Goal: Task Accomplishment & Management: Use online tool/utility

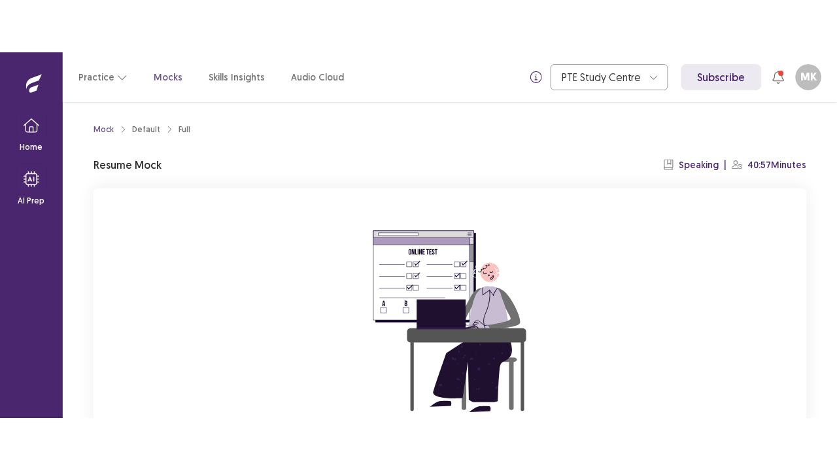
scroll to position [150, 0]
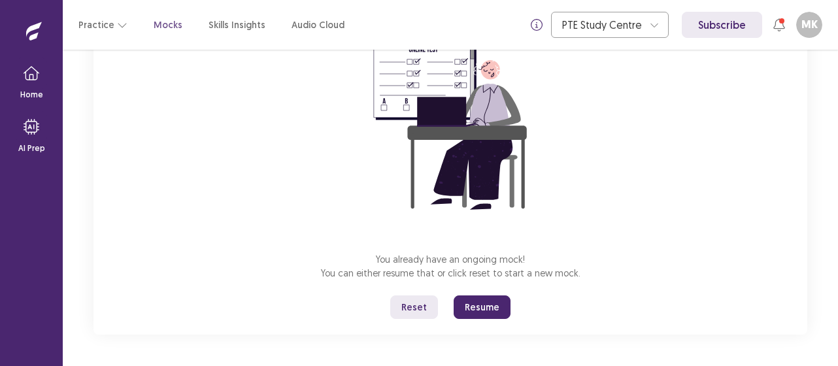
click at [417, 307] on button "Reset" at bounding box center [414, 308] width 48 height 24
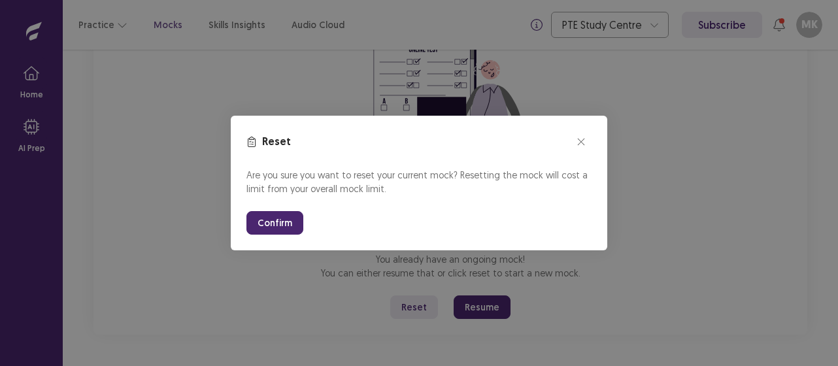
click at [268, 220] on button "Confirm" at bounding box center [275, 223] width 57 height 24
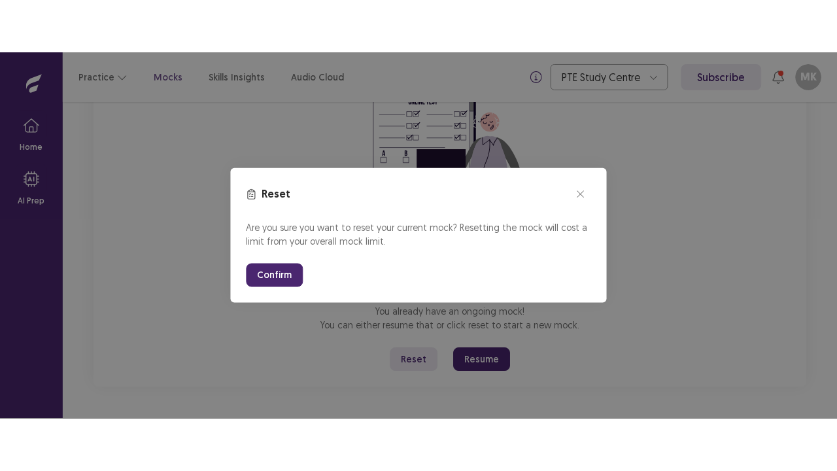
scroll to position [46, 0]
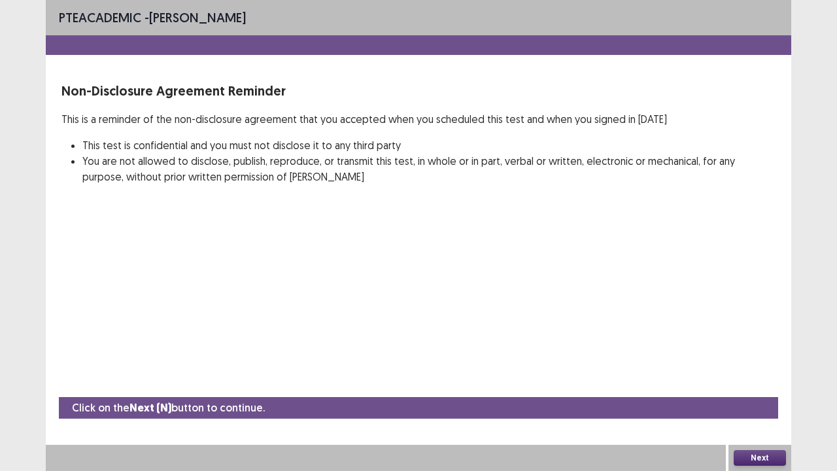
click at [772, 366] on button "Next" at bounding box center [760, 458] width 52 height 16
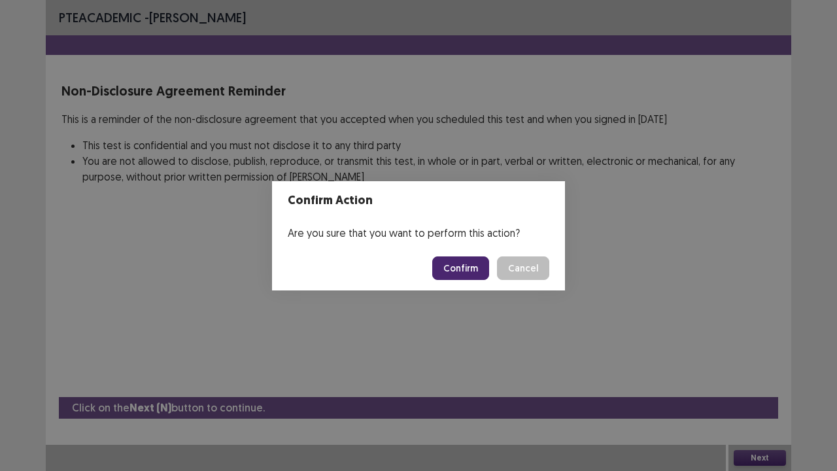
click at [470, 273] on button "Confirm" at bounding box center [460, 268] width 57 height 24
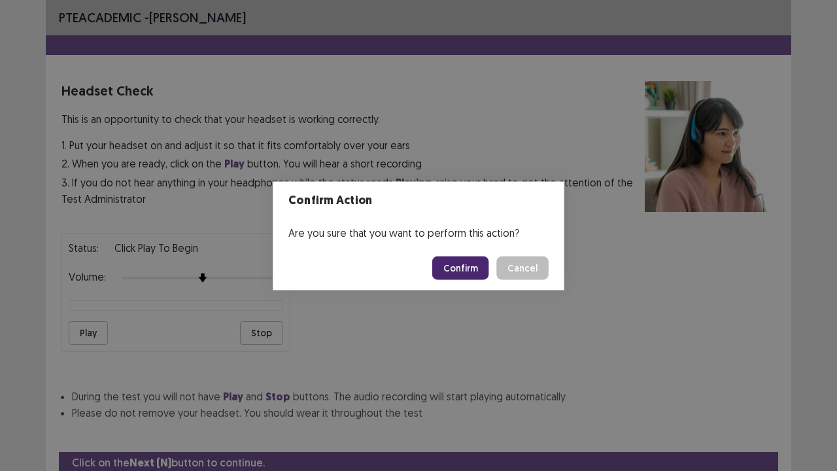
scroll to position [48, 0]
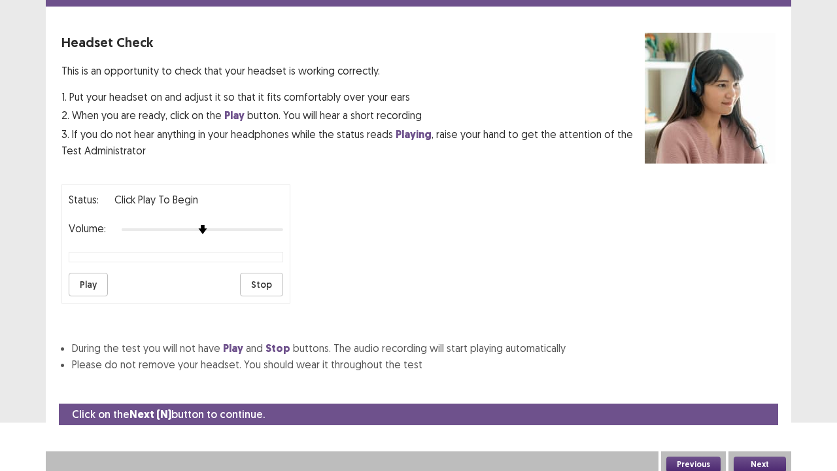
click at [764, 366] on button "Next" at bounding box center [760, 464] width 52 height 16
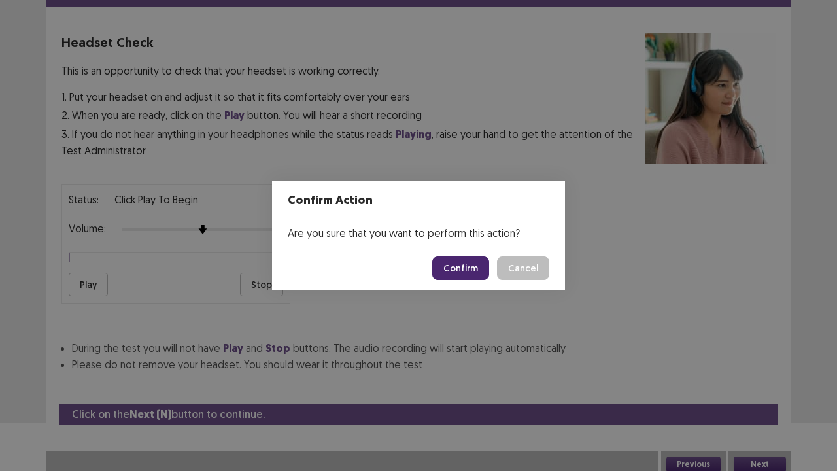
click at [463, 272] on button "Confirm" at bounding box center [460, 268] width 57 height 24
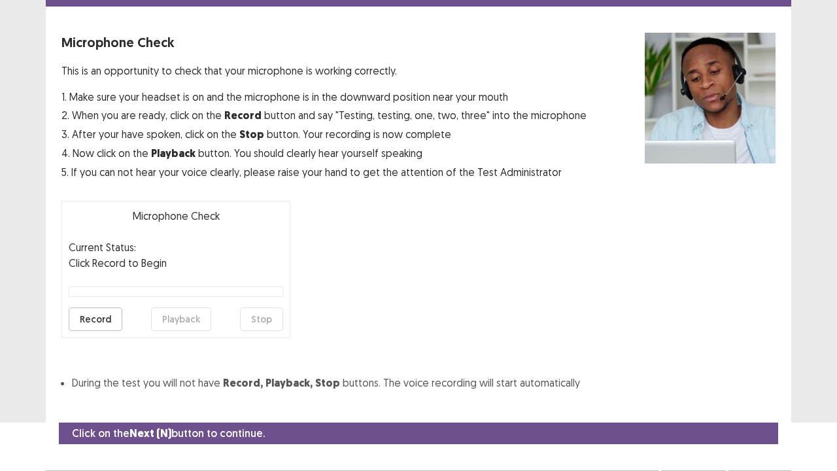
scroll to position [72, 0]
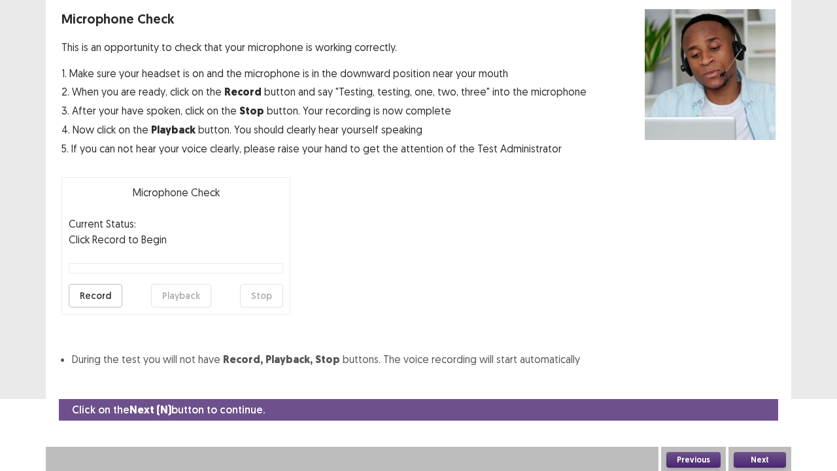
click at [751, 366] on button "Next" at bounding box center [760, 460] width 52 height 16
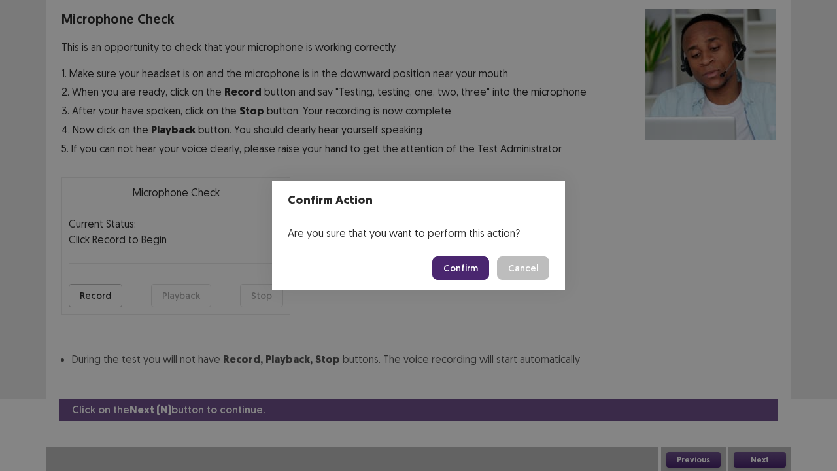
click at [458, 271] on button "Confirm" at bounding box center [460, 268] width 57 height 24
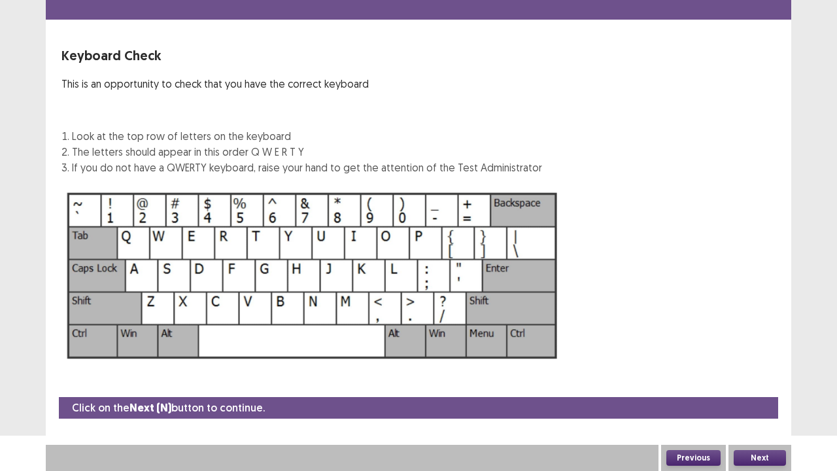
click at [764, 366] on button "Next" at bounding box center [760, 458] width 52 height 16
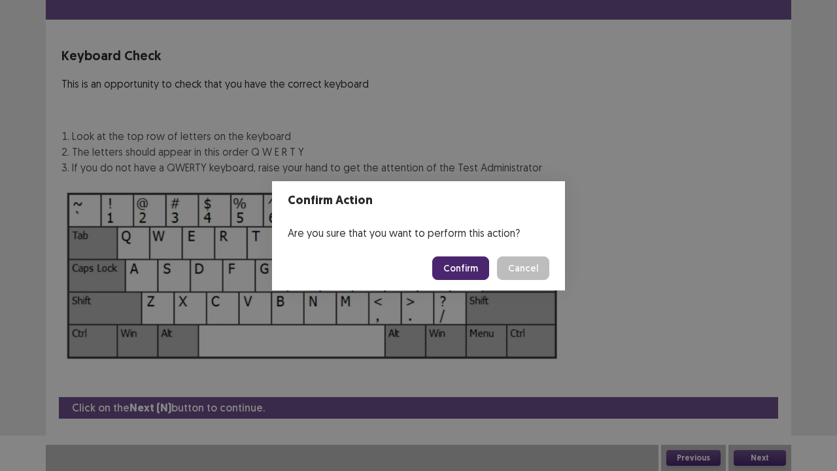
click at [456, 264] on button "Confirm" at bounding box center [460, 268] width 57 height 24
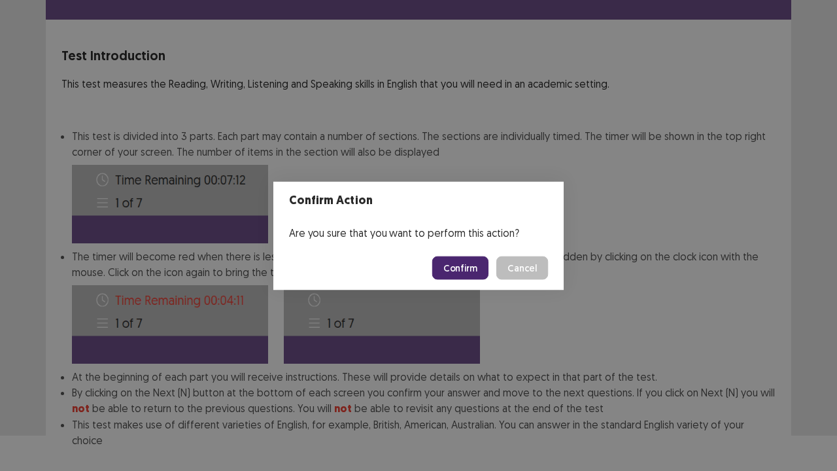
scroll to position [101, 0]
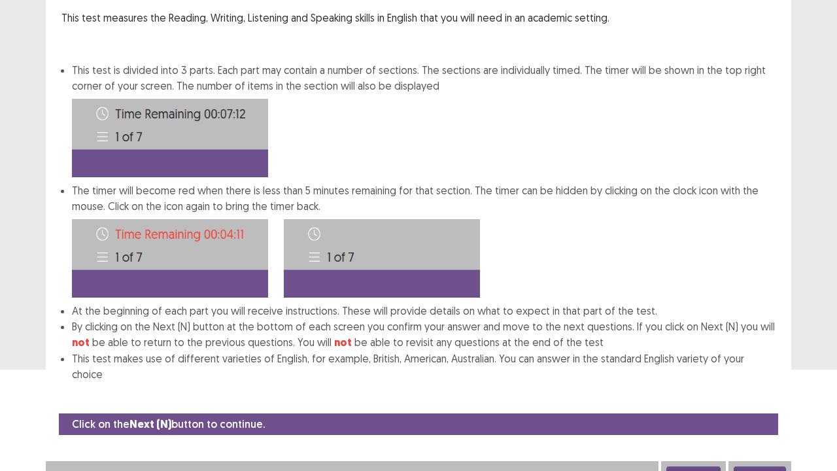
click at [764, 366] on button "Next" at bounding box center [760, 474] width 52 height 16
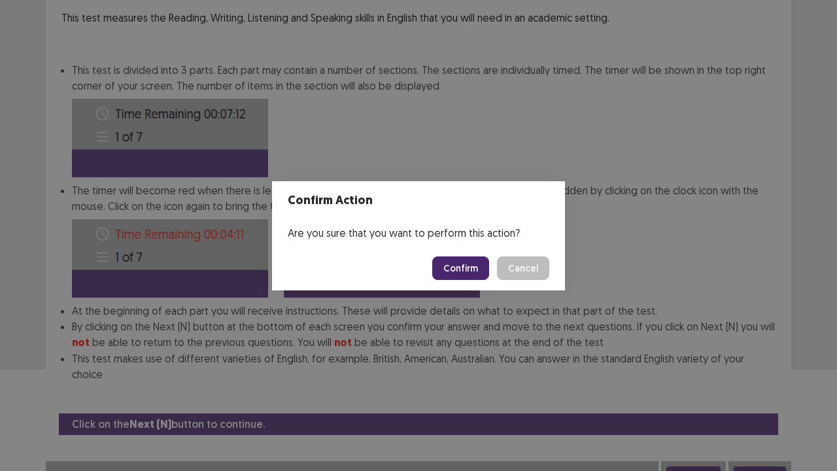
click at [464, 267] on button "Confirm" at bounding box center [460, 268] width 57 height 24
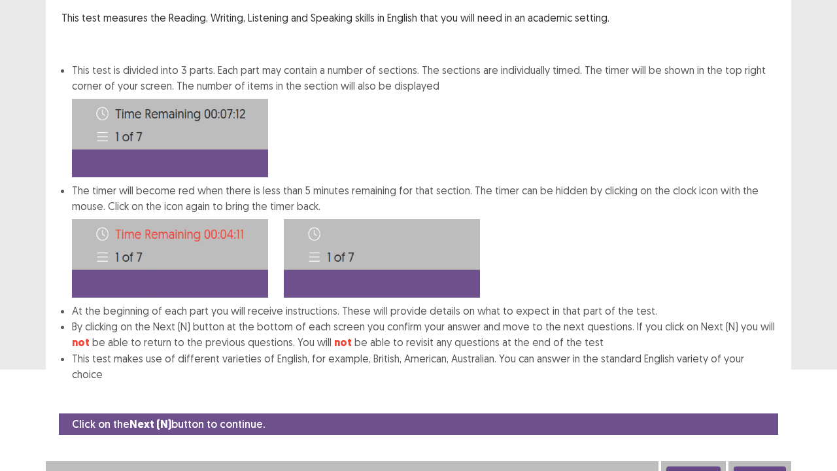
scroll to position [0, 0]
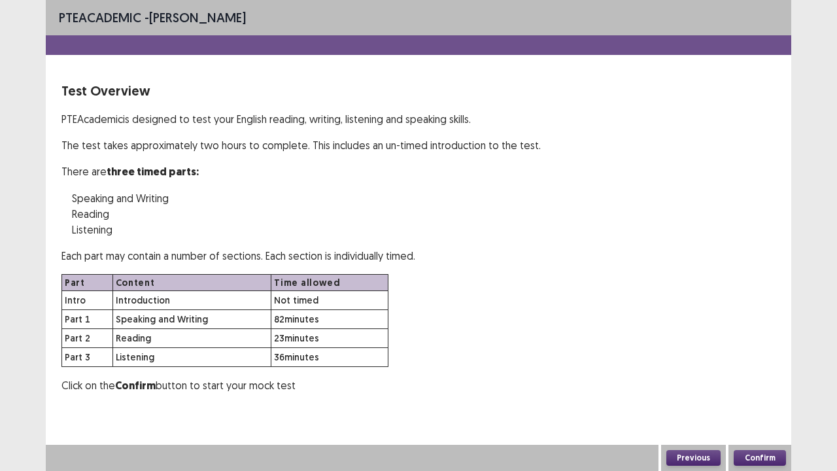
click at [766, 366] on button "Confirm" at bounding box center [760, 458] width 52 height 16
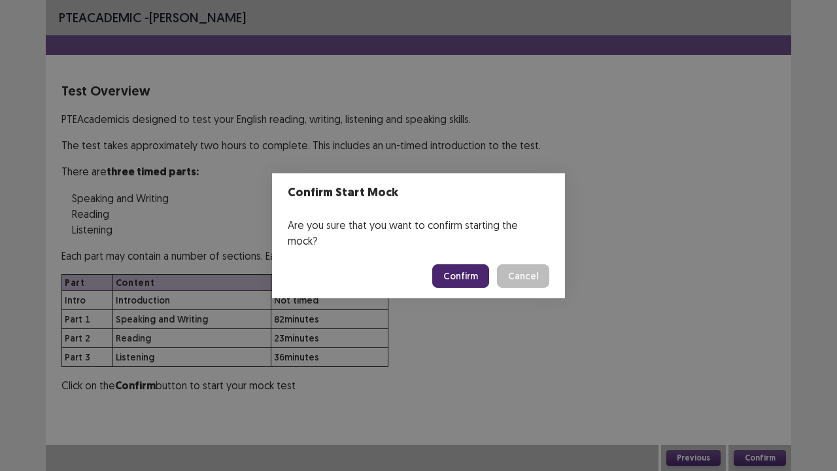
click at [463, 271] on button "Confirm" at bounding box center [460, 276] width 57 height 24
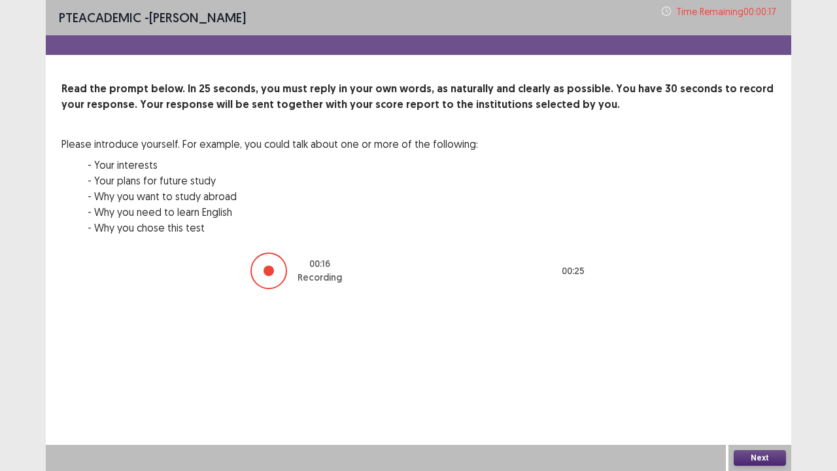
click at [761, 366] on button "Next" at bounding box center [760, 458] width 52 height 16
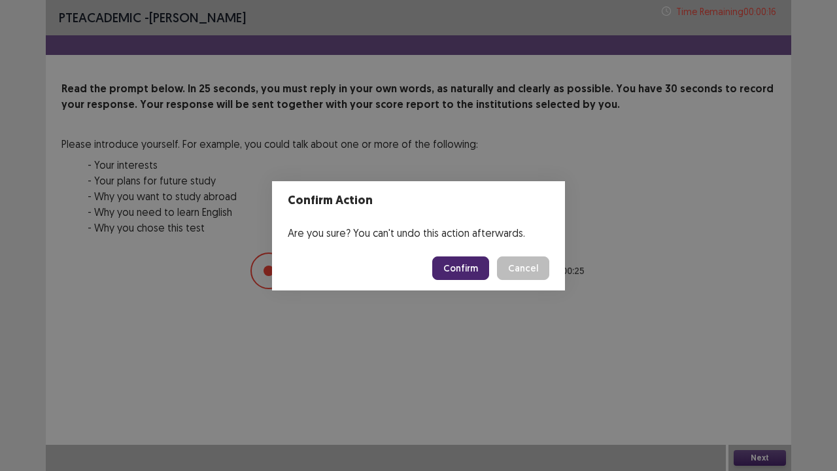
click at [464, 273] on button "Confirm" at bounding box center [460, 268] width 57 height 24
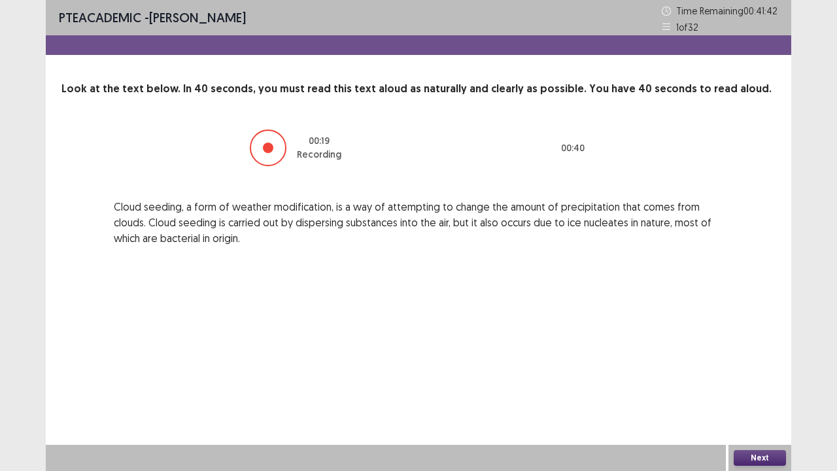
click at [754, 366] on div "Next" at bounding box center [759, 458] width 63 height 26
click at [753, 366] on button "Next" at bounding box center [760, 458] width 52 height 16
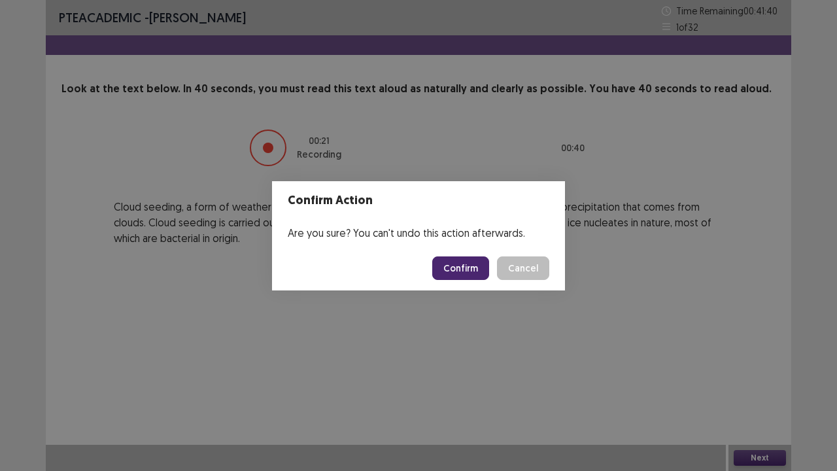
click at [468, 271] on button "Confirm" at bounding box center [460, 268] width 57 height 24
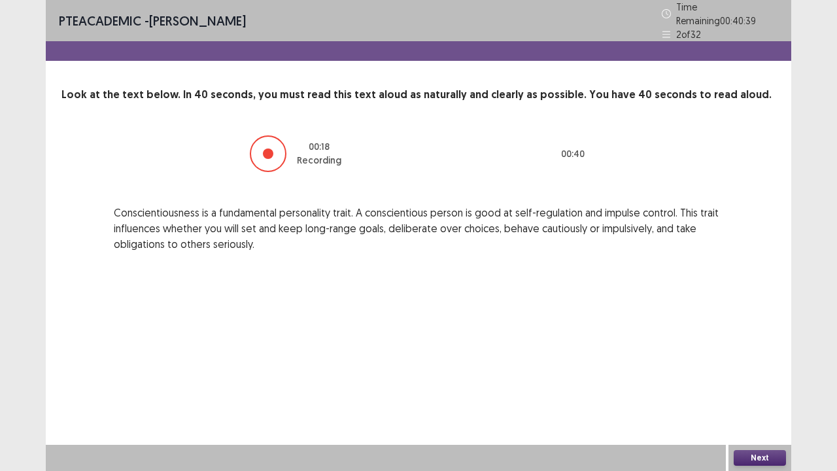
click at [740, 366] on button "Next" at bounding box center [760, 458] width 52 height 16
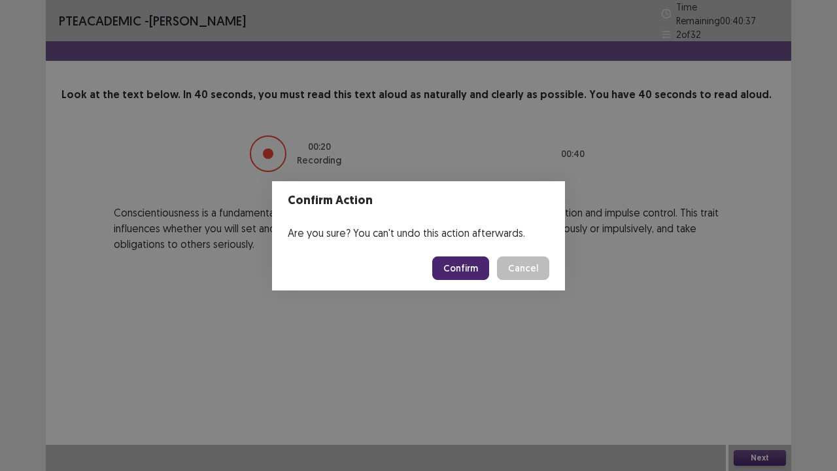
click at [469, 271] on button "Confirm" at bounding box center [460, 268] width 57 height 24
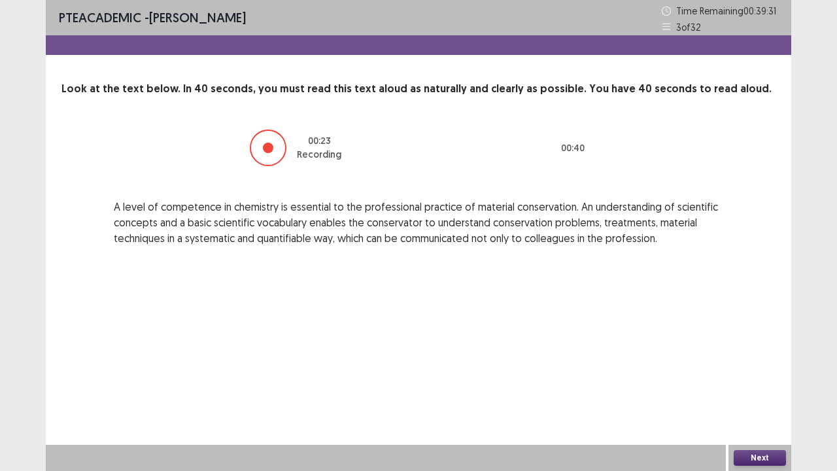
click at [773, 366] on button "Next" at bounding box center [760, 458] width 52 height 16
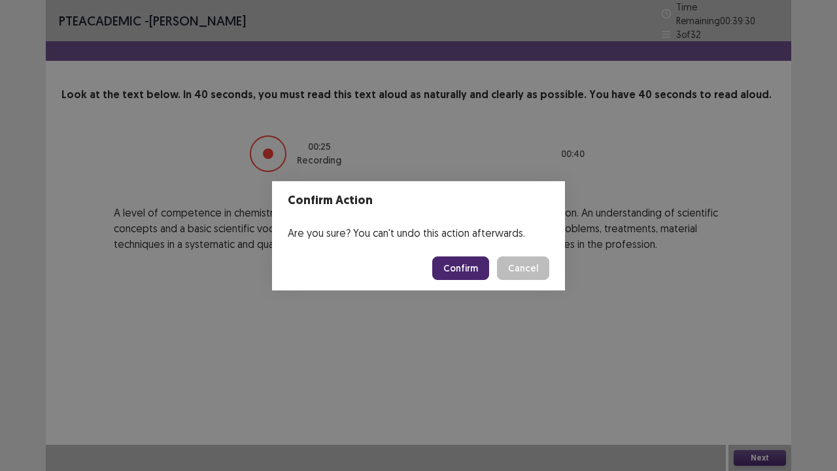
click at [470, 273] on button "Confirm" at bounding box center [460, 268] width 57 height 24
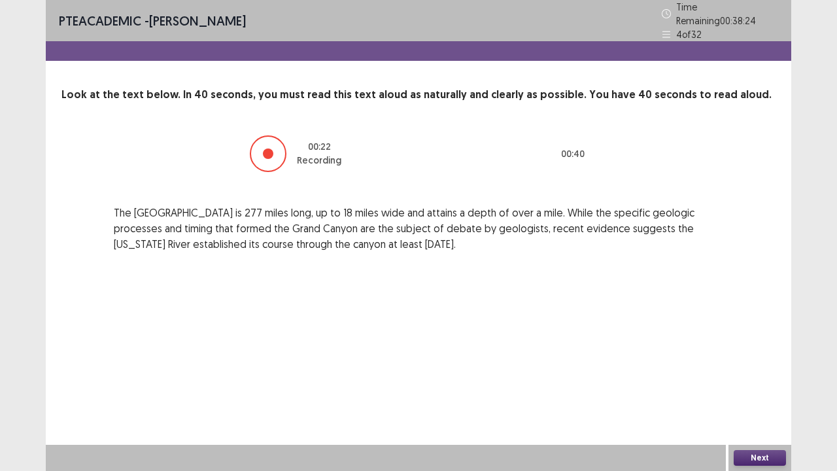
click at [757, 366] on button "Next" at bounding box center [760, 458] width 52 height 16
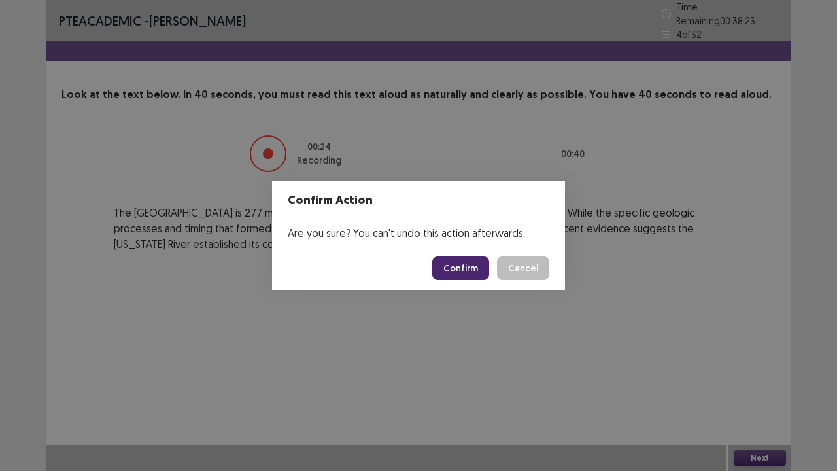
click at [473, 269] on button "Confirm" at bounding box center [460, 268] width 57 height 24
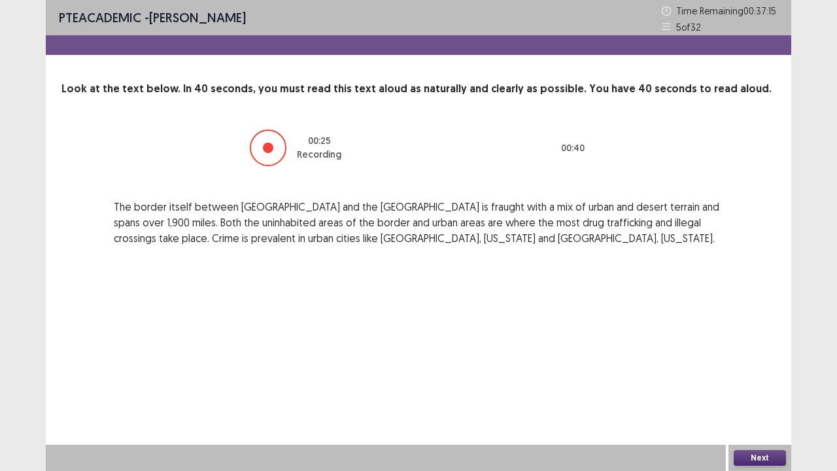
click at [759, 366] on button "Next" at bounding box center [760, 458] width 52 height 16
click at [759, 366] on div "Confirm Action Are you sure? You can't undo this action afterwards. Confirm Can…" at bounding box center [418, 235] width 837 height 471
click at [751, 366] on button "Next" at bounding box center [760, 458] width 52 height 16
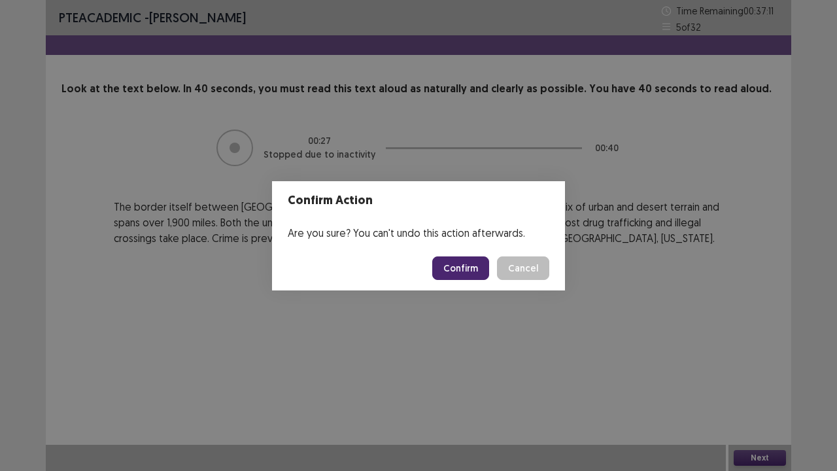
click at [470, 268] on button "Confirm" at bounding box center [460, 268] width 57 height 24
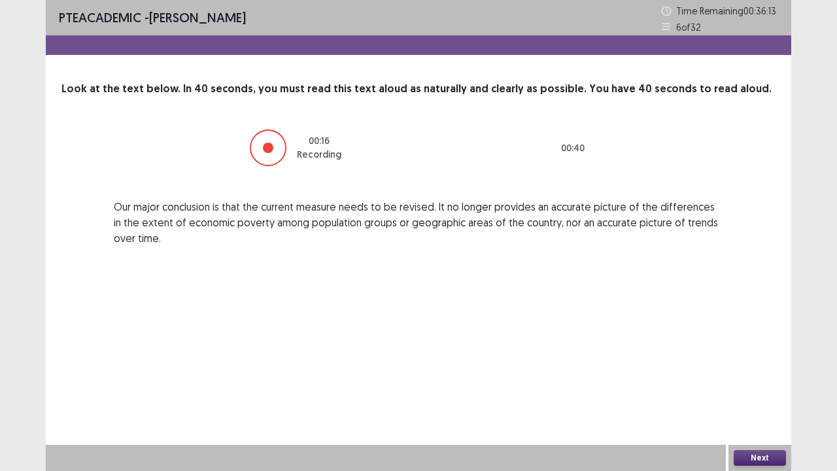
click at [764, 366] on button "Next" at bounding box center [760, 458] width 52 height 16
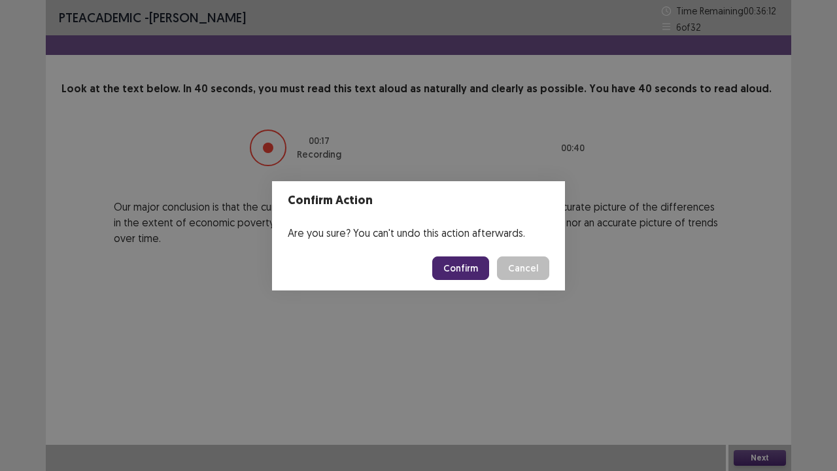
click at [480, 267] on button "Confirm" at bounding box center [460, 268] width 57 height 24
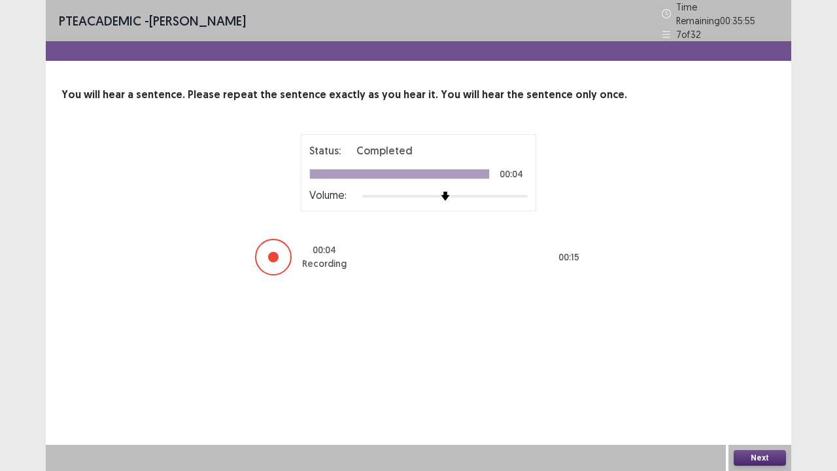
click at [761, 366] on button "Next" at bounding box center [760, 458] width 52 height 16
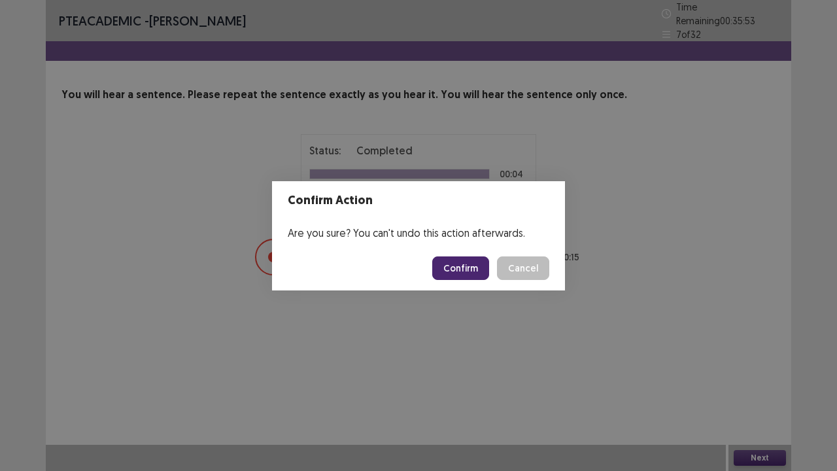
click at [467, 267] on button "Confirm" at bounding box center [460, 268] width 57 height 24
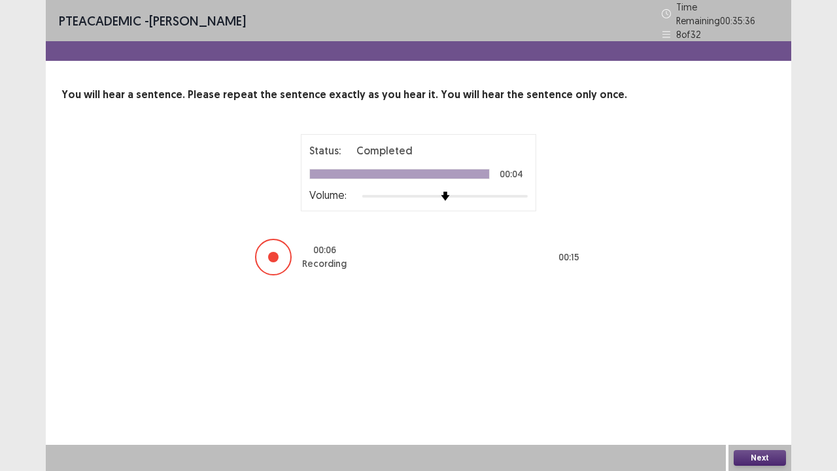
click at [759, 366] on button "Next" at bounding box center [760, 458] width 52 height 16
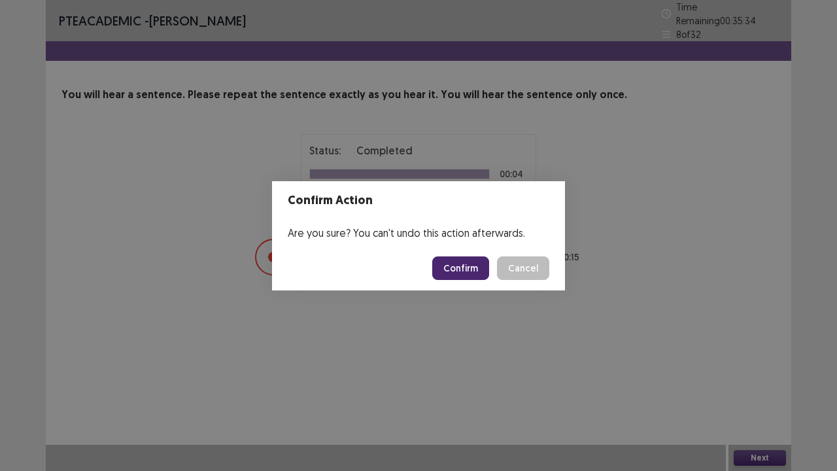
click at [467, 269] on button "Confirm" at bounding box center [460, 268] width 57 height 24
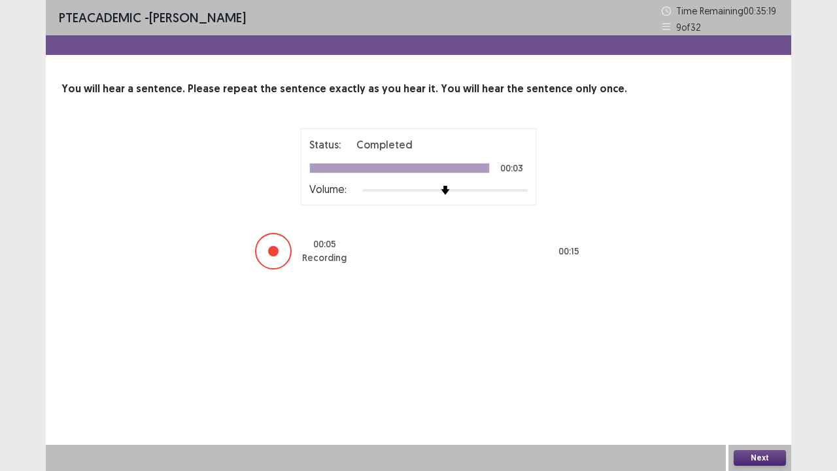
click at [747, 366] on div "Next" at bounding box center [759, 458] width 63 height 26
click at [753, 366] on button "Next" at bounding box center [760, 458] width 52 height 16
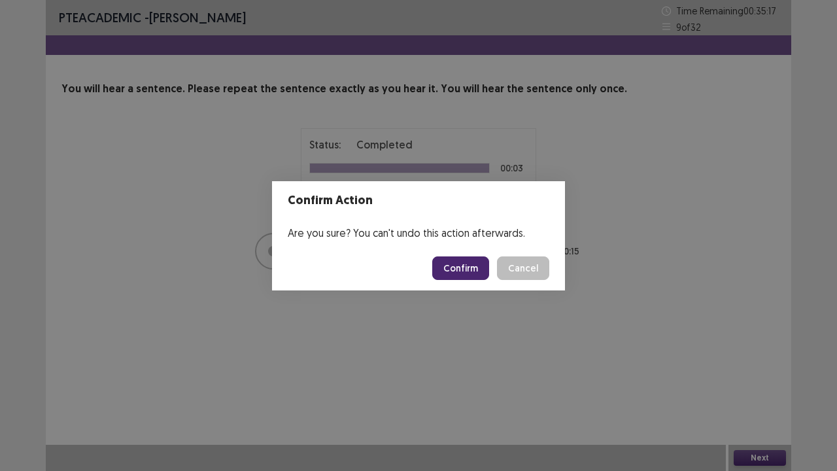
click at [459, 268] on button "Confirm" at bounding box center [460, 268] width 57 height 24
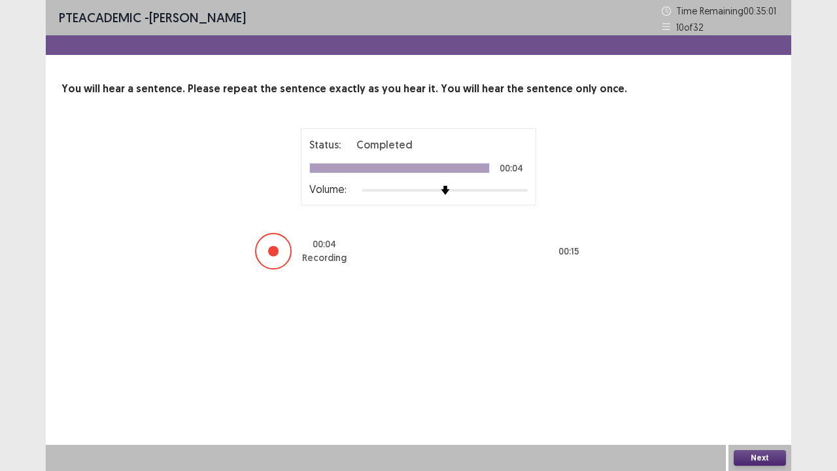
click at [764, 366] on button "Next" at bounding box center [760, 458] width 52 height 16
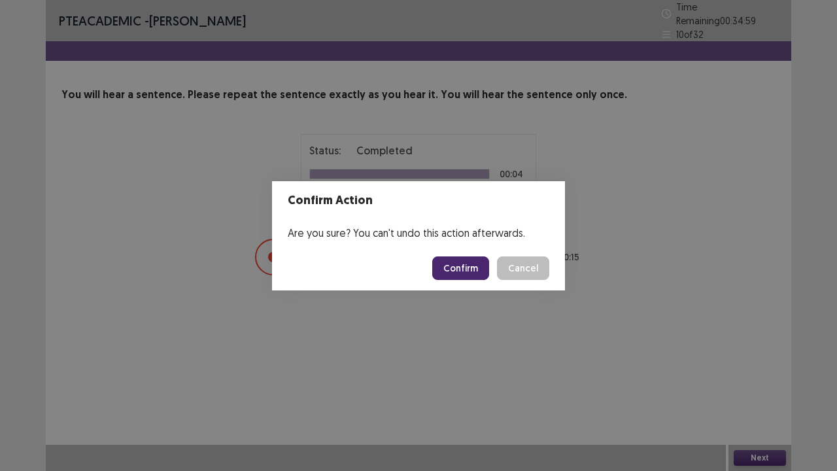
click at [475, 274] on button "Confirm" at bounding box center [460, 268] width 57 height 24
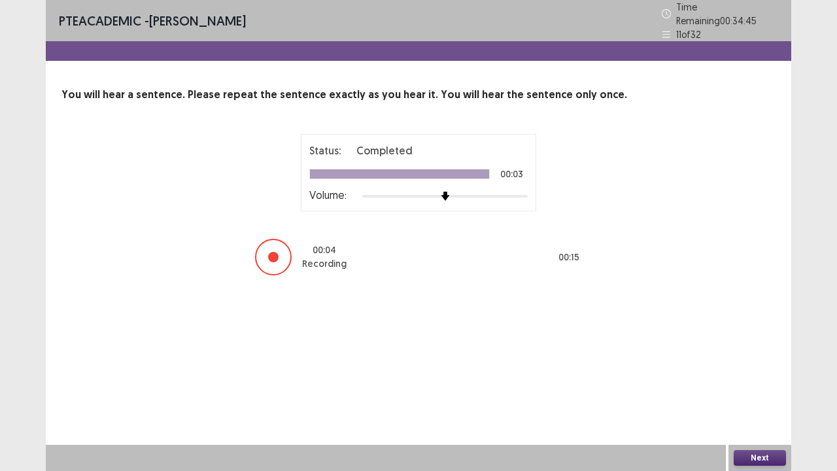
click at [763, 366] on button "Next" at bounding box center [760, 458] width 52 height 16
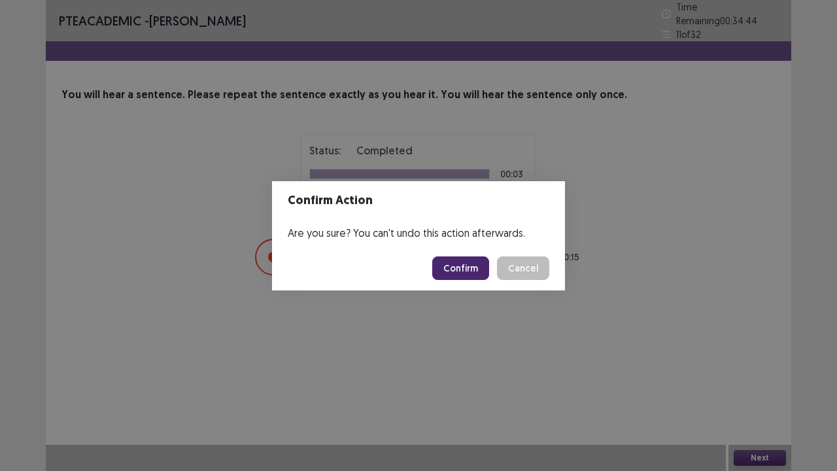
click at [462, 275] on button "Confirm" at bounding box center [460, 268] width 57 height 24
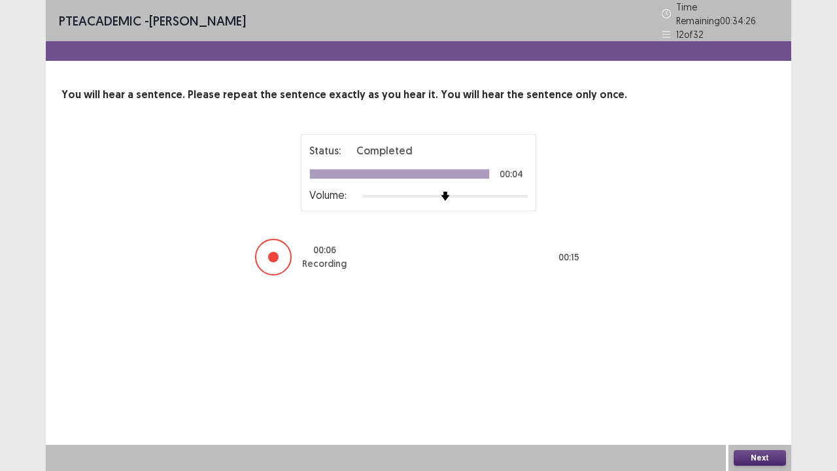
click at [769, 366] on button "Next" at bounding box center [760, 458] width 52 height 16
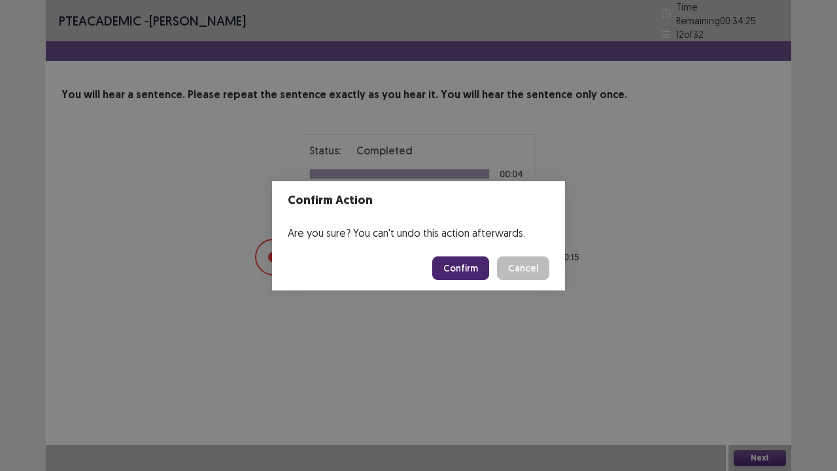
click at [450, 262] on button "Confirm" at bounding box center [460, 268] width 57 height 24
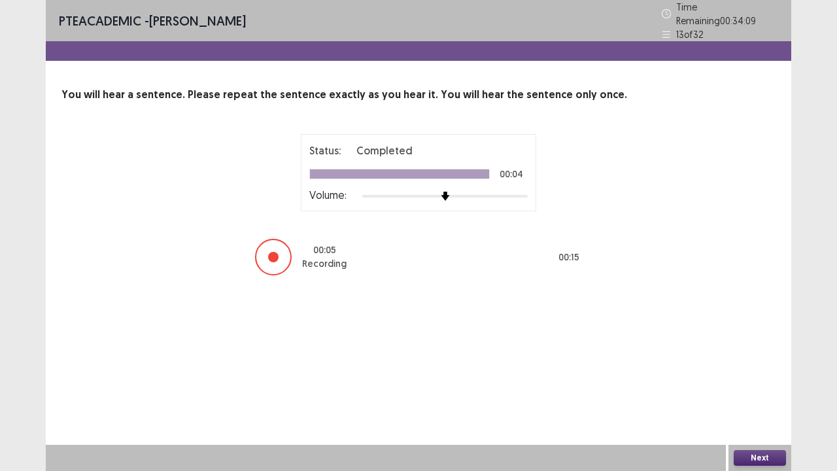
click at [748, 366] on button "Next" at bounding box center [760, 458] width 52 height 16
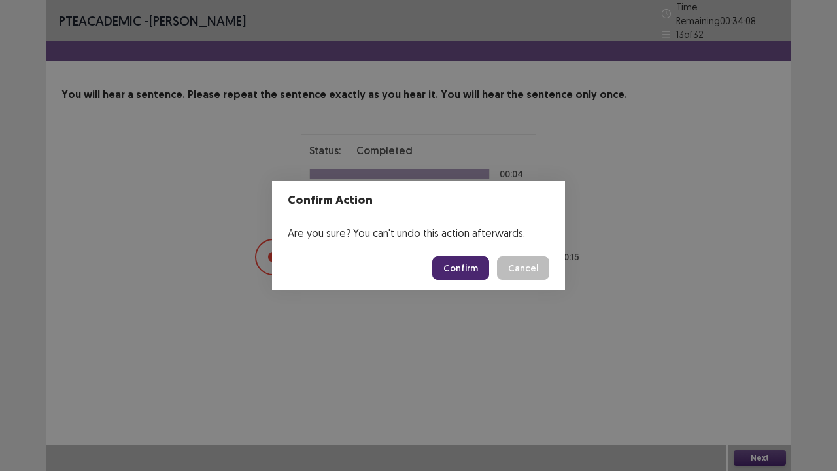
click at [458, 268] on button "Confirm" at bounding box center [460, 268] width 57 height 24
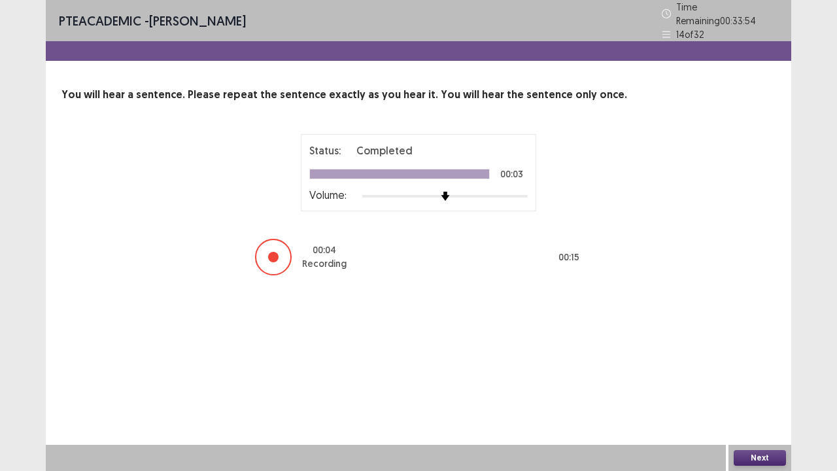
click at [746, 366] on button "Next" at bounding box center [760, 458] width 52 height 16
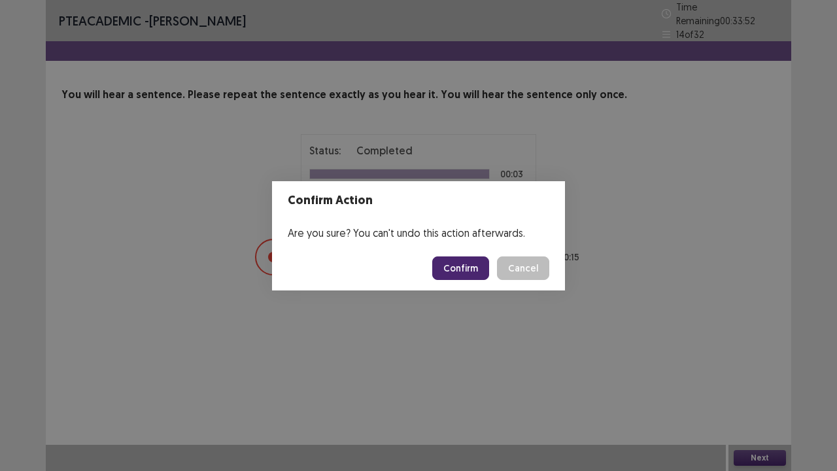
click at [475, 280] on footer "Confirm Cancel" at bounding box center [418, 268] width 293 height 44
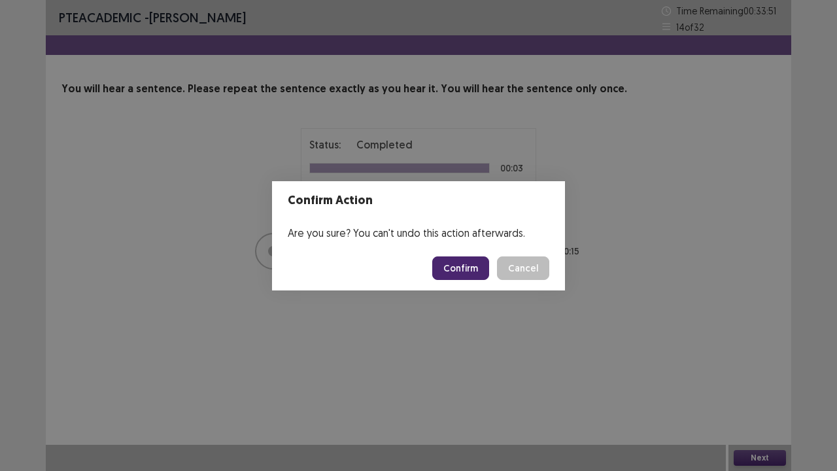
click at [475, 273] on button "Confirm" at bounding box center [460, 268] width 57 height 24
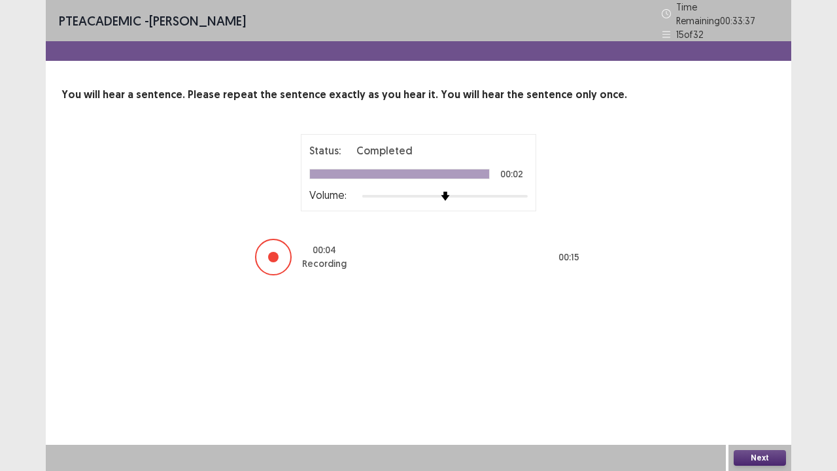
click at [762, 366] on button "Next" at bounding box center [760, 458] width 52 height 16
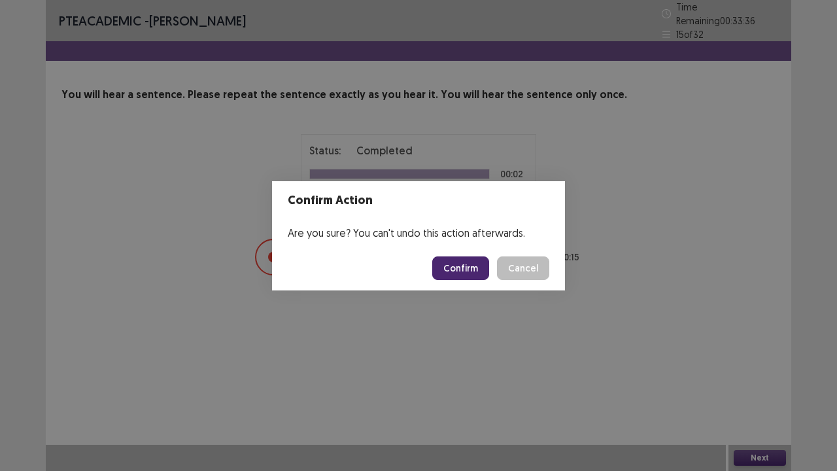
click at [452, 264] on button "Confirm" at bounding box center [460, 268] width 57 height 24
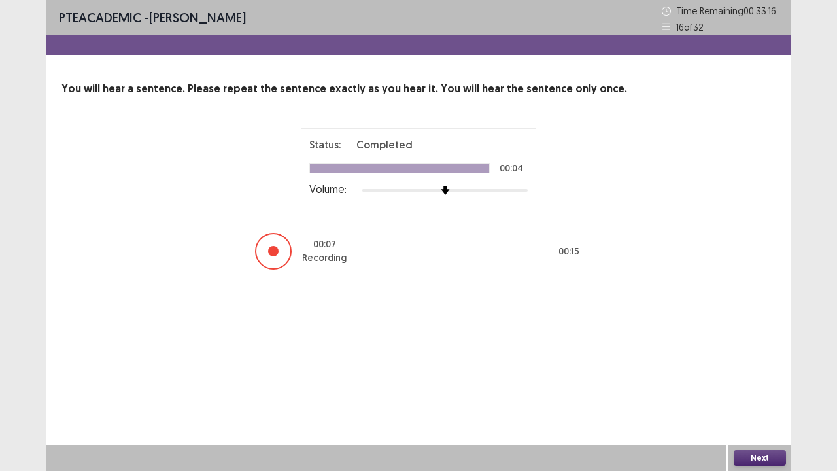
click at [774, 366] on button "Next" at bounding box center [760, 458] width 52 height 16
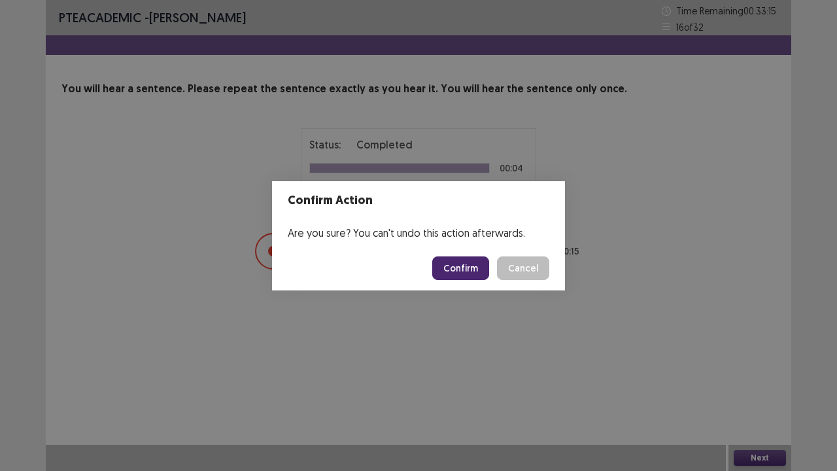
click at [479, 273] on button "Confirm" at bounding box center [460, 268] width 57 height 24
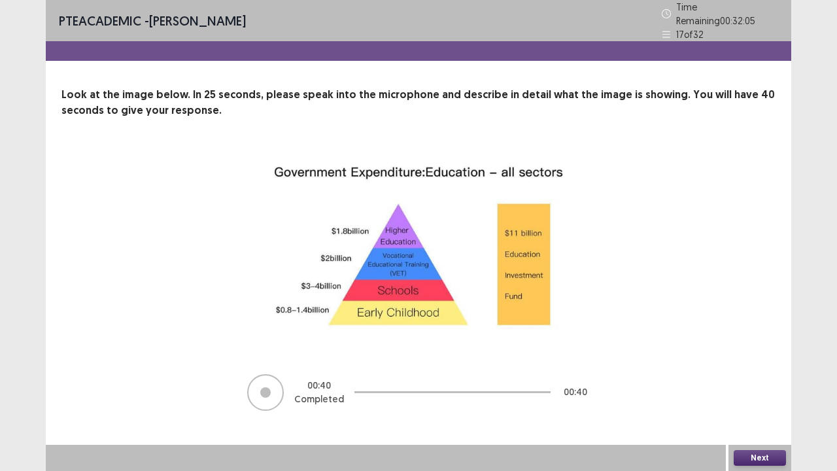
click at [769, 366] on div "Next" at bounding box center [759, 458] width 63 height 26
click at [766, 366] on button "Next" at bounding box center [760, 458] width 52 height 16
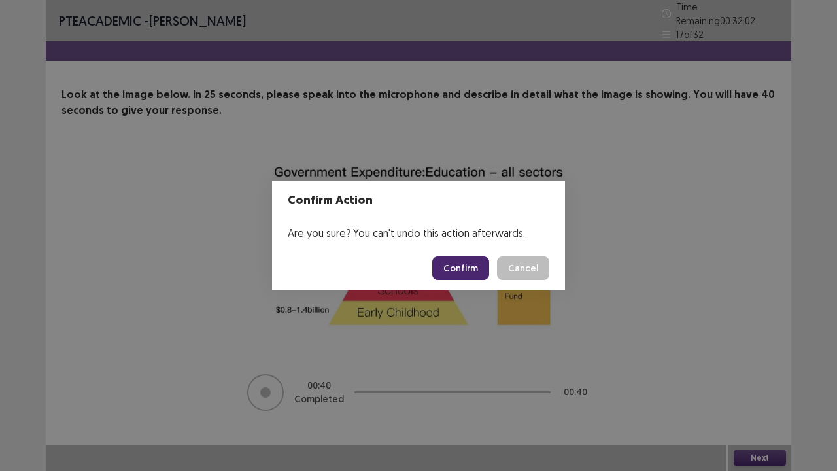
click at [472, 271] on button "Confirm" at bounding box center [460, 268] width 57 height 24
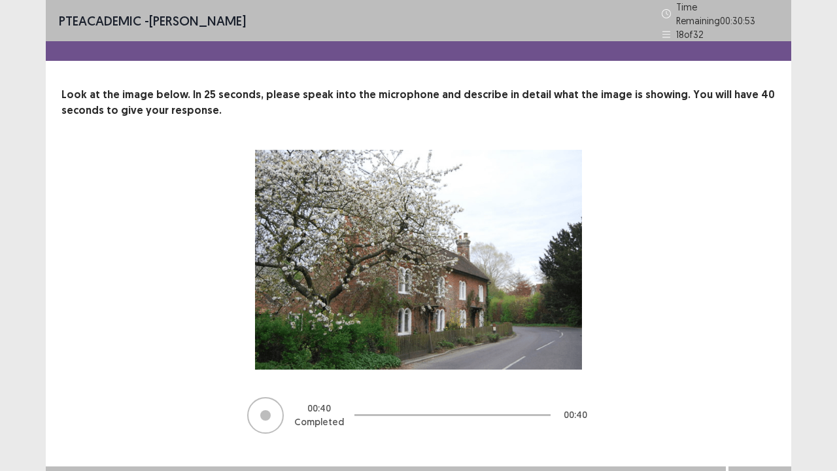
click at [755, 366] on button "Next" at bounding box center [760, 479] width 52 height 16
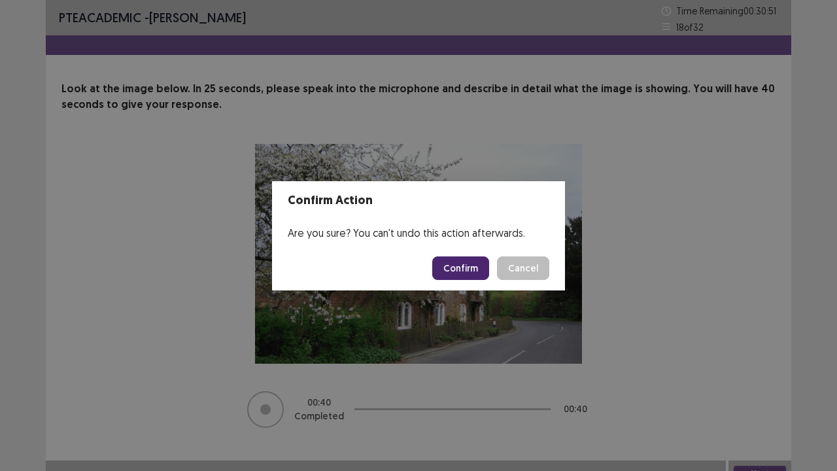
click at [472, 267] on button "Confirm" at bounding box center [460, 268] width 57 height 24
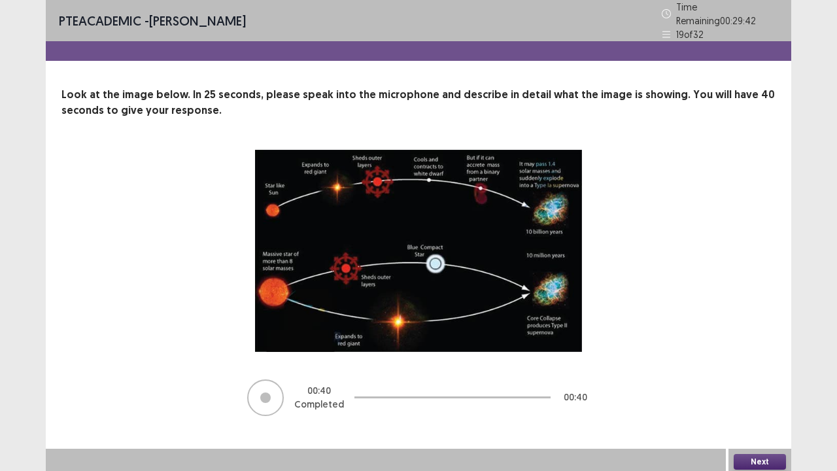
click at [774, 366] on button "Next" at bounding box center [760, 462] width 52 height 16
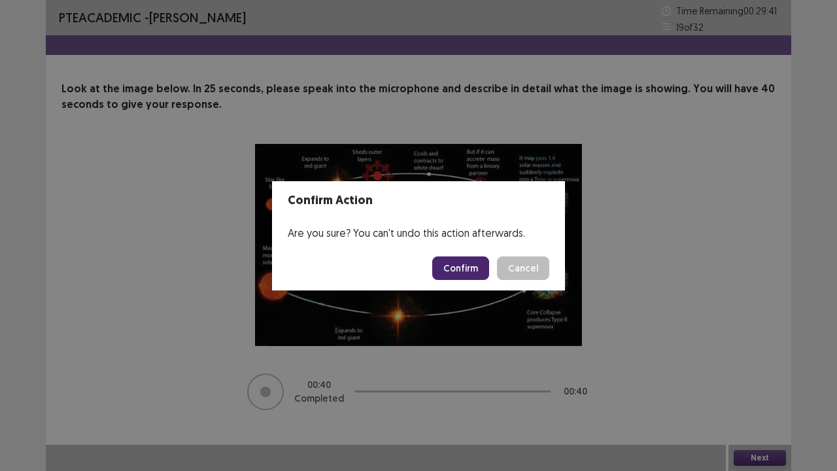
click at [464, 276] on button "Confirm" at bounding box center [460, 268] width 57 height 24
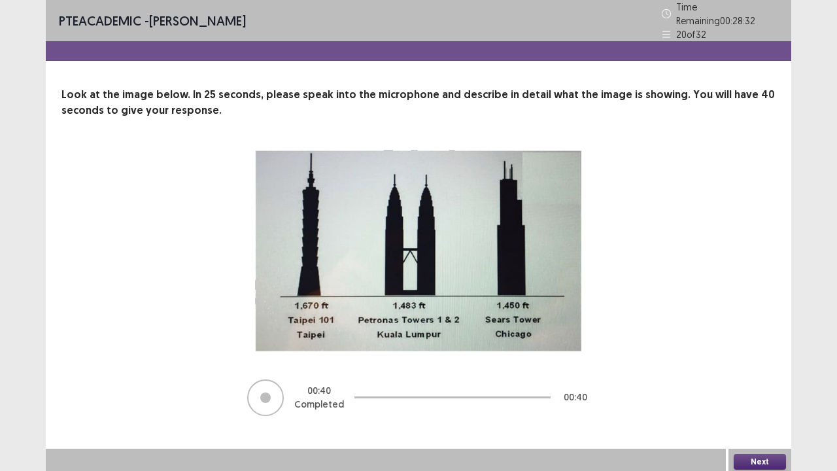
click at [759, 366] on button "Next" at bounding box center [760, 462] width 52 height 16
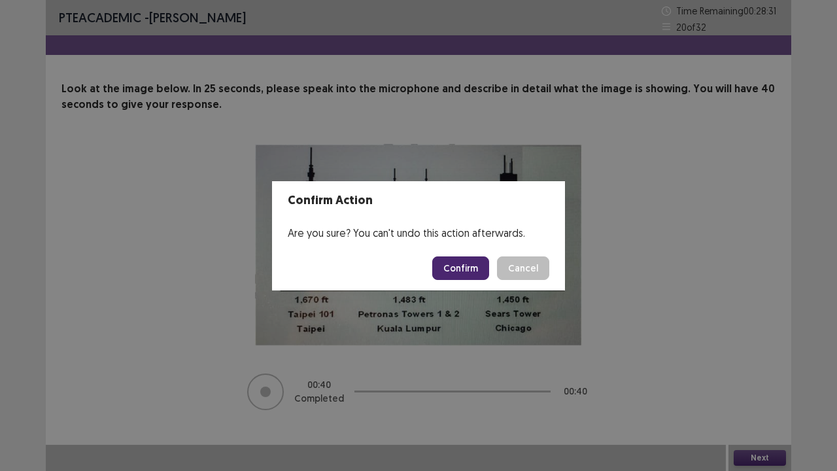
click at [455, 271] on button "Confirm" at bounding box center [460, 268] width 57 height 24
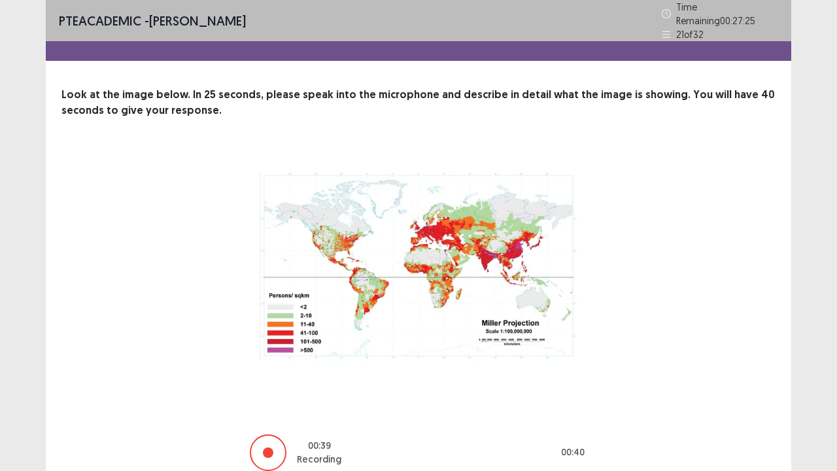
scroll to position [53, 0]
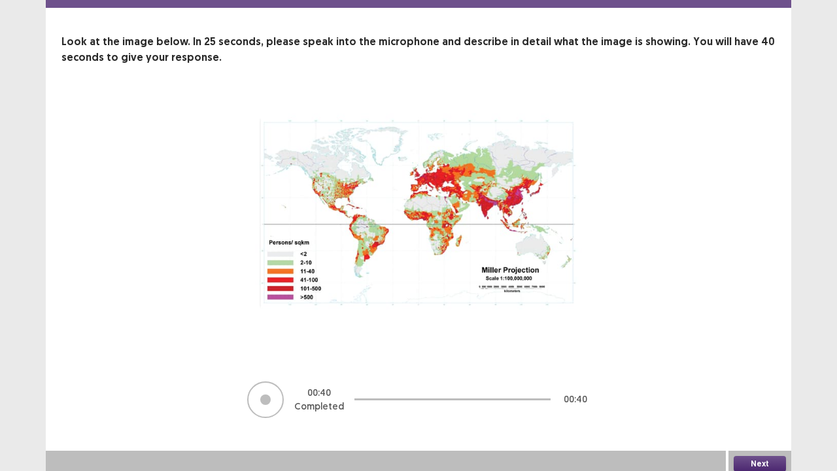
click at [769, 366] on button "Next" at bounding box center [760, 464] width 52 height 16
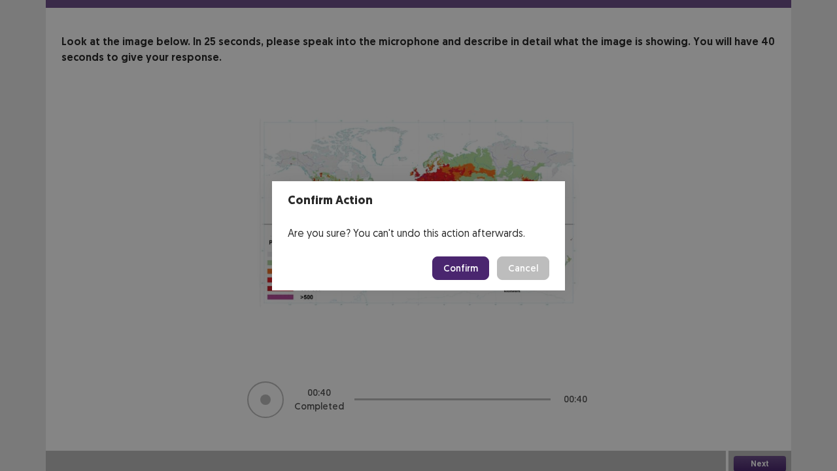
click at [471, 269] on button "Confirm" at bounding box center [460, 268] width 57 height 24
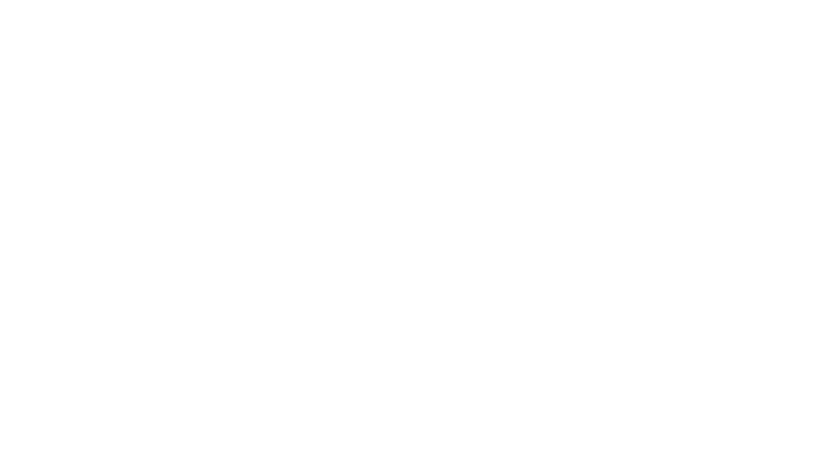
scroll to position [0, 0]
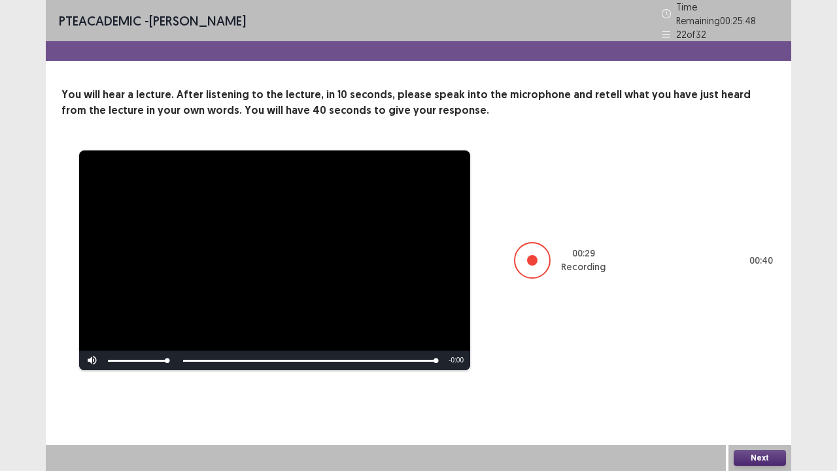
click at [763, 366] on button "Next" at bounding box center [760, 458] width 52 height 16
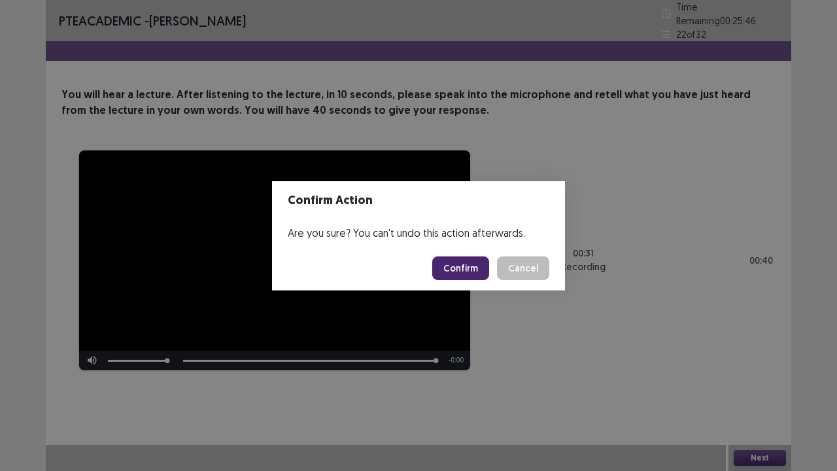
click at [460, 273] on button "Confirm" at bounding box center [460, 268] width 57 height 24
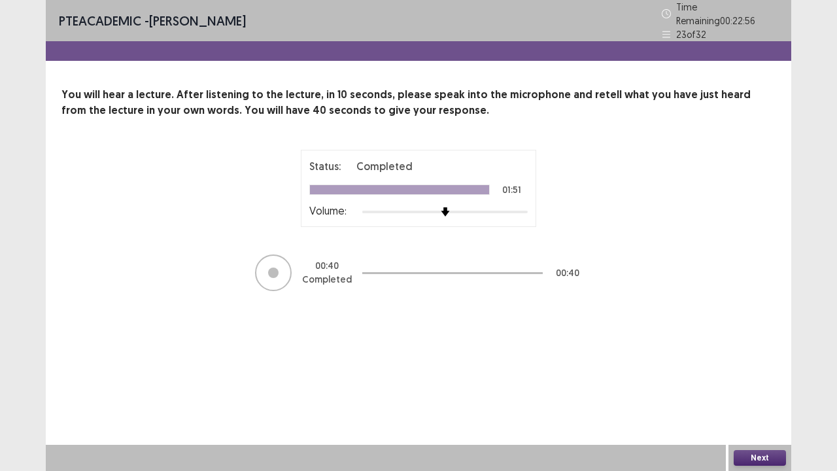
click at [754, 366] on button "Next" at bounding box center [760, 458] width 52 height 16
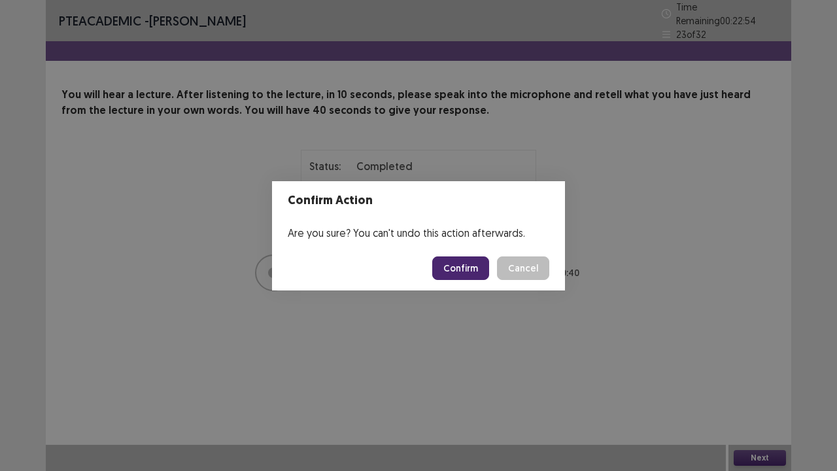
click at [464, 267] on button "Confirm" at bounding box center [460, 268] width 57 height 24
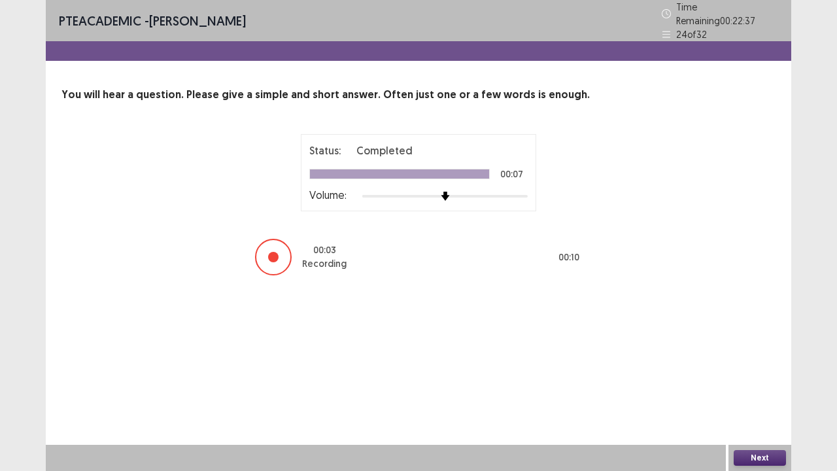
click at [753, 366] on button "Next" at bounding box center [760, 458] width 52 height 16
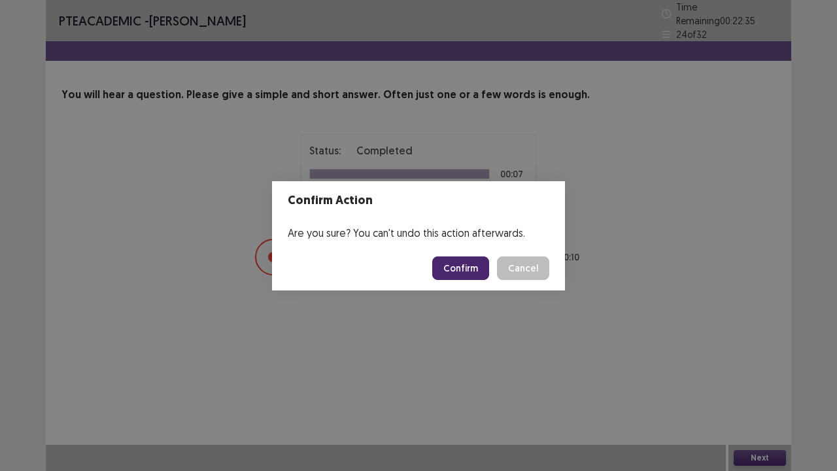
click at [463, 261] on button "Confirm" at bounding box center [460, 268] width 57 height 24
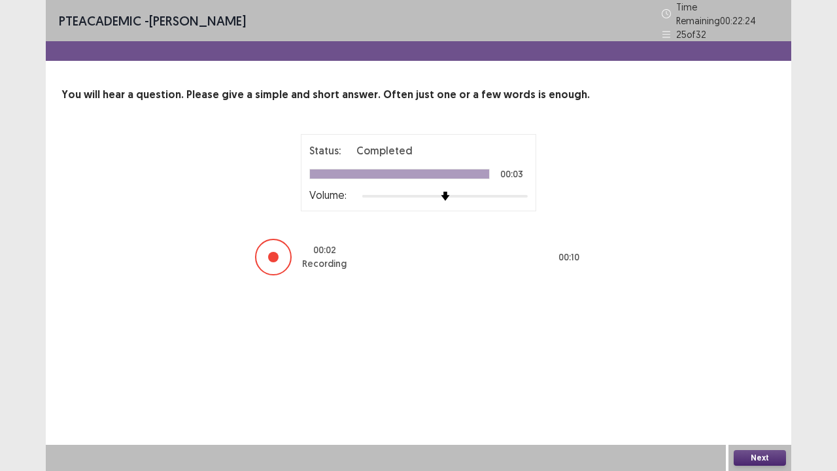
click at [747, 366] on button "Next" at bounding box center [760, 458] width 52 height 16
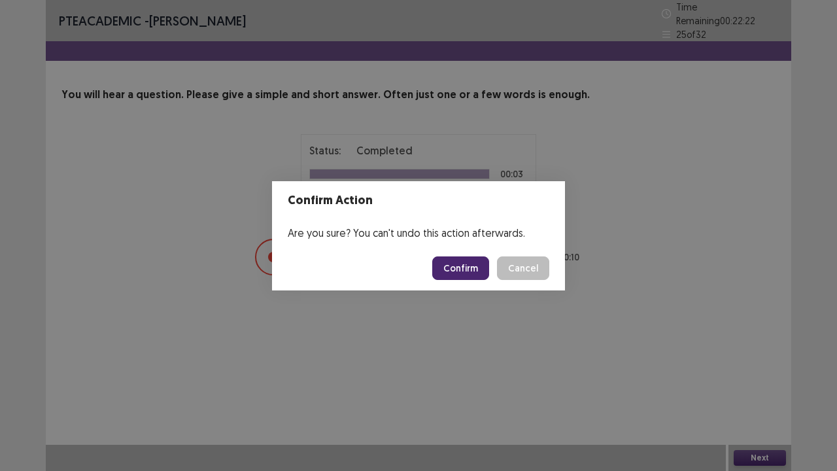
click at [473, 268] on button "Confirm" at bounding box center [460, 268] width 57 height 24
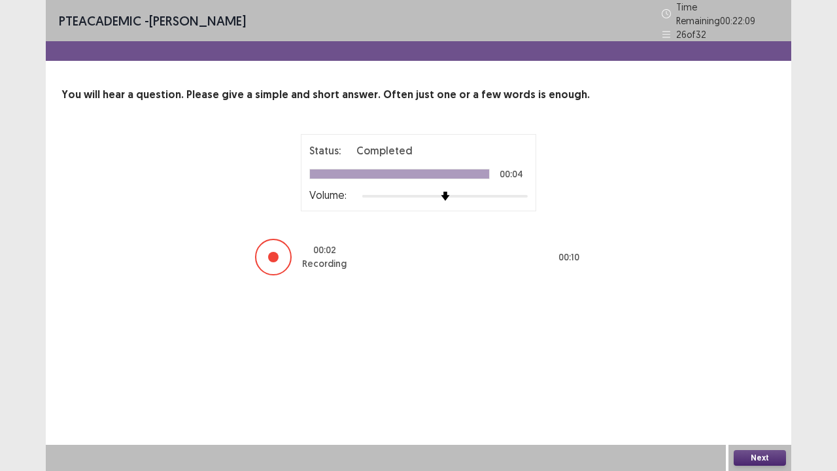
click at [755, 366] on button "Next" at bounding box center [760, 458] width 52 height 16
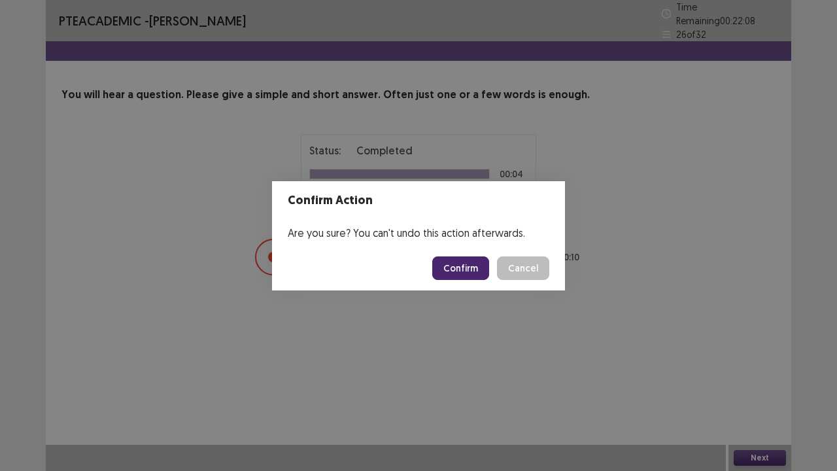
click at [468, 258] on button "Confirm" at bounding box center [460, 268] width 57 height 24
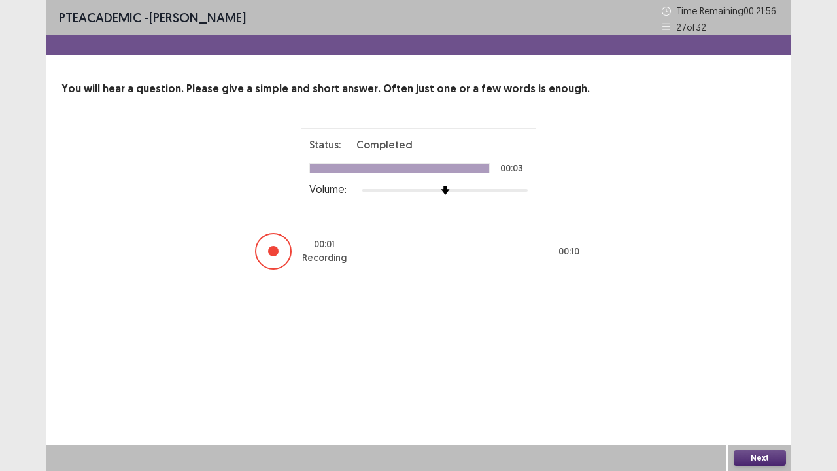
click at [753, 366] on button "Next" at bounding box center [760, 458] width 52 height 16
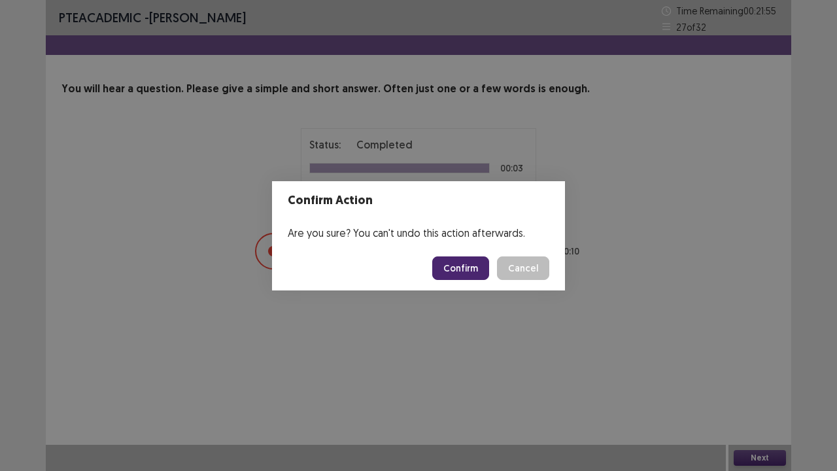
click at [455, 268] on button "Confirm" at bounding box center [460, 268] width 57 height 24
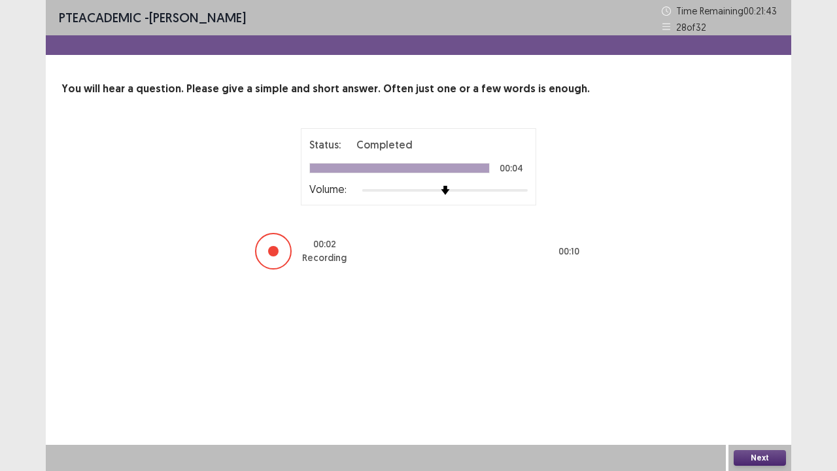
click at [780, 366] on button "Next" at bounding box center [760, 458] width 52 height 16
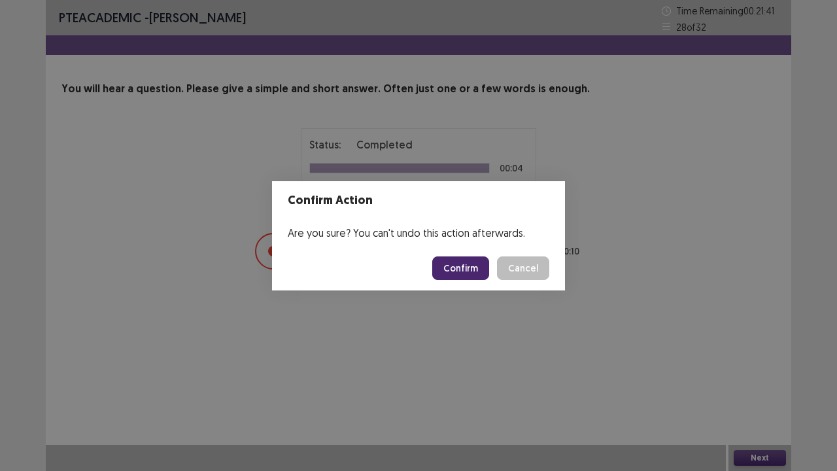
click at [462, 272] on button "Confirm" at bounding box center [460, 268] width 57 height 24
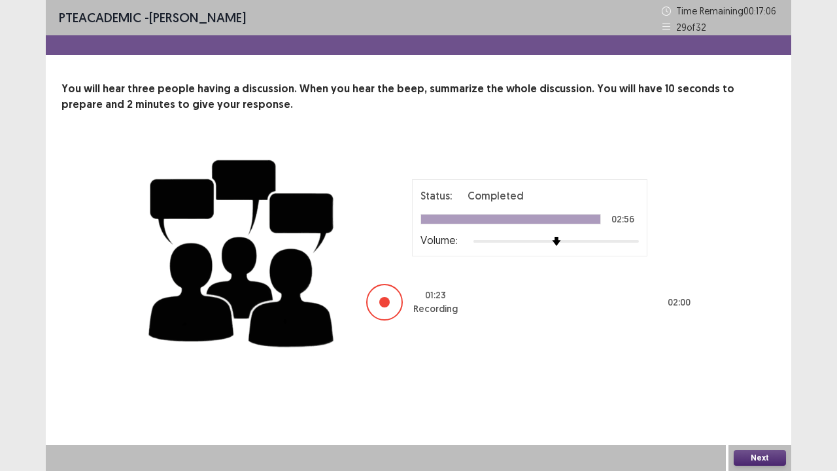
click at [752, 366] on button "Next" at bounding box center [760, 458] width 52 height 16
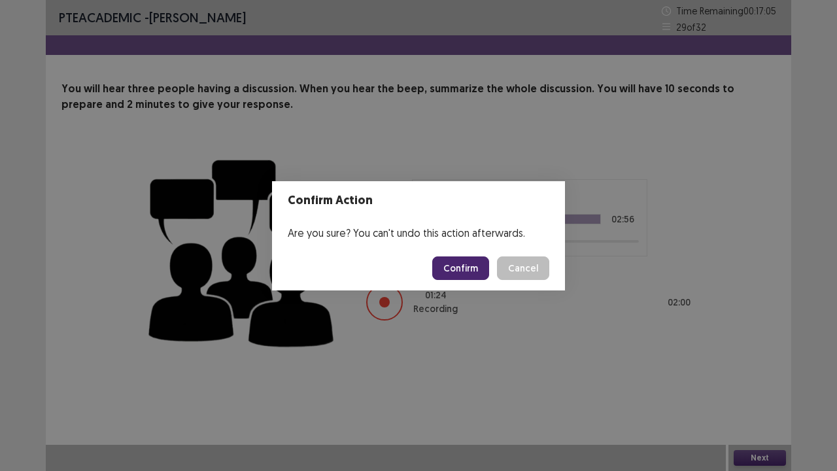
click at [453, 266] on button "Confirm" at bounding box center [460, 268] width 57 height 24
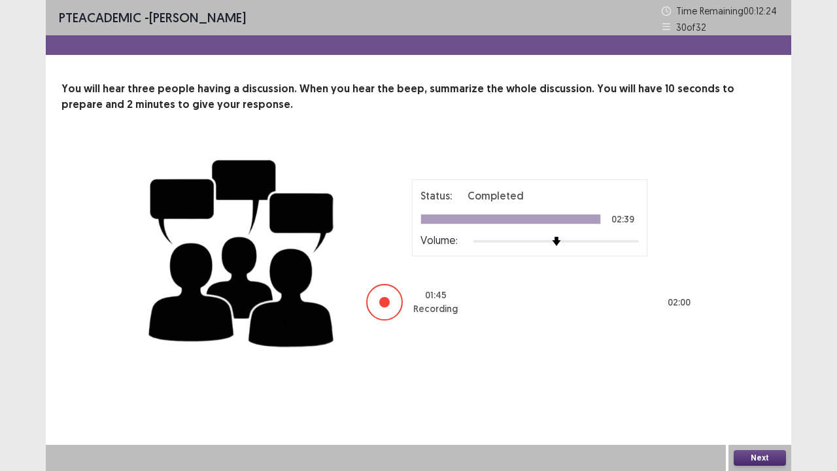
click at [735, 366] on button "Next" at bounding box center [760, 458] width 52 height 16
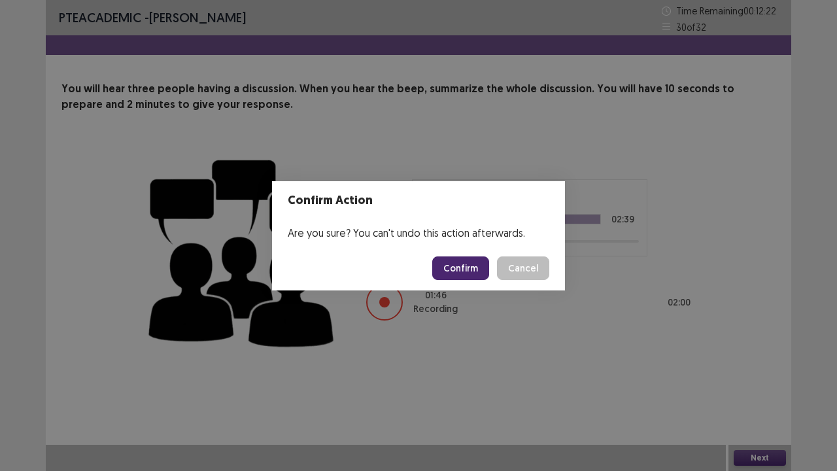
click at [470, 272] on button "Confirm" at bounding box center [460, 268] width 57 height 24
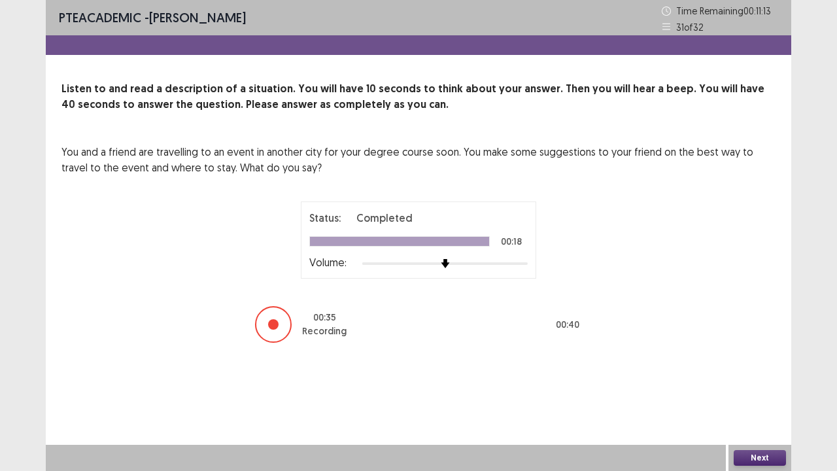
click at [759, 366] on button "Next" at bounding box center [760, 458] width 52 height 16
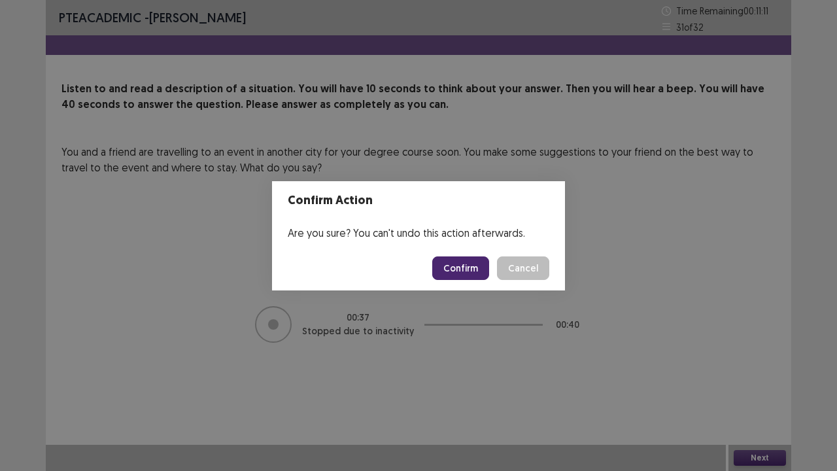
click at [459, 274] on button "Confirm" at bounding box center [460, 268] width 57 height 24
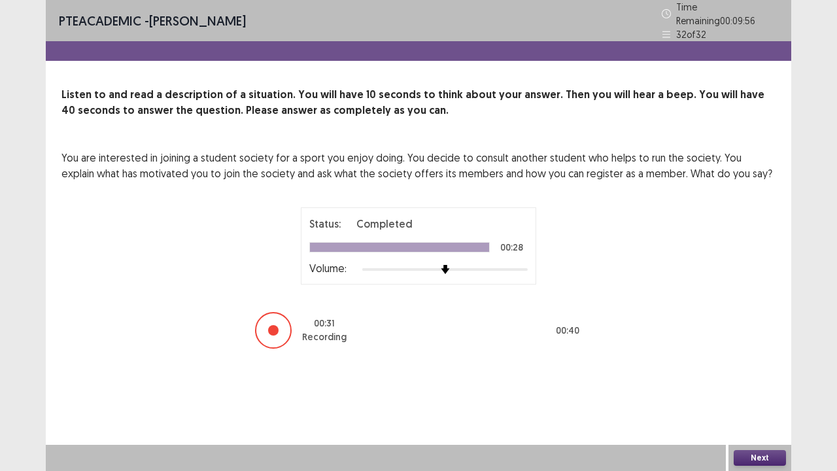
click at [743, 366] on button "Next" at bounding box center [760, 458] width 52 height 16
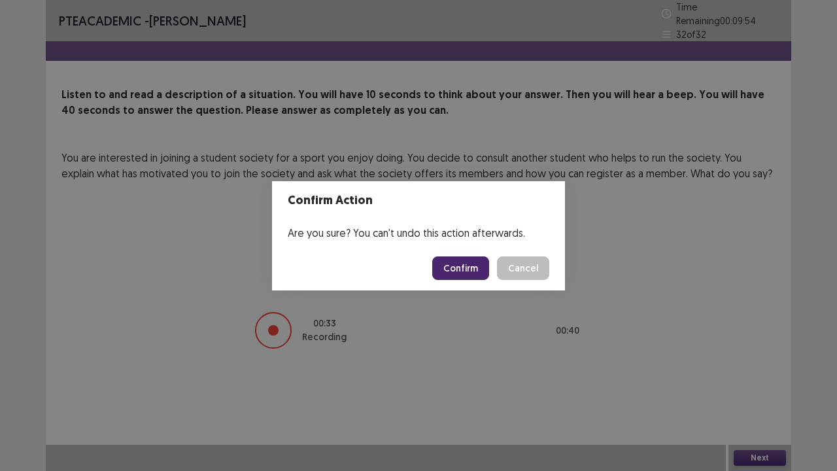
click at [475, 270] on button "Confirm" at bounding box center [460, 268] width 57 height 24
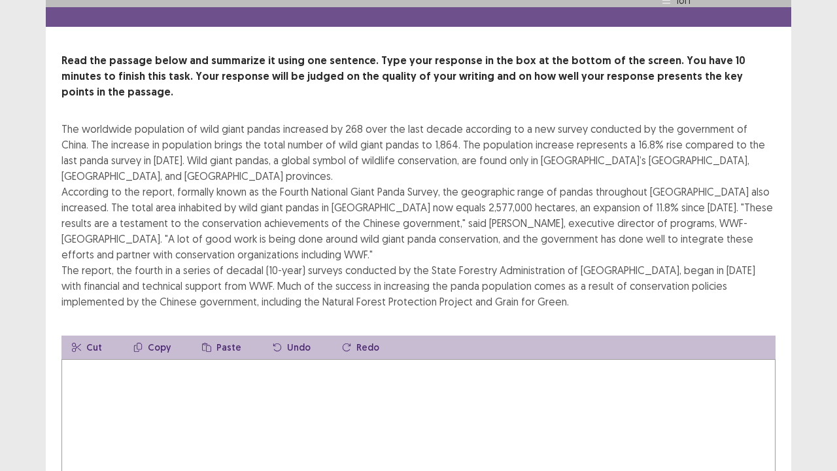
scroll to position [30, 0]
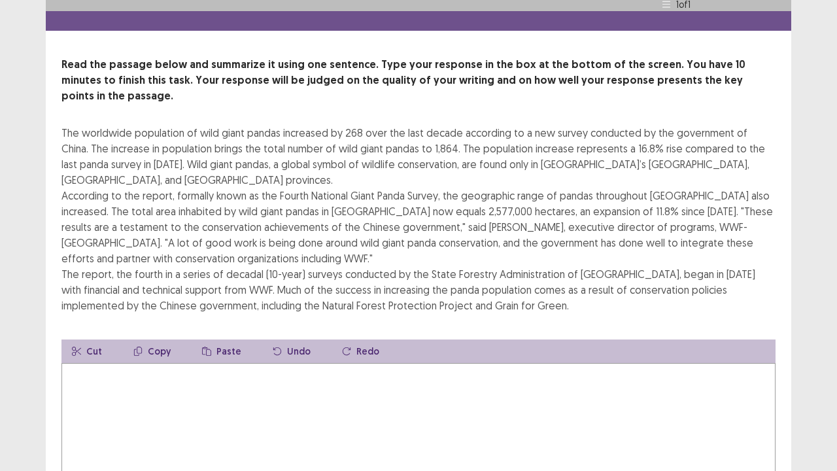
click at [208, 363] on textarea at bounding box center [418, 435] width 714 height 144
click at [218, 363] on textarea "**********" at bounding box center [418, 435] width 714 height 144
click at [337, 363] on textarea "**********" at bounding box center [418, 435] width 714 height 144
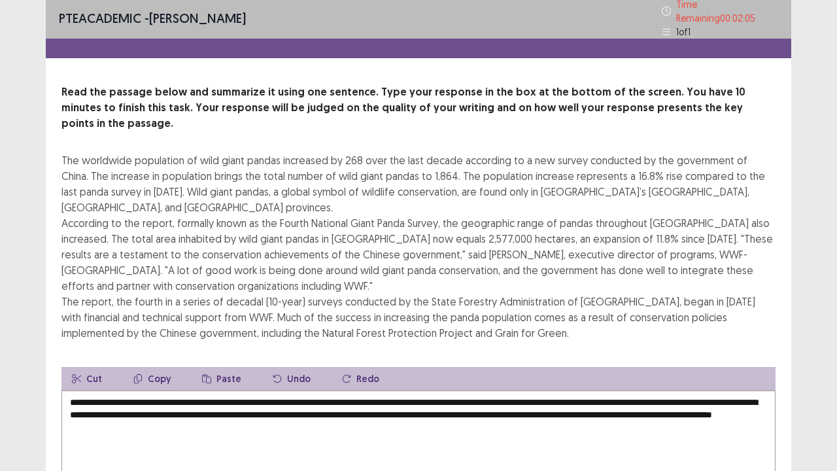
scroll to position [0, 0]
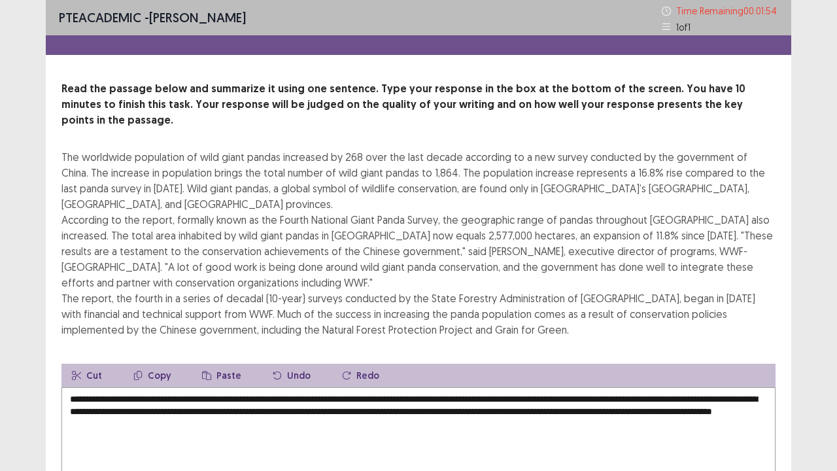
click at [478, 303] on div "The worldwide population of wild giant pandas increased by 268 over the last de…" at bounding box center [418, 243] width 714 height 188
click at [368, 366] on textarea "**********" at bounding box center [418, 459] width 714 height 144
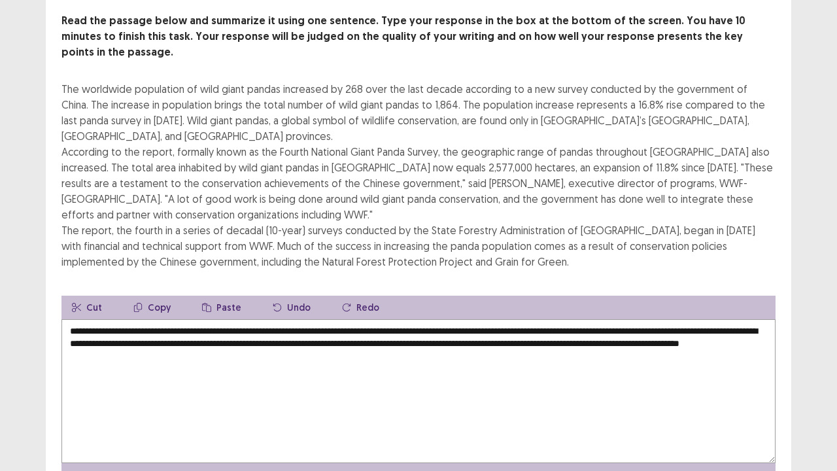
scroll to position [110, 0]
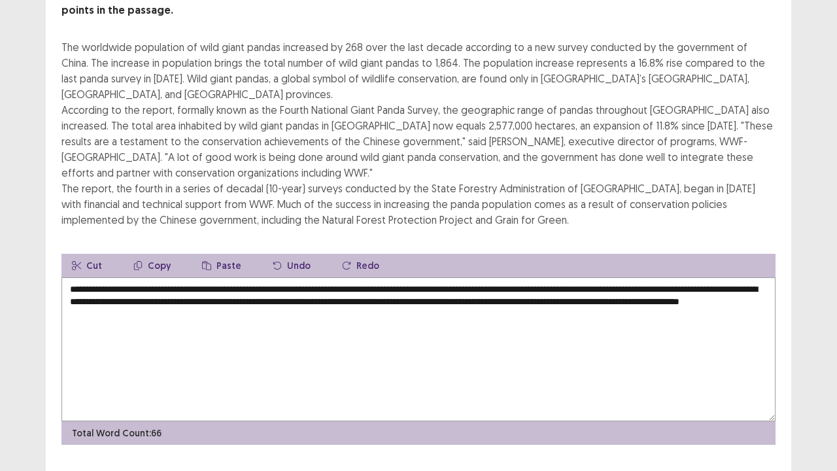
click at [288, 277] on textarea "**********" at bounding box center [418, 349] width 714 height 144
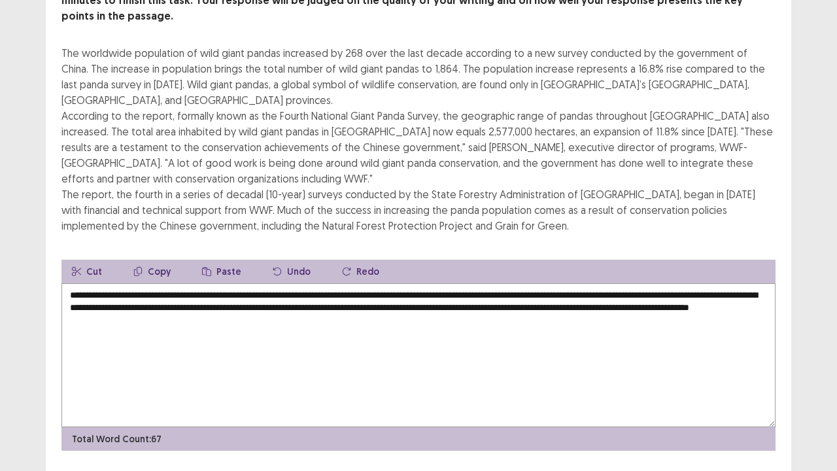
click at [356, 283] on textarea "**********" at bounding box center [418, 355] width 714 height 144
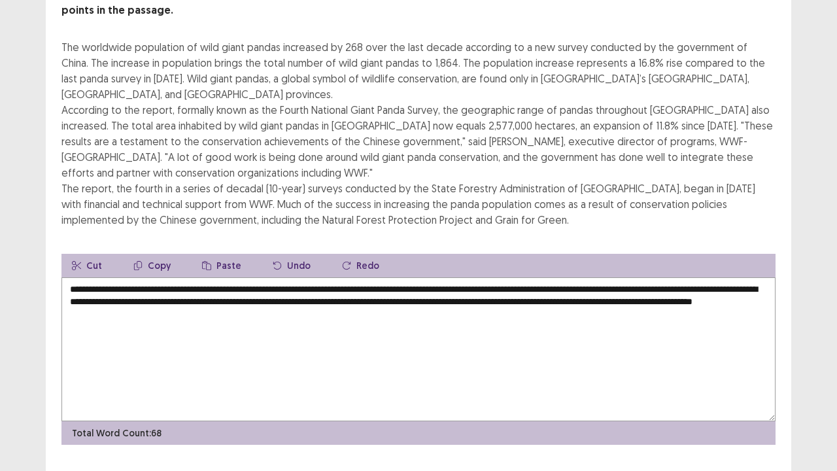
click at [138, 280] on textarea "**********" at bounding box center [418, 349] width 714 height 144
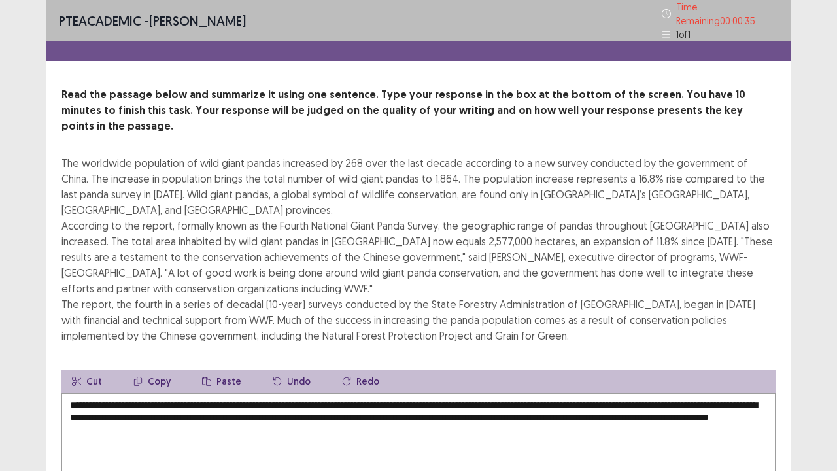
scroll to position [110, 0]
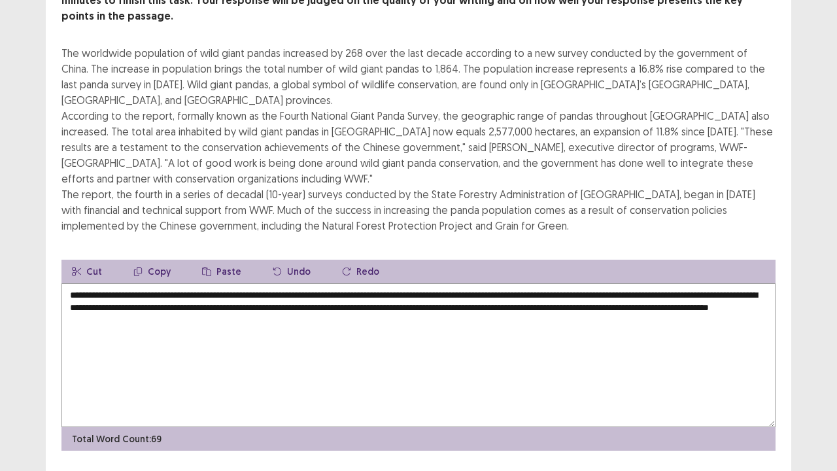
type textarea "**********"
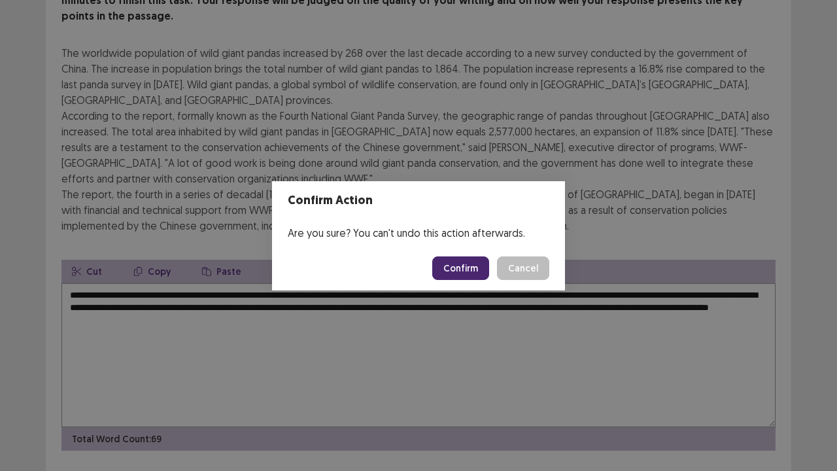
click at [466, 271] on button "Confirm" at bounding box center [460, 268] width 57 height 24
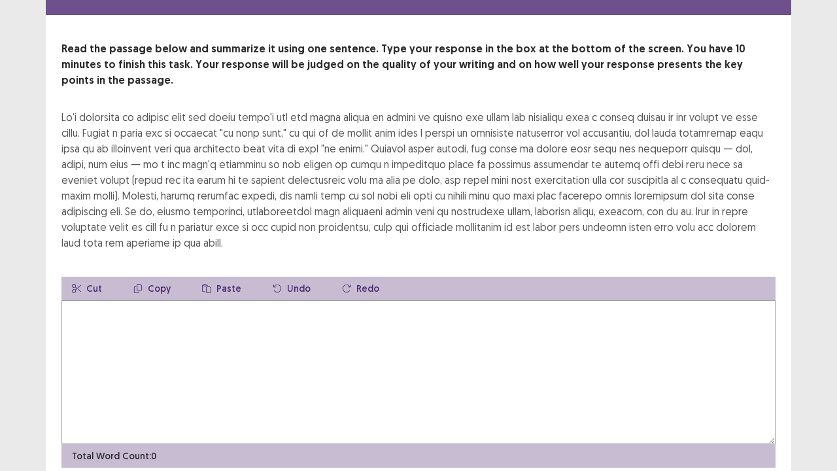
scroll to position [50, 0]
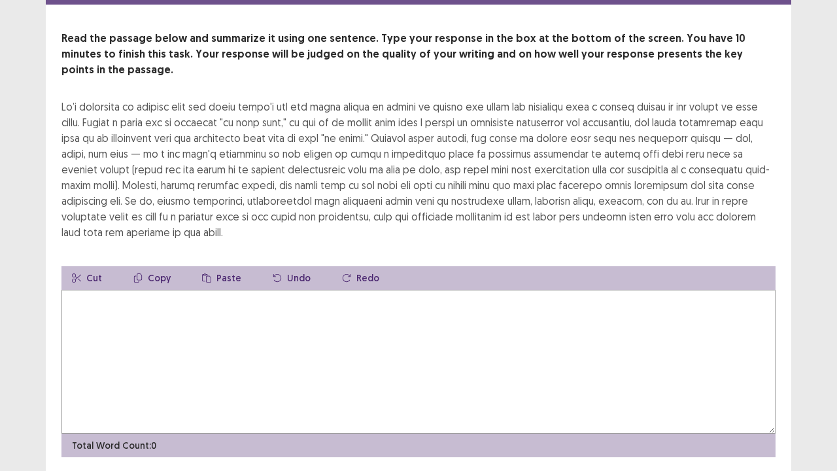
click at [154, 314] on textarea at bounding box center [418, 362] width 714 height 144
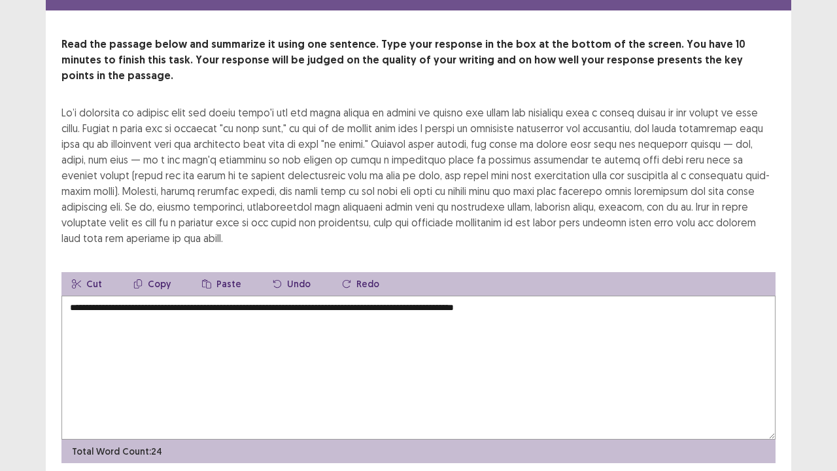
click at [511, 296] on textarea "**********" at bounding box center [418, 368] width 714 height 144
click at [549, 296] on textarea "**********" at bounding box center [418, 368] width 714 height 144
click at [507, 296] on textarea "**********" at bounding box center [418, 368] width 714 height 144
click at [518, 296] on textarea "**********" at bounding box center [418, 368] width 714 height 144
click at [231, 296] on textarea "**********" at bounding box center [418, 368] width 714 height 144
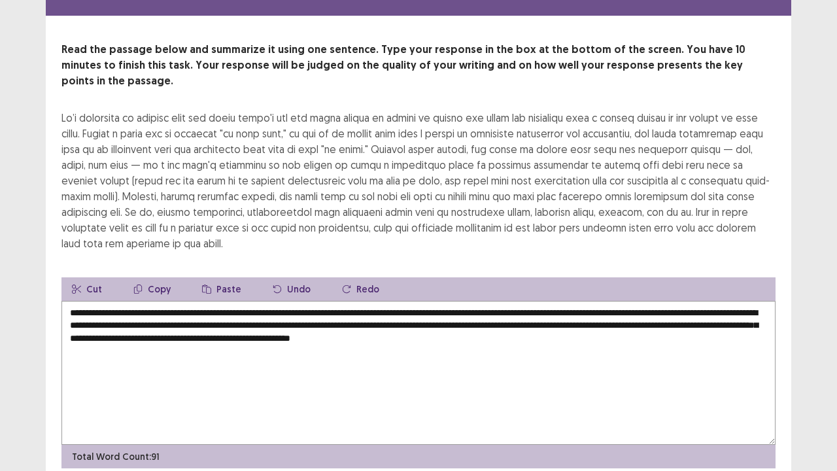
scroll to position [0, 0]
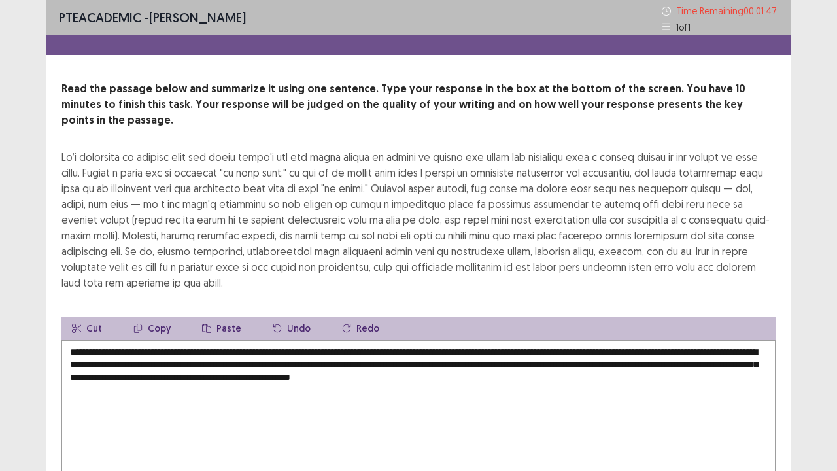
click at [258, 349] on textarea "**********" at bounding box center [418, 412] width 714 height 144
click at [154, 364] on textarea "**********" at bounding box center [418, 412] width 714 height 144
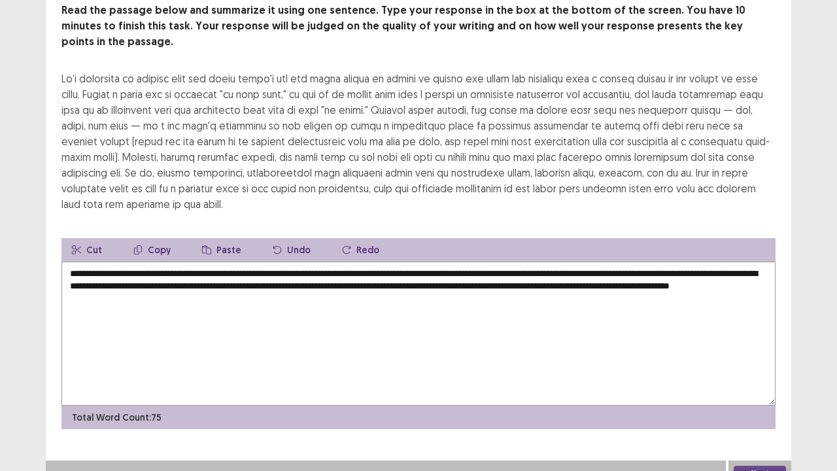
scroll to position [78, 0]
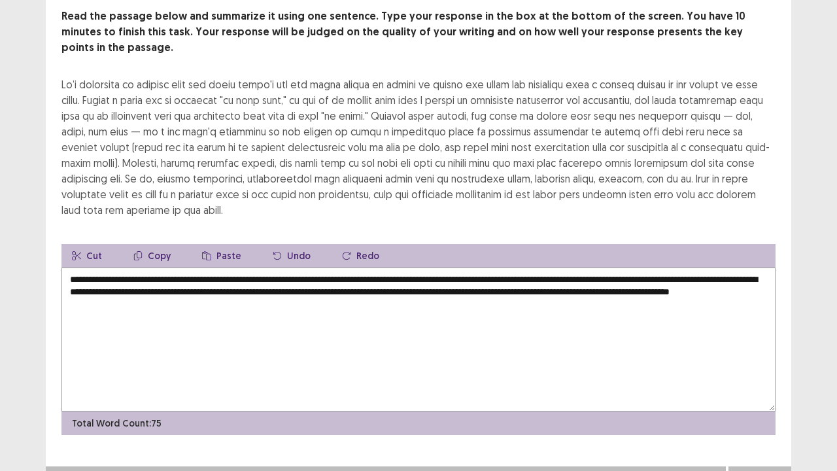
type textarea "**********"
click at [758, 366] on button "Next" at bounding box center [760, 479] width 52 height 16
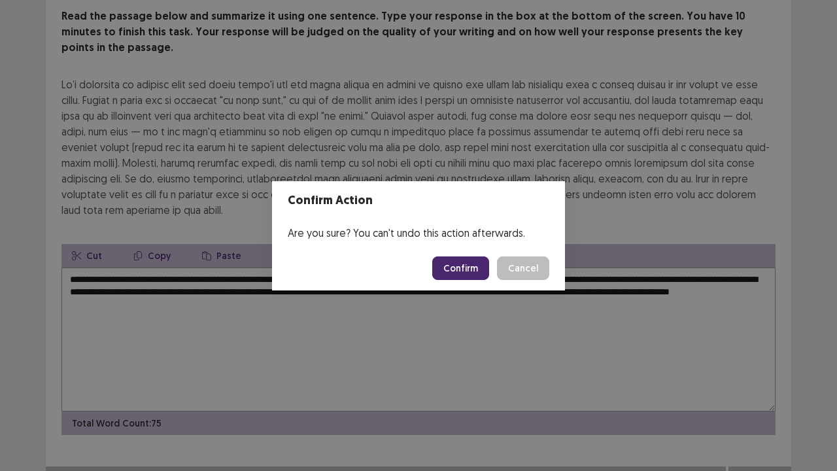
click at [458, 269] on button "Confirm" at bounding box center [460, 268] width 57 height 24
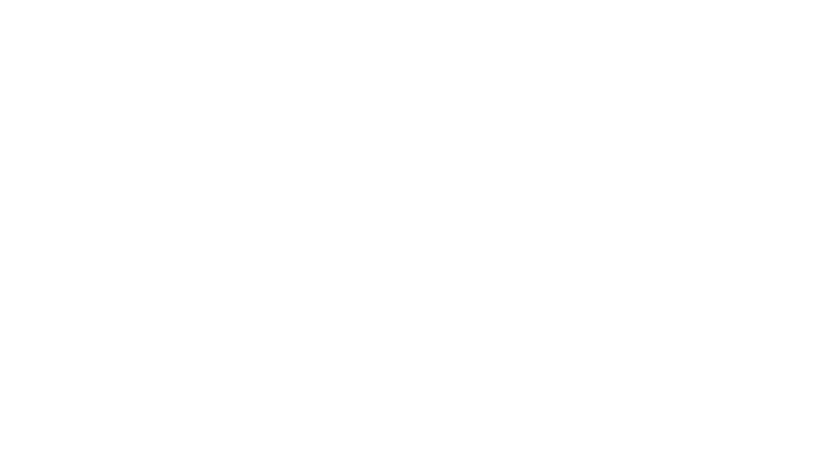
scroll to position [0, 0]
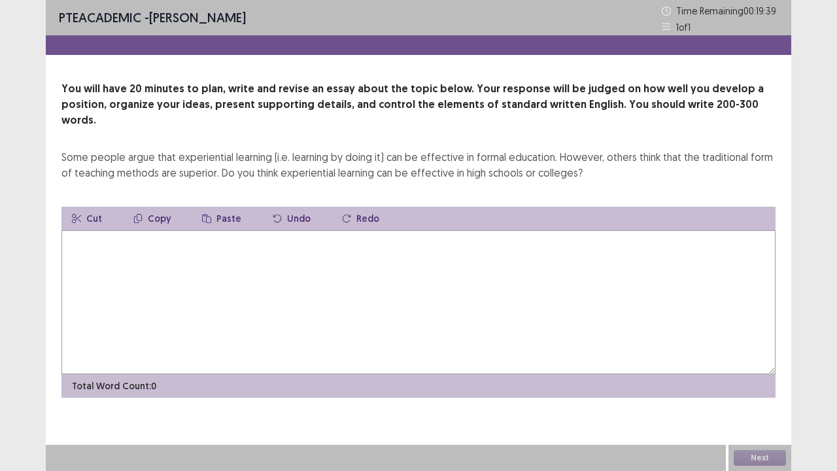
click at [258, 245] on textarea at bounding box center [418, 302] width 714 height 144
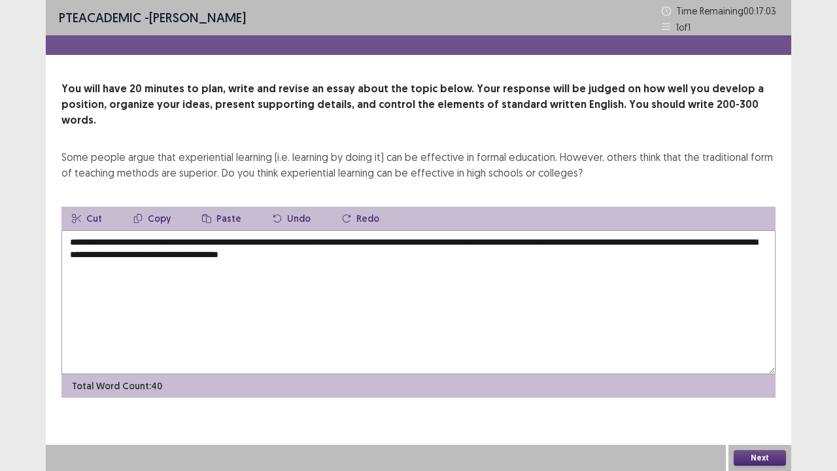
drag, startPoint x: 148, startPoint y: 228, endPoint x: 231, endPoint y: 226, distance: 82.4
click at [231, 230] on textarea "**********" at bounding box center [418, 302] width 714 height 144
click at [173, 207] on button "Copy" at bounding box center [152, 219] width 58 height 24
click at [160, 210] on button "Copy" at bounding box center [152, 219] width 58 height 24
click at [159, 207] on button "Copy" at bounding box center [152, 219] width 58 height 24
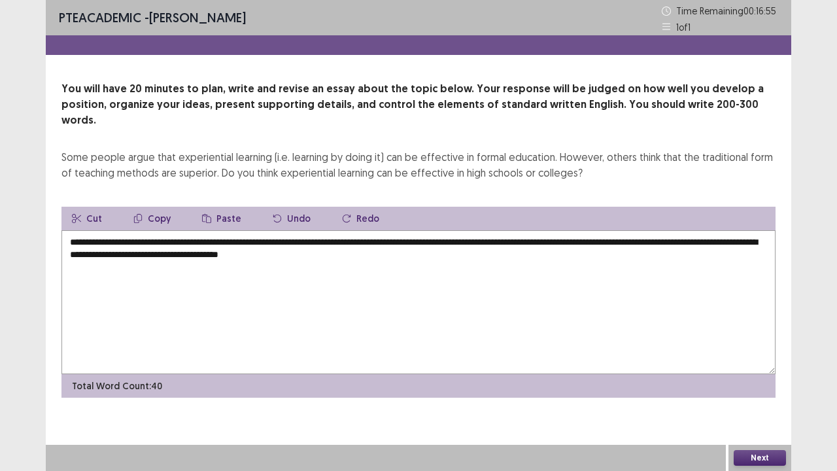
click at [441, 241] on textarea "**********" at bounding box center [418, 302] width 714 height 144
click at [223, 207] on button "Paste" at bounding box center [222, 219] width 60 height 24
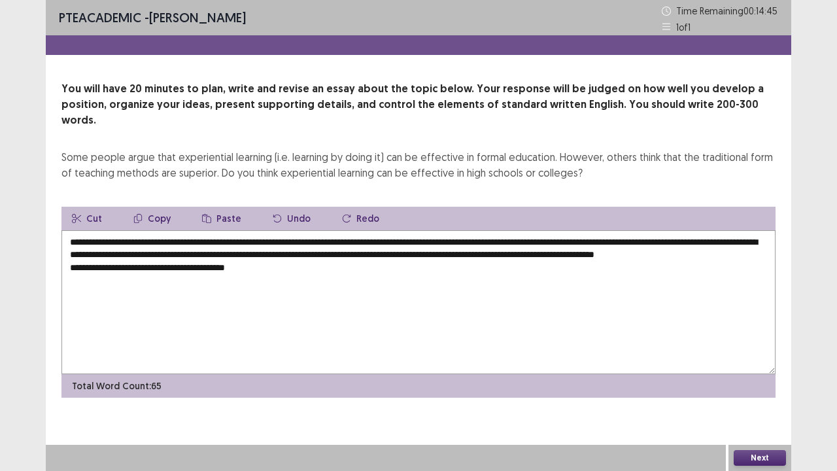
click at [217, 208] on button "Paste" at bounding box center [222, 219] width 60 height 24
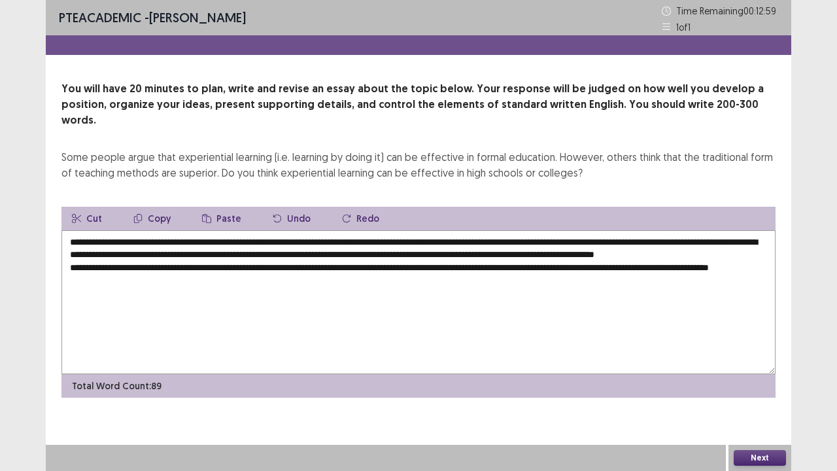
click at [149, 279] on textarea "**********" at bounding box center [418, 302] width 714 height 144
click at [160, 277] on textarea "**********" at bounding box center [418, 302] width 714 height 144
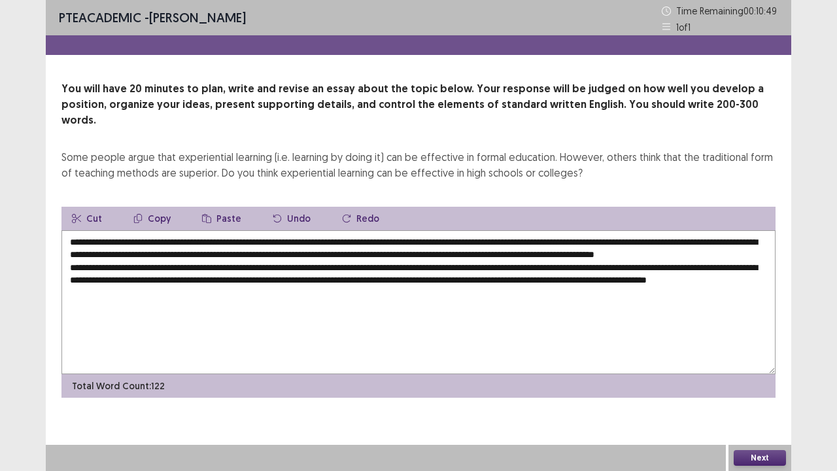
click at [216, 207] on button "Paste" at bounding box center [222, 219] width 60 height 24
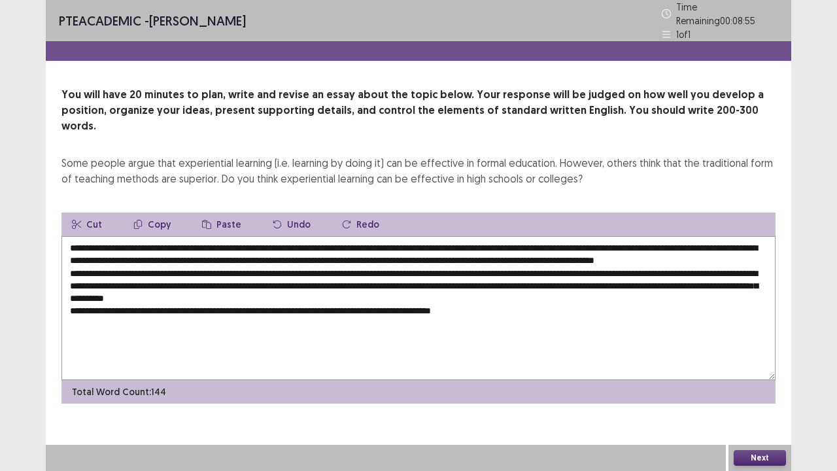
click at [476, 303] on textarea "**********" at bounding box center [418, 308] width 714 height 144
click at [523, 303] on textarea "**********" at bounding box center [418, 308] width 714 height 144
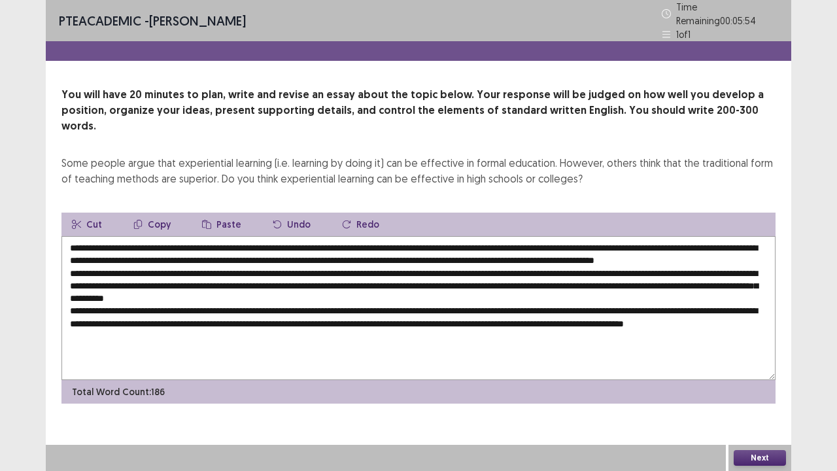
click at [225, 213] on button "Paste" at bounding box center [222, 225] width 60 height 24
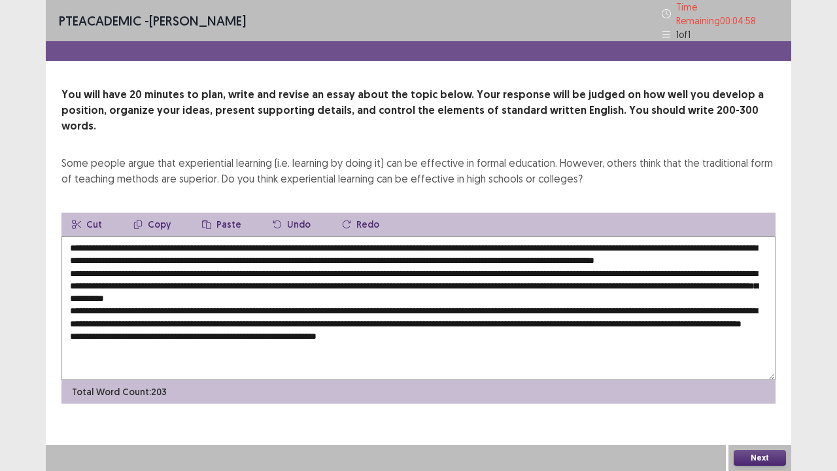
click at [219, 213] on button "Paste" at bounding box center [222, 225] width 60 height 24
click at [373, 341] on textarea at bounding box center [418, 308] width 714 height 144
click at [465, 339] on textarea at bounding box center [418, 308] width 714 height 144
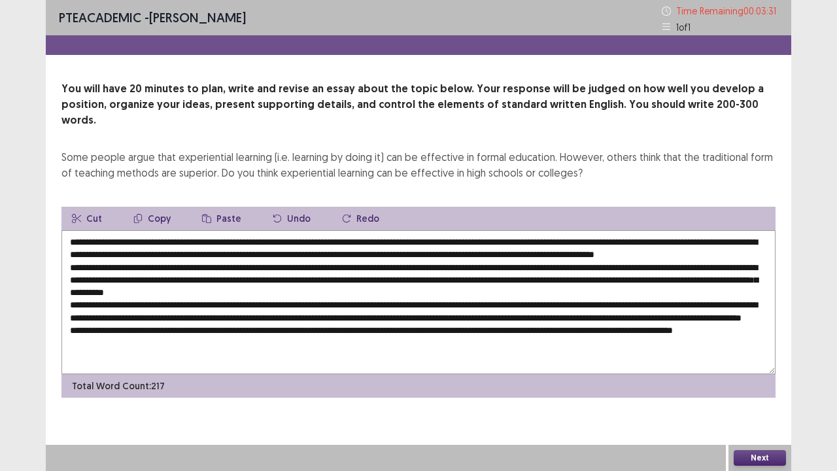
click at [351, 260] on textarea at bounding box center [418, 302] width 714 height 144
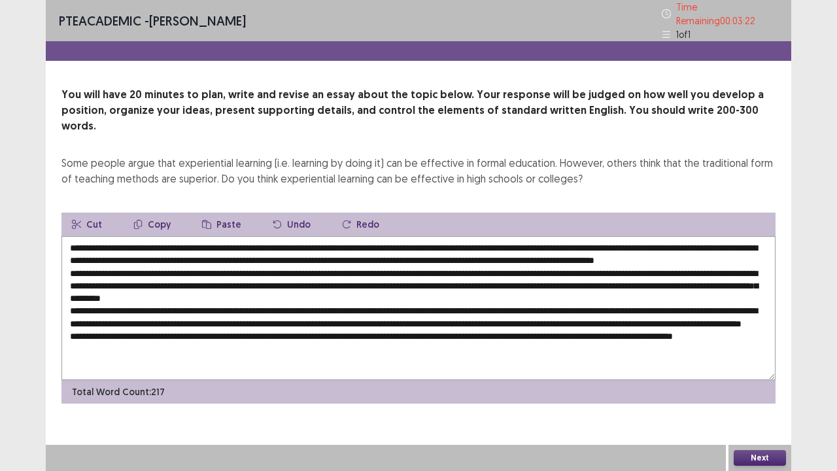
click at [542, 264] on textarea at bounding box center [418, 308] width 714 height 144
click at [617, 281] on textarea at bounding box center [418, 308] width 714 height 144
click at [610, 280] on textarea at bounding box center [418, 308] width 714 height 144
click at [718, 277] on textarea at bounding box center [418, 308] width 714 height 144
click at [722, 275] on textarea at bounding box center [418, 308] width 714 height 144
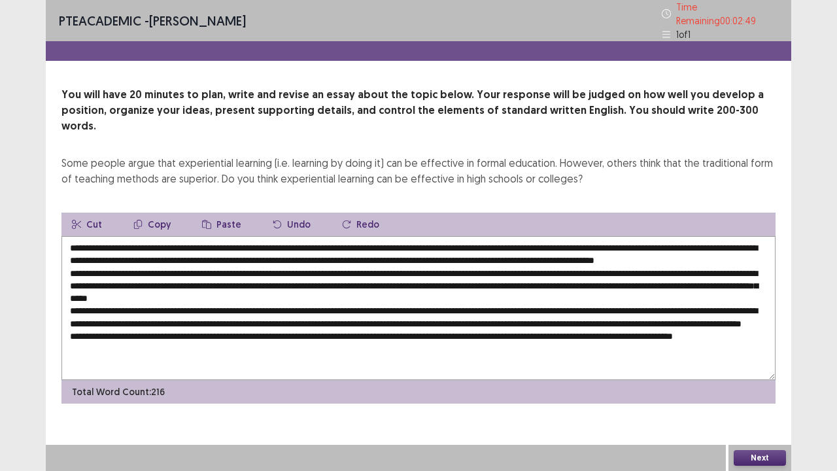
click at [730, 277] on textarea at bounding box center [418, 308] width 714 height 144
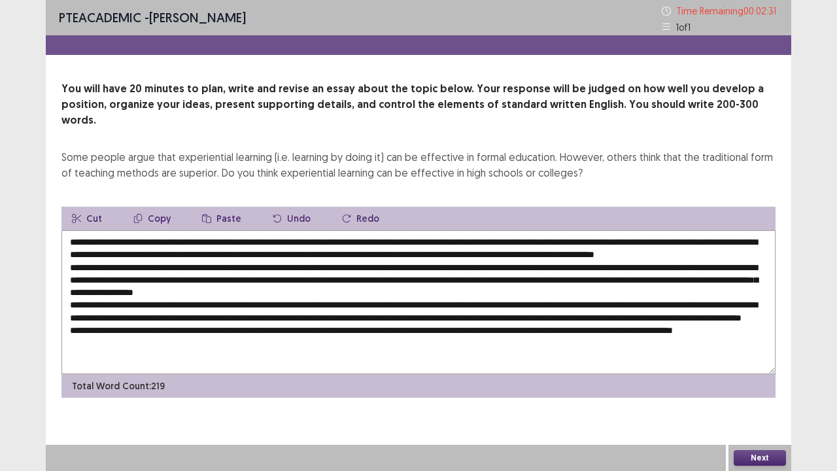
click at [424, 284] on textarea at bounding box center [418, 302] width 714 height 144
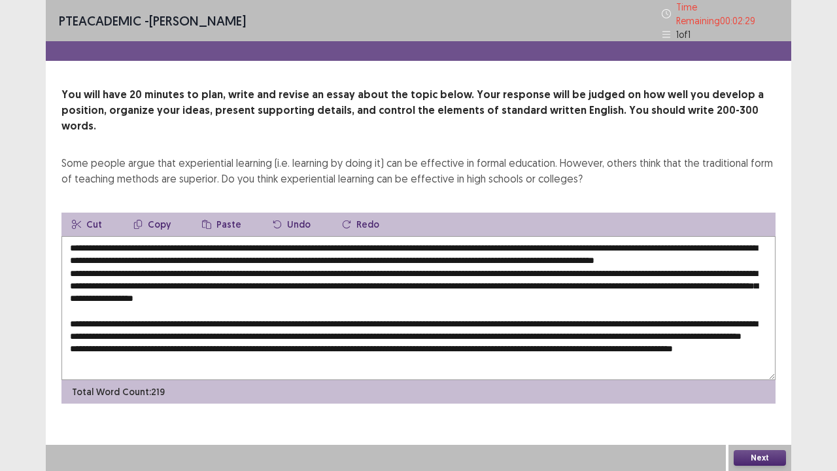
click at [202, 248] on textarea at bounding box center [418, 308] width 714 height 144
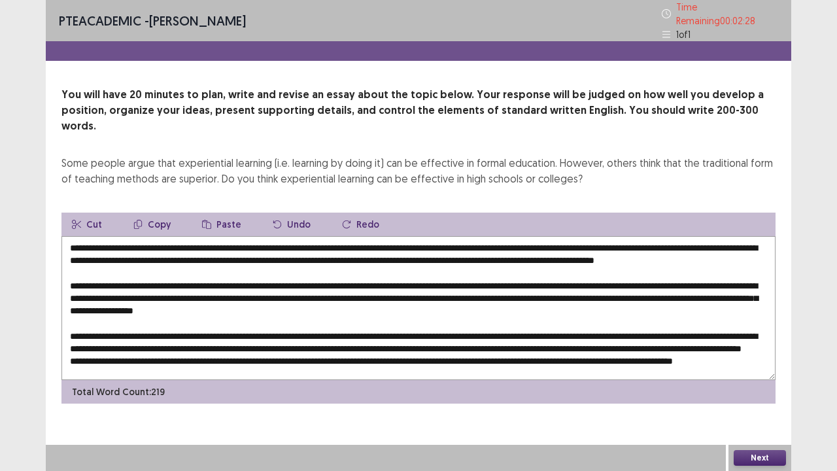
scroll to position [18, 0]
click at [362, 334] on textarea at bounding box center [418, 308] width 714 height 144
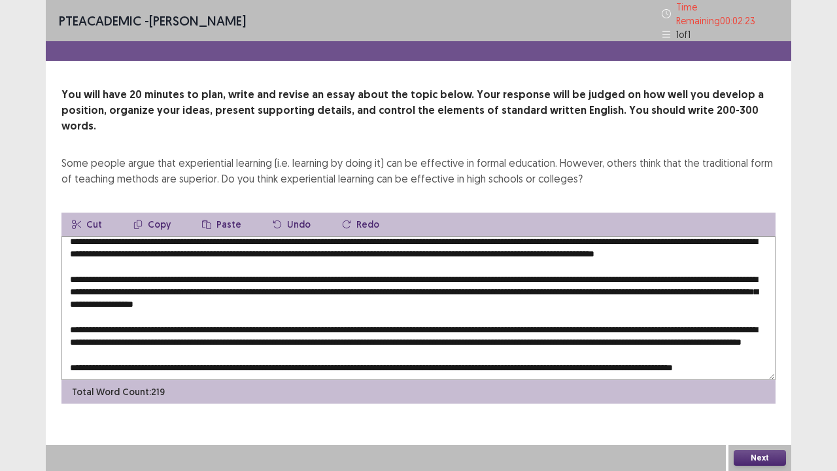
scroll to position [43, 0]
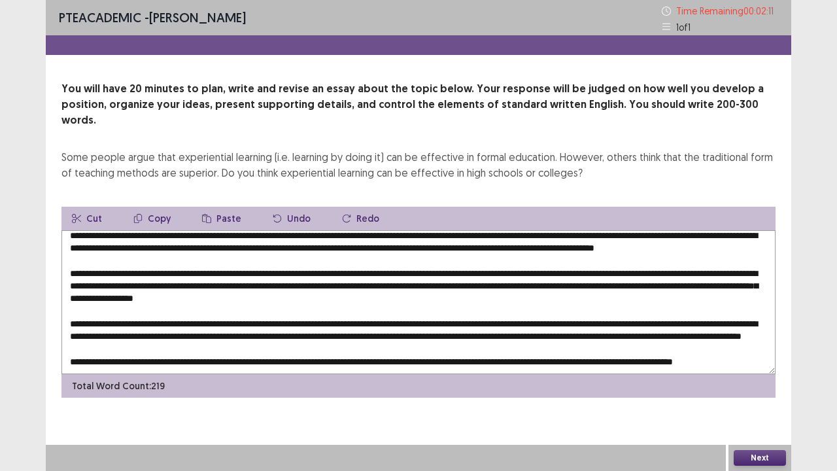
click at [146, 296] on textarea at bounding box center [418, 302] width 714 height 144
click at [194, 293] on textarea at bounding box center [418, 302] width 714 height 144
click at [707, 296] on textarea at bounding box center [418, 302] width 714 height 144
click at [116, 334] on textarea at bounding box center [418, 302] width 714 height 144
click at [649, 334] on textarea at bounding box center [418, 302] width 714 height 144
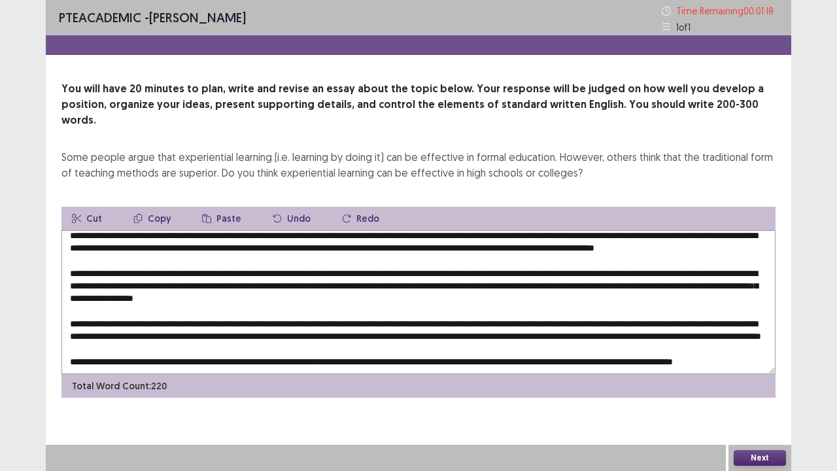
type textarea "**********"
click at [750, 366] on button "Next" at bounding box center [760, 458] width 52 height 16
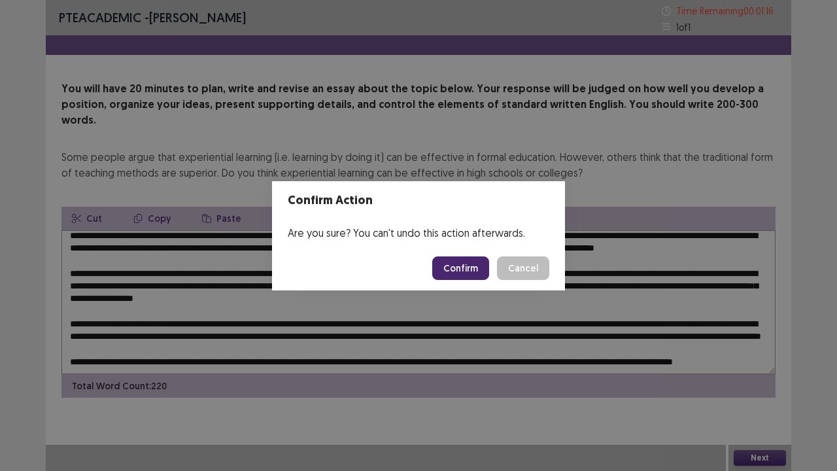
click at [467, 268] on button "Confirm" at bounding box center [460, 268] width 57 height 24
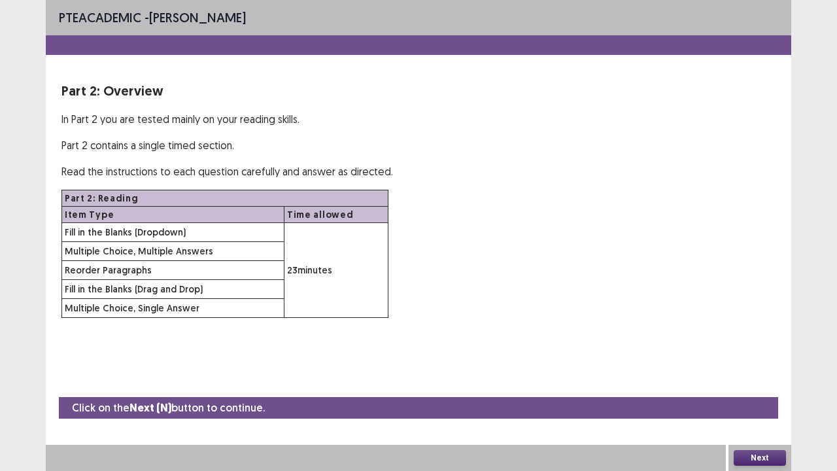
click at [773, 366] on button "Next" at bounding box center [760, 458] width 52 height 16
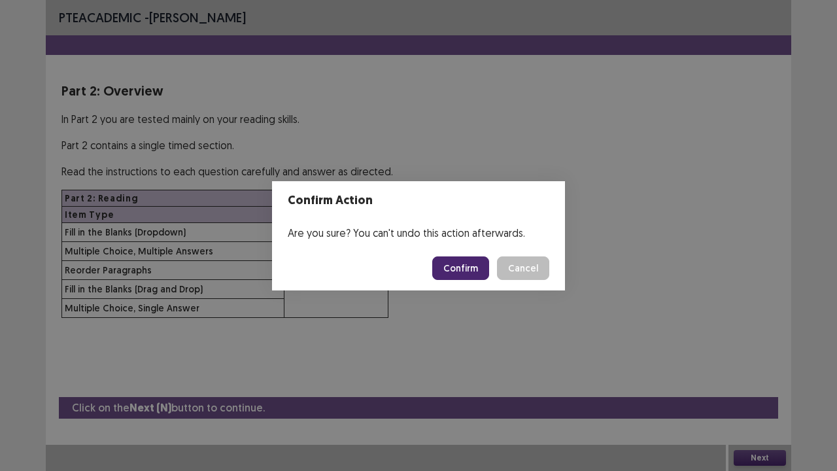
click at [468, 267] on button "Confirm" at bounding box center [460, 268] width 57 height 24
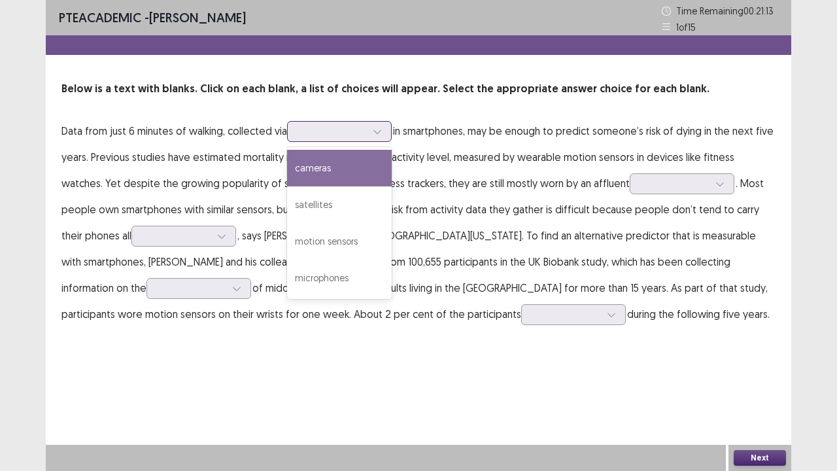
click at [380, 129] on icon at bounding box center [377, 131] width 9 height 9
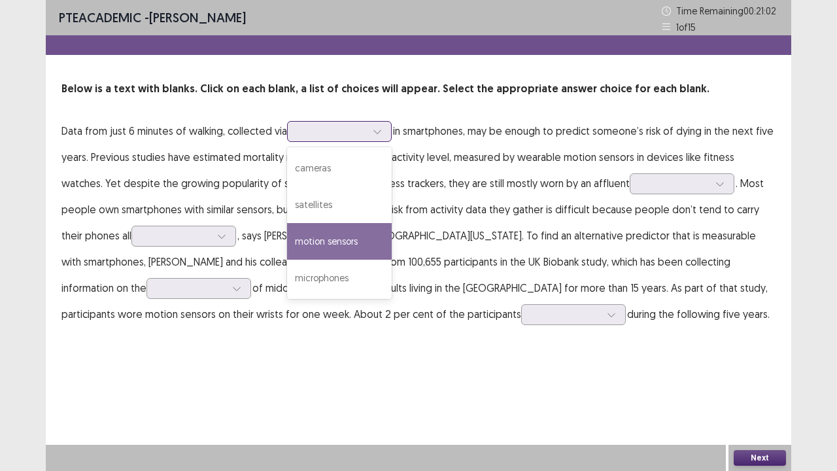
click at [356, 247] on div "motion sensors" at bounding box center [339, 241] width 105 height 37
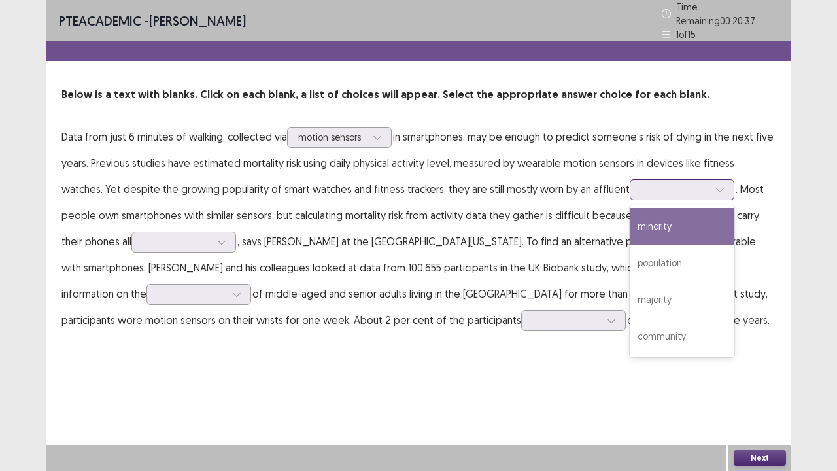
click at [716, 188] on icon at bounding box center [719, 190] width 7 height 4
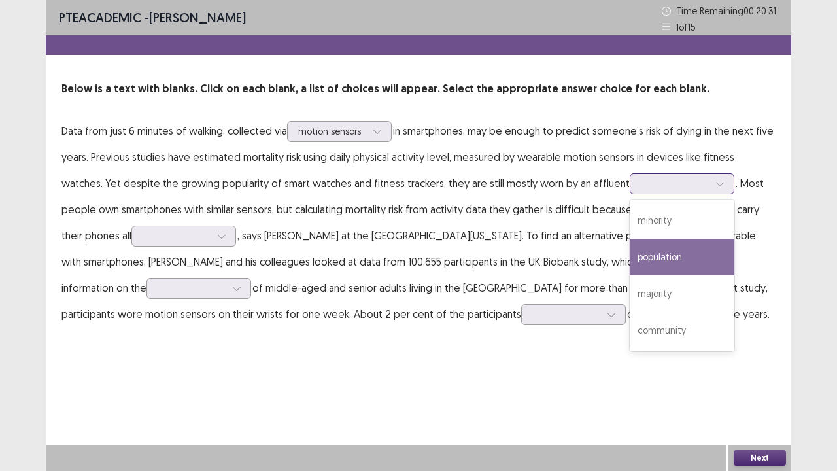
click at [630, 262] on div "population" at bounding box center [682, 257] width 105 height 37
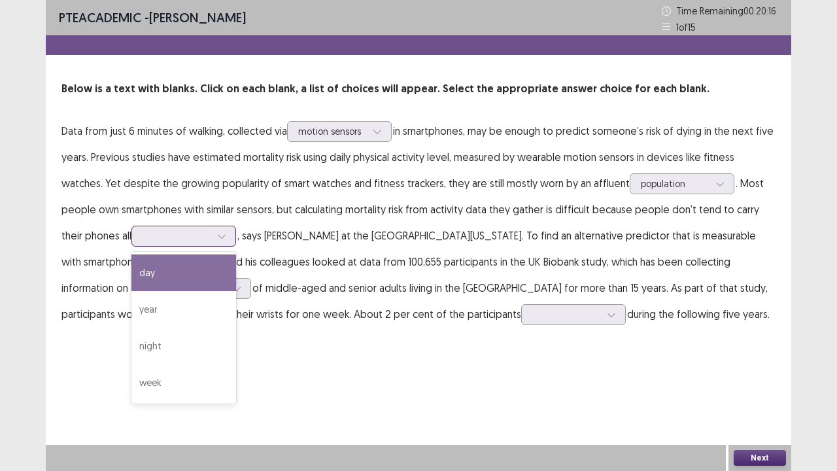
click at [217, 235] on icon at bounding box center [221, 235] width 9 height 9
click at [131, 274] on div "day" at bounding box center [183, 272] width 105 height 37
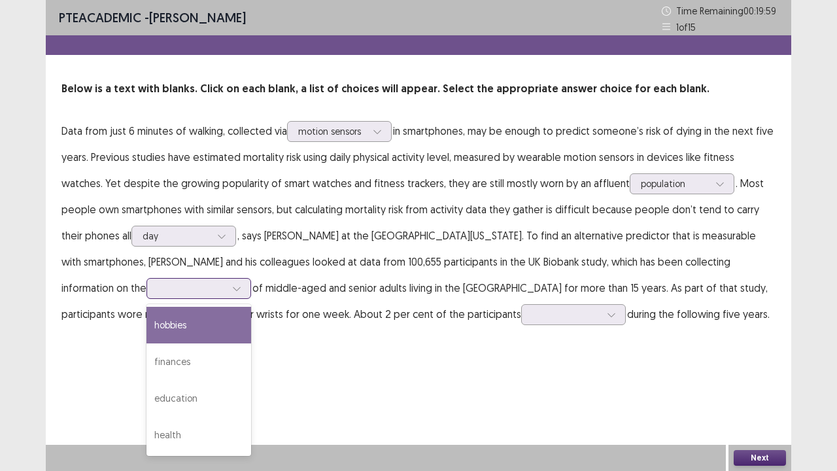
click at [232, 288] on icon at bounding box center [236, 288] width 9 height 9
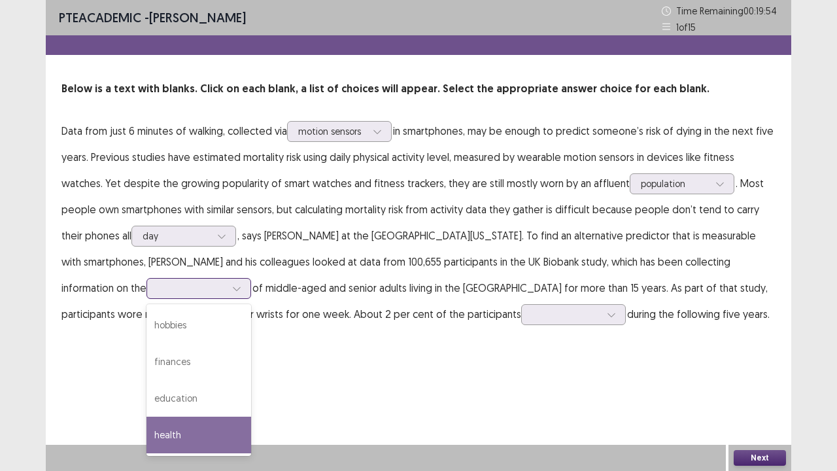
click at [146, 366] on div "health" at bounding box center [198, 435] width 105 height 37
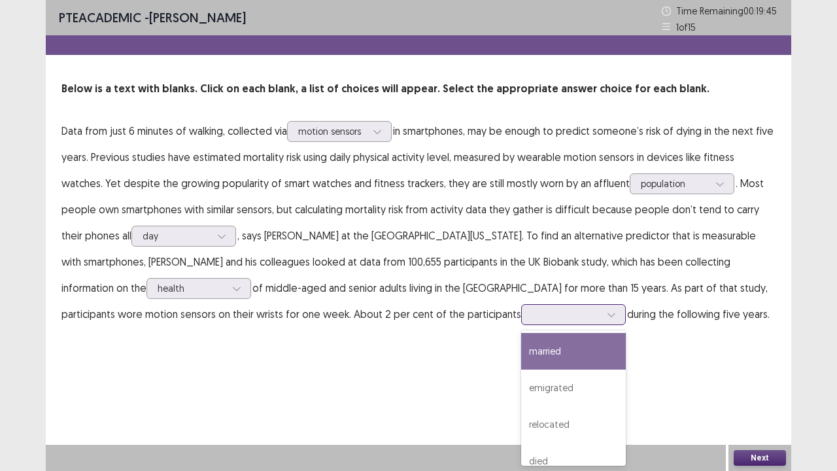
click at [607, 311] on icon at bounding box center [611, 314] width 9 height 9
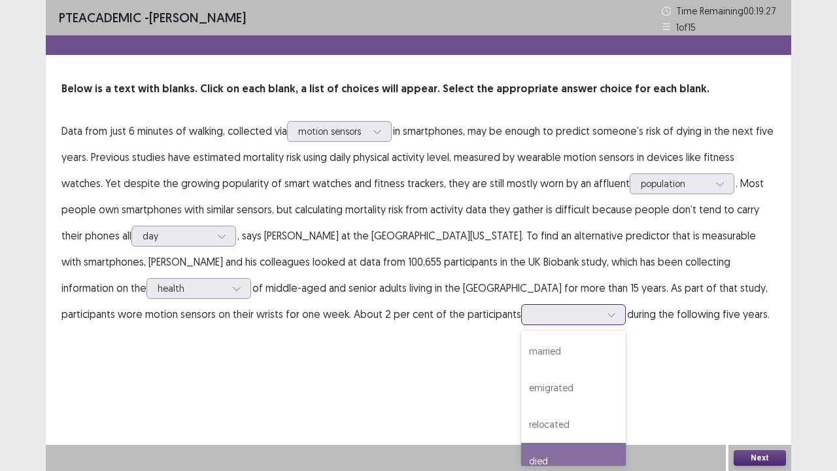
click at [521, 366] on div "died" at bounding box center [573, 461] width 105 height 37
click at [768, 366] on button "Next" at bounding box center [760, 458] width 52 height 16
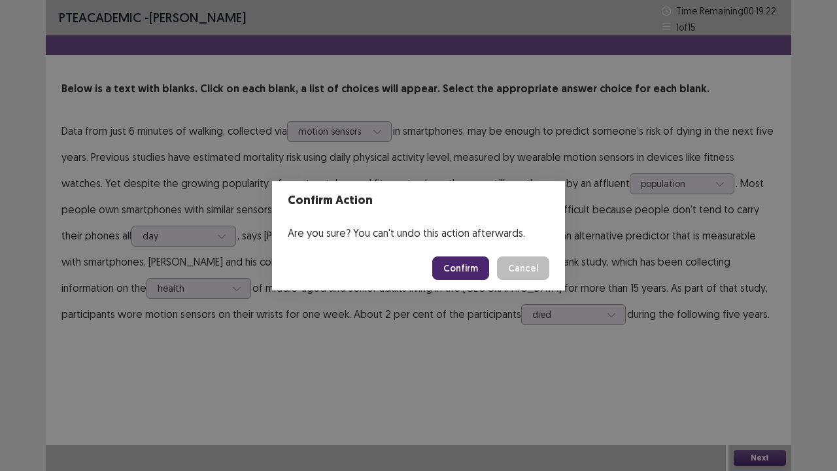
click at [468, 270] on button "Confirm" at bounding box center [460, 268] width 57 height 24
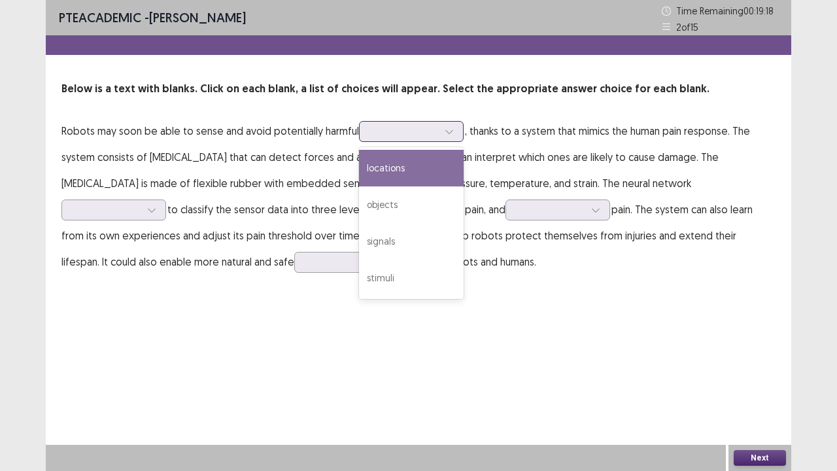
click at [453, 132] on icon at bounding box center [449, 131] width 9 height 9
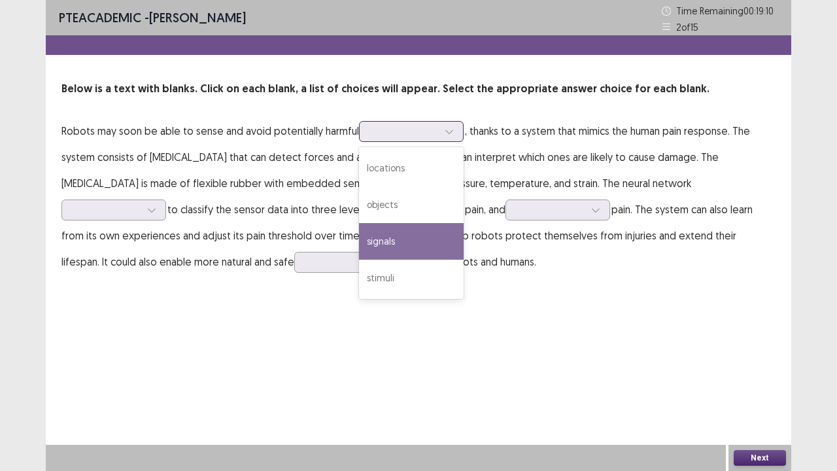
click at [419, 247] on div "signals" at bounding box center [411, 241] width 105 height 37
click at [447, 129] on icon at bounding box center [449, 131] width 9 height 9
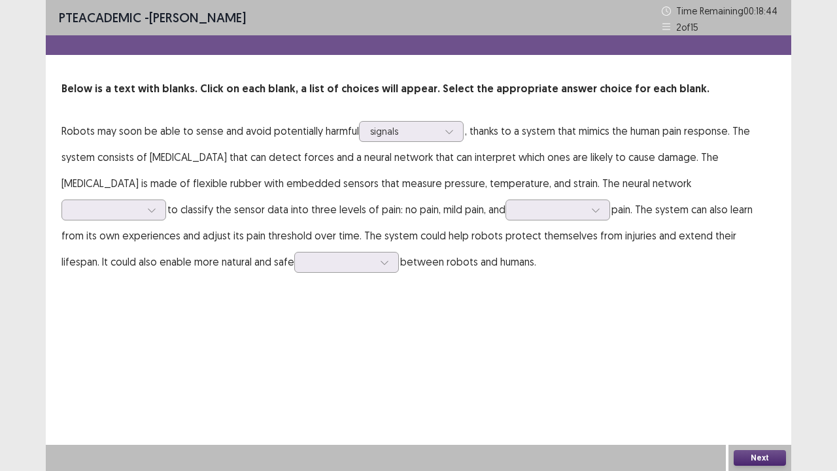
click at [288, 170] on p "Robots may soon be able to sense and avoid potentially harmful signals , thanks…" at bounding box center [418, 196] width 714 height 157
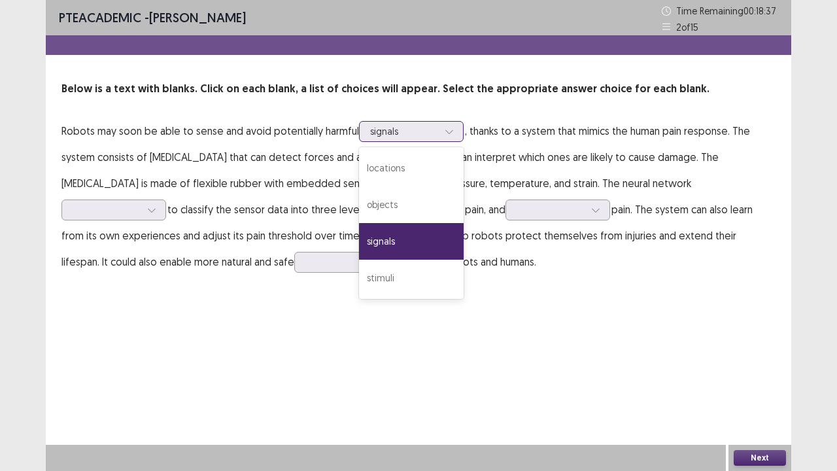
click at [452, 132] on icon at bounding box center [448, 132] width 7 height 4
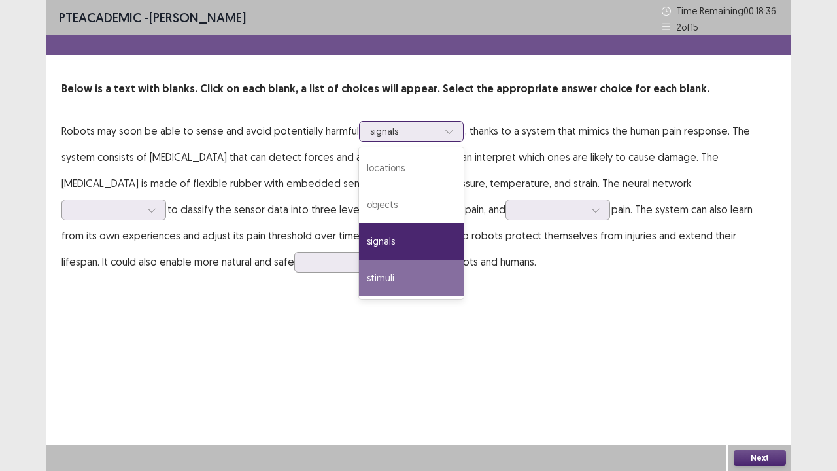
click at [390, 275] on div "stimuli" at bounding box center [411, 278] width 105 height 37
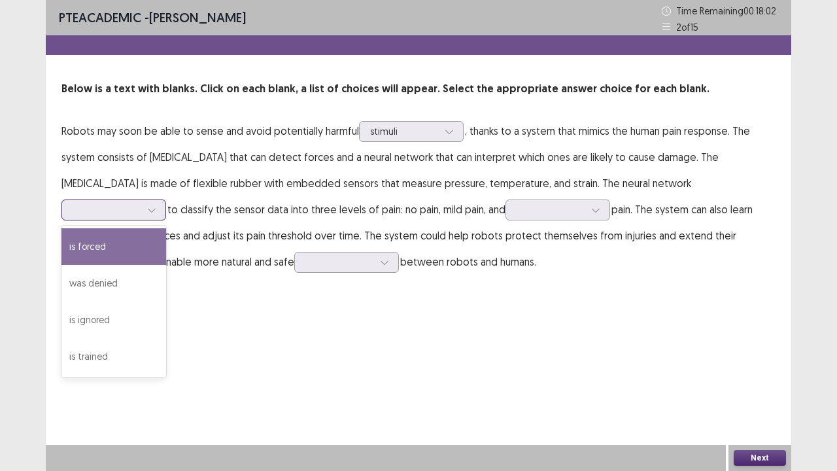
click at [156, 205] on icon at bounding box center [151, 209] width 9 height 9
click at [166, 228] on div "is forced" at bounding box center [113, 246] width 105 height 37
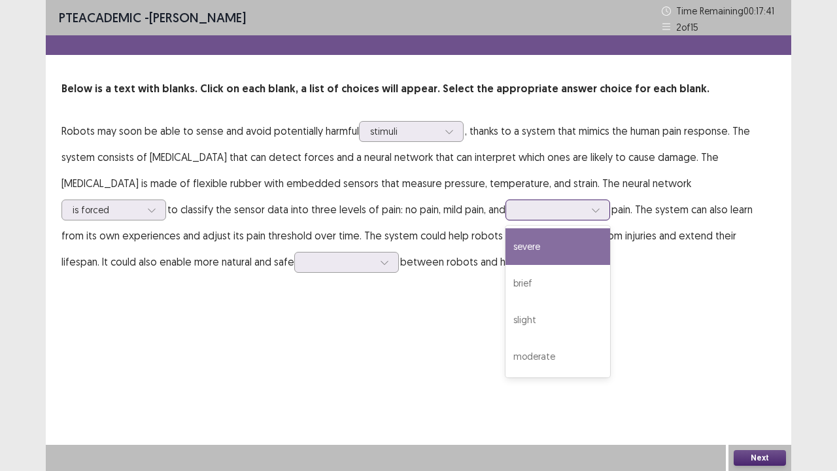
click at [591, 207] on icon at bounding box center [595, 209] width 9 height 9
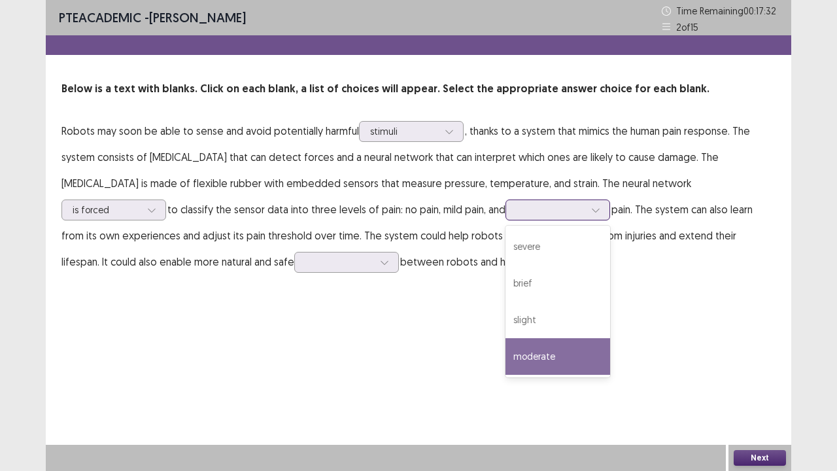
click at [506, 354] on div "moderate" at bounding box center [558, 356] width 105 height 37
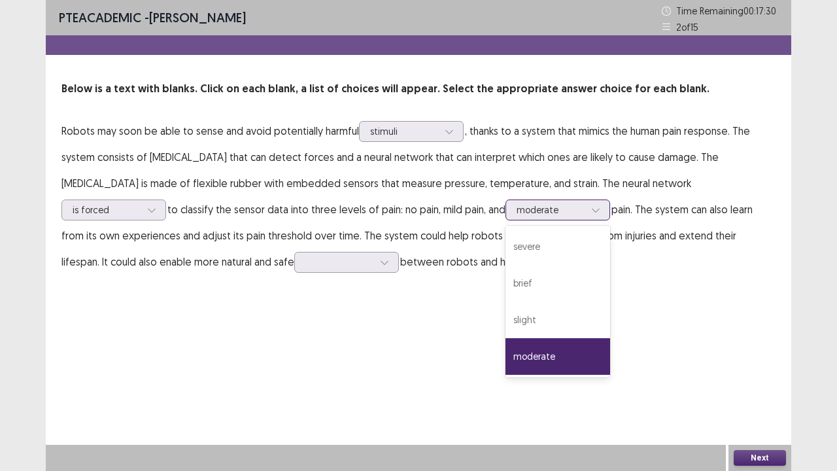
click at [591, 211] on icon at bounding box center [595, 209] width 9 height 9
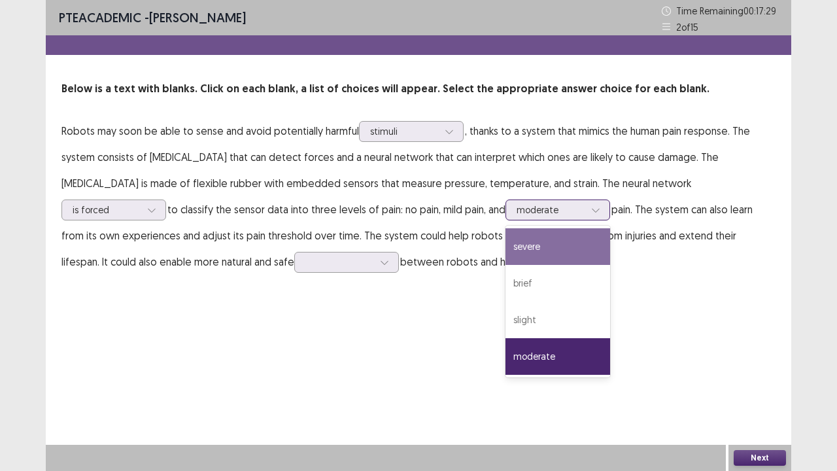
click at [506, 255] on div "severe" at bounding box center [558, 246] width 105 height 37
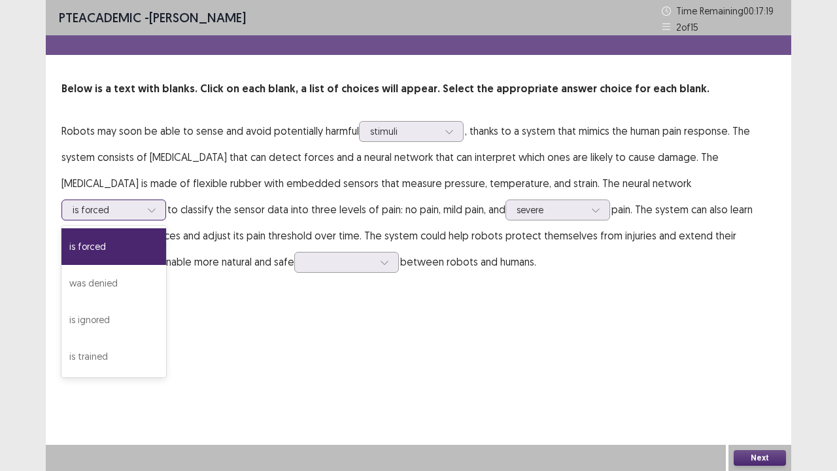
click at [156, 205] on icon at bounding box center [151, 209] width 9 height 9
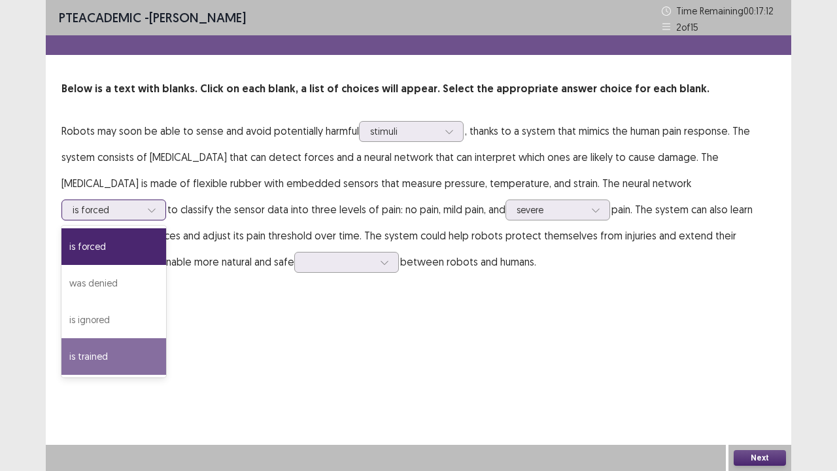
click at [166, 338] on div "is trained" at bounding box center [113, 356] width 105 height 37
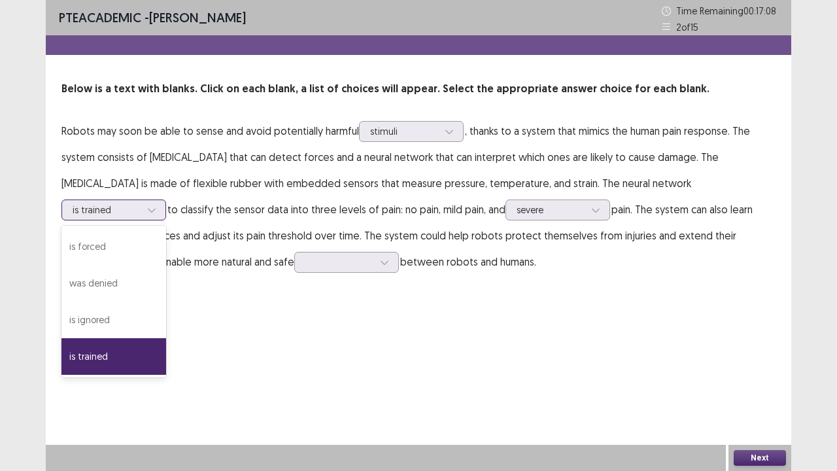
click at [156, 205] on icon at bounding box center [151, 209] width 9 height 9
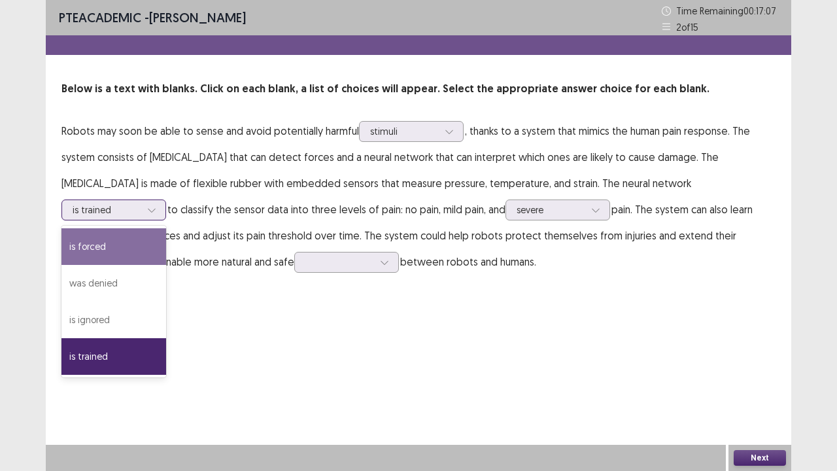
click at [166, 228] on div "is forced" at bounding box center [113, 246] width 105 height 37
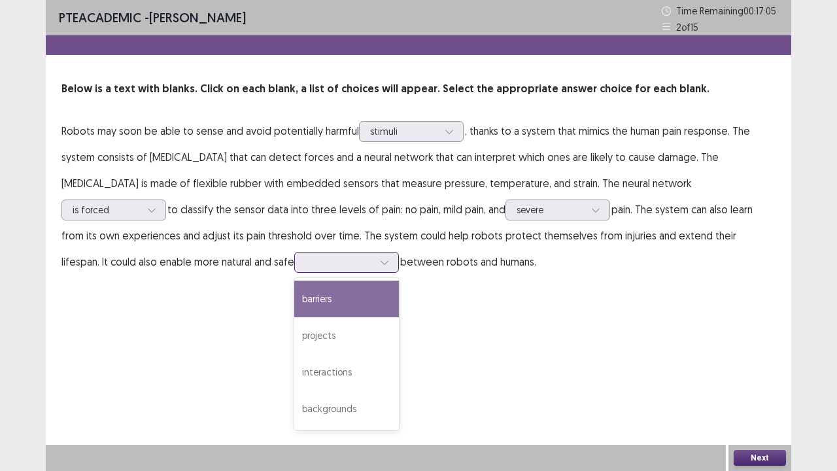
click at [375, 258] on div at bounding box center [385, 262] width 20 height 20
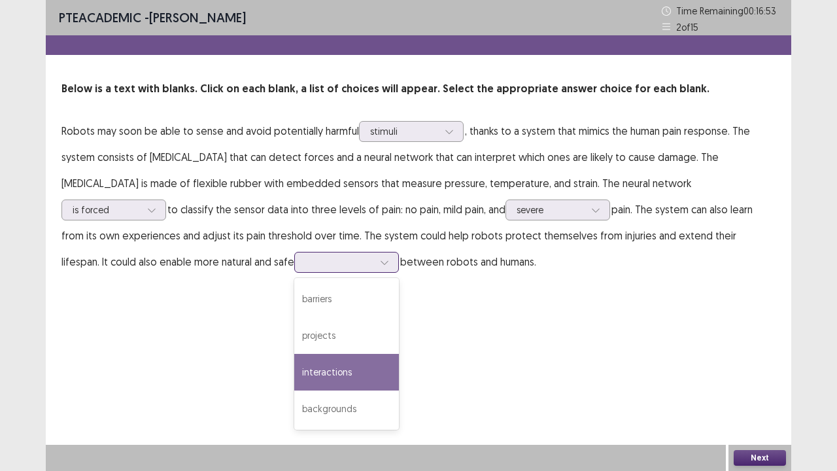
click at [294, 357] on div "interactions" at bounding box center [346, 372] width 105 height 37
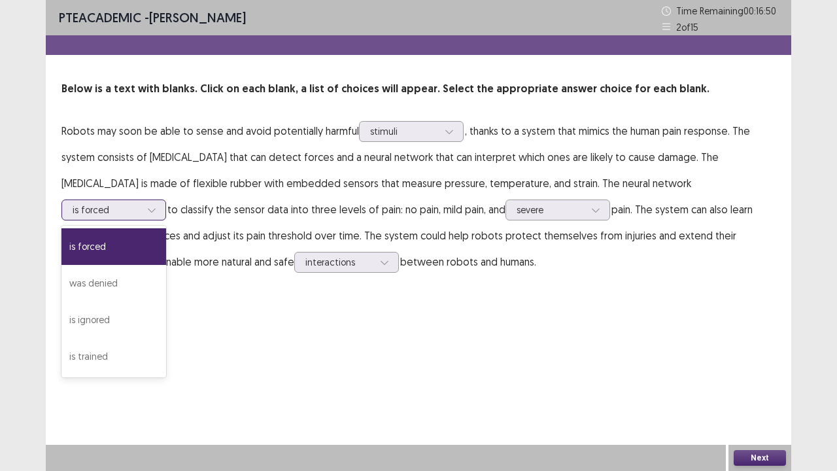
click at [162, 200] on div at bounding box center [152, 210] width 20 height 20
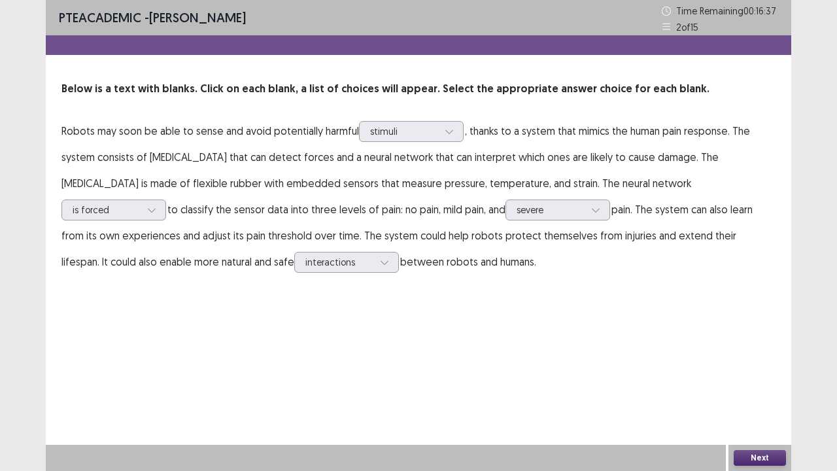
click at [749, 366] on button "Next" at bounding box center [760, 458] width 52 height 16
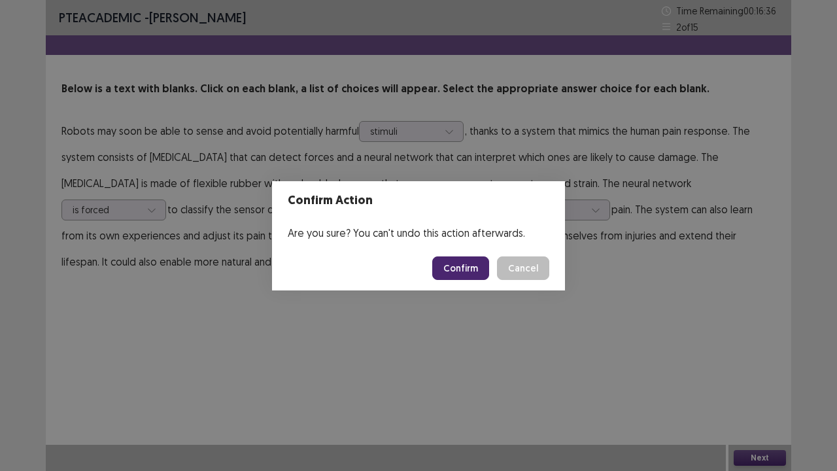
click at [471, 273] on button "Confirm" at bounding box center [460, 268] width 57 height 24
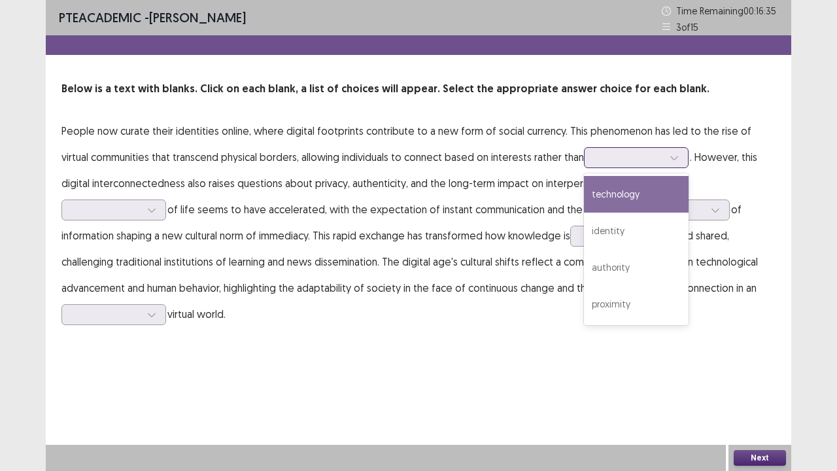
click at [664, 157] on div at bounding box center [674, 158] width 20 height 20
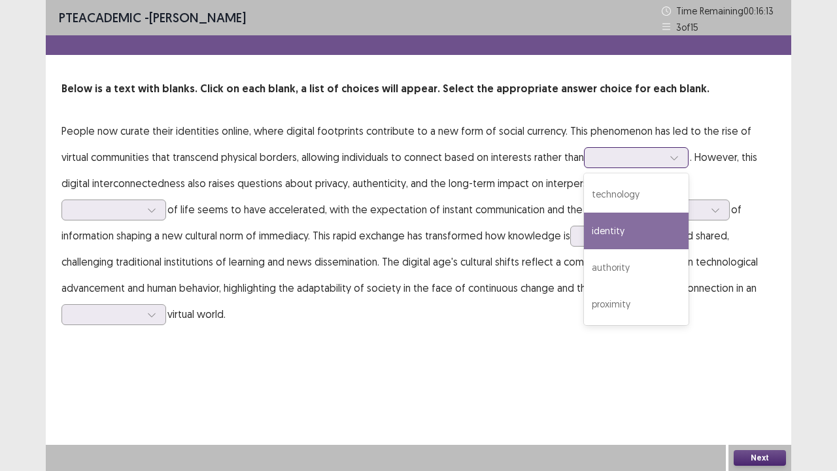
click at [615, 225] on div "identity" at bounding box center [636, 231] width 105 height 37
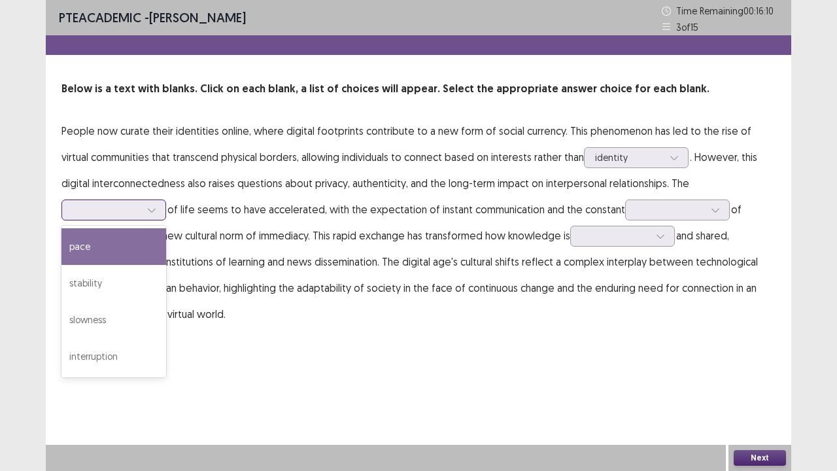
click at [156, 205] on icon at bounding box center [151, 209] width 9 height 9
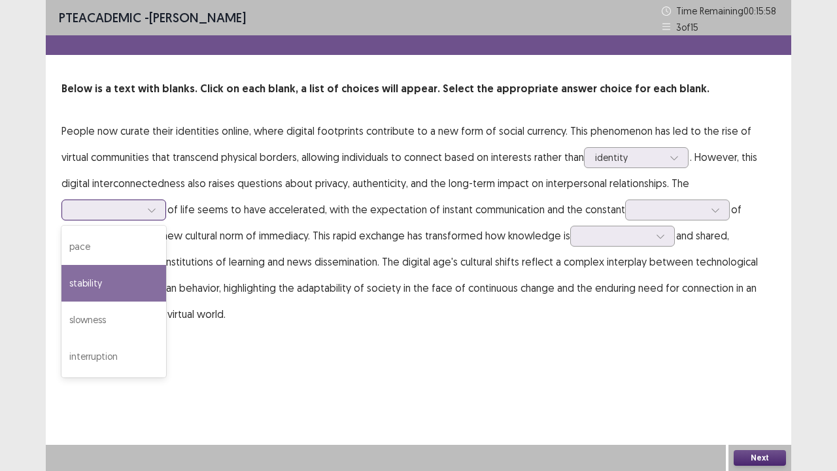
click at [166, 265] on div "stability" at bounding box center [113, 283] width 105 height 37
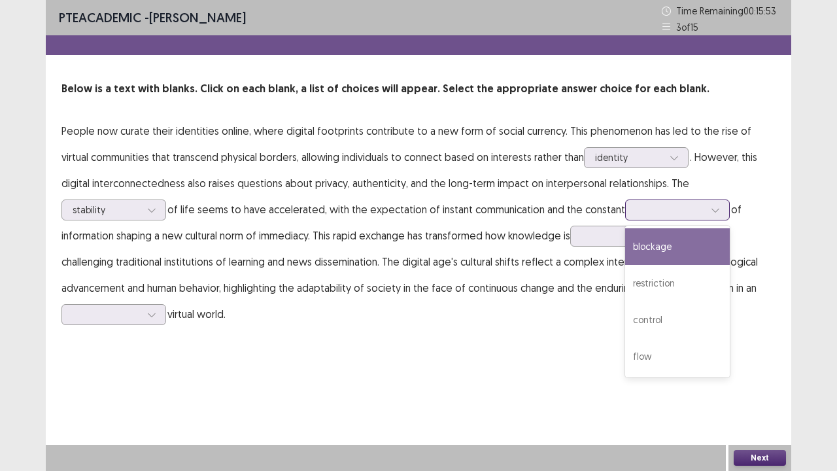
click at [711, 213] on icon at bounding box center [715, 209] width 9 height 9
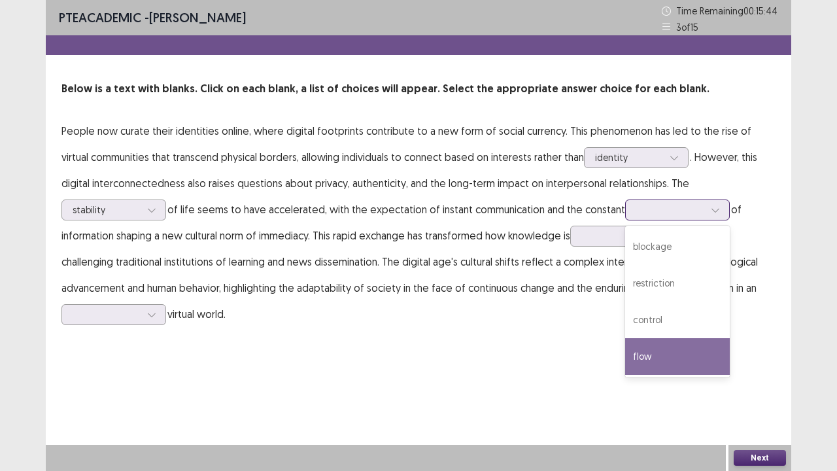
click at [625, 354] on div "flow" at bounding box center [677, 356] width 105 height 37
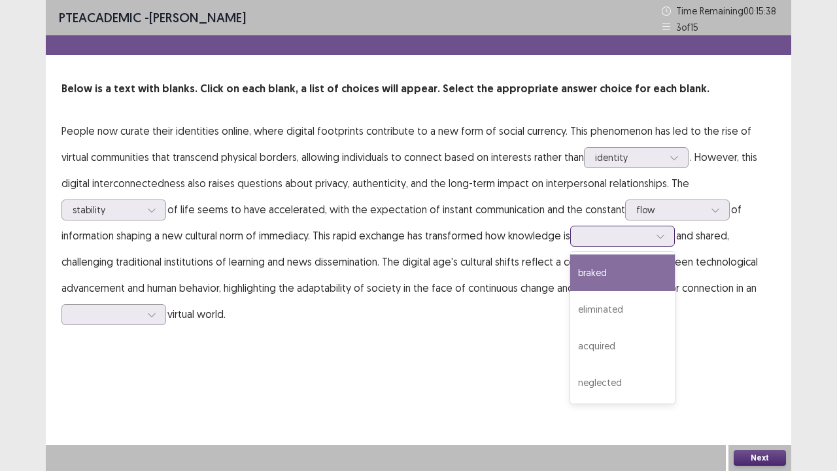
click at [656, 235] on icon at bounding box center [660, 235] width 9 height 9
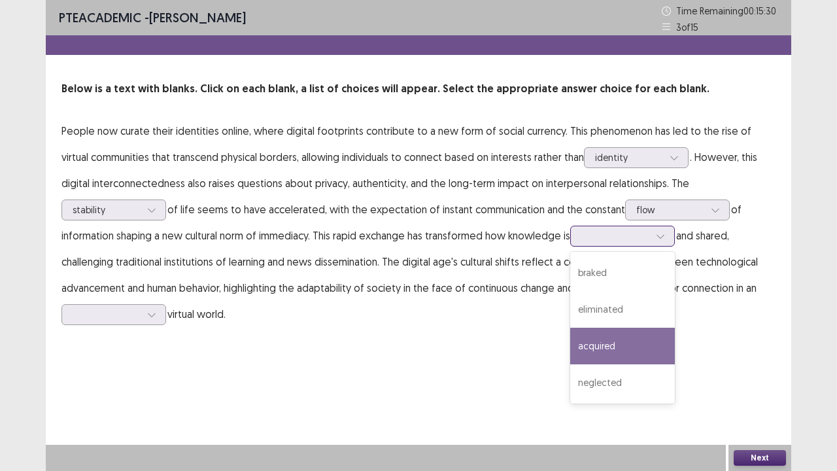
click at [570, 353] on div "acquired" at bounding box center [622, 346] width 105 height 37
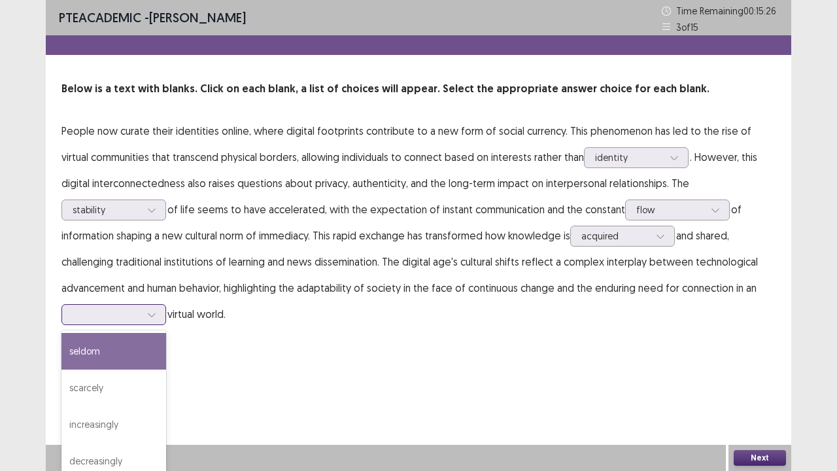
click at [156, 310] on icon at bounding box center [151, 314] width 9 height 9
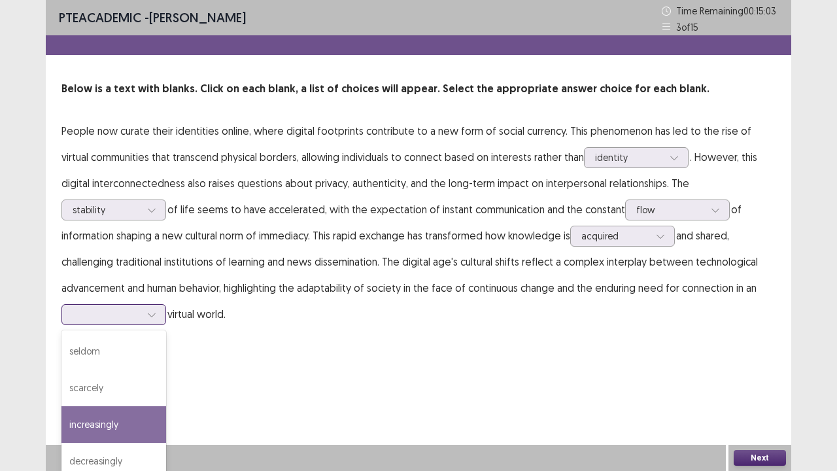
click at [166, 366] on div "increasingly" at bounding box center [113, 424] width 105 height 37
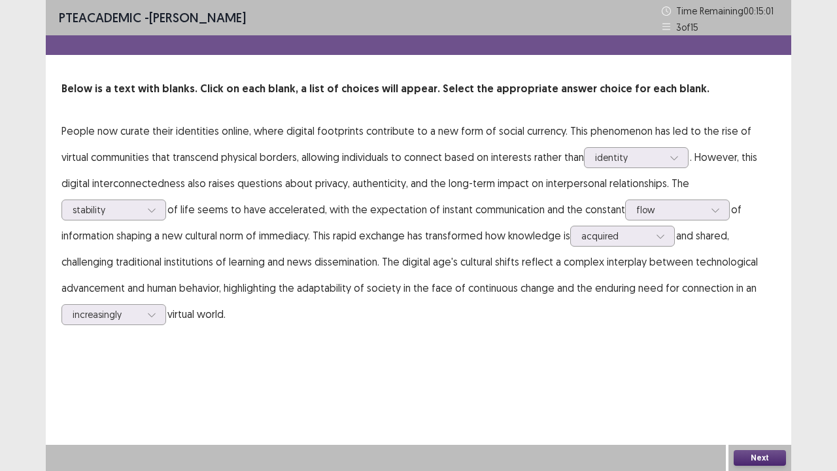
click at [757, 366] on button "Next" at bounding box center [760, 458] width 52 height 16
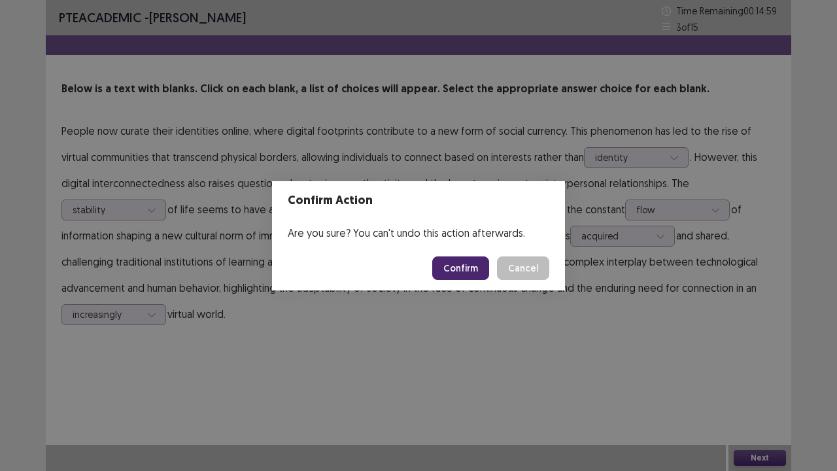
click at [464, 272] on button "Confirm" at bounding box center [460, 268] width 57 height 24
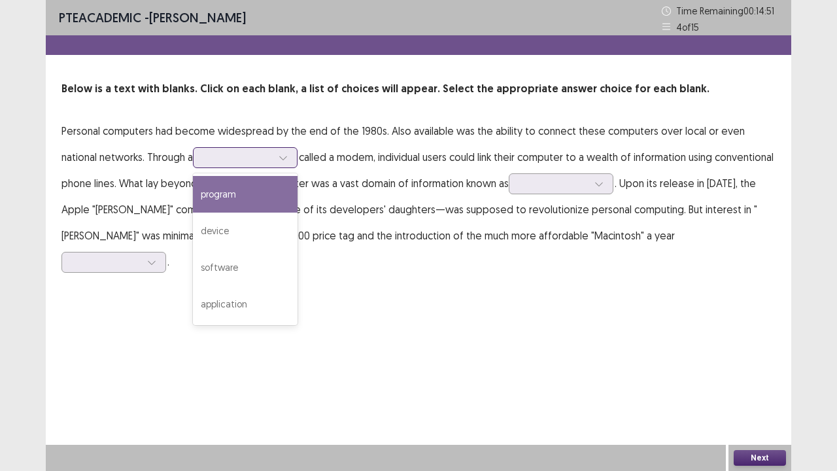
click at [285, 156] on icon at bounding box center [283, 157] width 9 height 9
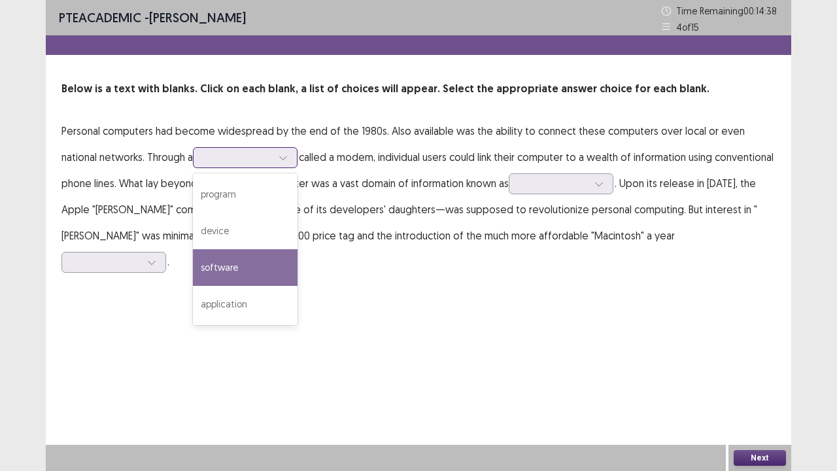
click at [259, 263] on div "software" at bounding box center [245, 267] width 105 height 37
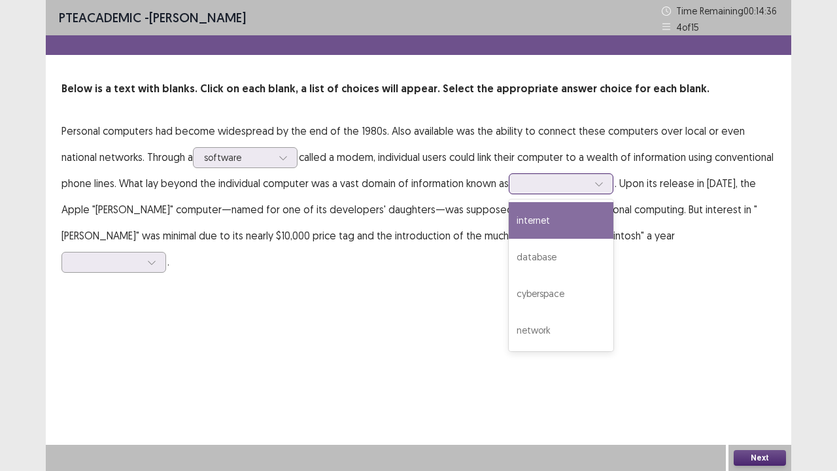
click at [588, 181] on div at bounding box center [554, 183] width 68 height 12
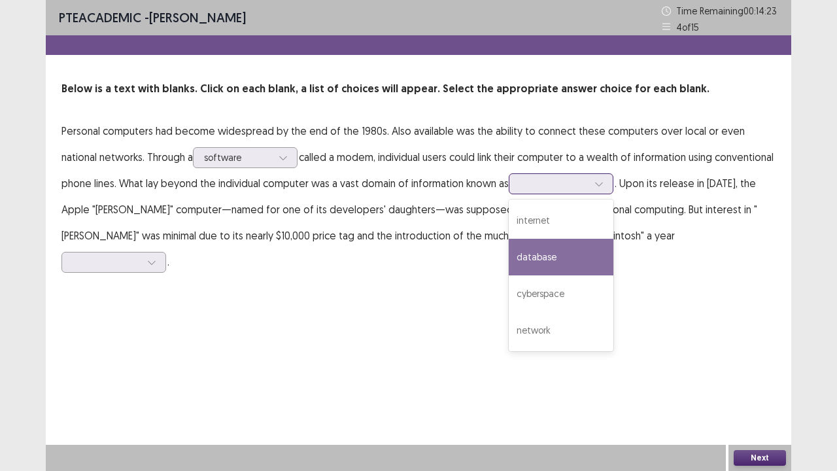
click at [613, 255] on div "database" at bounding box center [561, 257] width 105 height 37
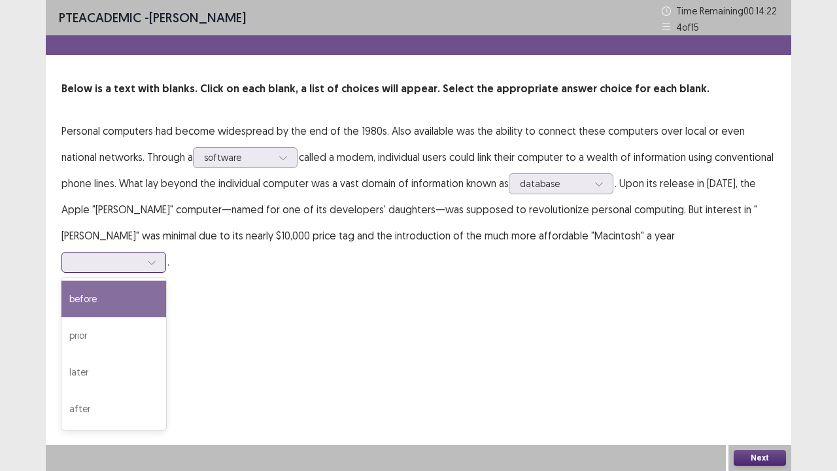
click at [156, 258] on icon at bounding box center [151, 262] width 9 height 9
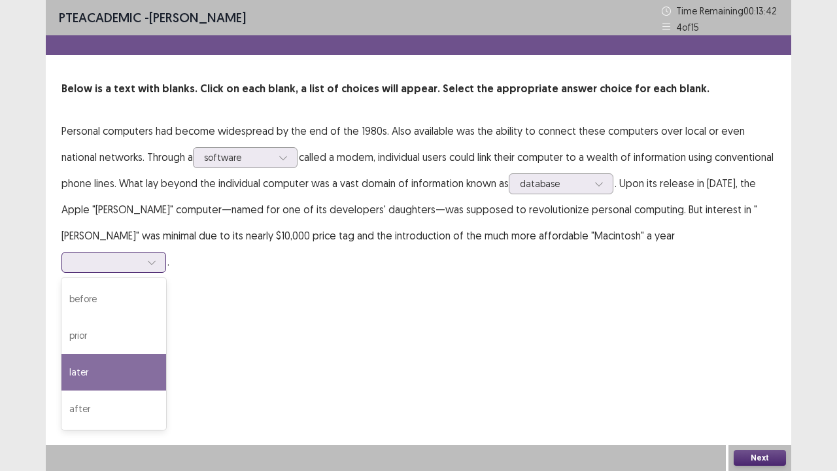
click at [166, 354] on div "later" at bounding box center [113, 372] width 105 height 37
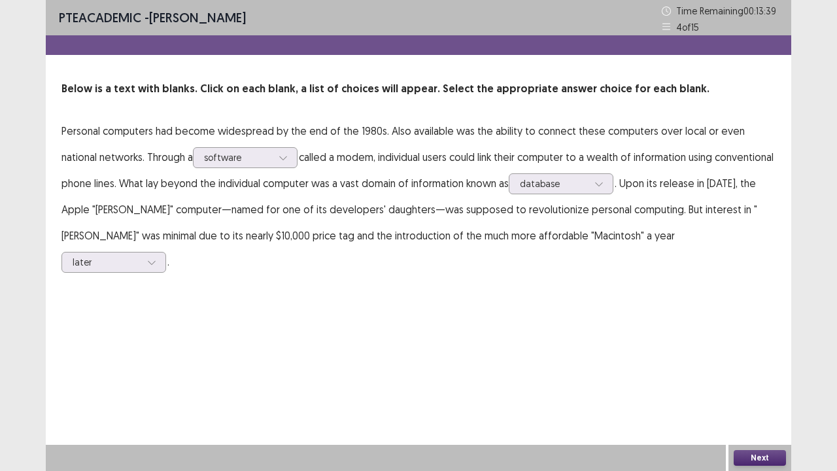
click at [768, 366] on button "Next" at bounding box center [760, 458] width 52 height 16
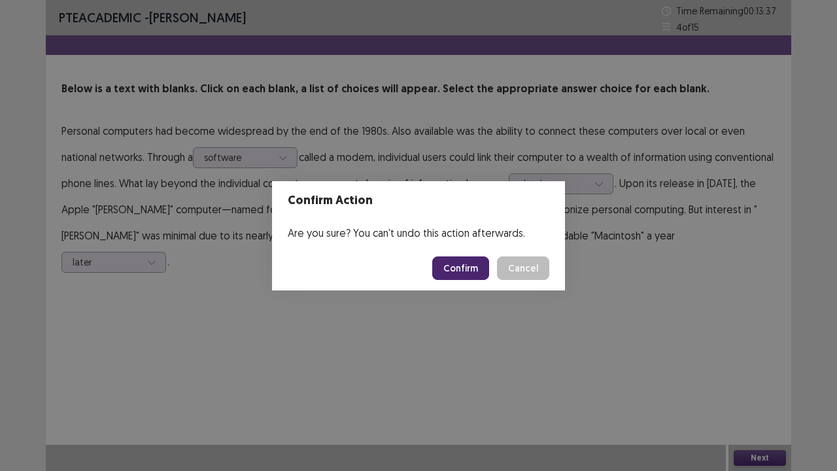
click at [468, 261] on button "Confirm" at bounding box center [460, 268] width 57 height 24
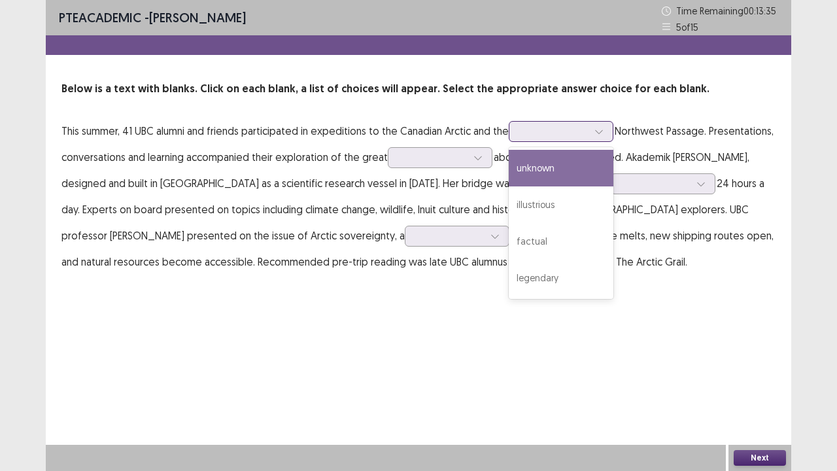
click at [607, 128] on div at bounding box center [599, 132] width 20 height 20
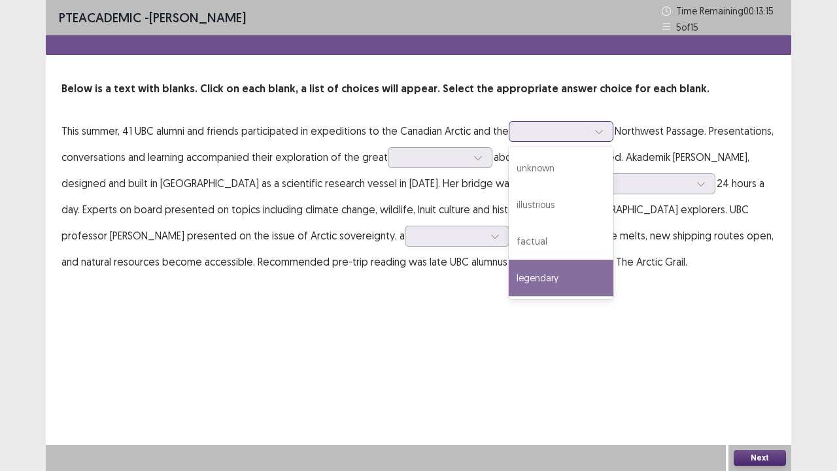
click at [579, 270] on div "legendary" at bounding box center [561, 278] width 105 height 37
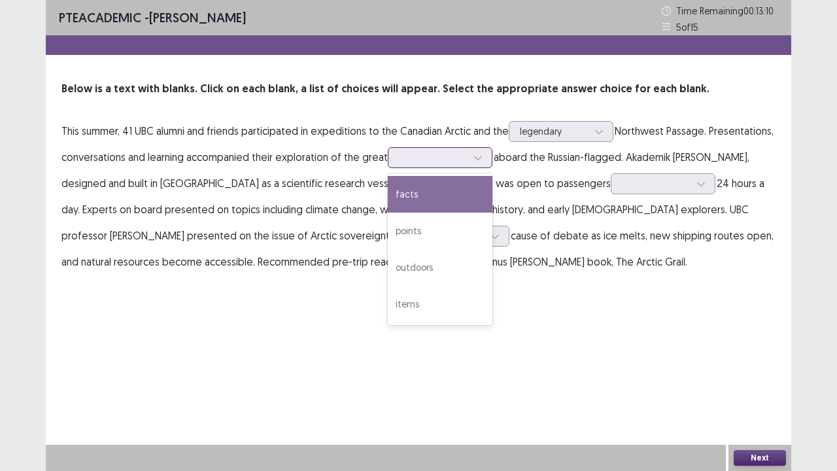
click at [483, 155] on icon at bounding box center [477, 157] width 9 height 9
click at [492, 198] on div "facts" at bounding box center [440, 194] width 105 height 37
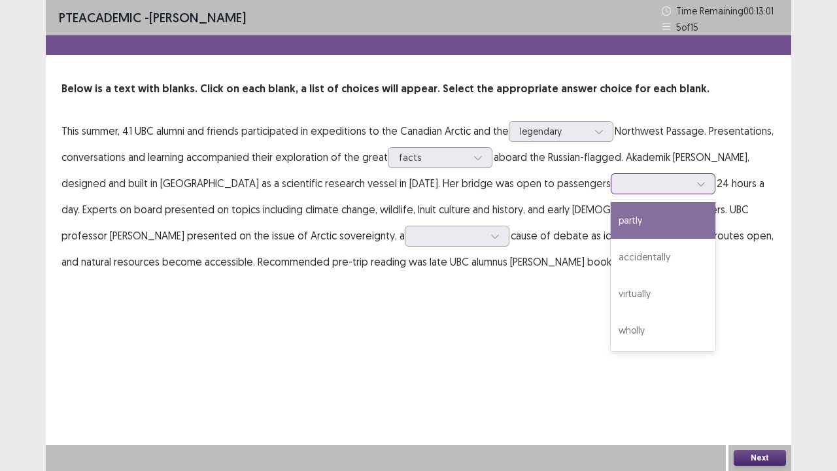
click at [691, 186] on div at bounding box center [701, 184] width 20 height 20
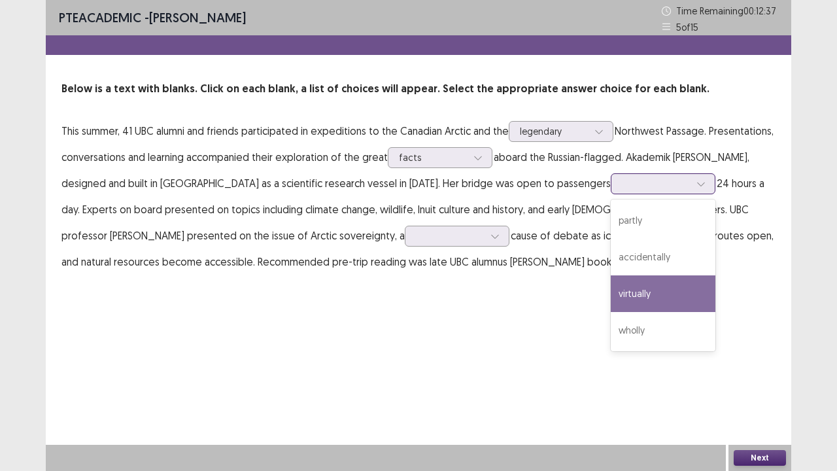
click at [620, 292] on div "virtually" at bounding box center [663, 293] width 105 height 37
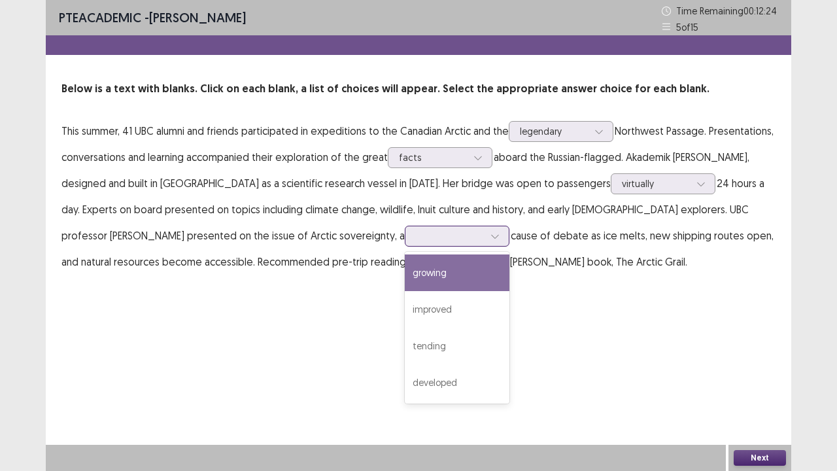
click at [485, 231] on div at bounding box center [495, 236] width 20 height 20
click at [405, 268] on div "growing" at bounding box center [457, 272] width 105 height 37
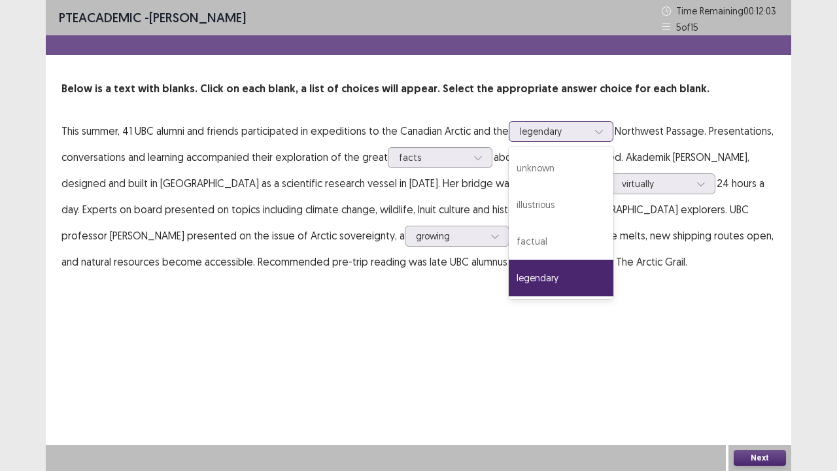
click at [611, 128] on div "legendary" at bounding box center [561, 131] width 105 height 21
click at [582, 234] on div "factual" at bounding box center [561, 241] width 105 height 37
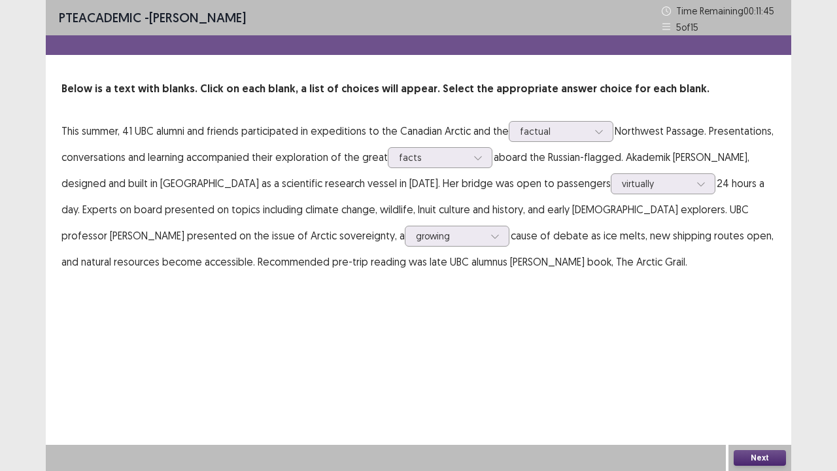
click at [751, 366] on button "Next" at bounding box center [760, 458] width 52 height 16
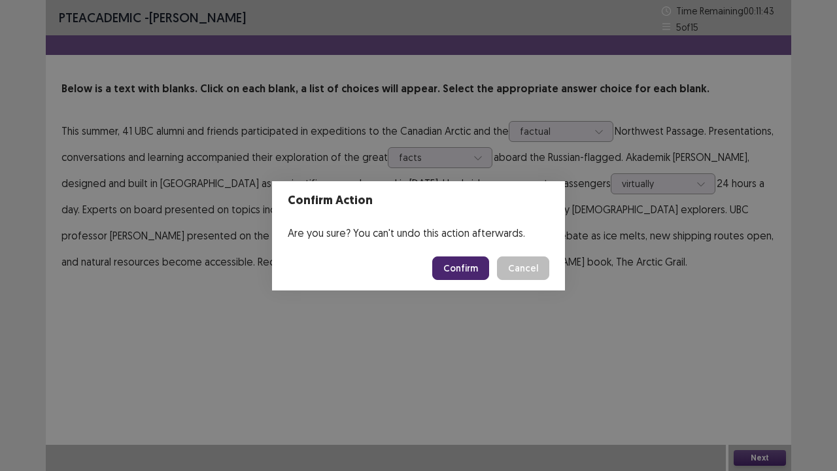
click at [453, 267] on button "Confirm" at bounding box center [460, 268] width 57 height 24
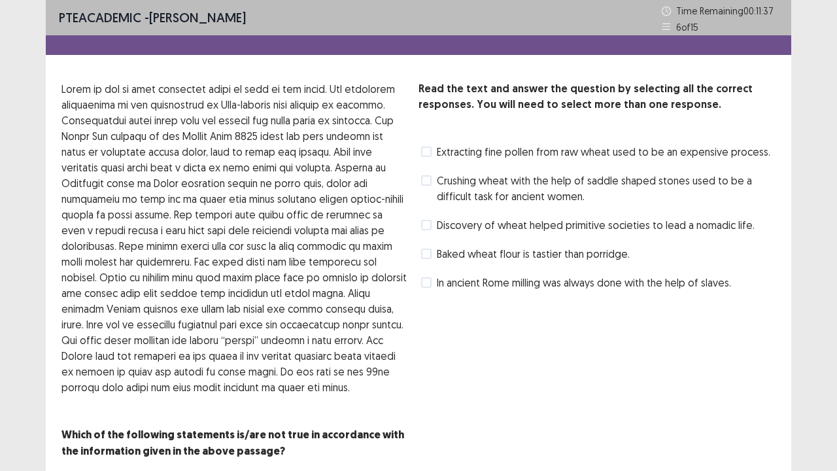
scroll to position [1, 0]
click at [443, 157] on span "Extracting fine pollen from raw wheat used to be an expensive process." at bounding box center [604, 151] width 334 height 16
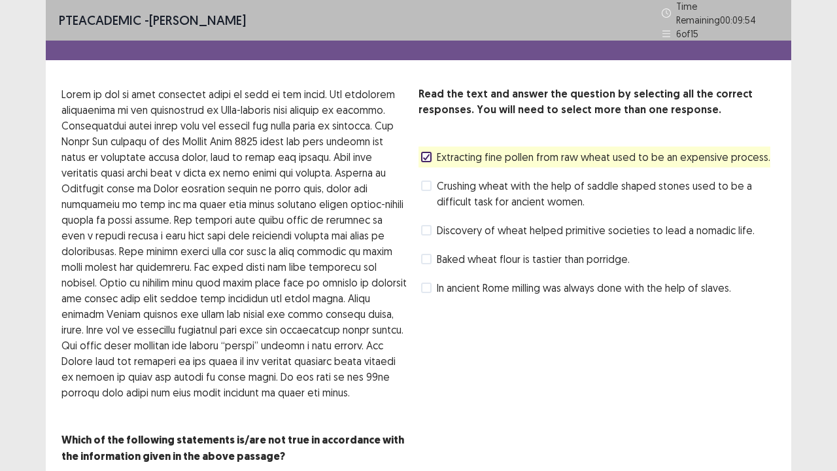
click at [409, 283] on div "Read the text and answer the question by selecting all the correct responses. Y…" at bounding box center [419, 275] width 746 height 378
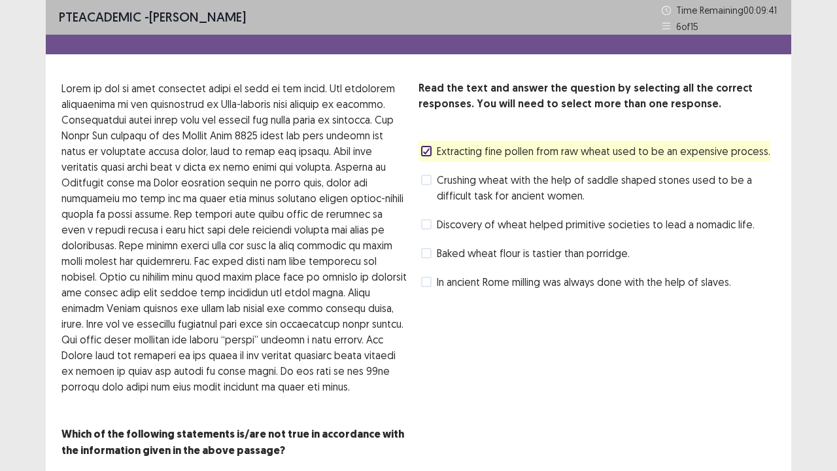
click at [424, 230] on label "Discovery of wheat helped primitive societies to lead a nomadic life." at bounding box center [588, 224] width 334 height 16
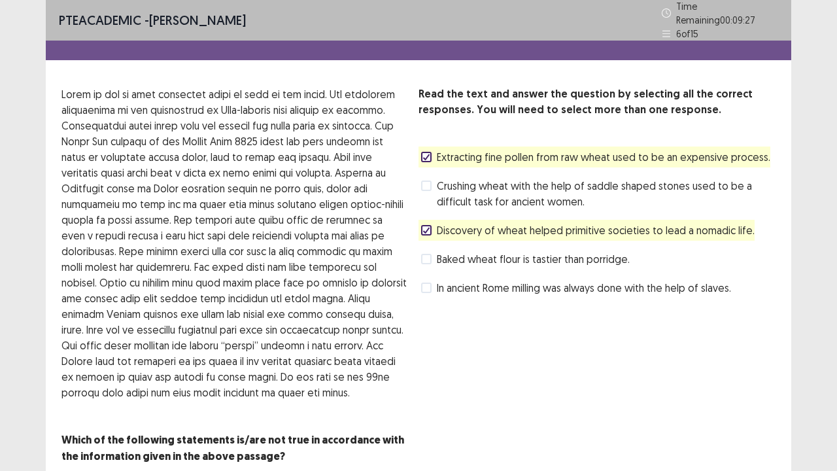
click at [424, 230] on label "Discovery of wheat helped primitive societies to lead a nomadic life." at bounding box center [588, 230] width 334 height 16
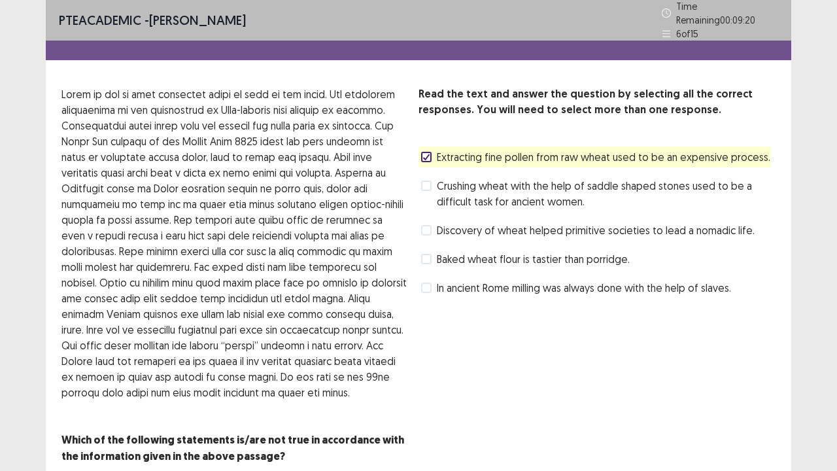
click at [437, 227] on span "Discovery of wheat helped primitive societies to lead a nomadic life." at bounding box center [596, 230] width 318 height 16
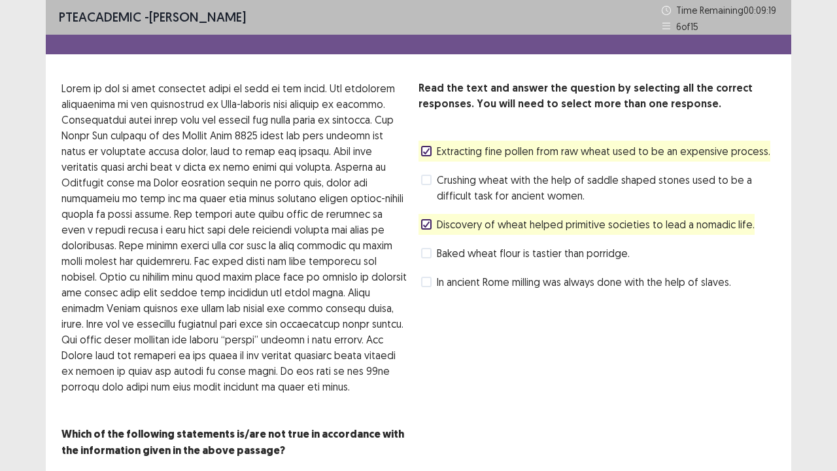
scroll to position [45, 0]
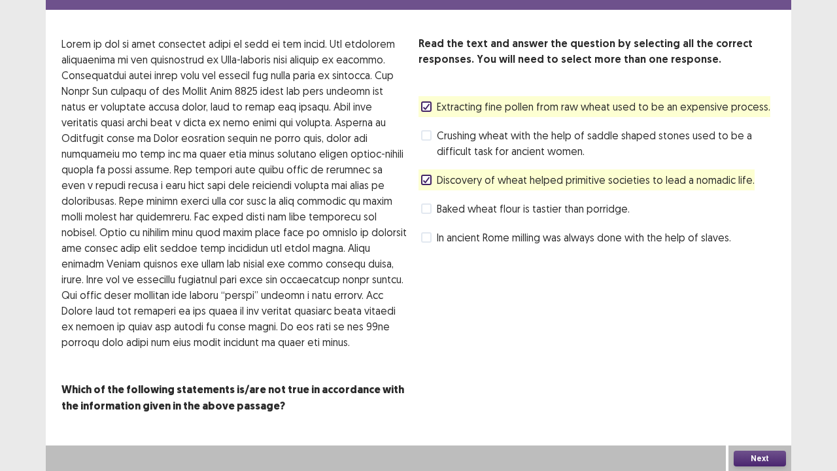
click at [747, 366] on button "Next" at bounding box center [760, 459] width 52 height 16
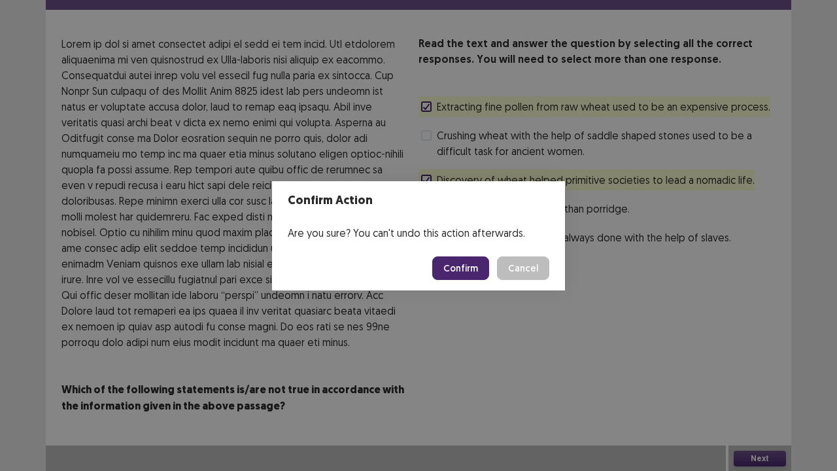
drag, startPoint x: 468, startPoint y: 253, endPoint x: 467, endPoint y: 273, distance: 19.7
click at [467, 273] on footer "Confirm Cancel" at bounding box center [418, 268] width 293 height 44
click at [467, 273] on button "Confirm" at bounding box center [460, 268] width 57 height 24
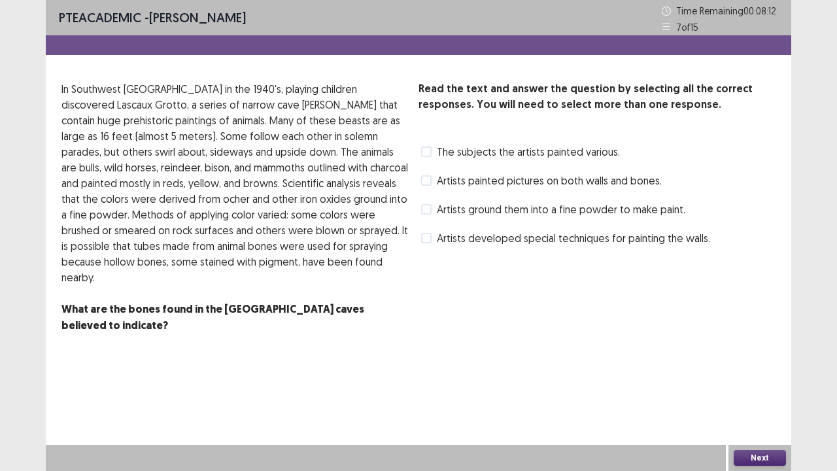
click at [446, 211] on span "Artists ground them into a fine powder to make paint." at bounding box center [561, 209] width 249 height 16
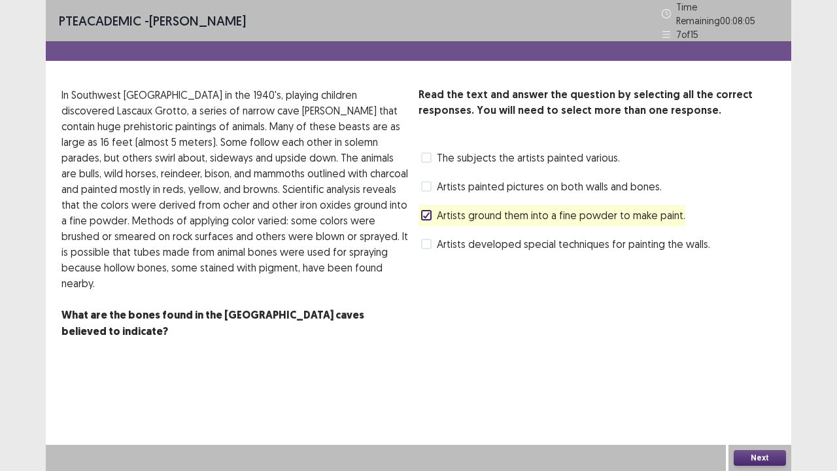
click at [447, 155] on span "The subjects the artists painted various." at bounding box center [528, 158] width 183 height 16
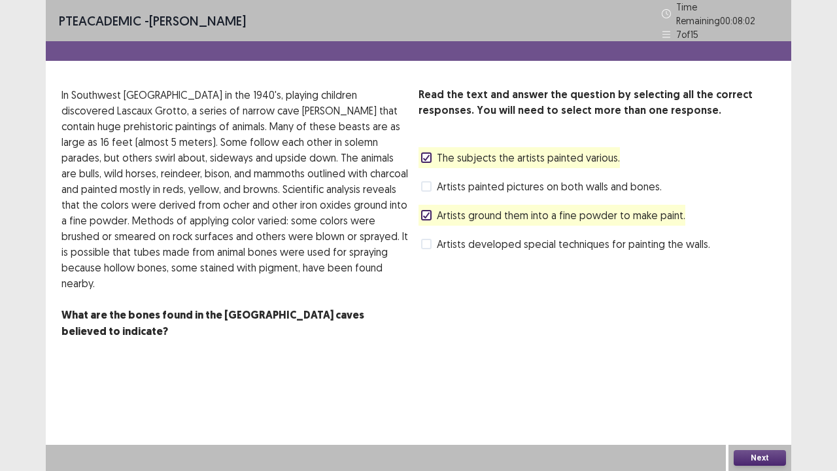
click at [765, 366] on button "Next" at bounding box center [760, 458] width 52 height 16
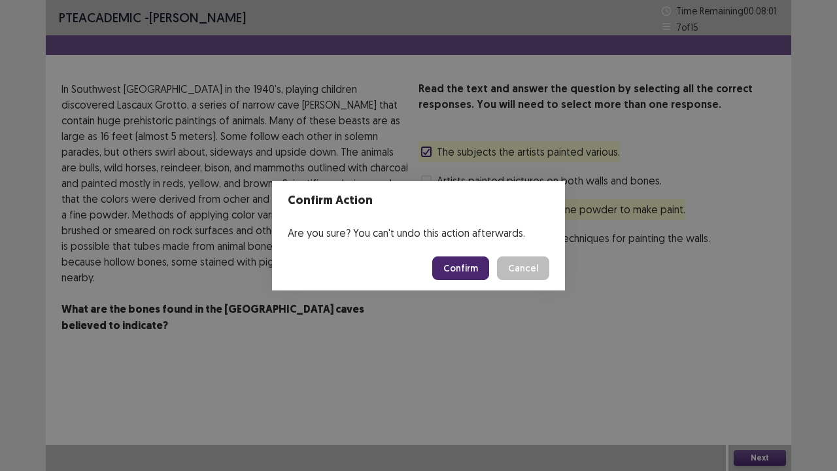
click at [467, 271] on button "Confirm" at bounding box center [460, 268] width 57 height 24
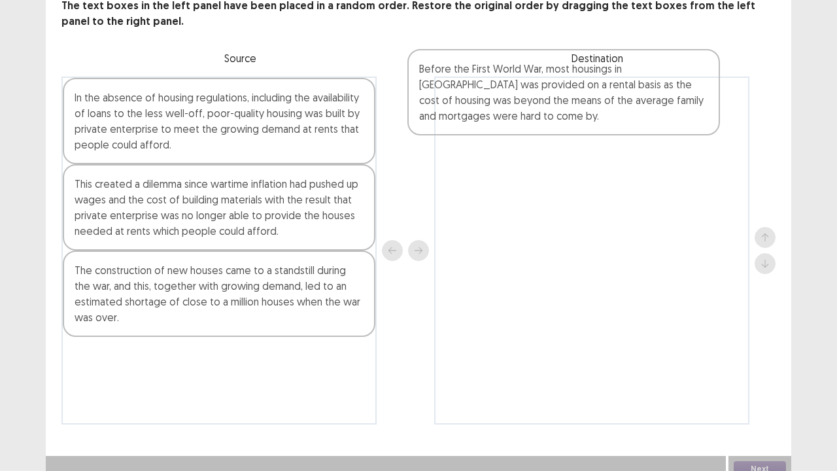
scroll to position [82, 0]
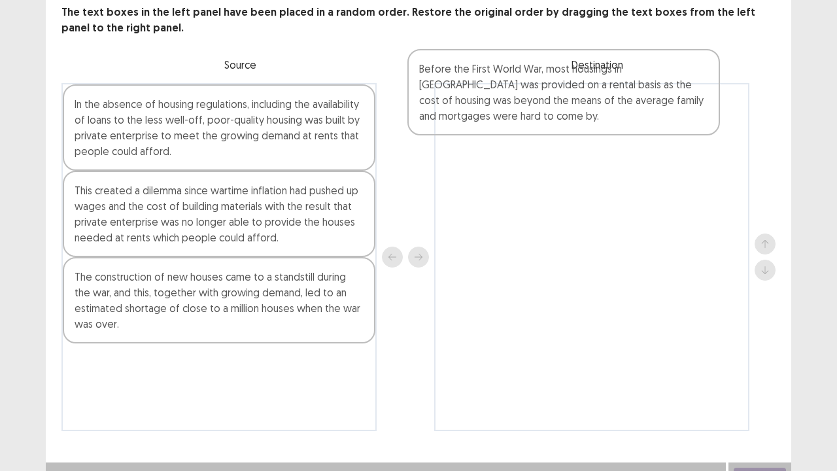
drag, startPoint x: 251, startPoint y: 373, endPoint x: 611, endPoint y: 80, distance: 463.9
click at [611, 83] on div "In the absence of housing regulations, including the availability of loans to t…" at bounding box center [418, 257] width 714 height 348
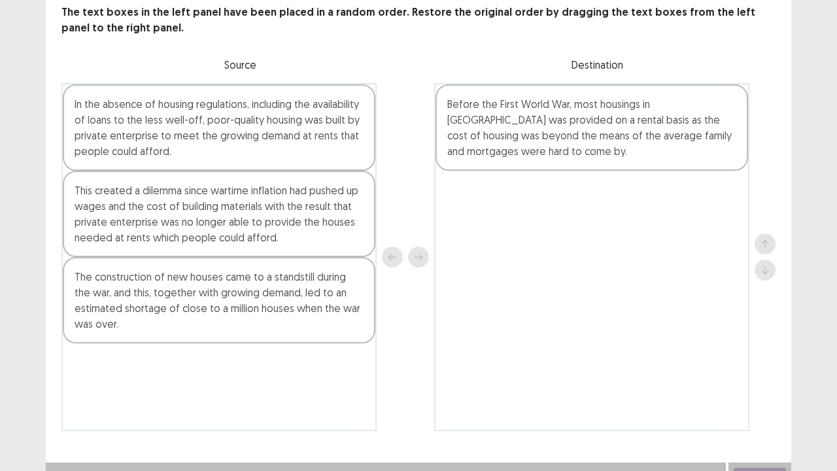
click at [611, 84] on div "Before the First World War, most housings in [GEOGRAPHIC_DATA] was provided on …" at bounding box center [592, 127] width 313 height 86
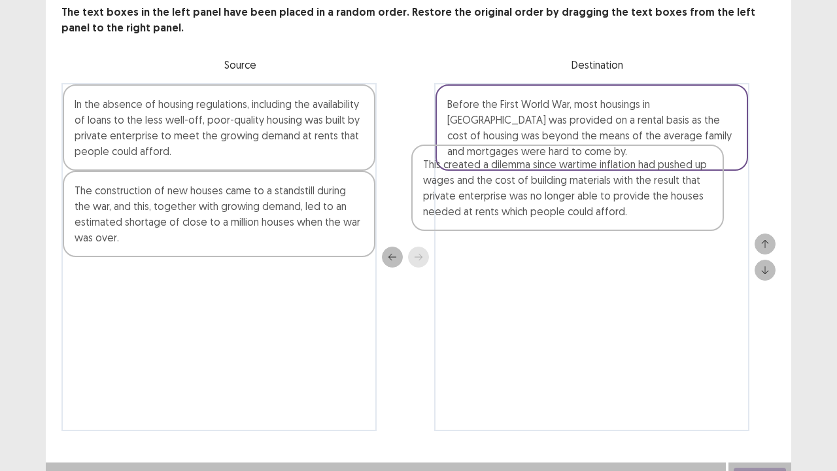
drag, startPoint x: 265, startPoint y: 225, endPoint x: 619, endPoint y: 206, distance: 354.3
click at [619, 206] on div "In the absence of housing regulations, including the availability of loans to t…" at bounding box center [418, 257] width 714 height 348
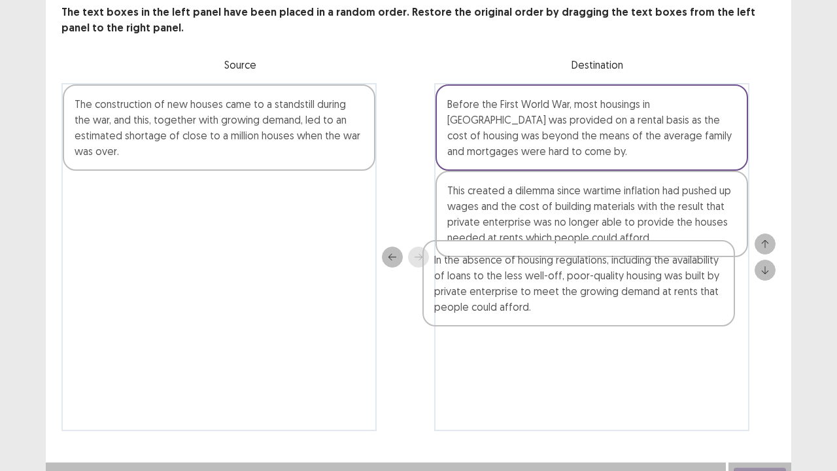
drag, startPoint x: 237, startPoint y: 143, endPoint x: 616, endPoint y: 310, distance: 414.0
click at [616, 310] on div "In the absence of housing regulations, including the availability of loans to t…" at bounding box center [418, 257] width 714 height 348
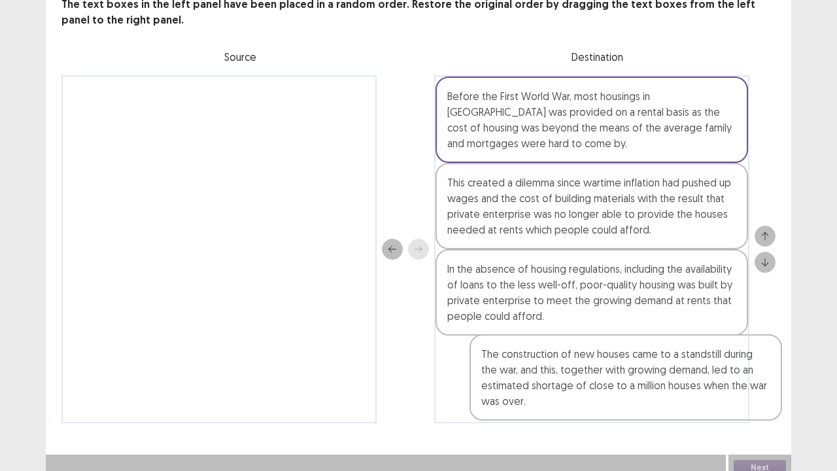
scroll to position [94, 0]
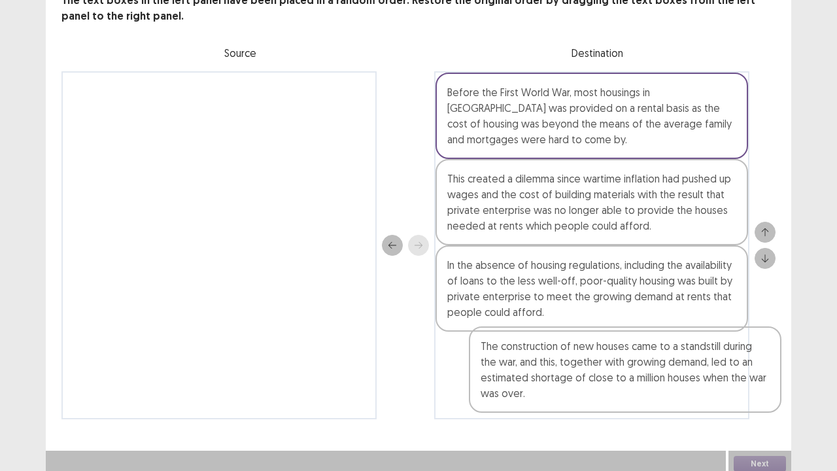
drag, startPoint x: 247, startPoint y: 133, endPoint x: 655, endPoint y: 378, distance: 475.2
click at [655, 366] on div "The construction of new houses came to a standstill during the war, and this, t…" at bounding box center [418, 245] width 714 height 348
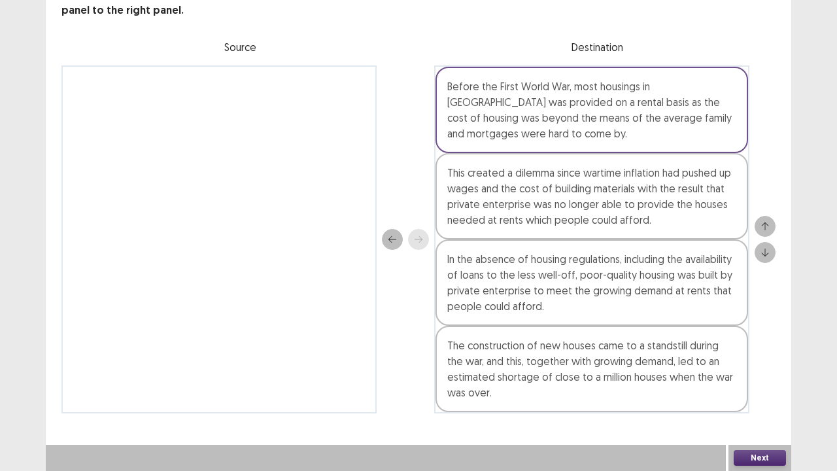
click at [759, 366] on button "Next" at bounding box center [760, 458] width 52 height 16
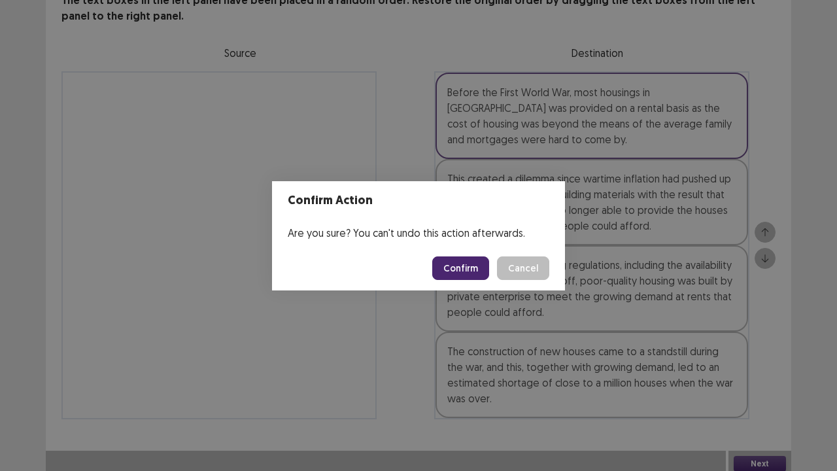
click at [477, 268] on button "Confirm" at bounding box center [460, 268] width 57 height 24
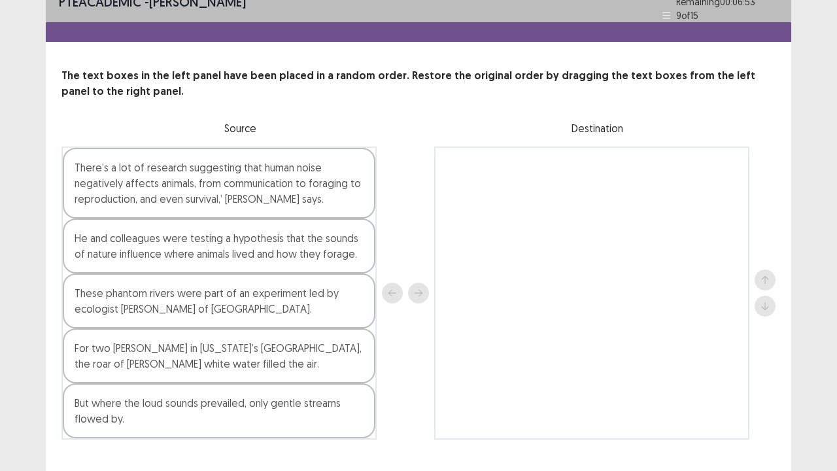
scroll to position [20, 0]
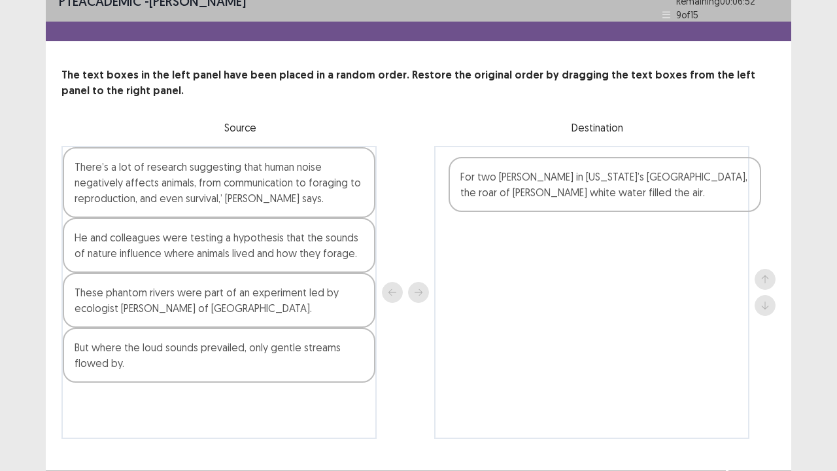
drag, startPoint x: 193, startPoint y: 361, endPoint x: 591, endPoint y: 191, distance: 433.0
click at [591, 191] on div "There’s a lot of research suggesting that human noise negatively affects animal…" at bounding box center [418, 292] width 714 height 293
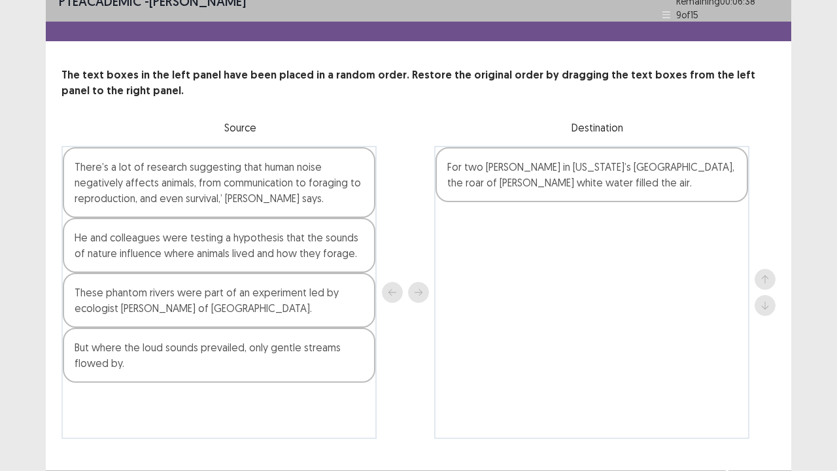
scroll to position [21, 0]
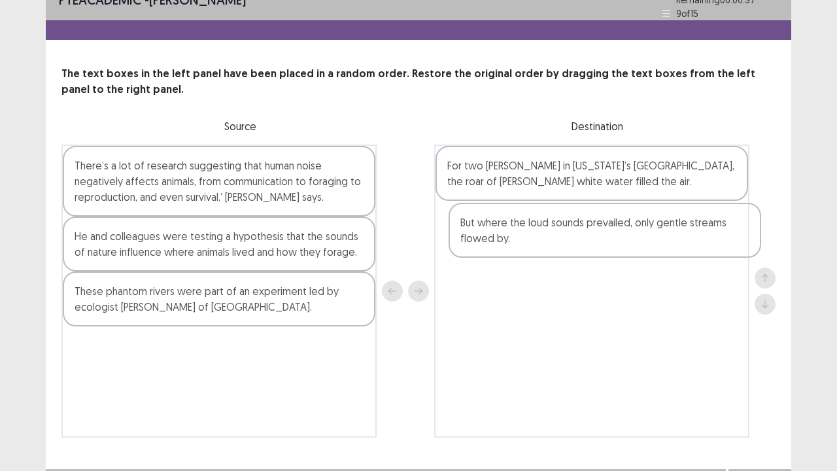
drag, startPoint x: 267, startPoint y: 366, endPoint x: 657, endPoint y: 243, distance: 409.1
click at [657, 243] on div "There’s a lot of research suggesting that human noise negatively affects animal…" at bounding box center [418, 291] width 714 height 293
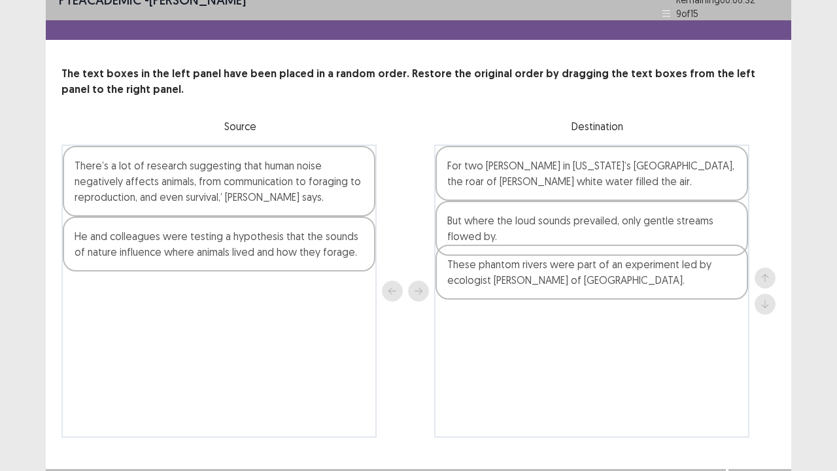
drag, startPoint x: 195, startPoint y: 307, endPoint x: 575, endPoint y: 284, distance: 380.6
click at [575, 284] on div "There’s a lot of research suggesting that human noise negatively affects animal…" at bounding box center [418, 291] width 714 height 293
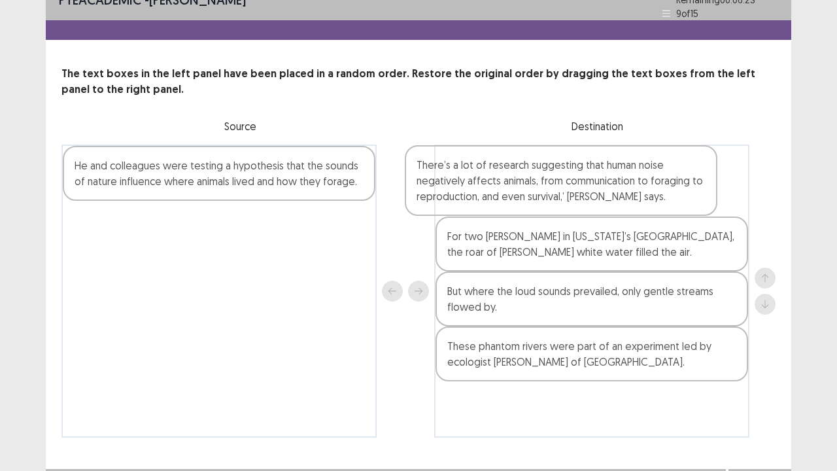
drag, startPoint x: 296, startPoint y: 174, endPoint x: 657, endPoint y: 175, distance: 361.0
click at [657, 175] on div "There’s a lot of research suggesting that human noise negatively affects animal…" at bounding box center [418, 291] width 714 height 293
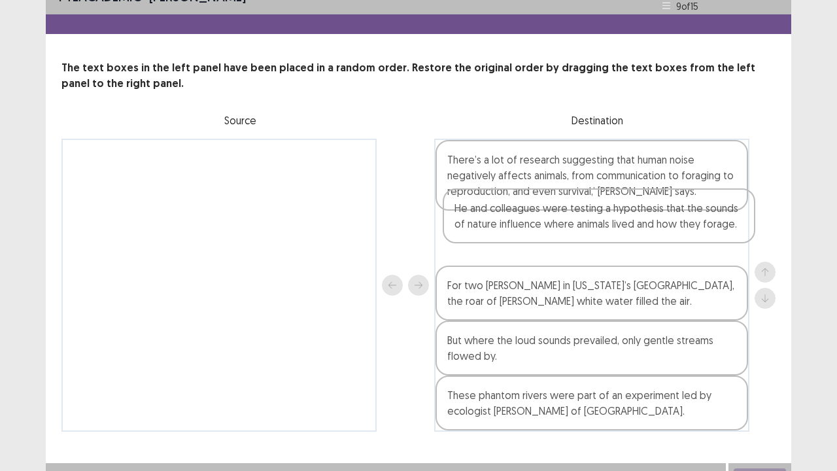
drag, startPoint x: 300, startPoint y: 180, endPoint x: 683, endPoint y: 241, distance: 388.6
click at [683, 241] on div "He and colleagues were testing a hypothesis that the sounds of nature influence…" at bounding box center [418, 285] width 714 height 293
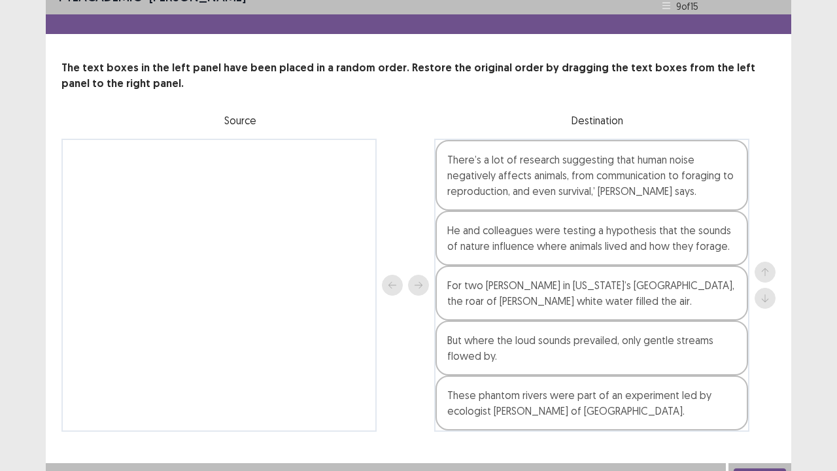
scroll to position [39, 0]
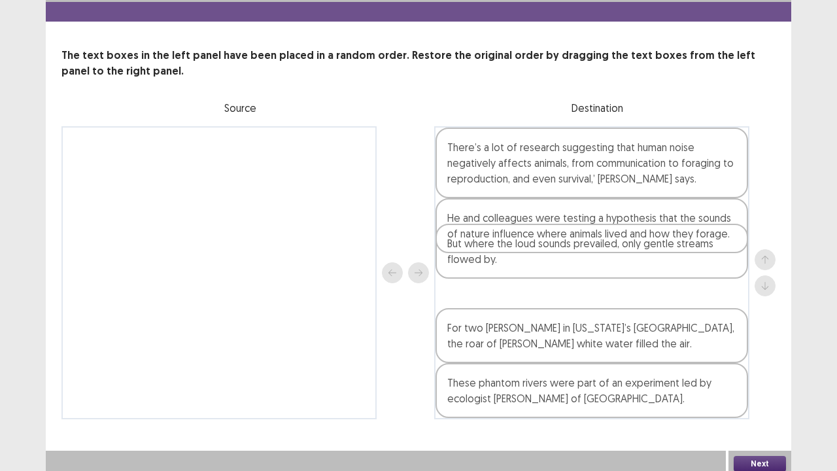
drag, startPoint x: 553, startPoint y: 347, endPoint x: 549, endPoint y: 280, distance: 67.5
click at [549, 280] on div "There’s a lot of research suggesting that human noise negatively affects animal…" at bounding box center [591, 272] width 315 height 293
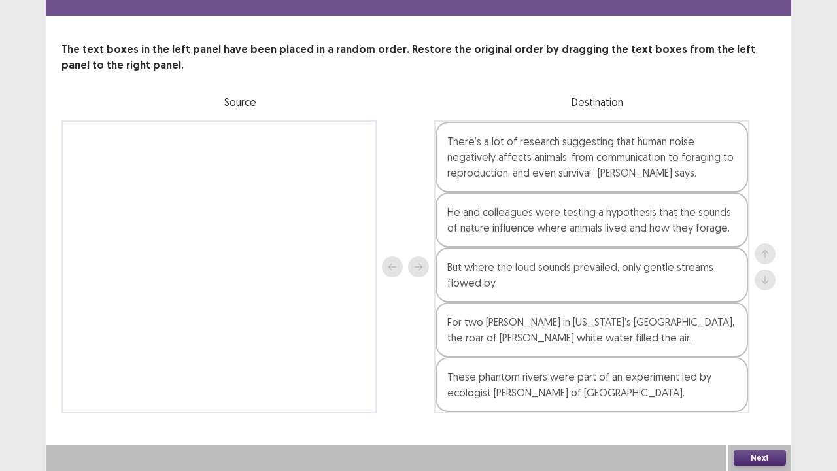
click at [755, 366] on button "Next" at bounding box center [760, 458] width 52 height 16
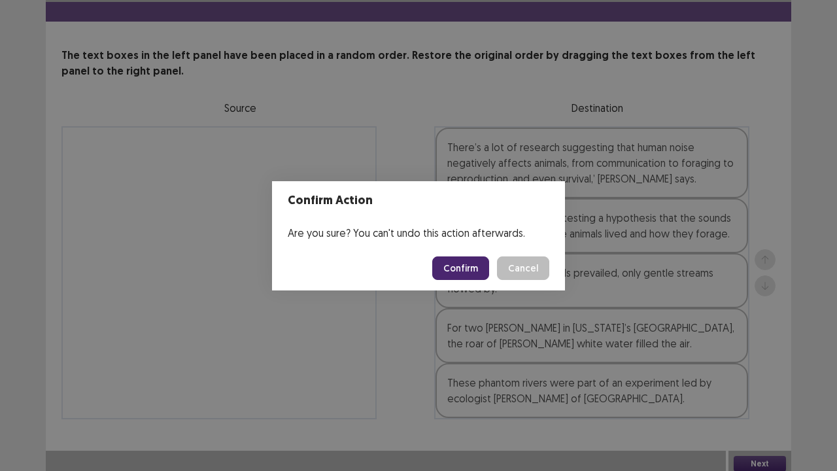
click at [456, 271] on button "Confirm" at bounding box center [460, 268] width 57 height 24
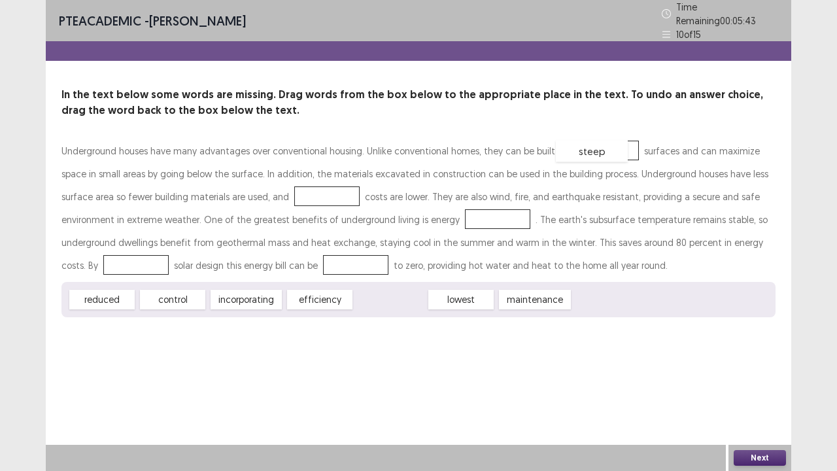
drag, startPoint x: 393, startPoint y: 297, endPoint x: 599, endPoint y: 136, distance: 261.4
drag, startPoint x: 470, startPoint y: 295, endPoint x: 269, endPoint y: 189, distance: 227.0
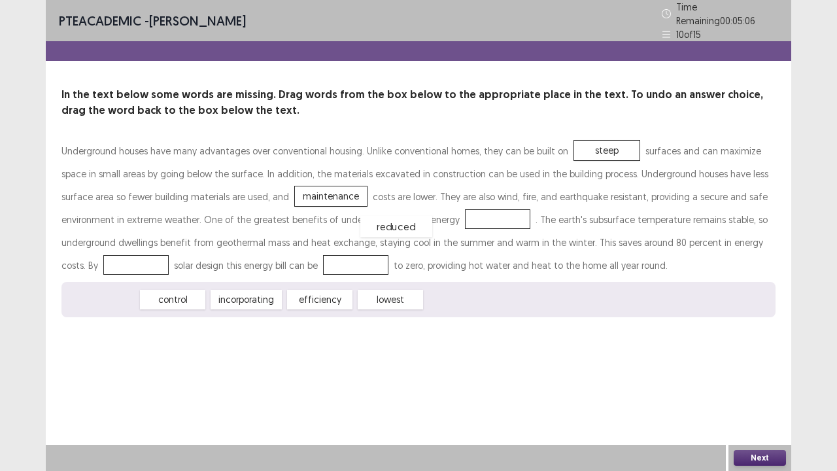
drag, startPoint x: 107, startPoint y: 297, endPoint x: 402, endPoint y: 224, distance: 303.3
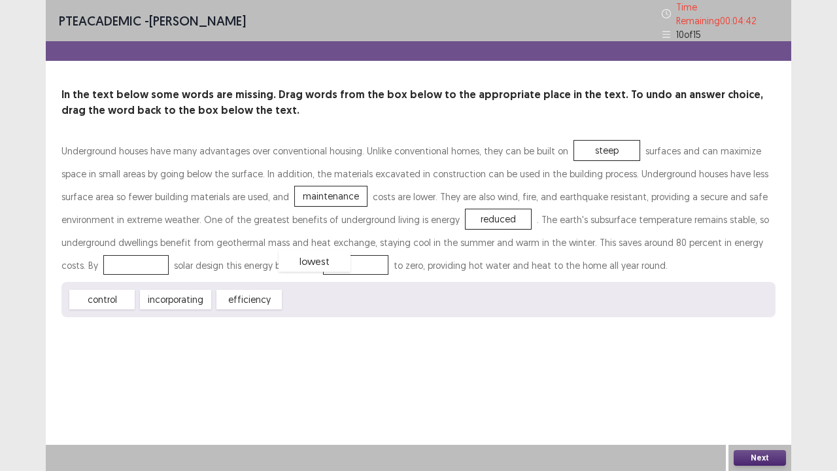
drag, startPoint x: 325, startPoint y: 291, endPoint x: 320, endPoint y: 252, distance: 38.9
drag, startPoint x: 250, startPoint y: 297, endPoint x: 98, endPoint y: 267, distance: 155.3
click at [753, 366] on button "Next" at bounding box center [760, 458] width 52 height 16
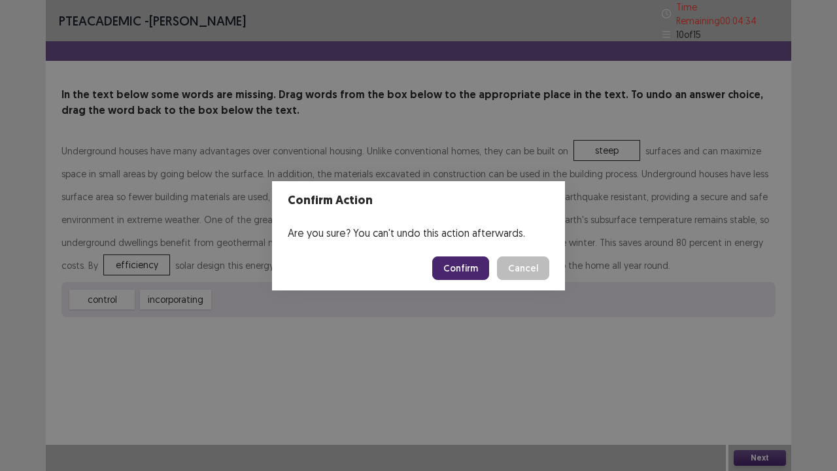
click at [471, 267] on button "Confirm" at bounding box center [460, 268] width 57 height 24
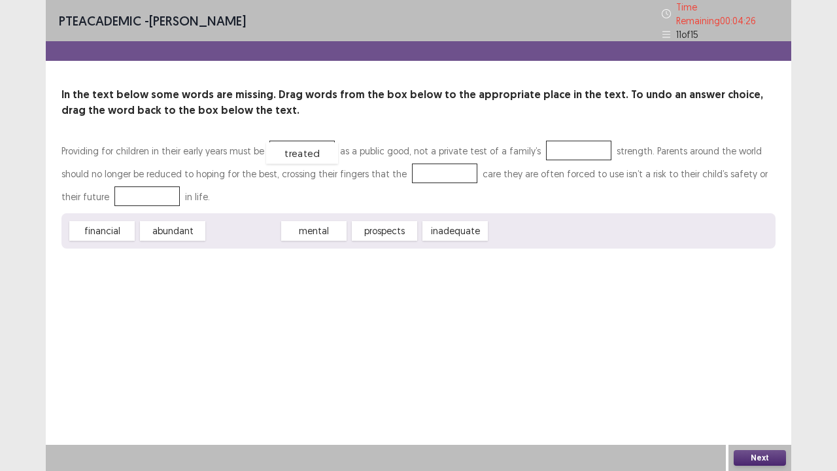
drag, startPoint x: 238, startPoint y: 227, endPoint x: 297, endPoint y: 150, distance: 97.0
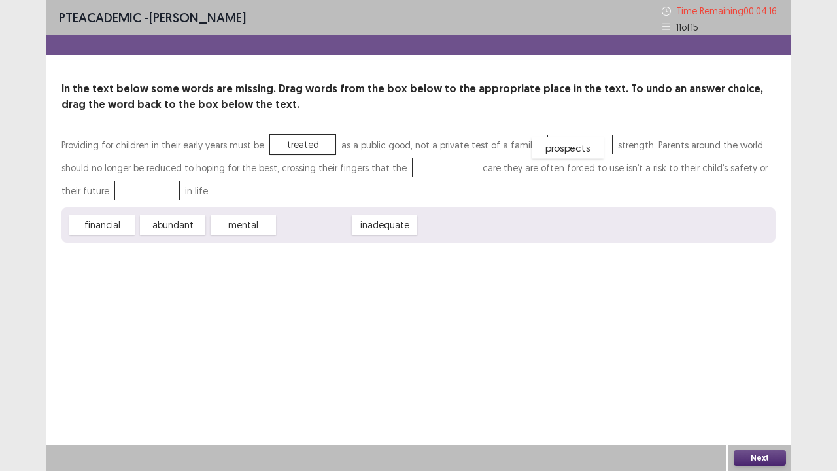
drag, startPoint x: 324, startPoint y: 229, endPoint x: 577, endPoint y: 152, distance: 264.0
drag, startPoint x: 574, startPoint y: 148, endPoint x: 432, endPoint y: 236, distance: 167.7
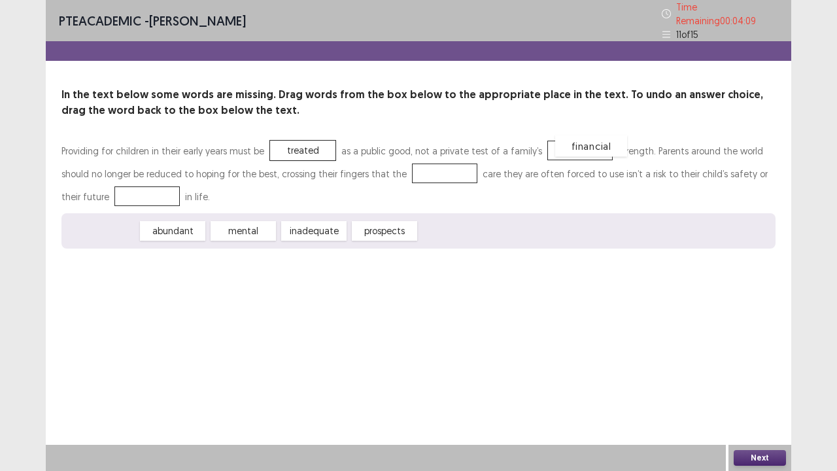
drag, startPoint x: 115, startPoint y: 224, endPoint x: 602, endPoint y: 142, distance: 493.5
drag, startPoint x: 169, startPoint y: 232, endPoint x: 441, endPoint y: 180, distance: 276.3
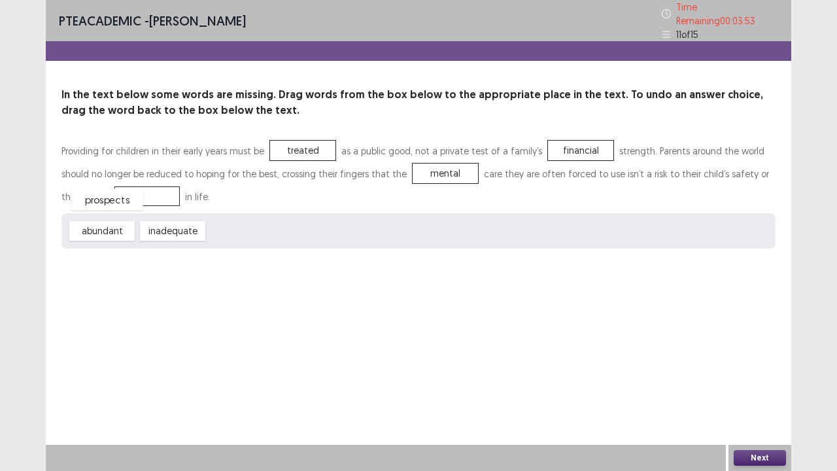
drag, startPoint x: 247, startPoint y: 226, endPoint x: 114, endPoint y: 193, distance: 137.5
click at [749, 366] on button "Next" at bounding box center [760, 458] width 52 height 16
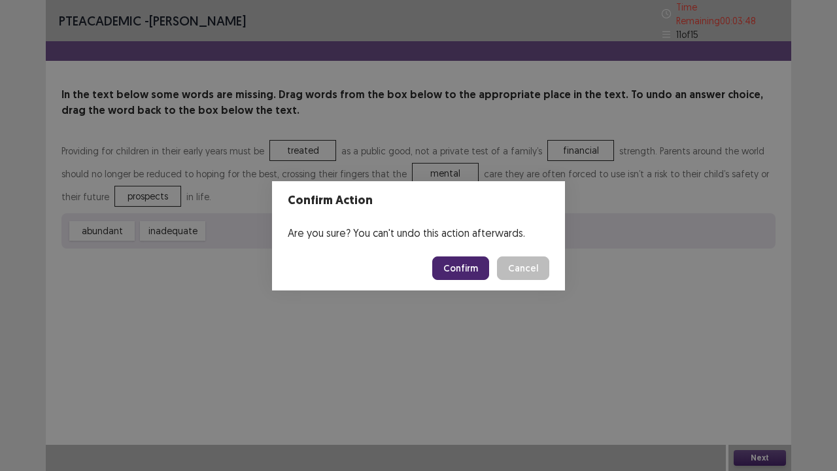
click at [456, 269] on button "Confirm" at bounding box center [460, 268] width 57 height 24
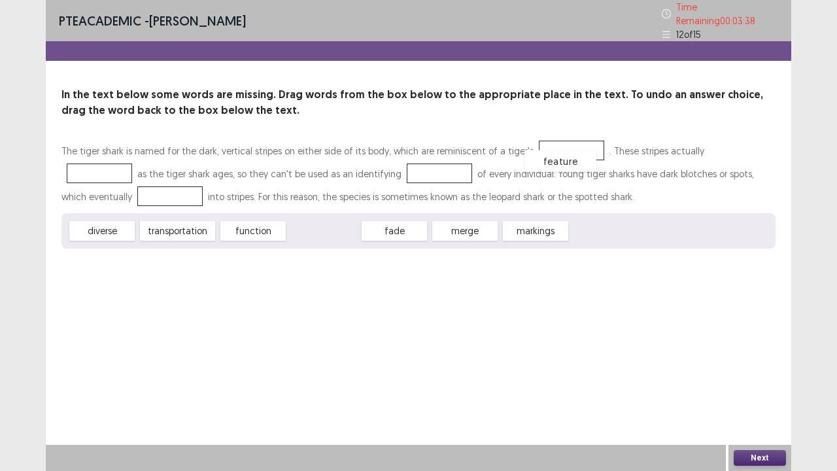
drag, startPoint x: 322, startPoint y: 225, endPoint x: 558, endPoint y: 155, distance: 246.9
drag, startPoint x: 100, startPoint y: 218, endPoint x: 734, endPoint y: 143, distance: 638.8
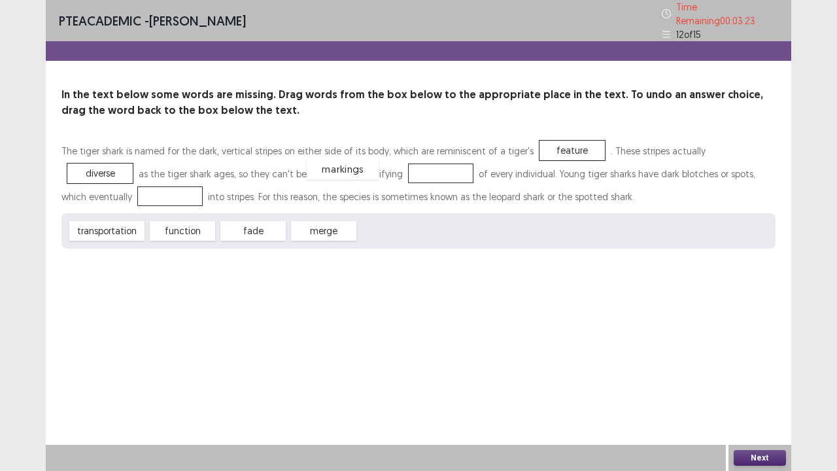
drag, startPoint x: 388, startPoint y: 231, endPoint x: 336, endPoint y: 169, distance: 81.2
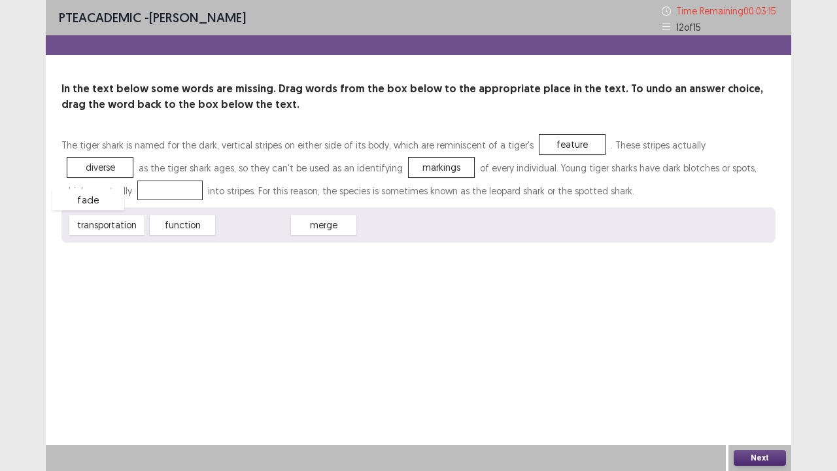
drag, startPoint x: 273, startPoint y: 225, endPoint x: 118, endPoint y: 197, distance: 158.2
click at [763, 366] on button "Next" at bounding box center [760, 458] width 52 height 16
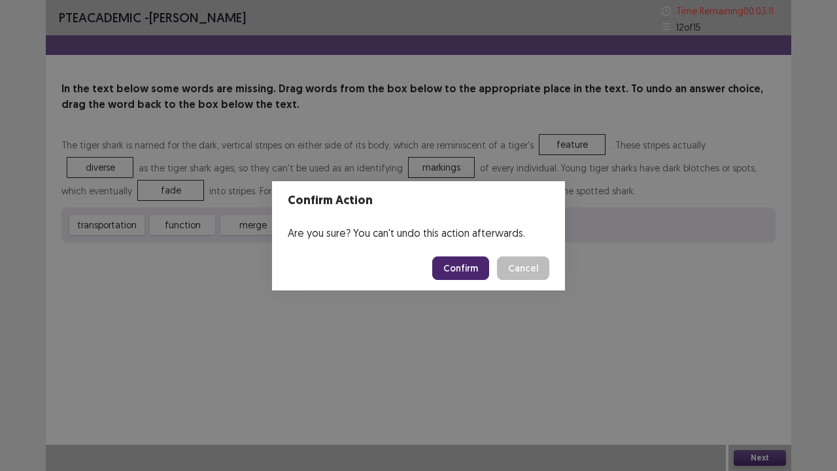
click at [473, 268] on button "Confirm" at bounding box center [460, 268] width 57 height 24
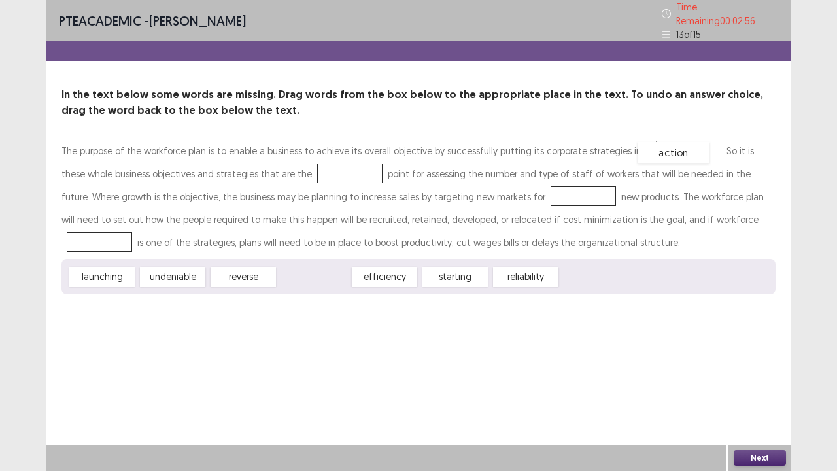
drag, startPoint x: 311, startPoint y: 266, endPoint x: 660, endPoint y: 140, distance: 371.1
drag, startPoint x: 169, startPoint y: 273, endPoint x: 325, endPoint y: 169, distance: 187.2
click at [551, 194] on div at bounding box center [583, 196] width 65 height 20
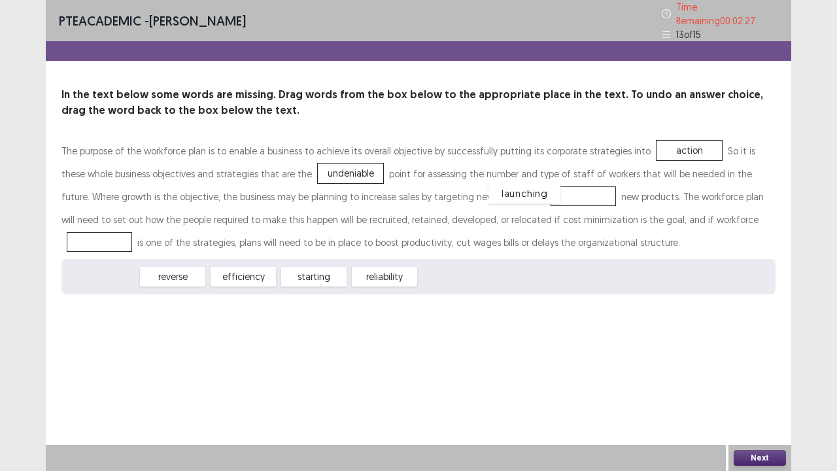
drag, startPoint x: 109, startPoint y: 277, endPoint x: 528, endPoint y: 195, distance: 427.8
drag, startPoint x: 178, startPoint y: 273, endPoint x: 689, endPoint y: 216, distance: 514.5
click at [761, 366] on button "Next" at bounding box center [760, 458] width 52 height 16
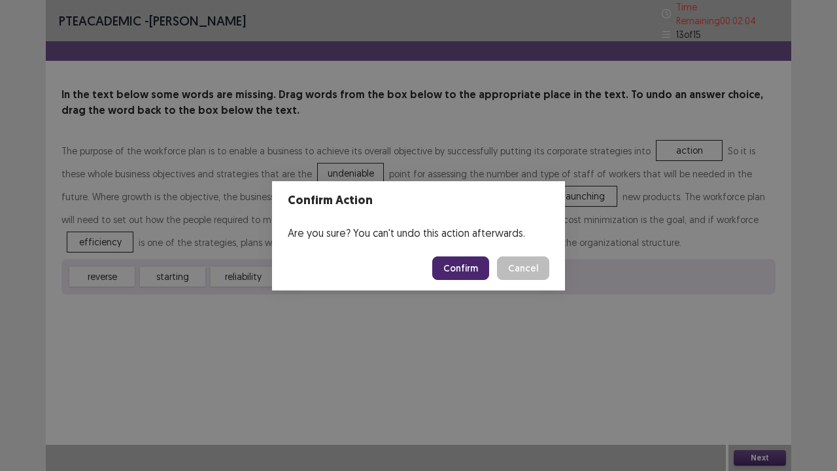
click at [457, 266] on button "Confirm" at bounding box center [460, 268] width 57 height 24
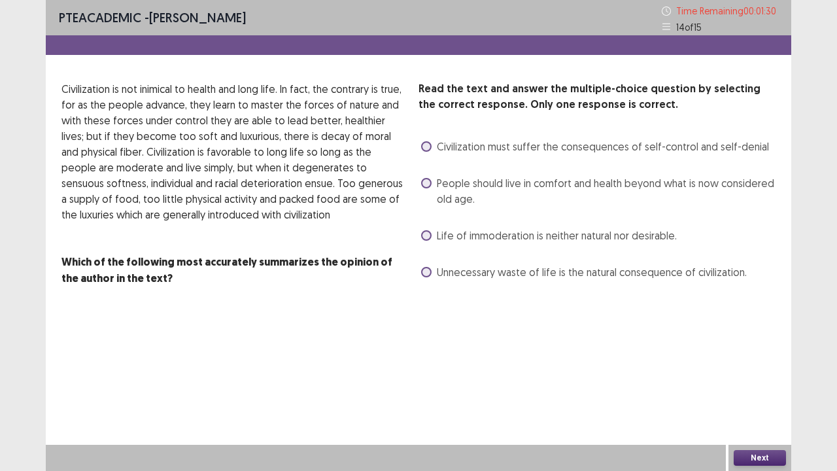
click at [487, 196] on span "People should live in comfort and health beyond what is now considered old age." at bounding box center [606, 190] width 339 height 31
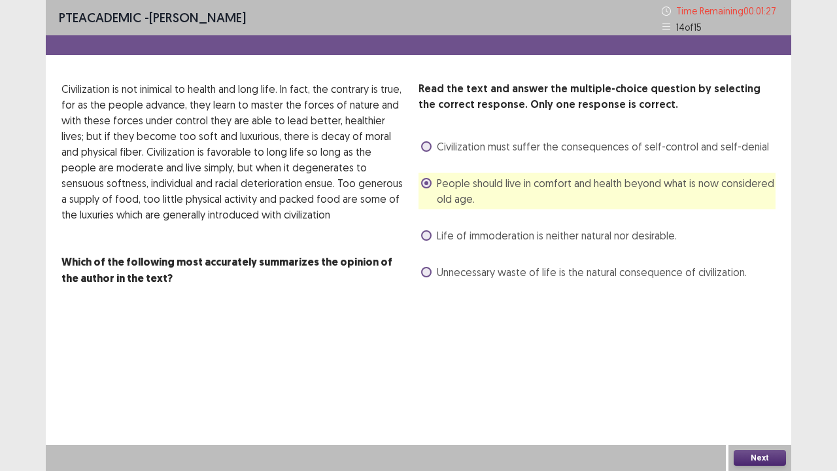
click at [767, 366] on button "Next" at bounding box center [760, 458] width 52 height 16
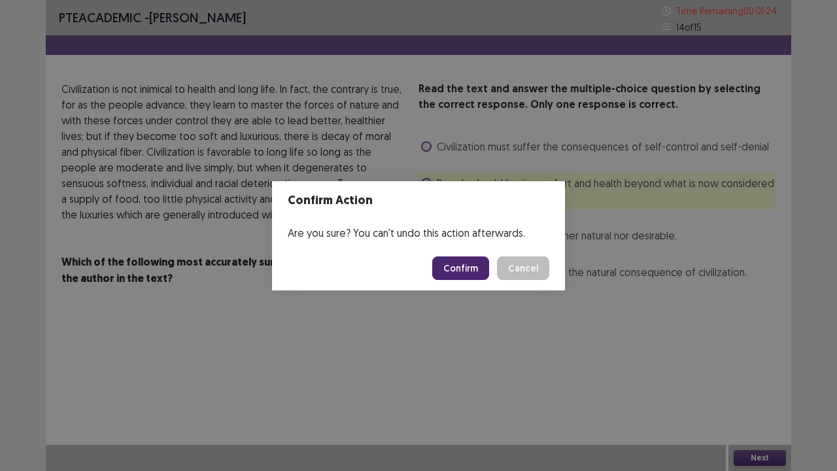
click at [463, 270] on button "Confirm" at bounding box center [460, 268] width 57 height 24
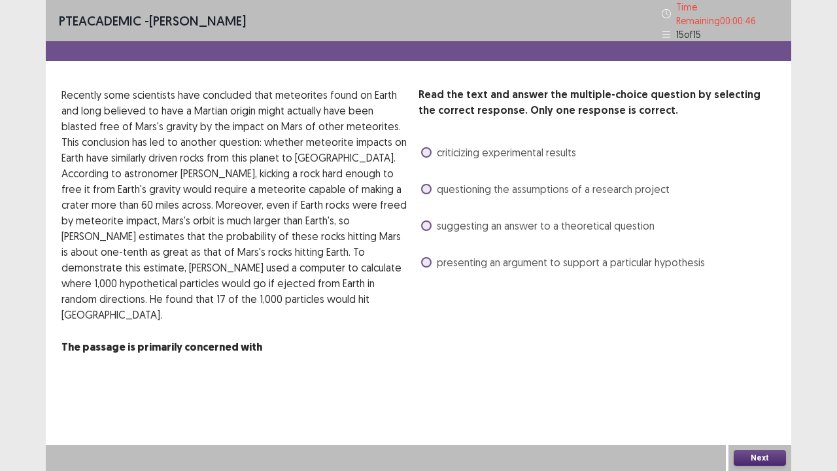
click at [434, 165] on div "Read the text and answer the multiple-choice question by selecting the correct …" at bounding box center [597, 180] width 357 height 186
click at [437, 187] on span "questioning the assumptions of a research project" at bounding box center [553, 189] width 233 height 16
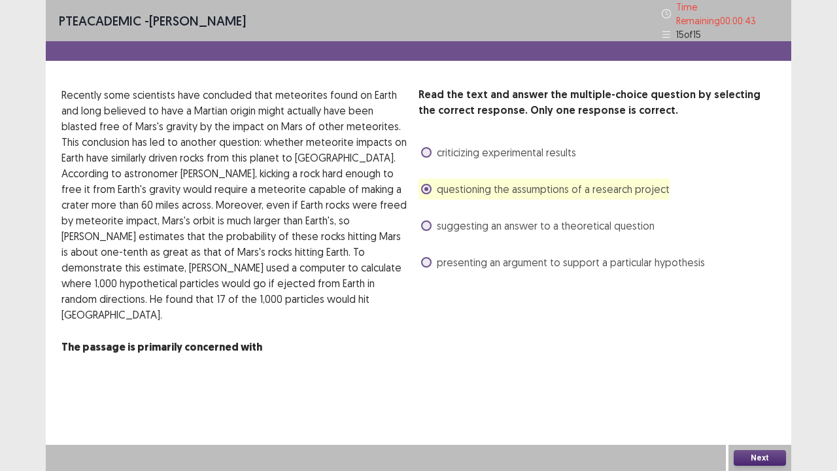
click at [763, 366] on button "Next" at bounding box center [760, 458] width 52 height 16
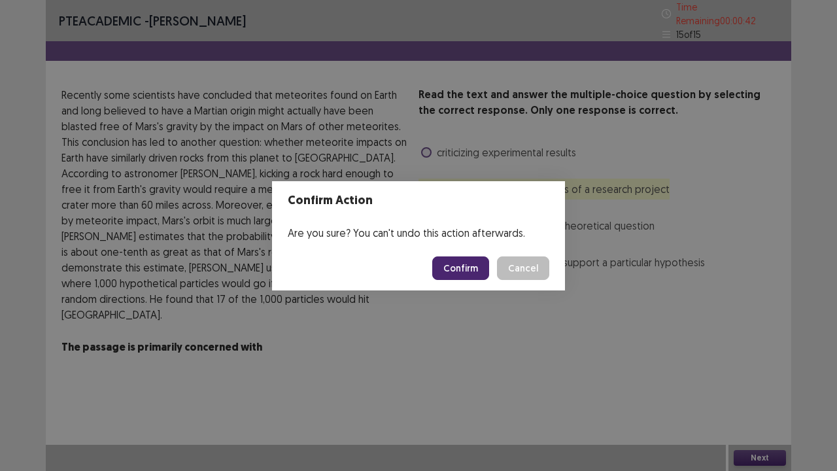
click at [453, 268] on button "Confirm" at bounding box center [460, 268] width 57 height 24
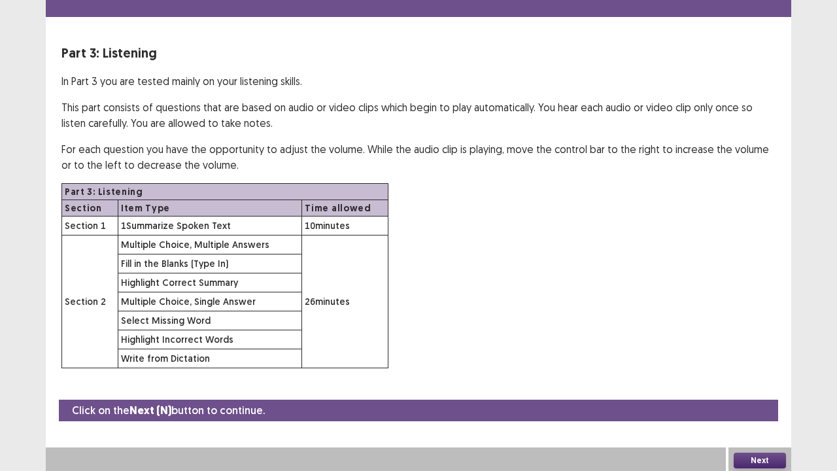
scroll to position [38, 0]
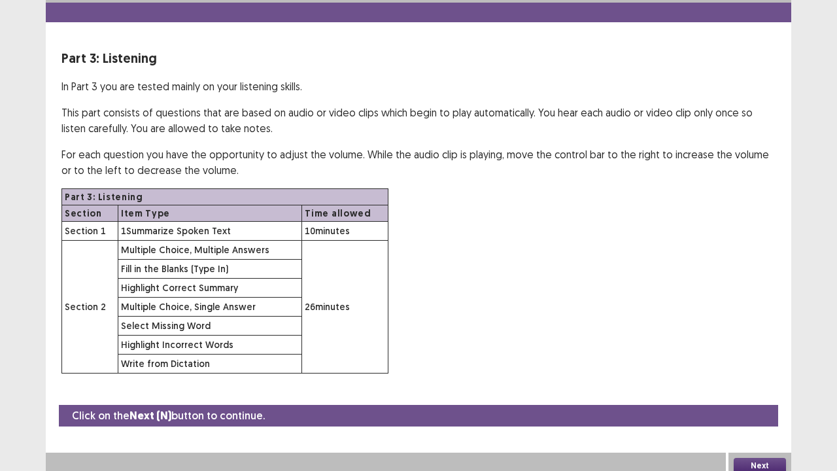
click at [761, 366] on button "Next" at bounding box center [760, 466] width 52 height 16
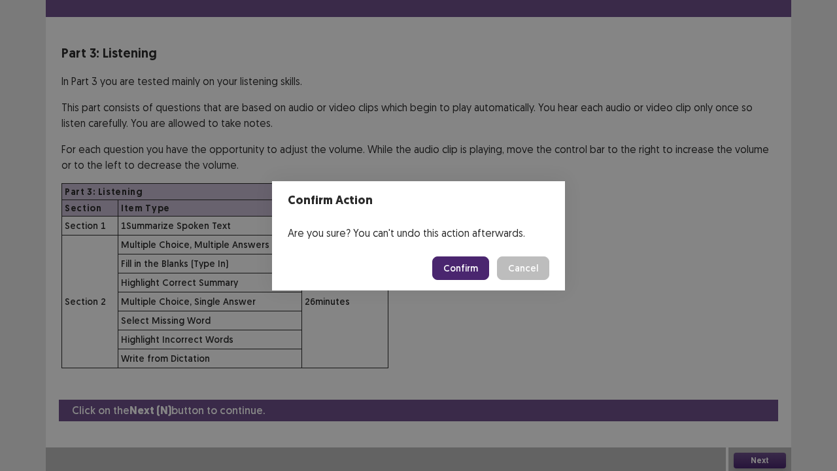
click at [467, 271] on button "Confirm" at bounding box center [460, 268] width 57 height 24
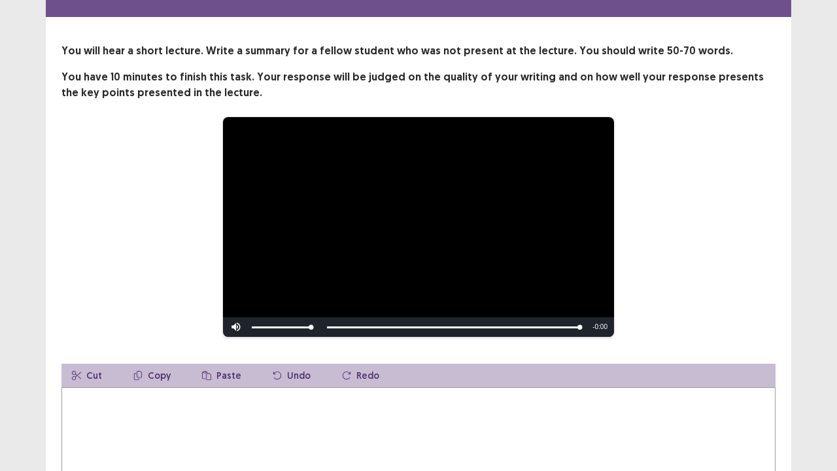
click at [212, 366] on textarea at bounding box center [418, 459] width 714 height 144
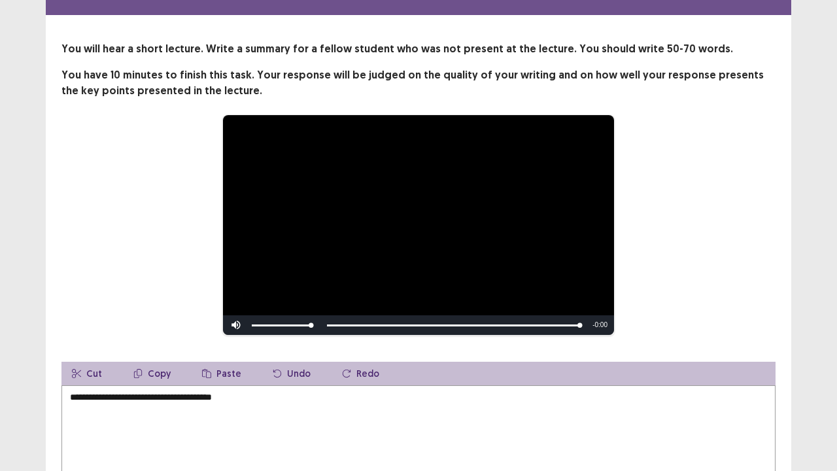
scroll to position [48, 0]
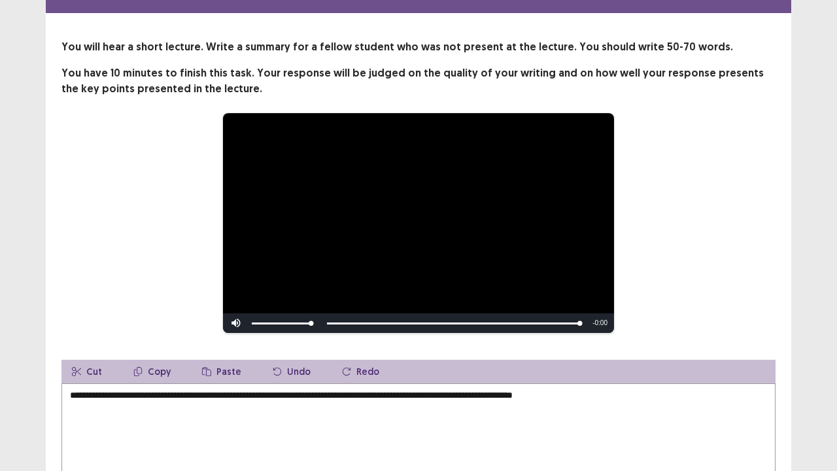
click at [573, 366] on textarea "**********" at bounding box center [418, 455] width 714 height 144
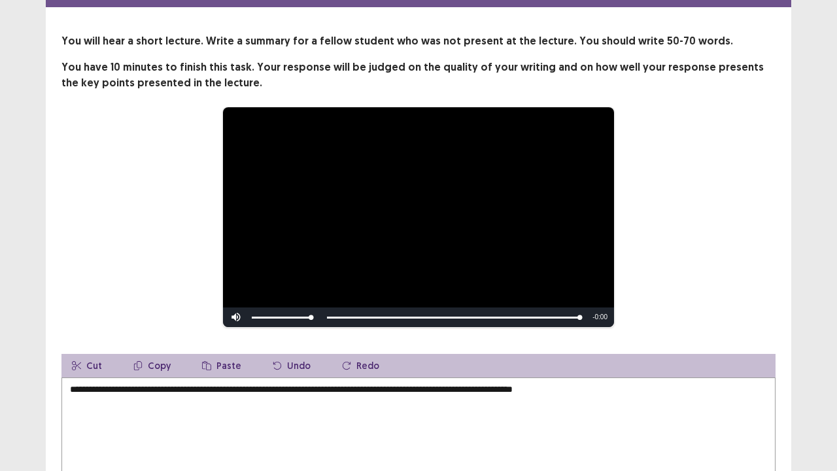
click at [612, 366] on textarea "**********" at bounding box center [418, 449] width 714 height 144
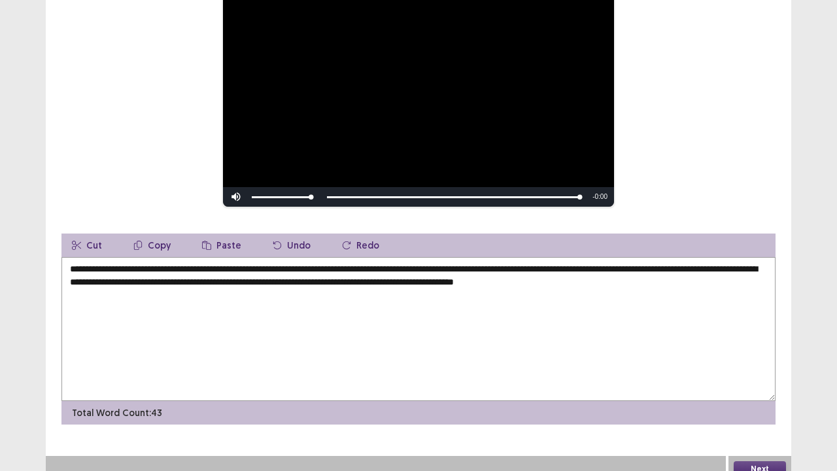
scroll to position [178, 0]
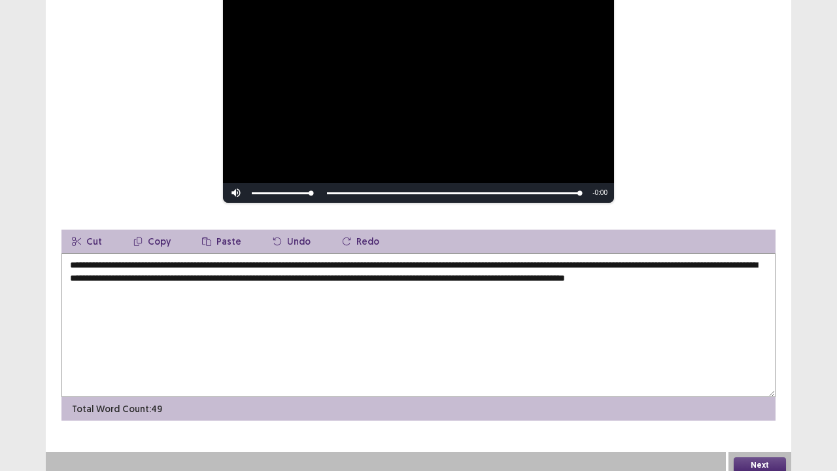
click at [641, 275] on textarea "**********" at bounding box center [418, 325] width 714 height 144
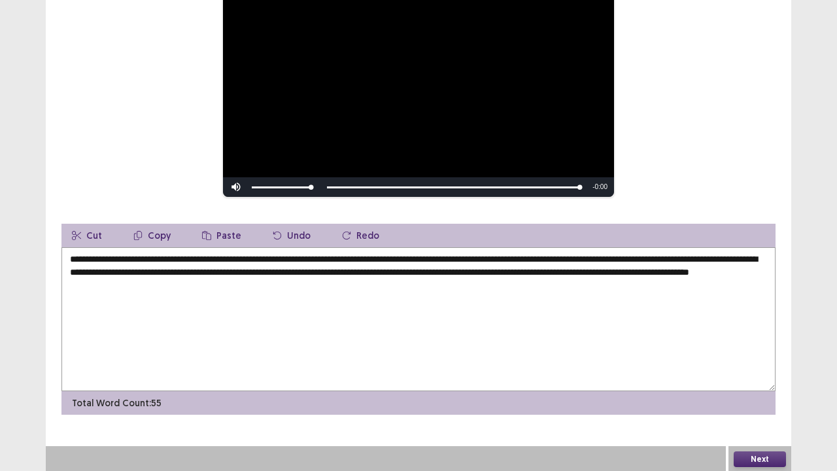
scroll to position [179, 0]
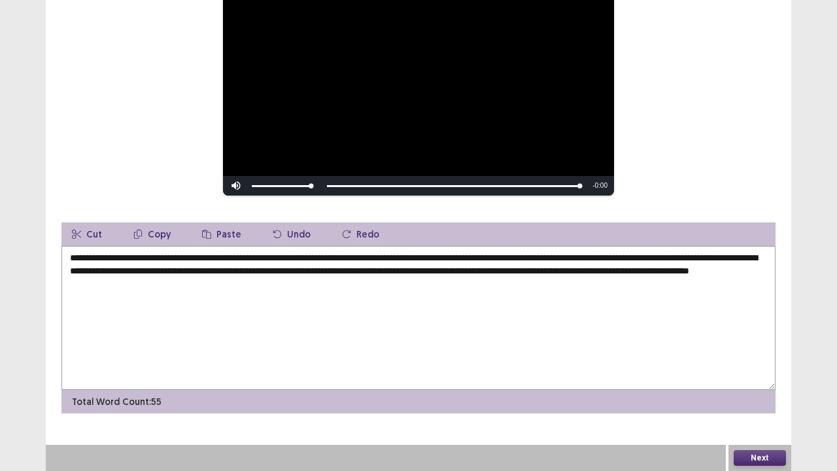
type textarea "**********"
click at [759, 366] on button "Next" at bounding box center [760, 458] width 52 height 16
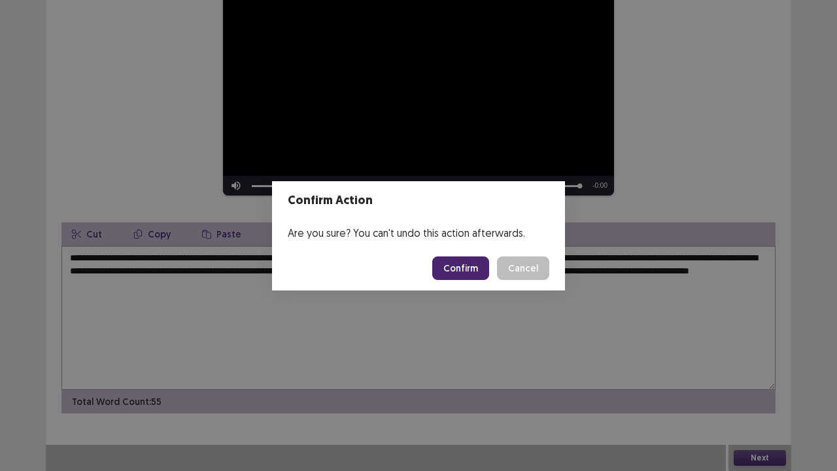
click at [475, 269] on button "Confirm" at bounding box center [460, 268] width 57 height 24
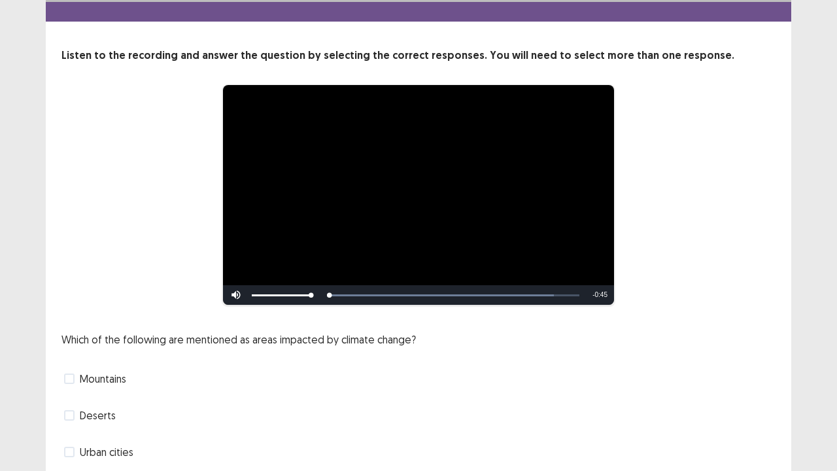
scroll to position [119, 0]
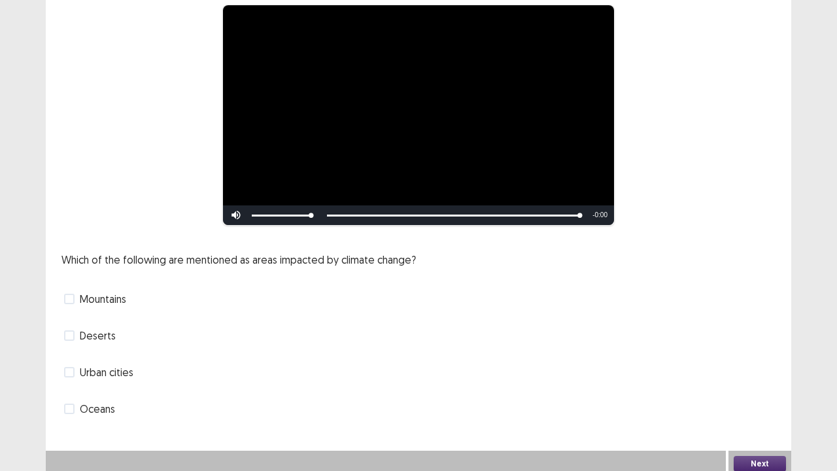
click at [69, 298] on label "Mountains" at bounding box center [95, 299] width 62 height 16
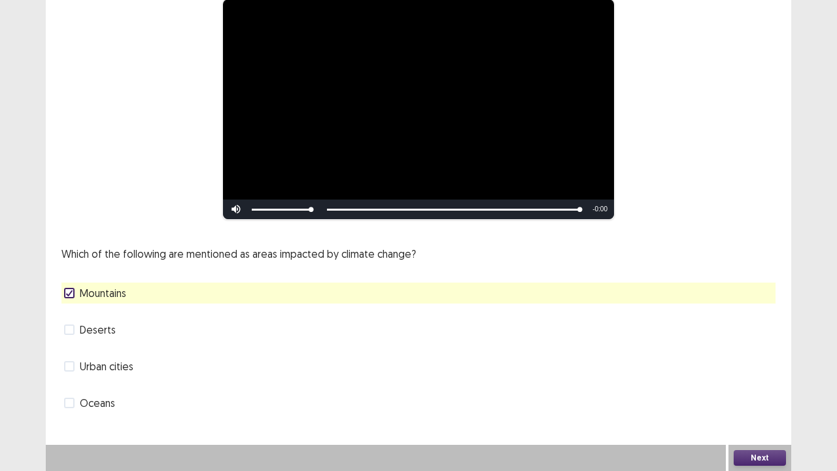
click at [69, 366] on span at bounding box center [69, 403] width 10 height 10
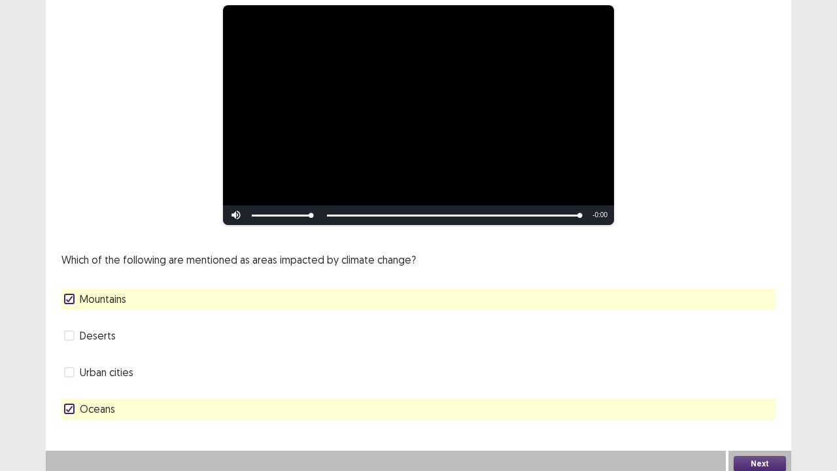
click at [770, 366] on button "Next" at bounding box center [760, 464] width 52 height 16
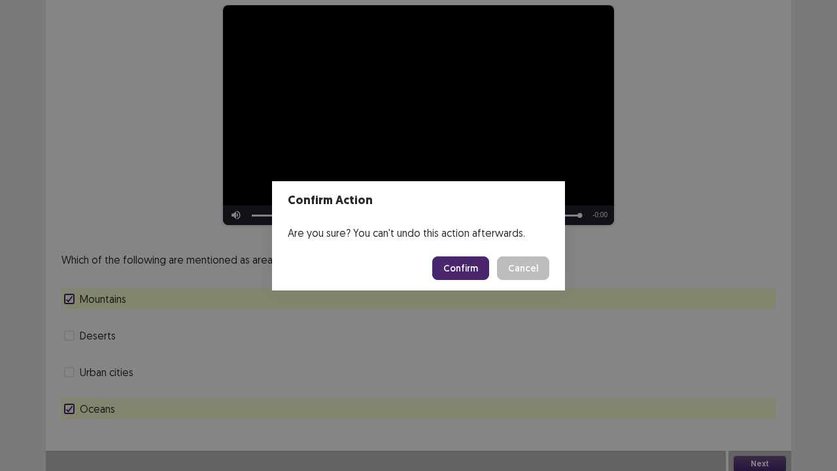
click at [457, 268] on button "Confirm" at bounding box center [460, 268] width 57 height 24
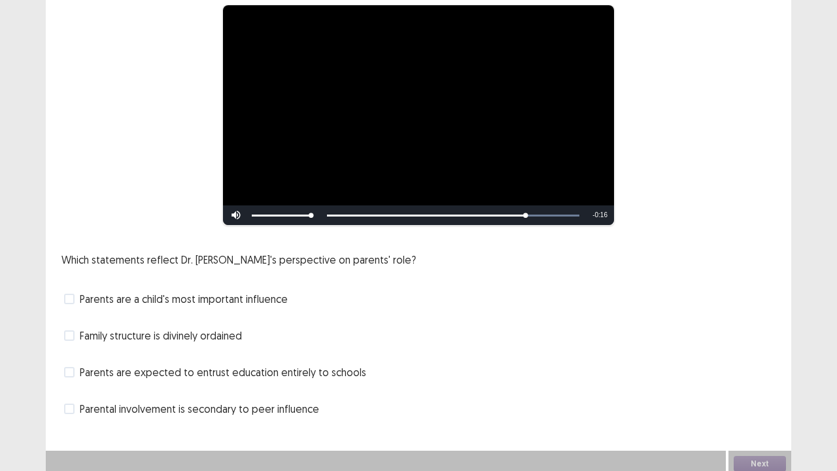
click at [75, 298] on label "Parents are a child's most important influence" at bounding box center [176, 299] width 224 height 16
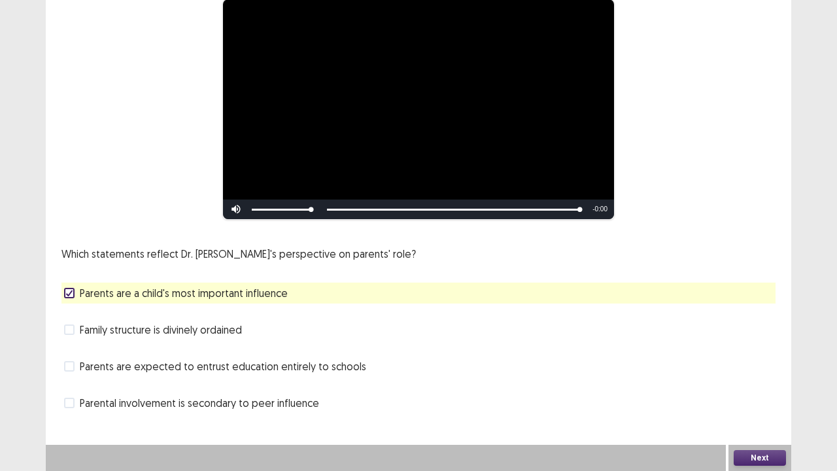
click at [82, 331] on span "Family structure is divinely ordained" at bounding box center [161, 330] width 162 height 16
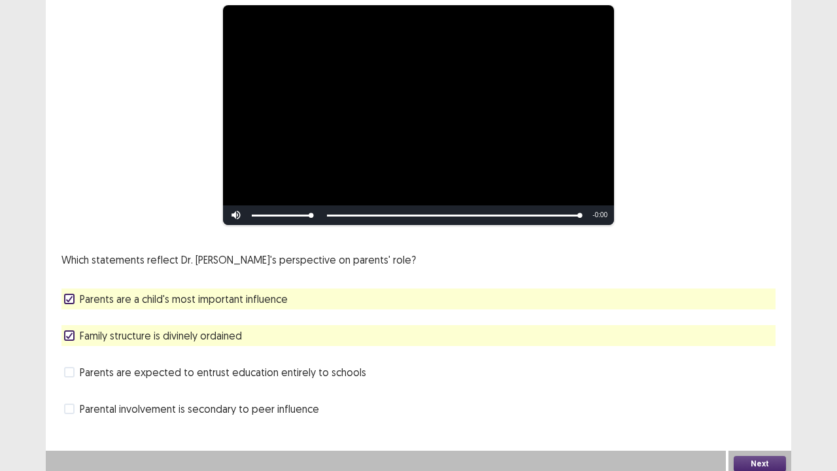
click at [137, 366] on div "Parents are expected to entrust education entirely to schools" at bounding box center [418, 372] width 714 height 21
click at [124, 366] on span "Parents are expected to entrust education entirely to schools" at bounding box center [223, 372] width 286 height 16
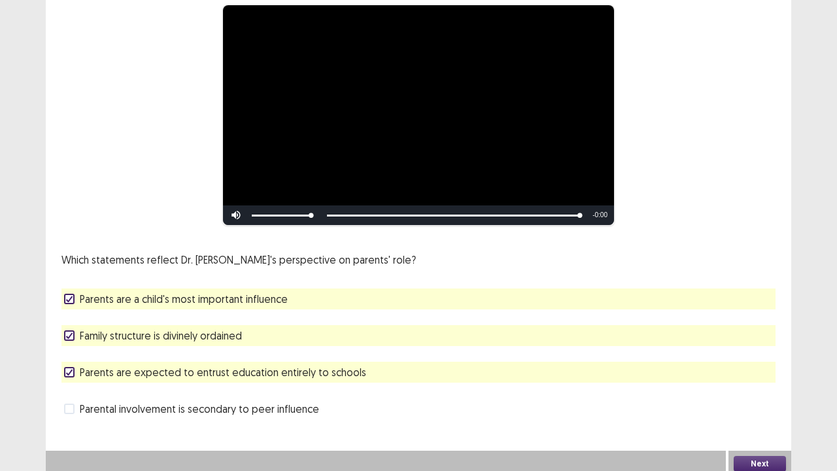
click at [120, 331] on span "Family structure is divinely ordained" at bounding box center [161, 336] width 162 height 16
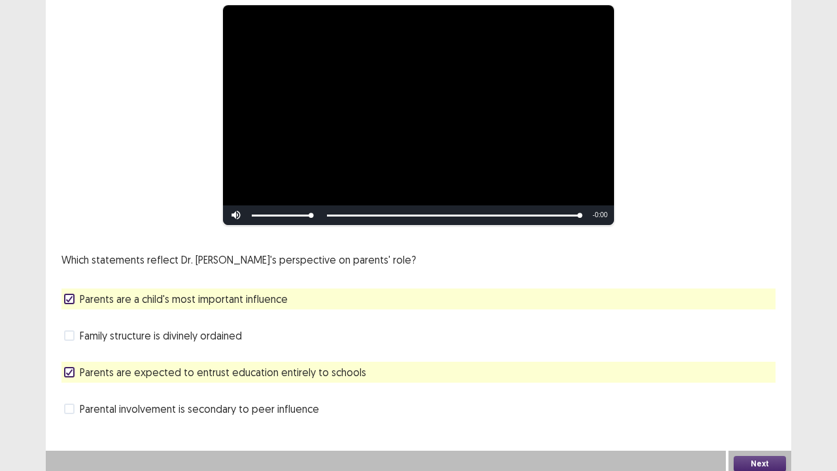
click at [747, 366] on button "Next" at bounding box center [760, 464] width 52 height 16
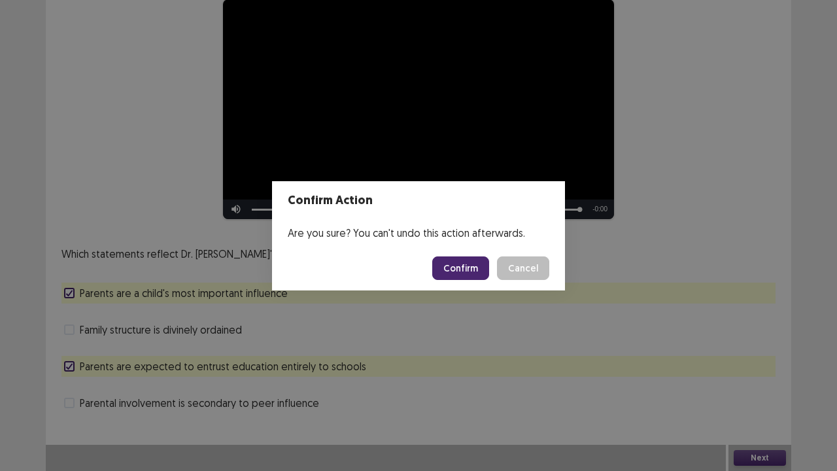
click at [468, 268] on button "Confirm" at bounding box center [460, 268] width 57 height 24
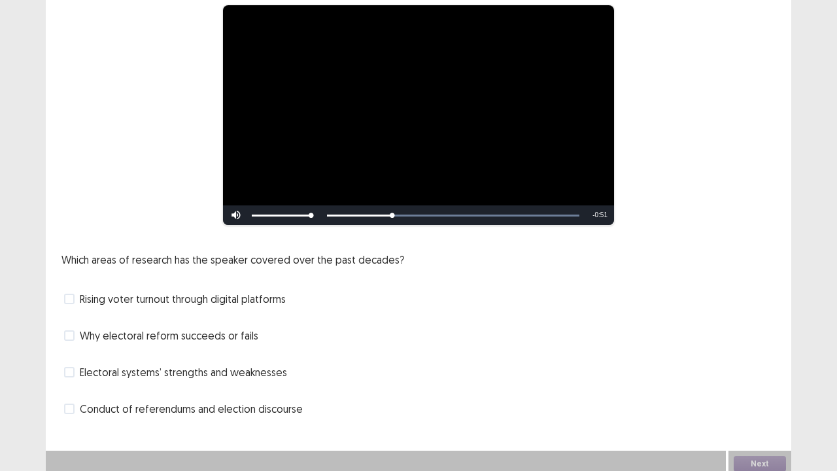
click at [69, 294] on span at bounding box center [69, 299] width 10 height 10
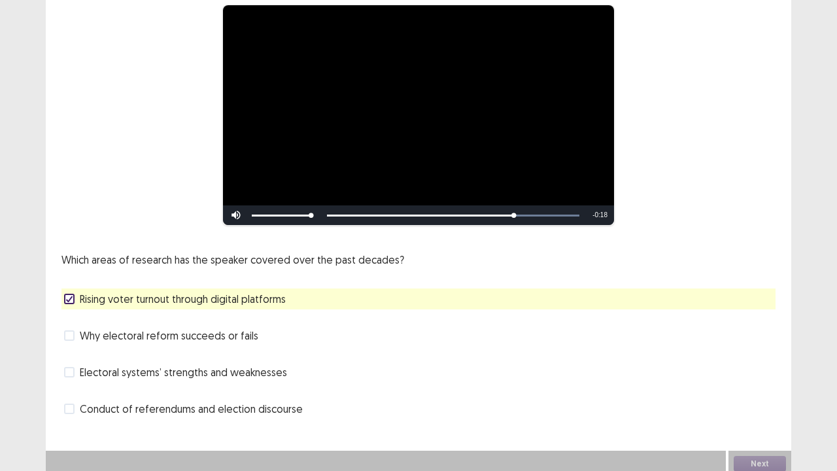
click at [71, 366] on span at bounding box center [69, 408] width 10 height 10
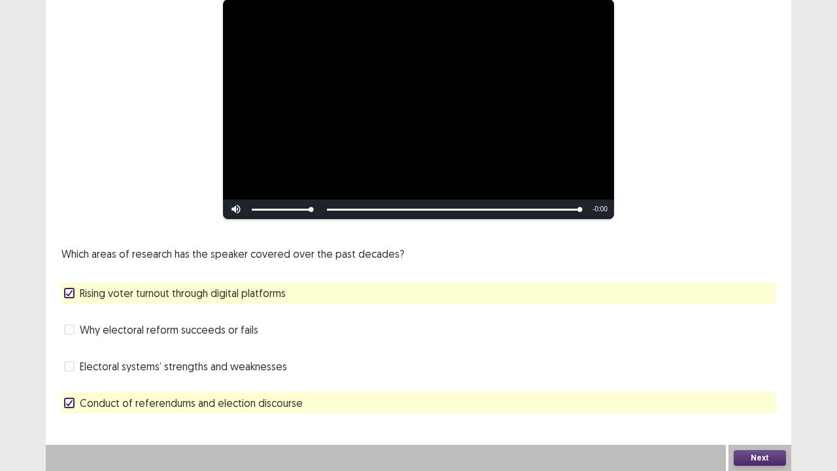
click at [766, 366] on button "Next" at bounding box center [760, 458] width 52 height 16
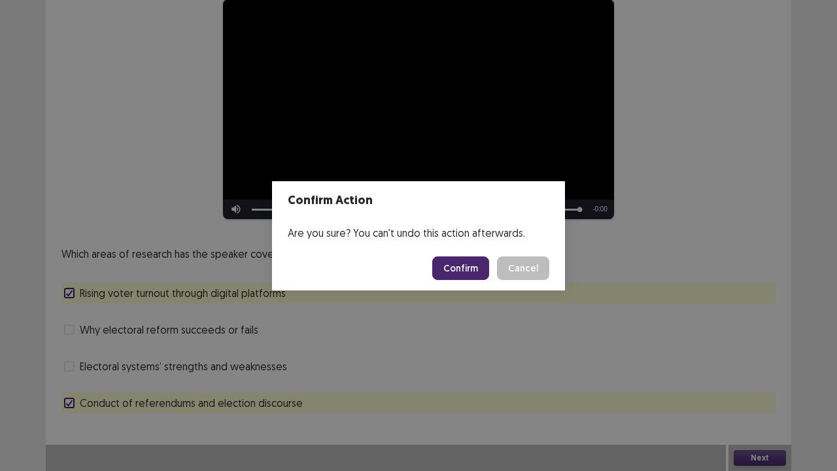
click at [479, 270] on button "Confirm" at bounding box center [460, 268] width 57 height 24
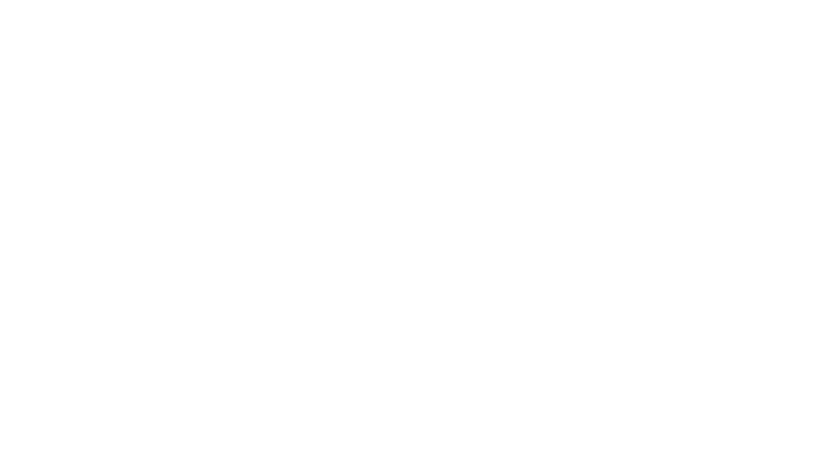
scroll to position [0, 0]
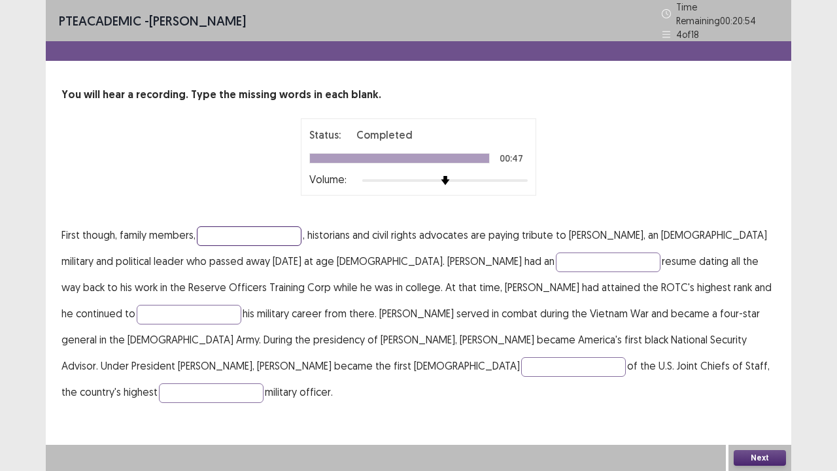
click at [248, 230] on input "text" at bounding box center [249, 236] width 105 height 20
type input "**********"
click at [556, 252] on input "text" at bounding box center [608, 262] width 105 height 20
type input "**********"
click at [241, 305] on input "text" at bounding box center [189, 315] width 105 height 20
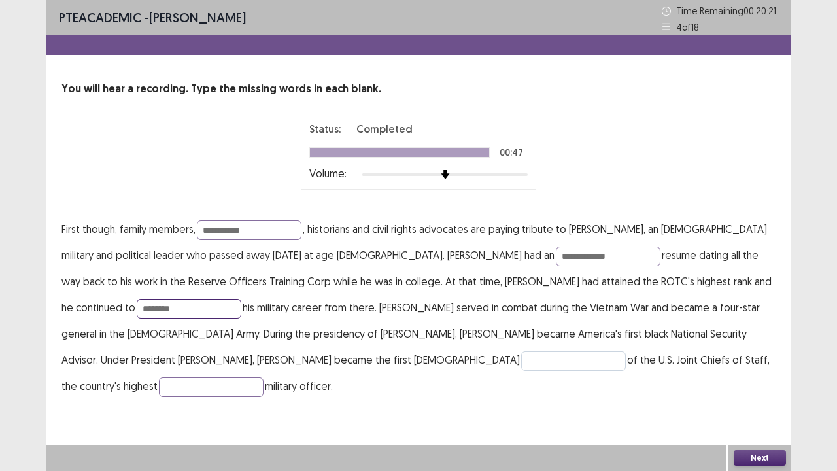
type input "********"
click at [521, 354] on input "text" at bounding box center [573, 361] width 105 height 20
type input "********"
click at [264, 366] on input "text" at bounding box center [211, 387] width 105 height 20
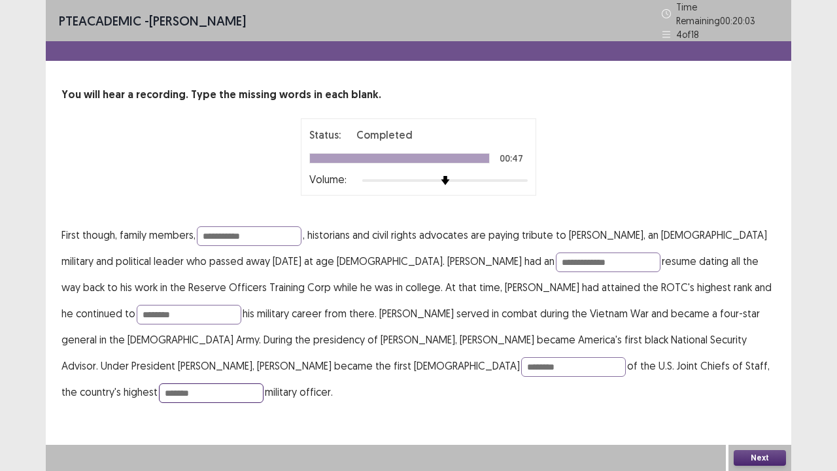
type input "*******"
drag, startPoint x: 755, startPoint y: 444, endPoint x: 757, endPoint y: 461, distance: 17.1
click at [757, 366] on div "**********" at bounding box center [419, 235] width 746 height 471
click at [757, 366] on button "Next" at bounding box center [760, 458] width 52 height 16
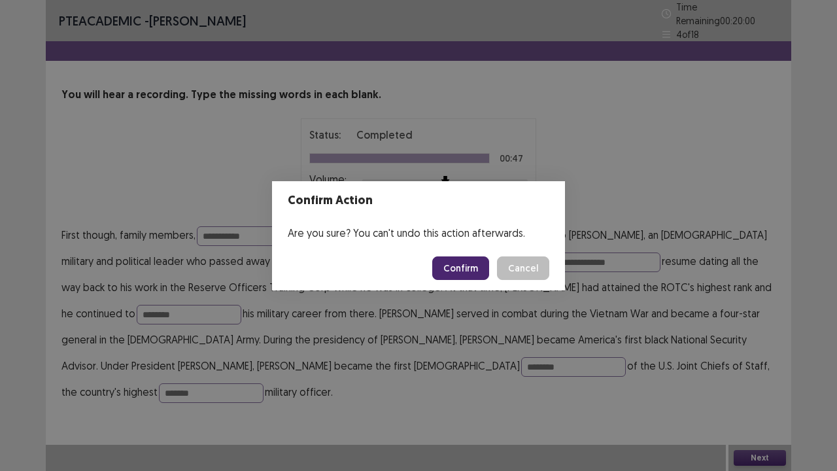
click at [467, 270] on button "Confirm" at bounding box center [460, 268] width 57 height 24
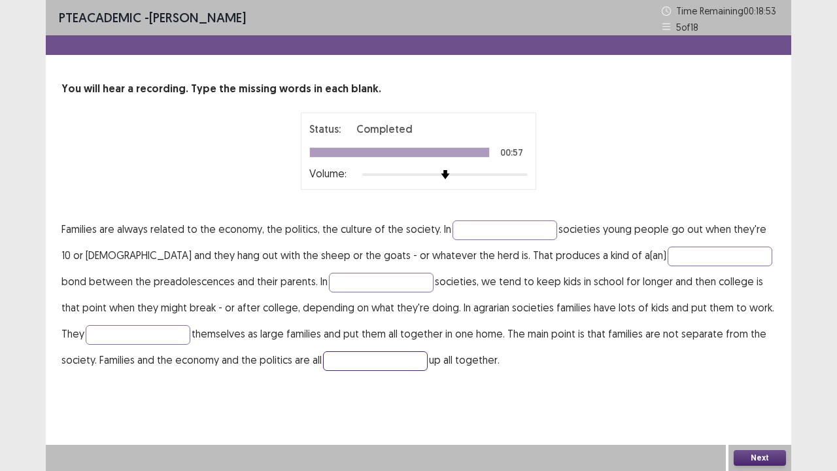
click at [356, 357] on input "text" at bounding box center [375, 361] width 105 height 20
type input "*******"
click at [111, 336] on input "text" at bounding box center [138, 335] width 105 height 20
type input "**********"
click at [340, 283] on input "text" at bounding box center [381, 283] width 105 height 20
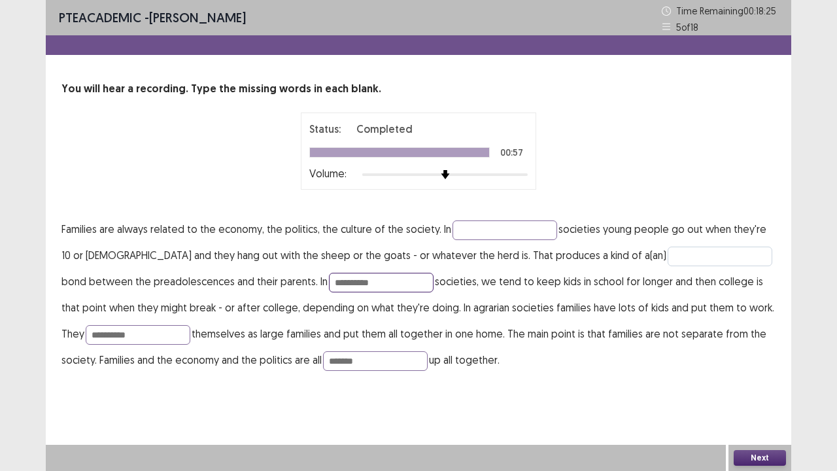
type input "**********"
click at [668, 255] on input "text" at bounding box center [720, 257] width 105 height 20
click at [668, 255] on input "*****" at bounding box center [720, 257] width 105 height 20
type input "**********"
click at [541, 231] on input "text" at bounding box center [505, 230] width 105 height 20
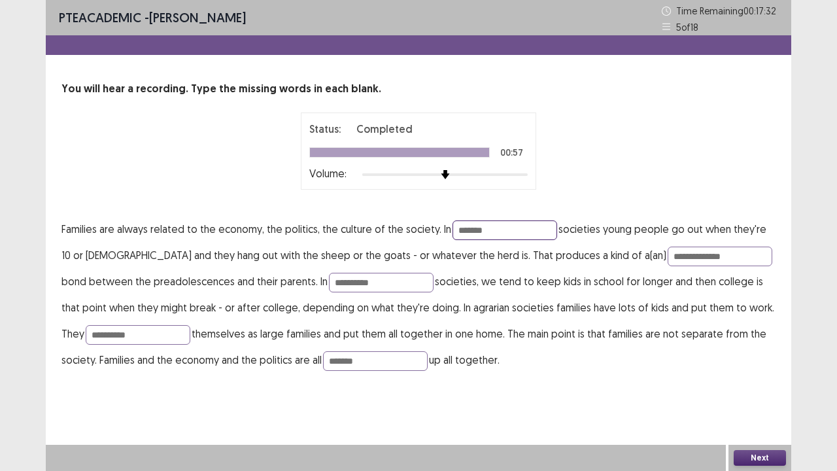
type input "*******"
click at [763, 366] on button "Next" at bounding box center [760, 458] width 52 height 16
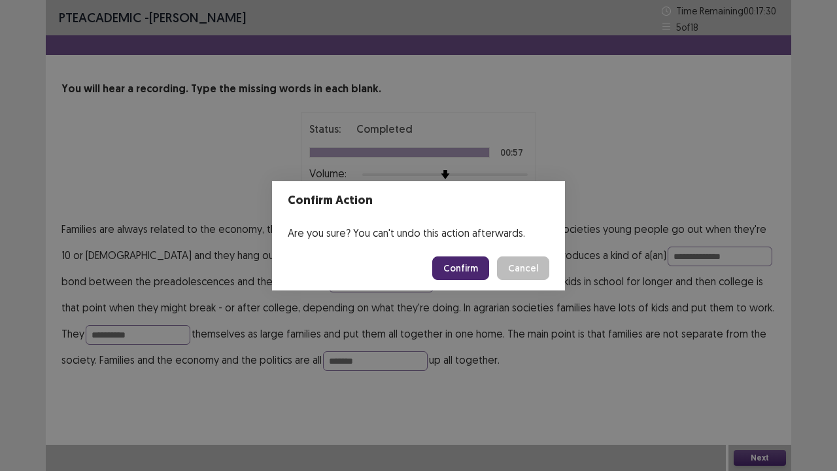
click at [477, 269] on button "Confirm" at bounding box center [460, 268] width 57 height 24
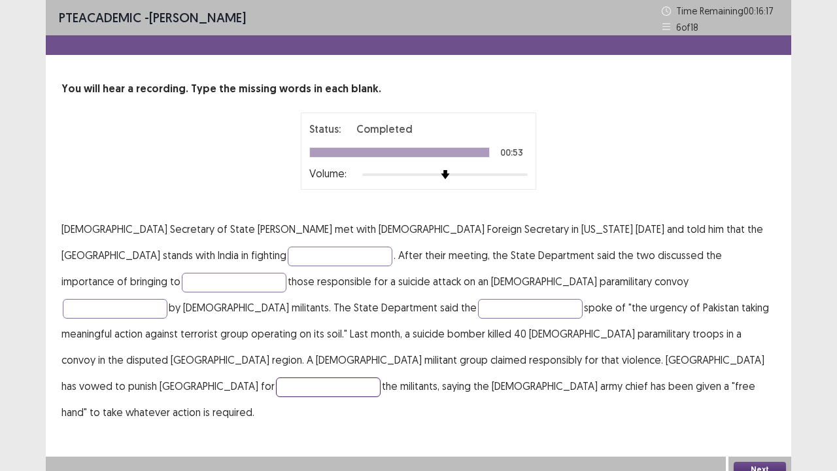
click at [330, 366] on input "text" at bounding box center [328, 387] width 105 height 20
type input "********"
click at [478, 304] on input "text" at bounding box center [530, 309] width 105 height 20
type input "**********"
click at [167, 299] on input "text" at bounding box center [115, 309] width 105 height 20
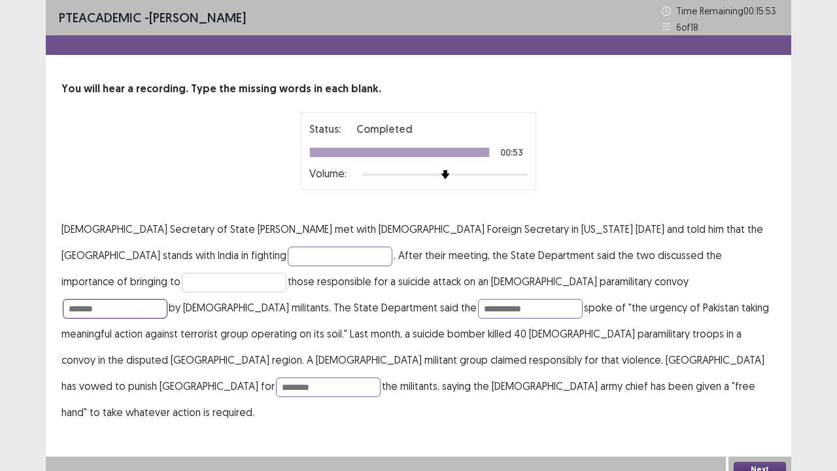
type input "*******"
click at [286, 273] on input "text" at bounding box center [234, 283] width 105 height 20
type input "*******"
click at [288, 254] on input "text" at bounding box center [340, 257] width 105 height 20
type input "*********"
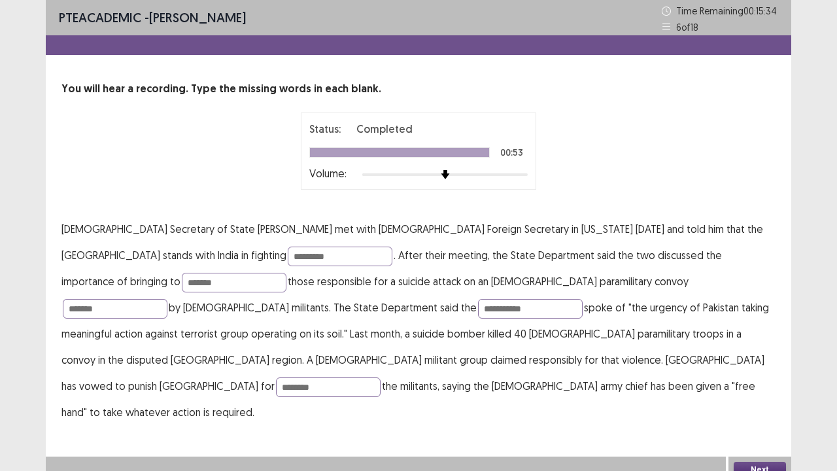
click at [756, 366] on button "Next" at bounding box center [760, 470] width 52 height 16
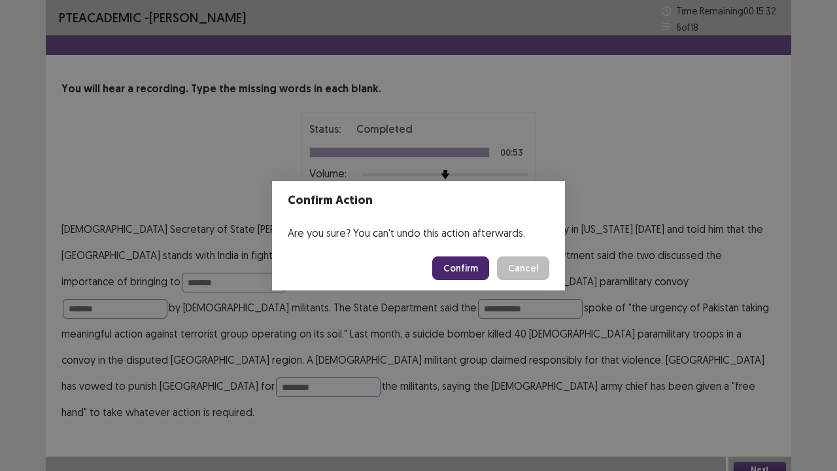
click at [465, 265] on button "Confirm" at bounding box center [460, 268] width 57 height 24
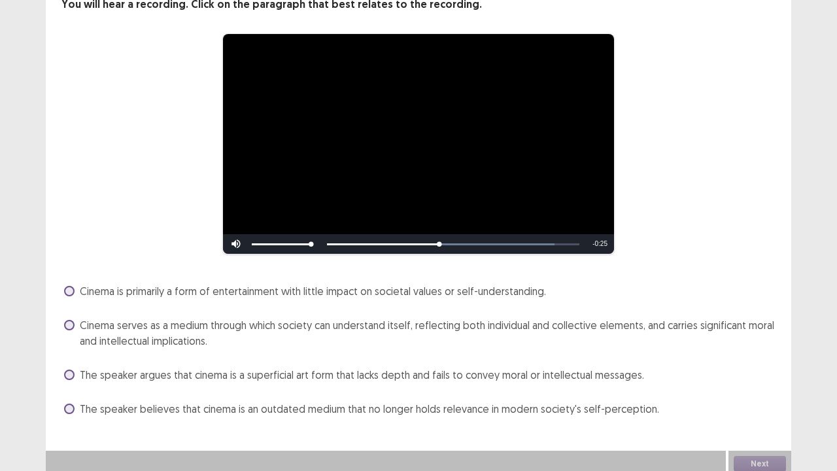
scroll to position [86, 0]
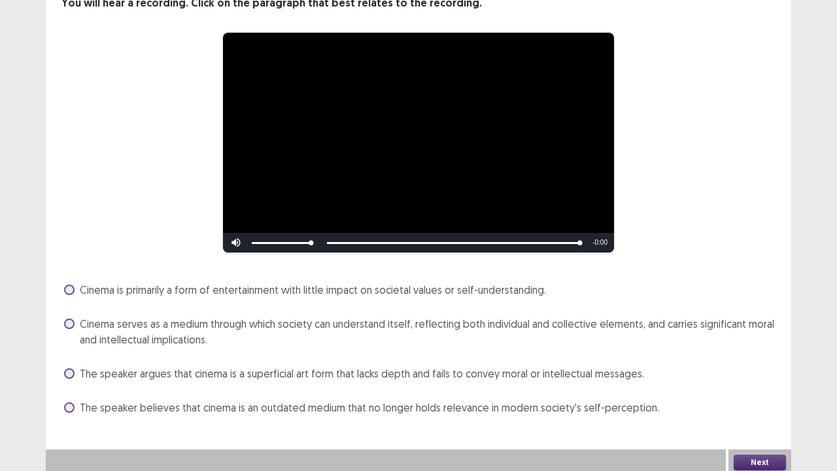
click at [67, 323] on span at bounding box center [69, 323] width 10 height 10
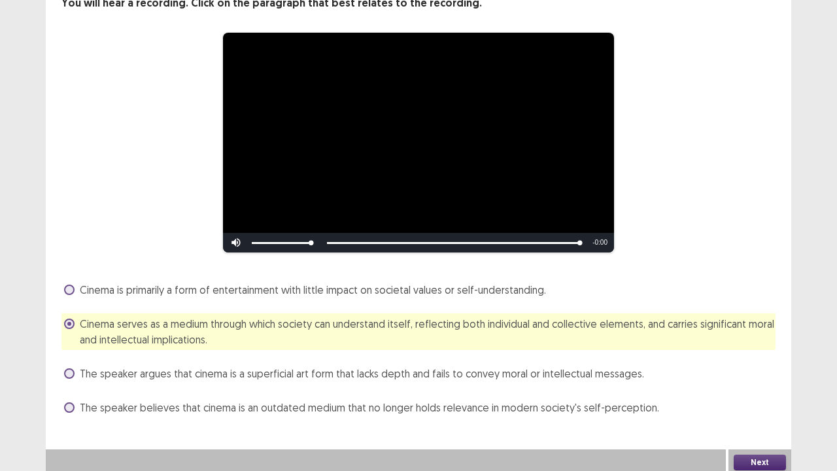
click at [751, 366] on button "Next" at bounding box center [760, 462] width 52 height 16
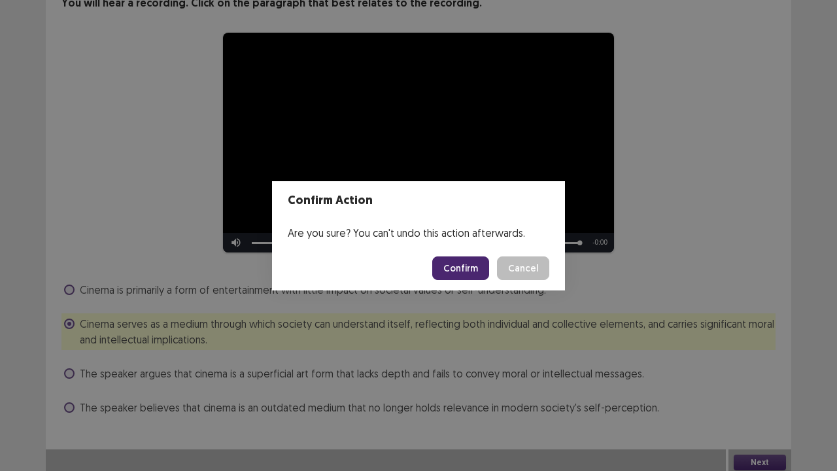
click at [458, 264] on button "Confirm" at bounding box center [460, 268] width 57 height 24
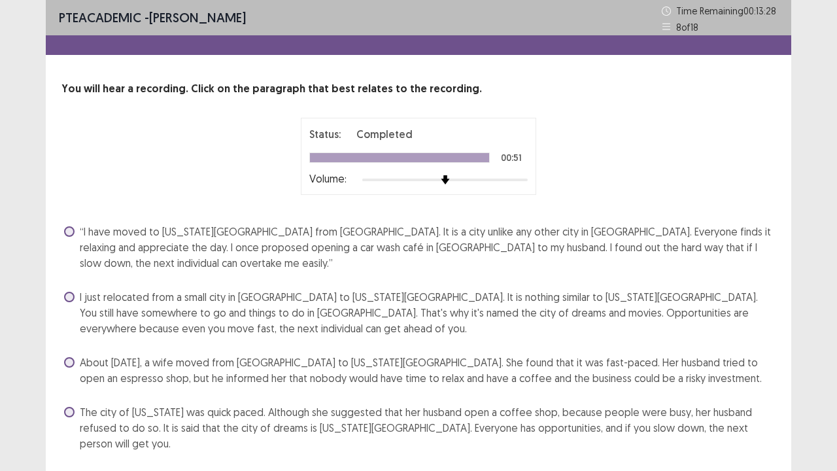
click at [180, 232] on span "“I have moved to [US_STATE][GEOGRAPHIC_DATA] from [GEOGRAPHIC_DATA]. It is a ci…" at bounding box center [428, 247] width 696 height 47
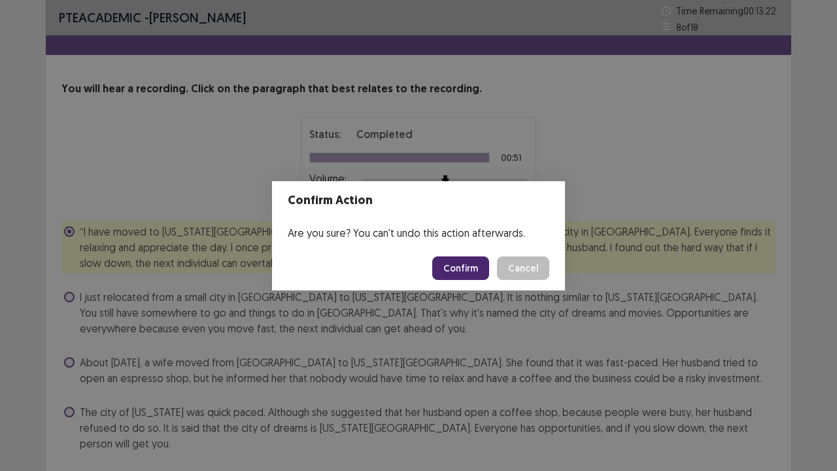
click at [456, 269] on button "Confirm" at bounding box center [460, 268] width 57 height 24
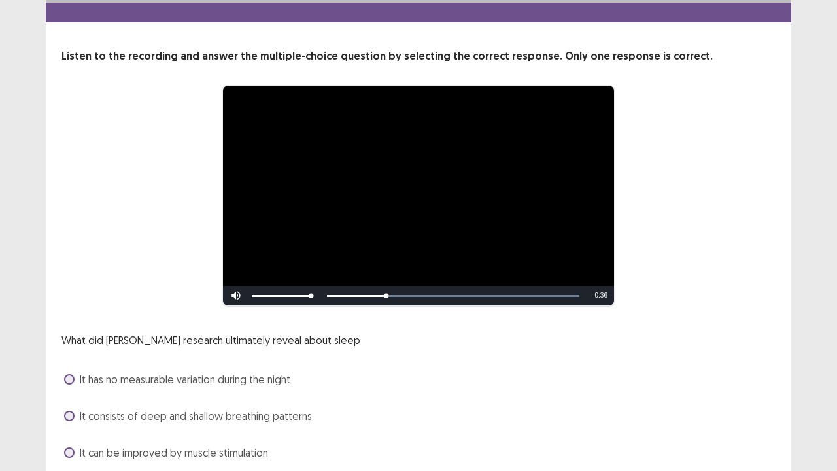
scroll to position [119, 0]
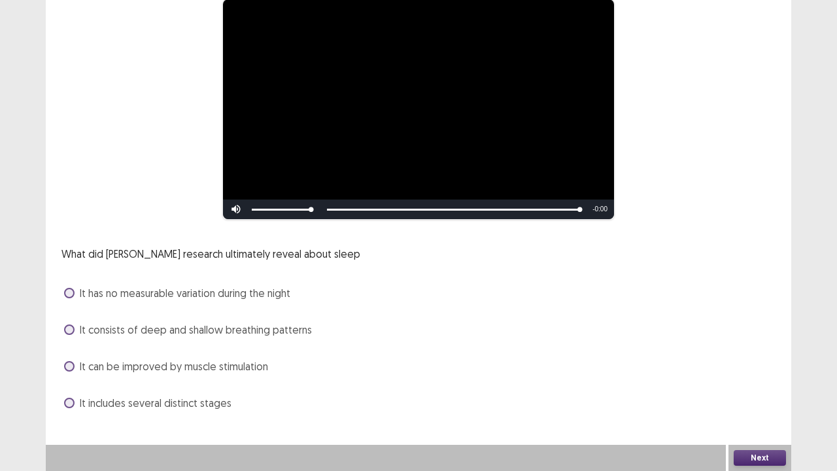
click at [221, 326] on span "It consists of deep and shallow breathing patterns" at bounding box center [196, 330] width 232 height 16
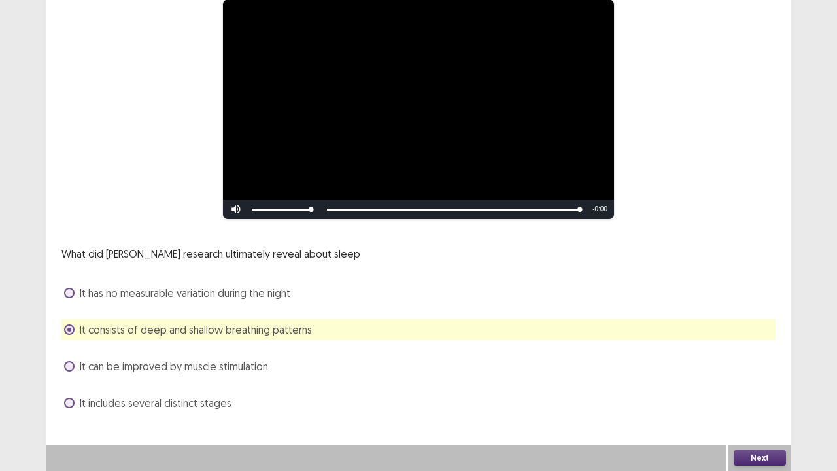
click at [755, 366] on button "Next" at bounding box center [760, 458] width 52 height 16
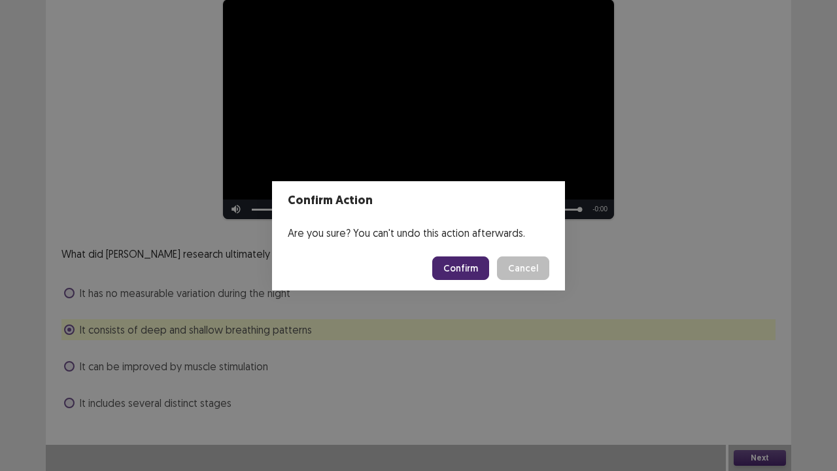
click at [468, 266] on button "Confirm" at bounding box center [460, 268] width 57 height 24
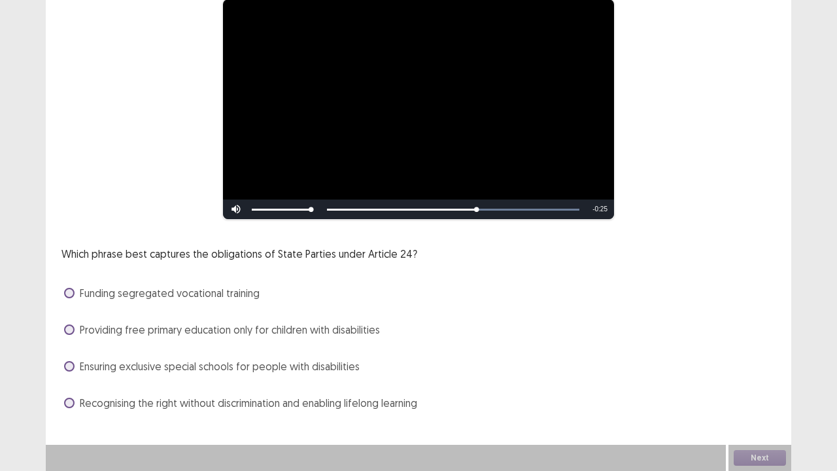
click at [68, 366] on span at bounding box center [69, 403] width 10 height 10
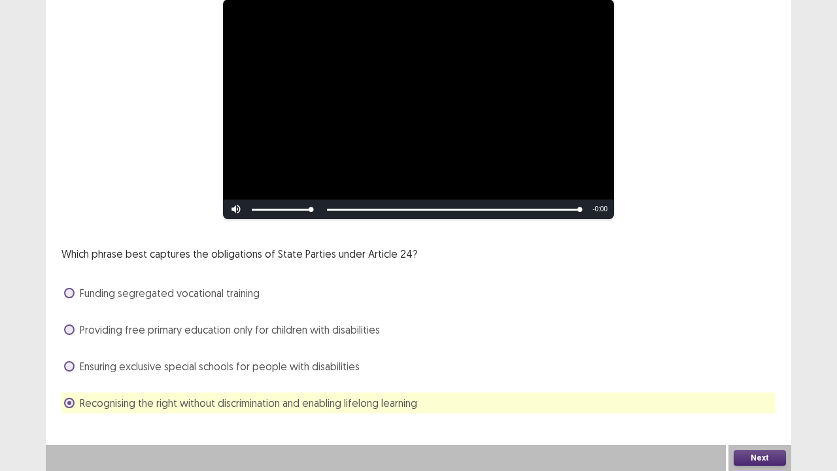
click at [747, 366] on button "Next" at bounding box center [760, 458] width 52 height 16
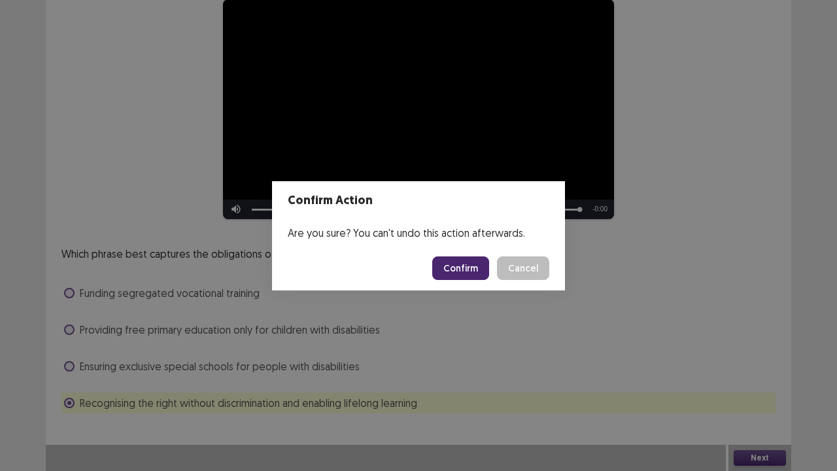
click at [467, 275] on button "Confirm" at bounding box center [460, 268] width 57 height 24
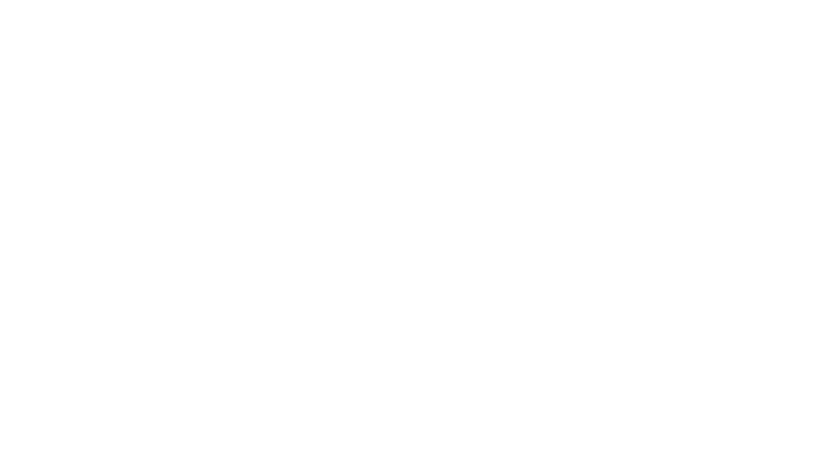
scroll to position [0, 0]
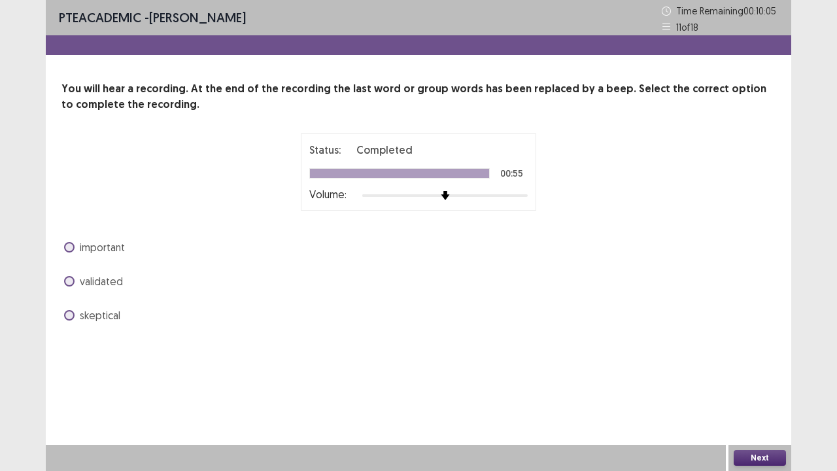
click at [122, 281] on div "validated" at bounding box center [418, 281] width 714 height 21
click at [71, 281] on span at bounding box center [69, 281] width 10 height 10
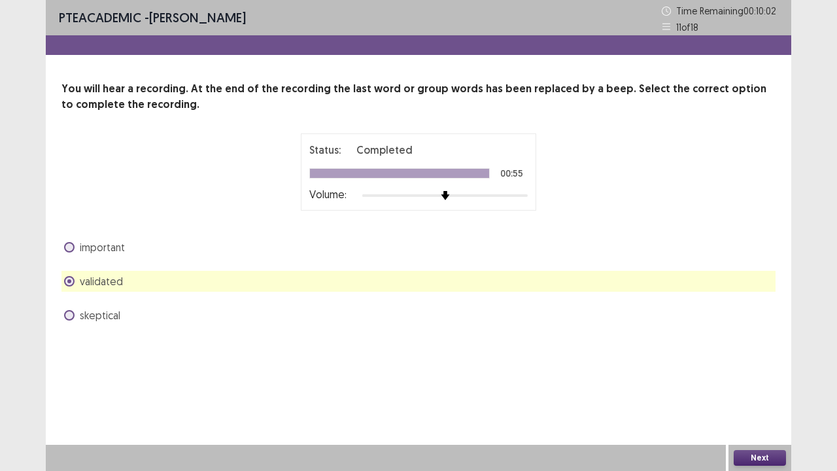
click at [755, 366] on button "Next" at bounding box center [760, 458] width 52 height 16
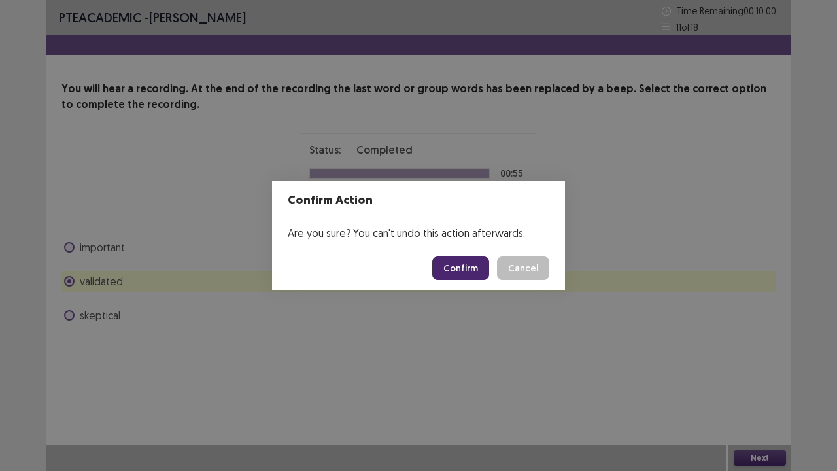
click at [468, 266] on button "Confirm" at bounding box center [460, 268] width 57 height 24
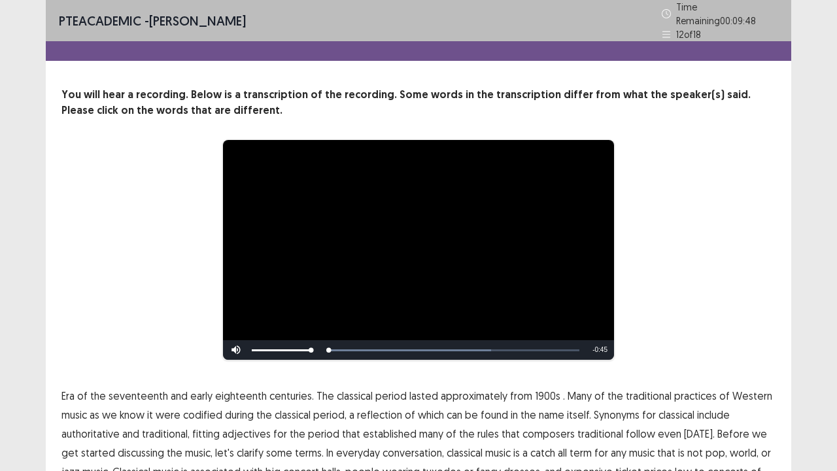
scroll to position [80, 0]
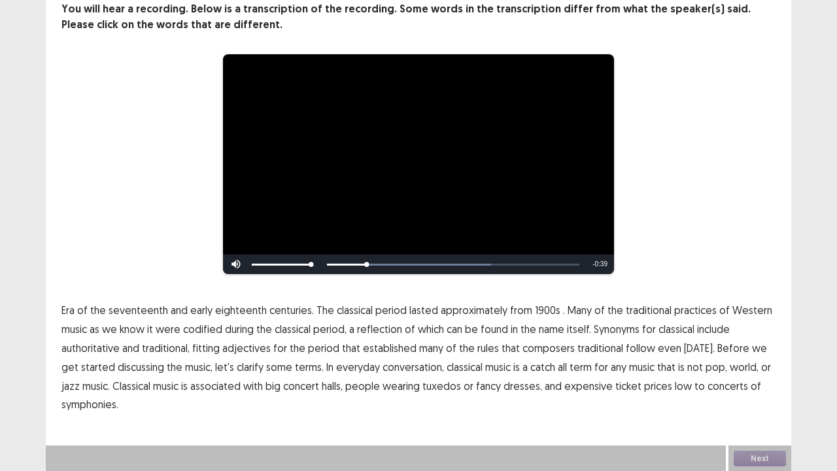
click at [539, 312] on span "1900s" at bounding box center [548, 310] width 26 height 16
click at [592, 347] on span "traditional" at bounding box center [600, 348] width 46 height 16
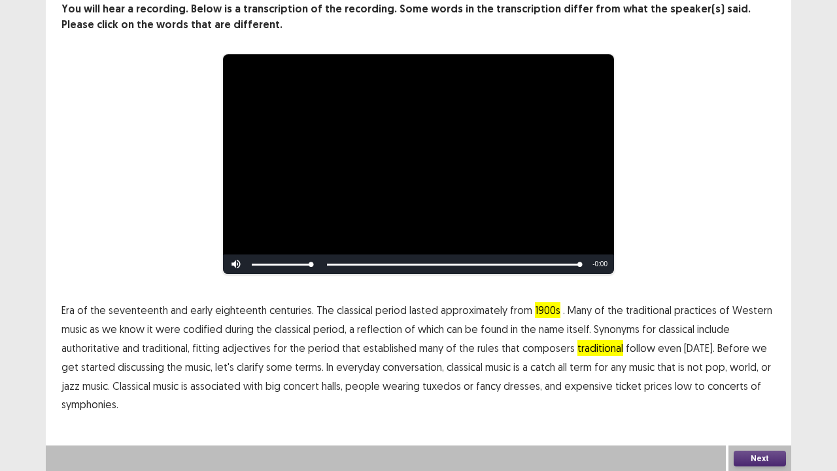
click at [675, 366] on span "low" at bounding box center [683, 386] width 17 height 16
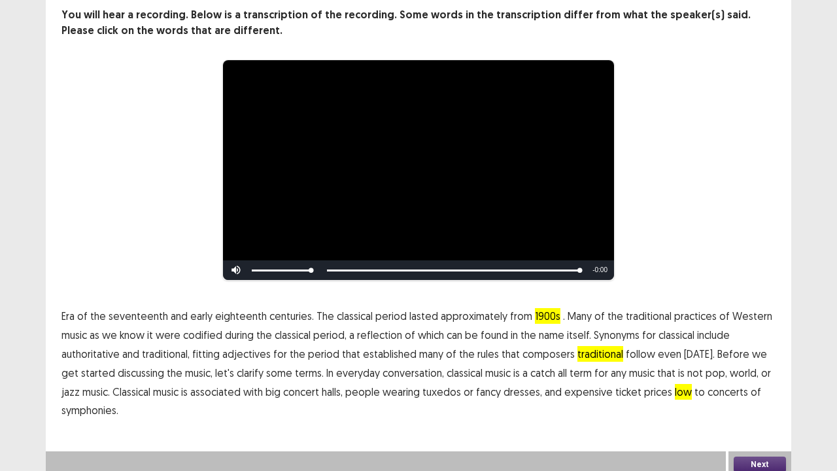
click at [247, 347] on span "adjectives" at bounding box center [246, 354] width 48 height 16
click at [749, 366] on button "Next" at bounding box center [760, 464] width 52 height 16
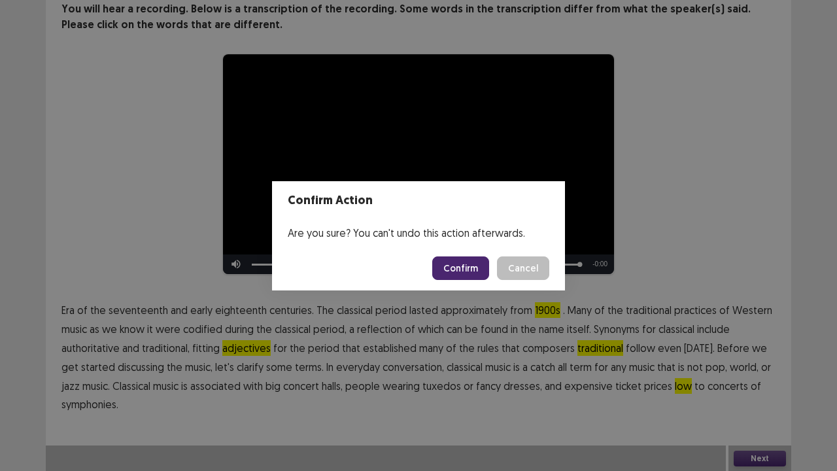
click at [459, 267] on button "Confirm" at bounding box center [460, 268] width 57 height 24
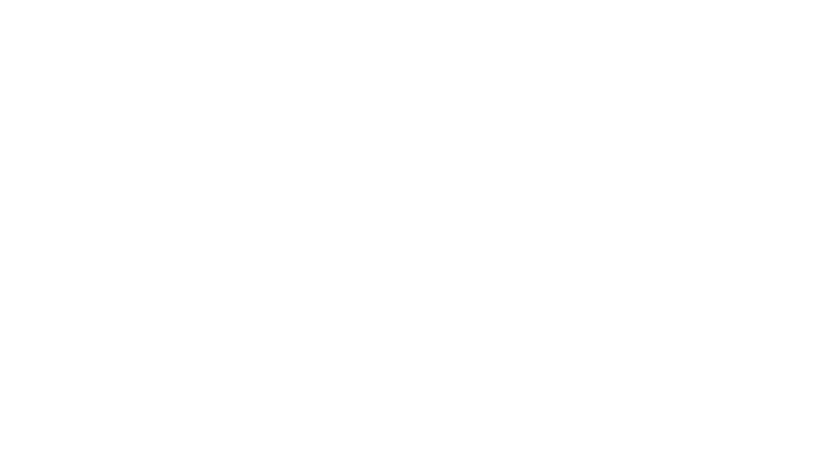
scroll to position [0, 0]
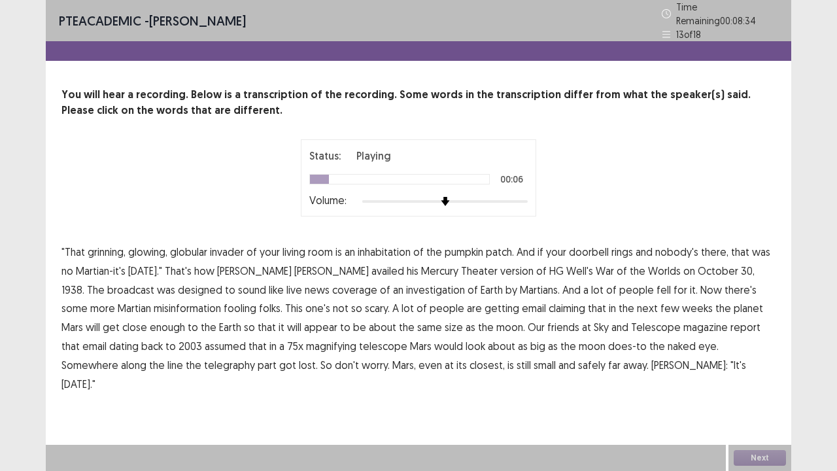
click at [386, 244] on span "inhabitation" at bounding box center [384, 252] width 53 height 16
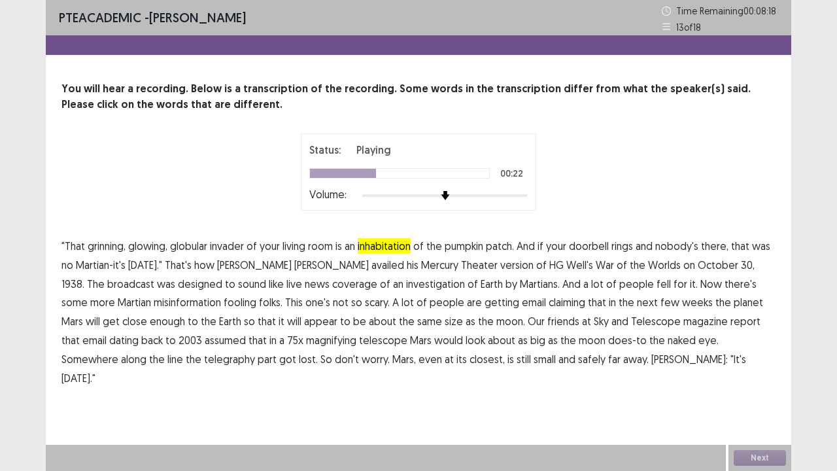
click at [406, 284] on span "investigation" at bounding box center [435, 284] width 59 height 16
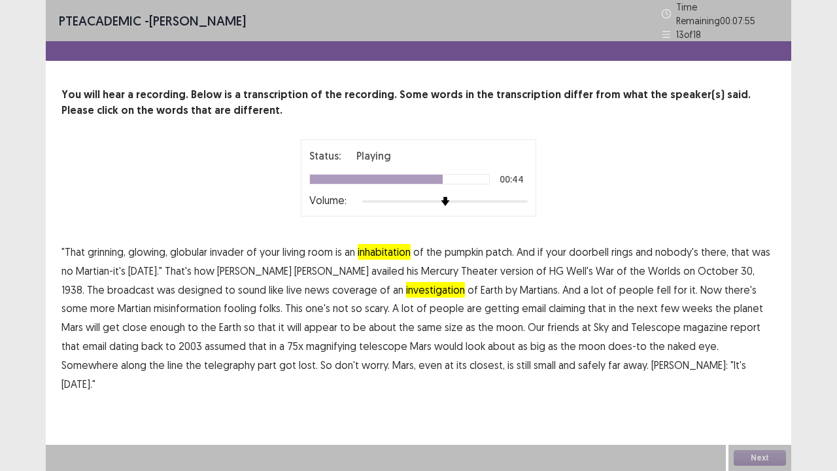
click at [205, 343] on span "assumed" at bounding box center [225, 346] width 41 height 16
click at [204, 357] on span "telegraphy" at bounding box center [229, 365] width 51 height 16
click at [754, 366] on button "Next" at bounding box center [760, 458] width 52 height 16
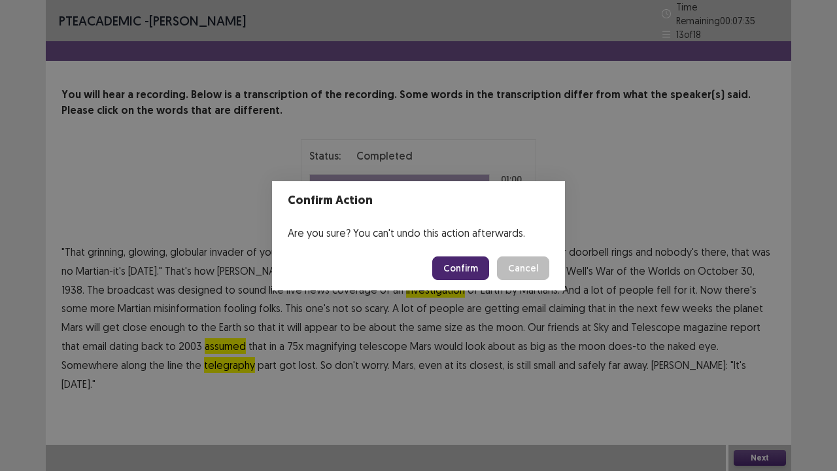
click at [464, 266] on button "Confirm" at bounding box center [460, 268] width 57 height 24
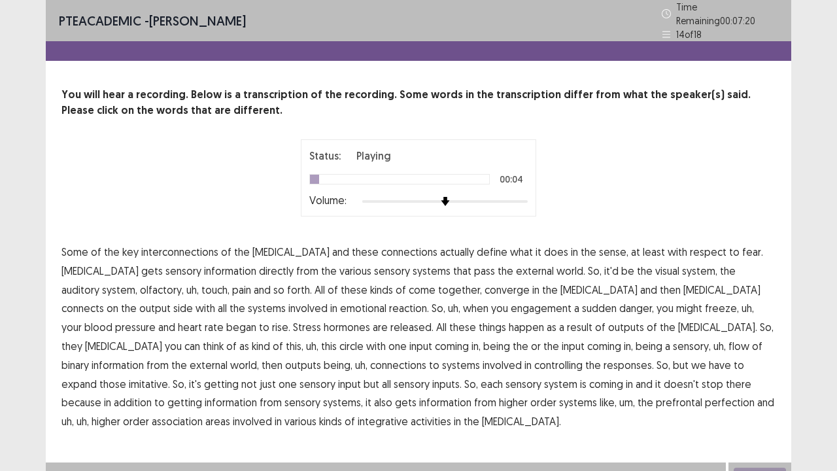
click at [271, 250] on span "[MEDICAL_DATA]" at bounding box center [290, 252] width 77 height 16
click at [474, 266] on span "pass" at bounding box center [484, 271] width 21 height 16
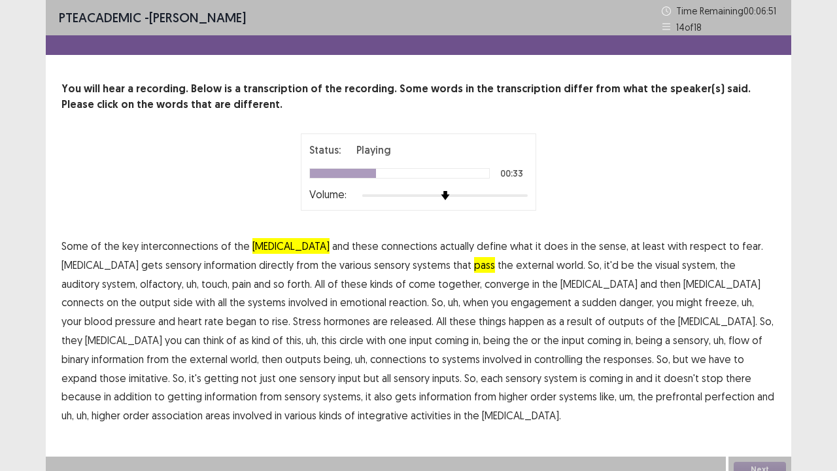
click at [389, 301] on span "reaction." at bounding box center [409, 302] width 40 height 16
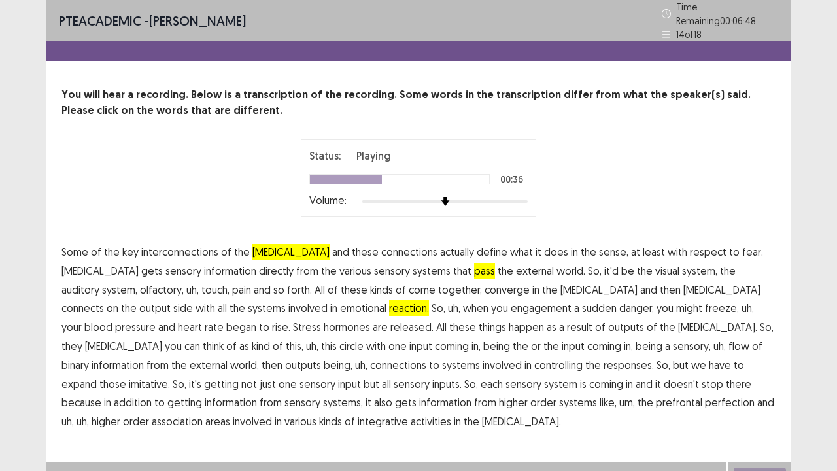
click at [511, 301] on span "engagement" at bounding box center [541, 308] width 61 height 16
click at [89, 357] on span "binary" at bounding box center [74, 365] width 27 height 16
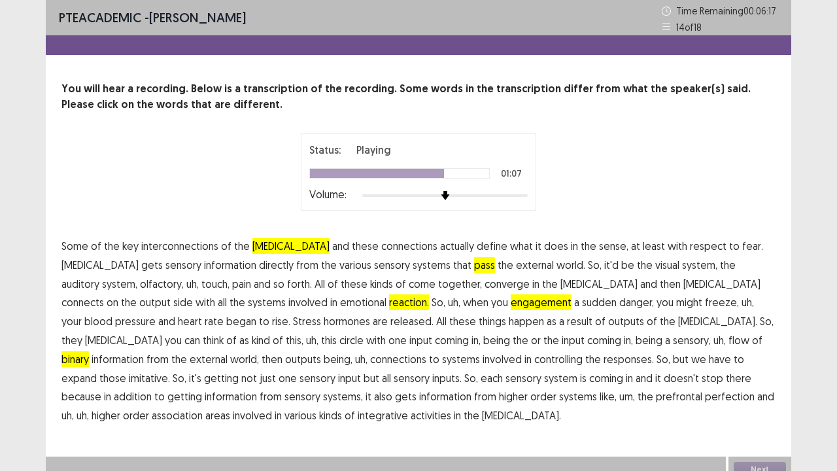
click at [170, 366] on span "imitative." at bounding box center [149, 378] width 41 height 16
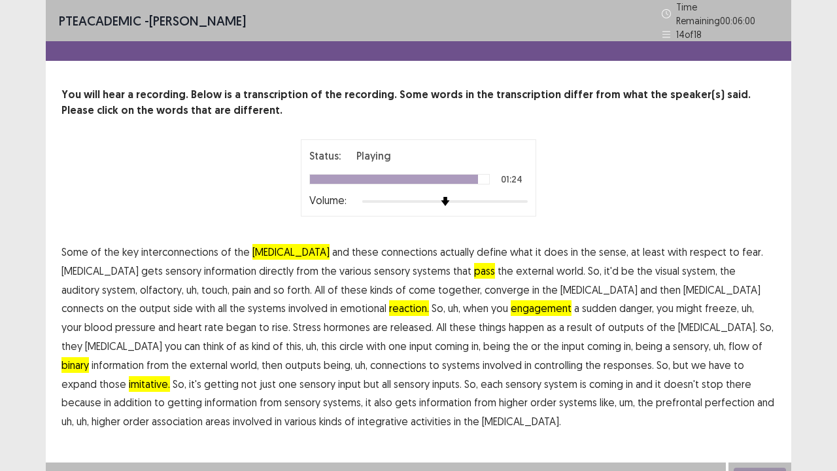
click at [705, 366] on span "perfection" at bounding box center [730, 402] width 50 height 16
click at [230, 366] on span "areas" at bounding box center [217, 421] width 25 height 16
click at [264, 246] on span "[MEDICAL_DATA]" at bounding box center [290, 252] width 77 height 16
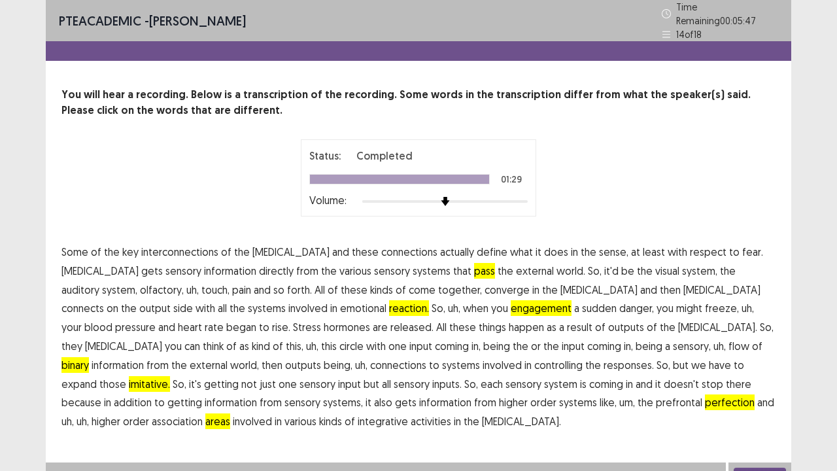
click at [738, 366] on div "Next" at bounding box center [759, 475] width 63 height 26
click at [745, 366] on button "Next" at bounding box center [760, 476] width 52 height 16
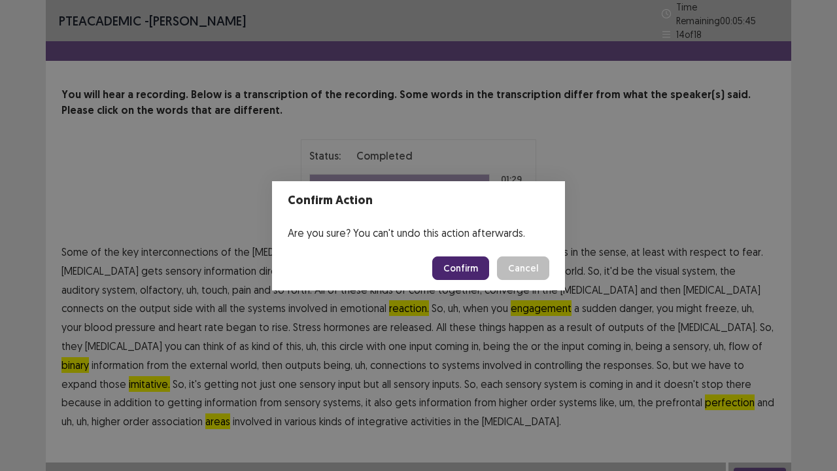
click at [465, 264] on button "Confirm" at bounding box center [460, 268] width 57 height 24
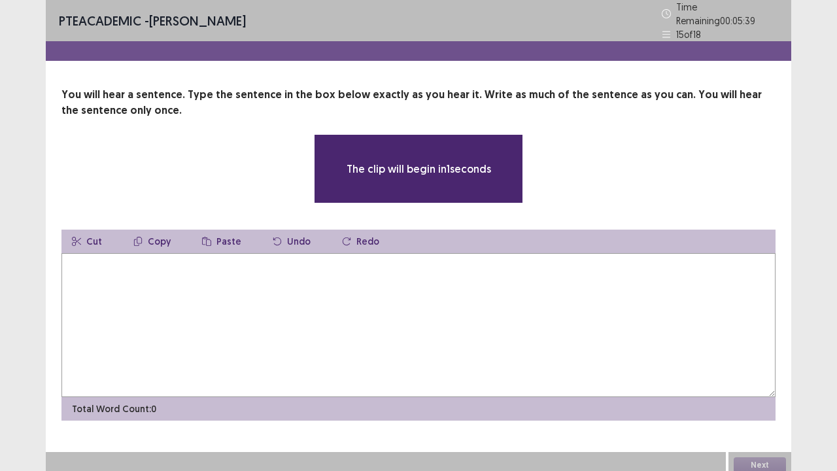
click at [257, 312] on textarea at bounding box center [418, 325] width 714 height 144
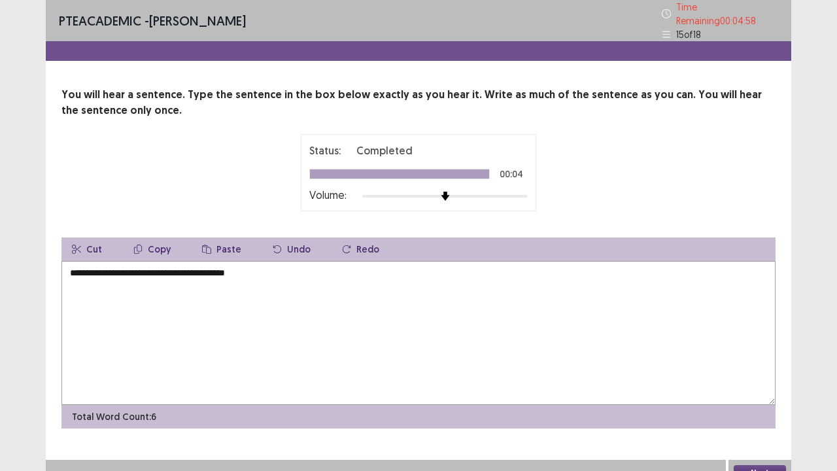
click at [246, 268] on textarea "**********" at bounding box center [418, 333] width 714 height 144
click at [276, 268] on textarea "**********" at bounding box center [418, 333] width 714 height 144
click at [75, 275] on textarea "**********" at bounding box center [418, 333] width 714 height 144
click at [194, 269] on textarea "**********" at bounding box center [418, 333] width 714 height 144
click at [312, 269] on textarea "**********" at bounding box center [418, 333] width 714 height 144
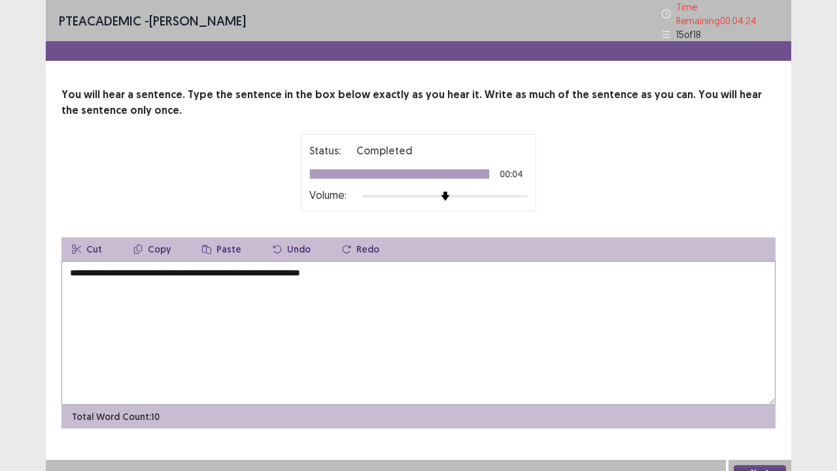
click at [358, 261] on textarea "**********" at bounding box center [418, 333] width 714 height 144
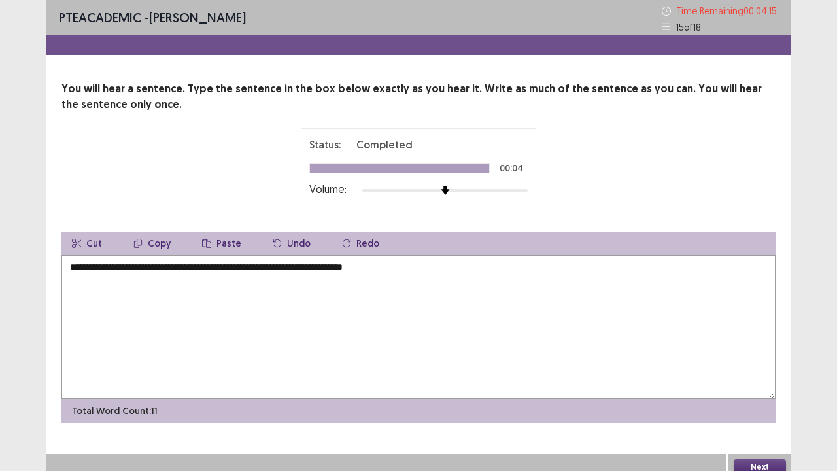
type textarea "**********"
click at [747, 366] on button "Next" at bounding box center [760, 467] width 52 height 16
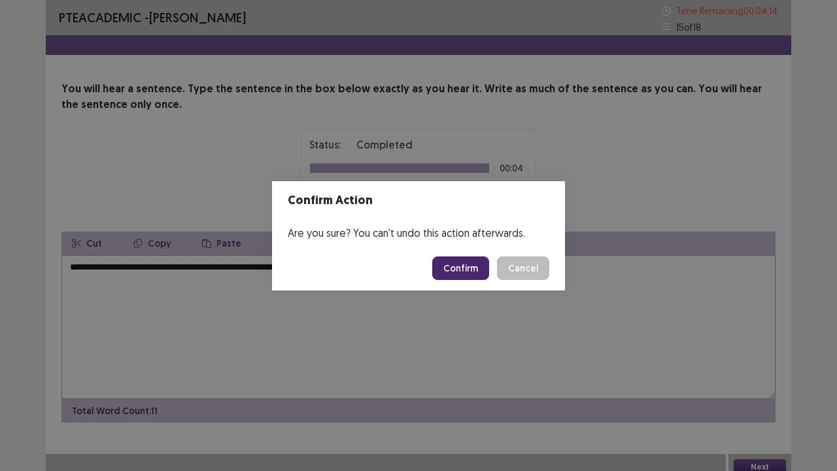
click at [458, 266] on button "Confirm" at bounding box center [460, 268] width 57 height 24
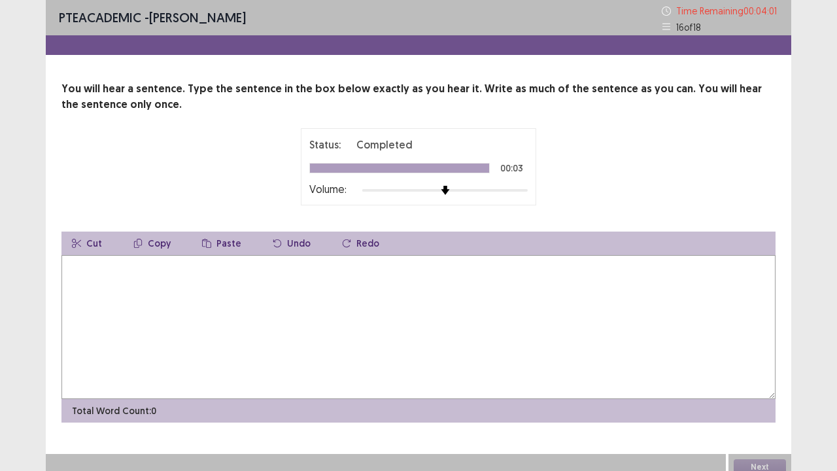
click at [292, 303] on textarea at bounding box center [418, 327] width 714 height 144
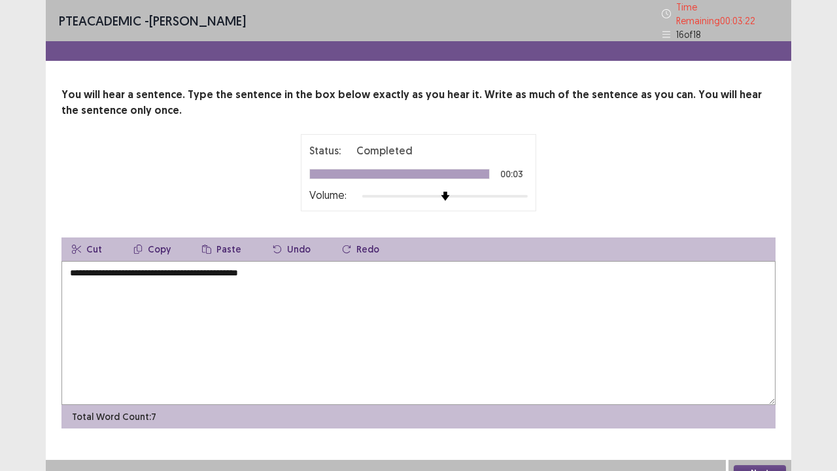
type textarea "**********"
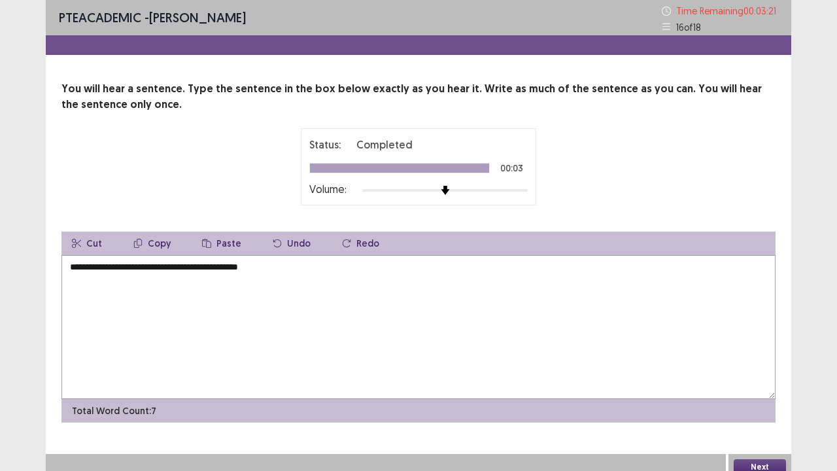
click at [762, 366] on button "Next" at bounding box center [760, 467] width 52 height 16
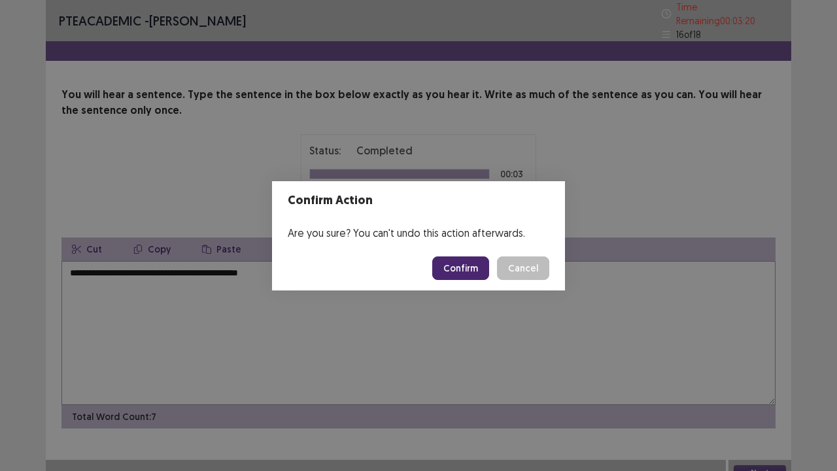
click at [434, 254] on footer "Confirm Cancel" at bounding box center [418, 268] width 293 height 44
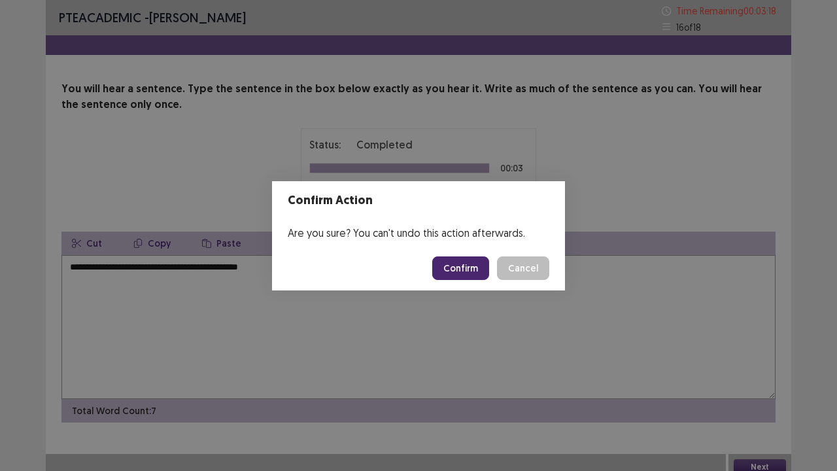
click at [452, 262] on button "Confirm" at bounding box center [460, 268] width 57 height 24
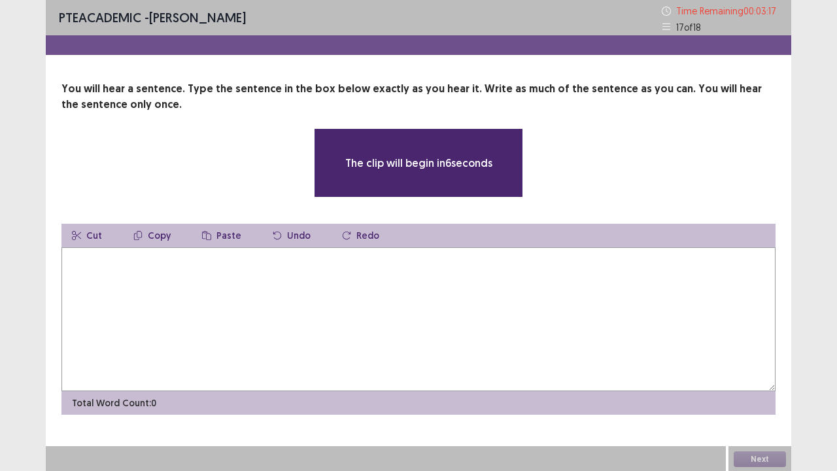
click at [371, 273] on textarea at bounding box center [418, 319] width 714 height 144
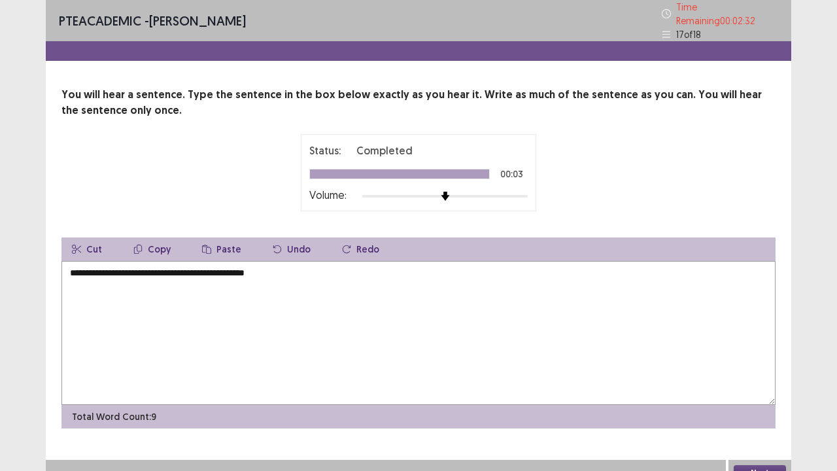
click at [211, 267] on textarea "**********" at bounding box center [418, 333] width 714 height 144
click at [273, 271] on textarea "**********" at bounding box center [418, 333] width 714 height 144
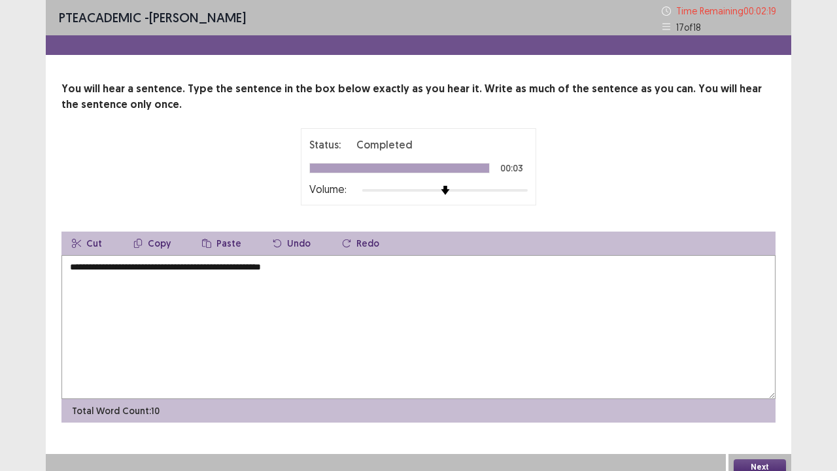
click at [136, 267] on textarea "**********" at bounding box center [418, 327] width 714 height 144
type textarea "**********"
click at [757, 366] on button "Next" at bounding box center [760, 467] width 52 height 16
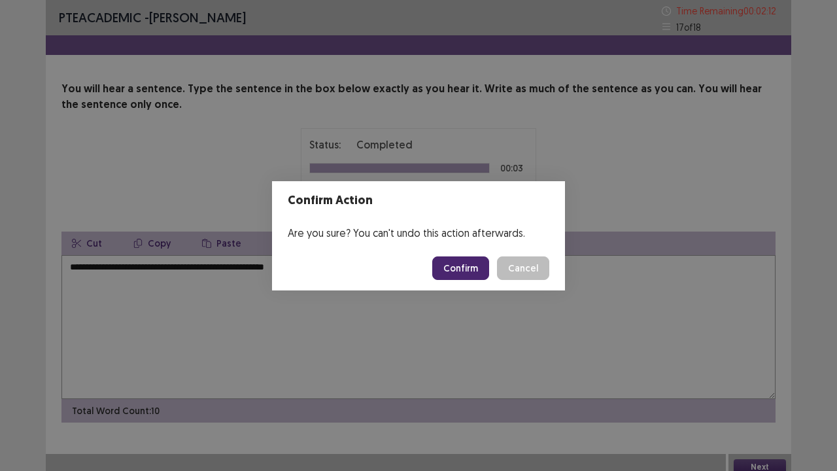
click at [460, 267] on button "Confirm" at bounding box center [460, 268] width 57 height 24
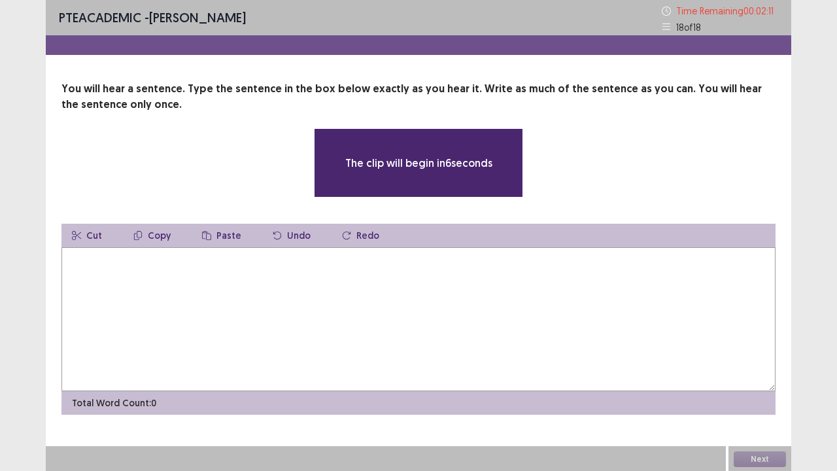
click at [262, 290] on textarea at bounding box center [418, 319] width 714 height 144
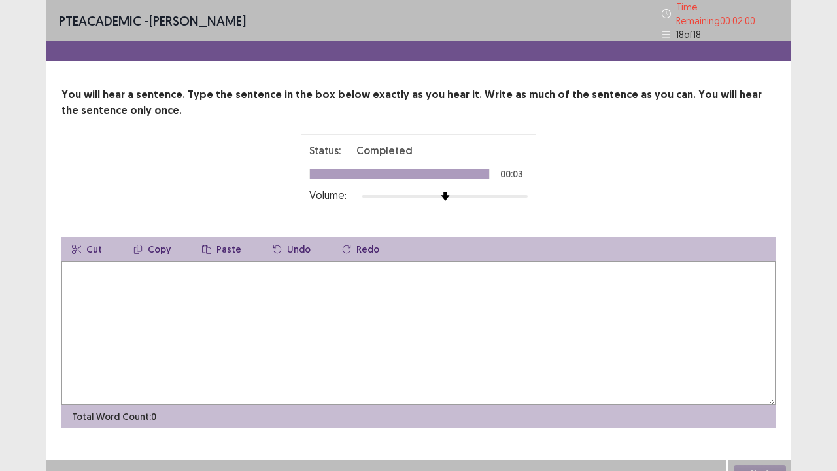
click at [203, 291] on textarea at bounding box center [418, 333] width 714 height 144
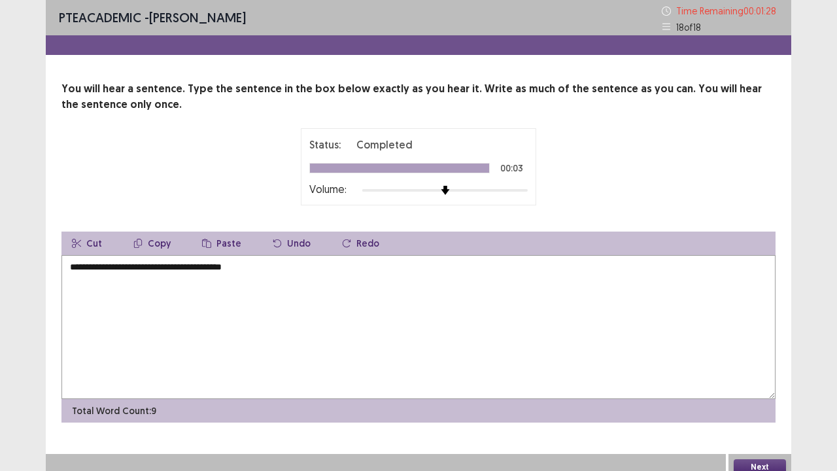
click at [131, 267] on textarea "**********" at bounding box center [418, 327] width 714 height 144
click at [288, 263] on textarea "**********" at bounding box center [418, 327] width 714 height 144
type textarea "**********"
click at [761, 366] on button "Next" at bounding box center [760, 467] width 52 height 16
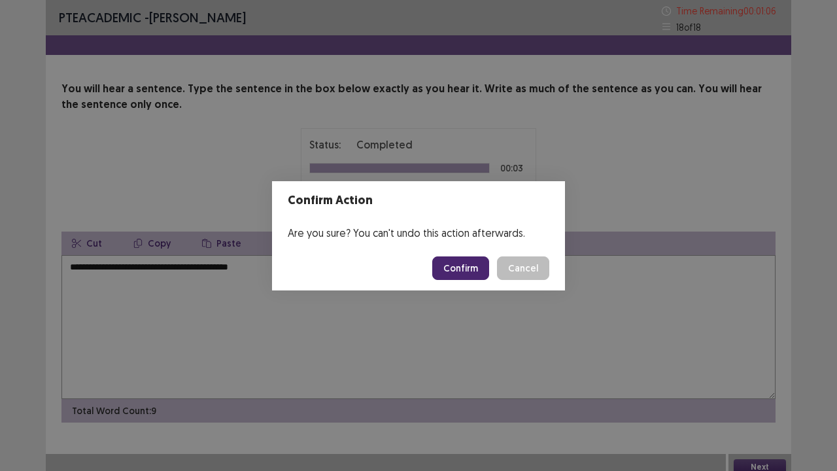
click at [466, 262] on button "Confirm" at bounding box center [460, 268] width 57 height 24
